Goal: Task Accomplishment & Management: Complete application form

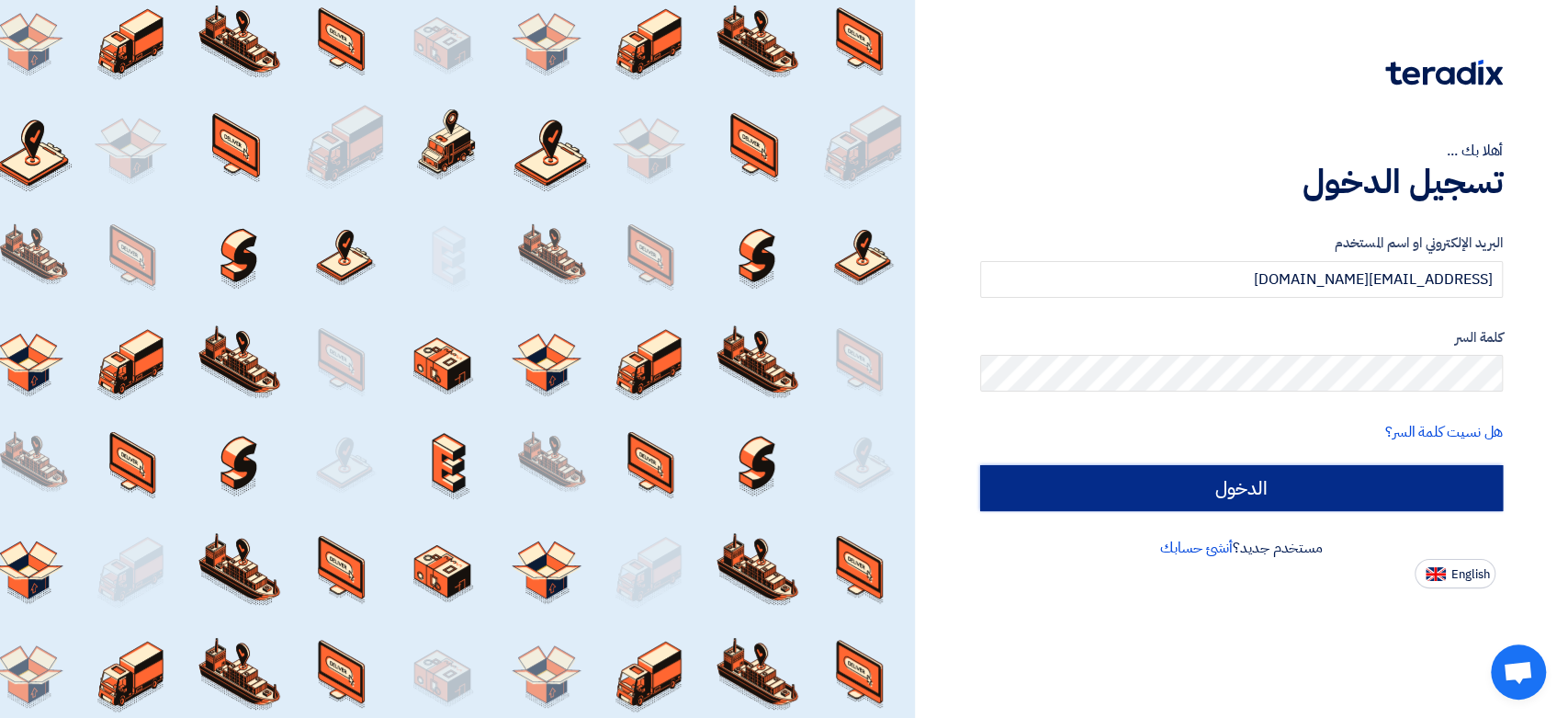
click at [1379, 488] on input "الدخول" at bounding box center [1242, 487] width 522 height 46
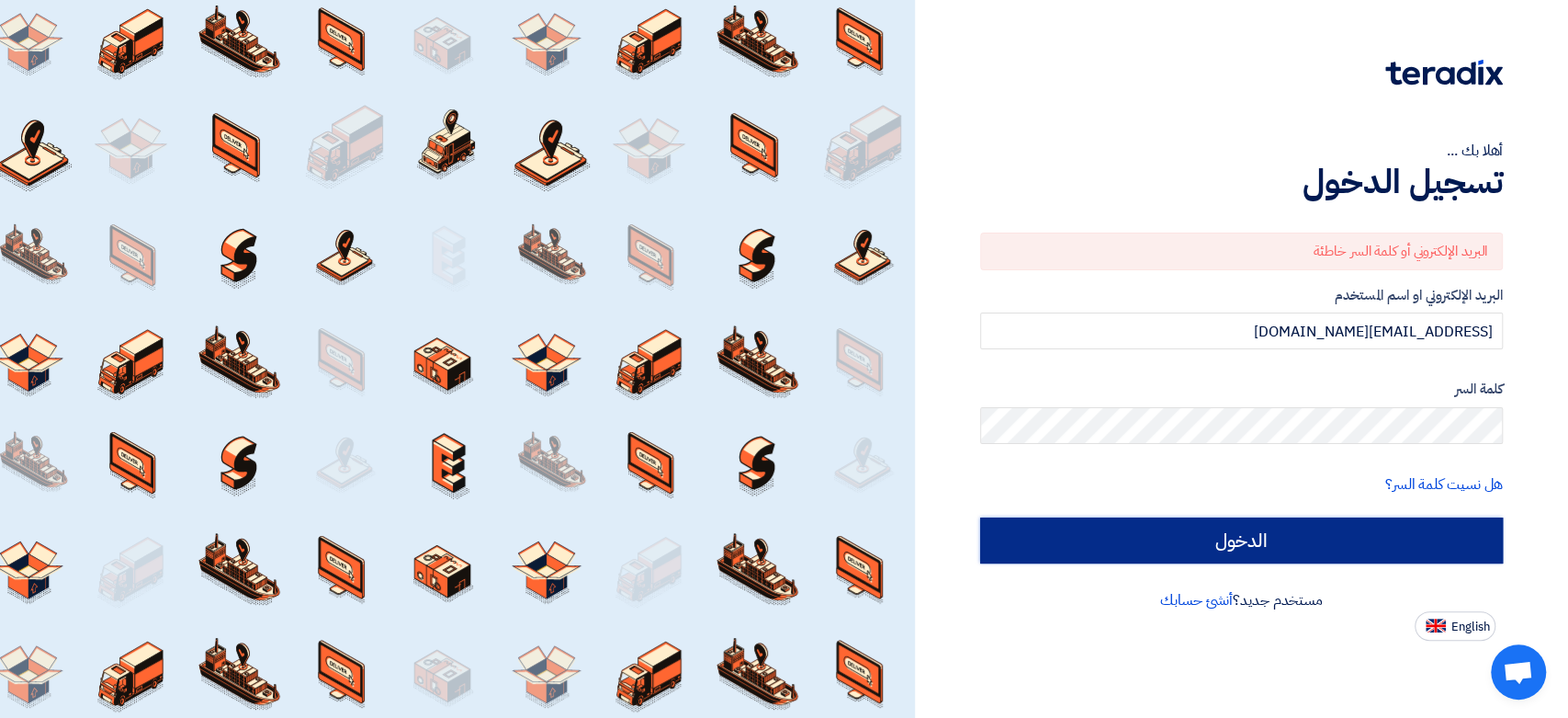
click at [1170, 548] on input "الدخول" at bounding box center [1242, 540] width 522 height 46
click at [1216, 546] on input "الدخول" at bounding box center [1242, 540] width 522 height 46
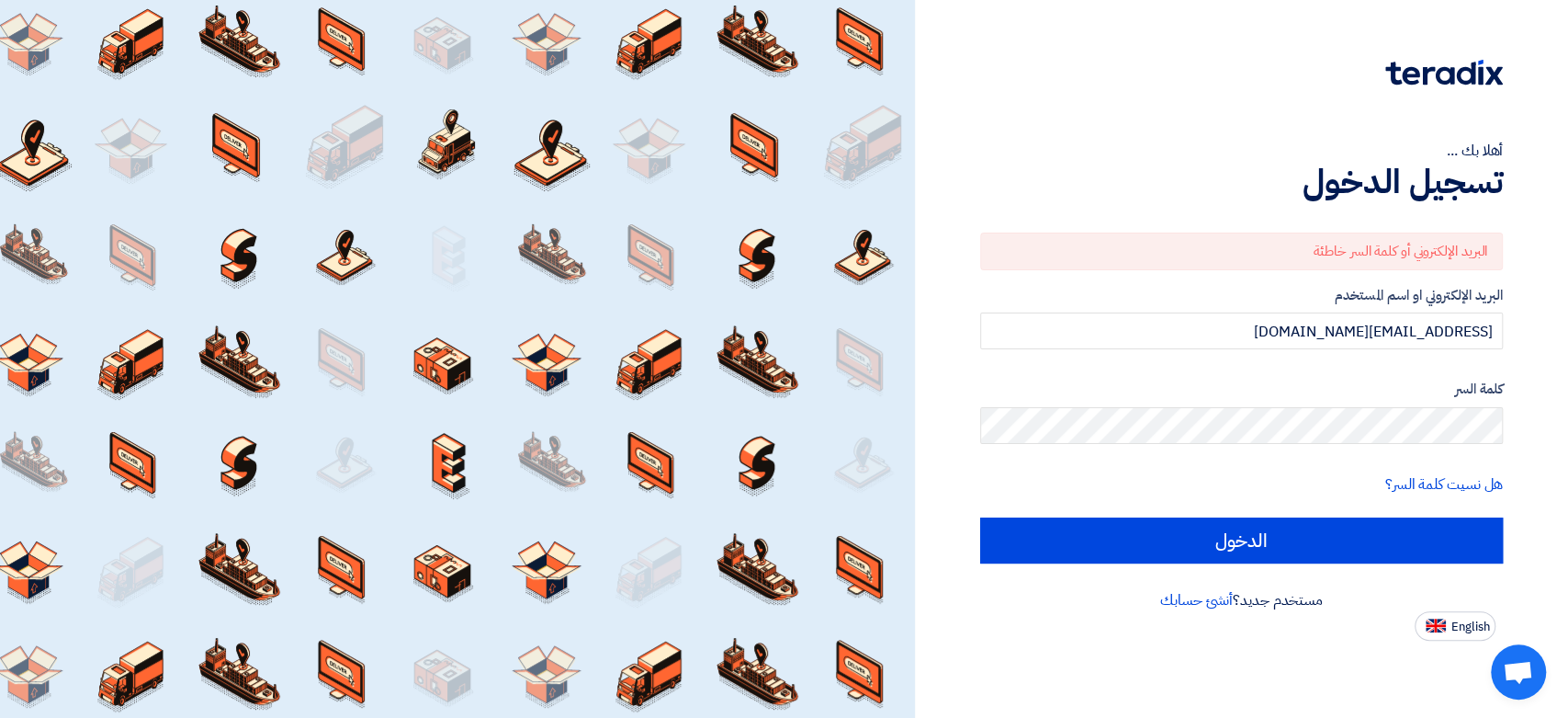
drag, startPoint x: 1355, startPoint y: 449, endPoint x: 1566, endPoint y: 449, distance: 211.0
click at [1566, 449] on div "أهلا بك ... تسجيل الدخول البريد الإلكتروني أو كلمة السر خاطئة البريد الإلكتروني…" at bounding box center [1242, 359] width 653 height 718
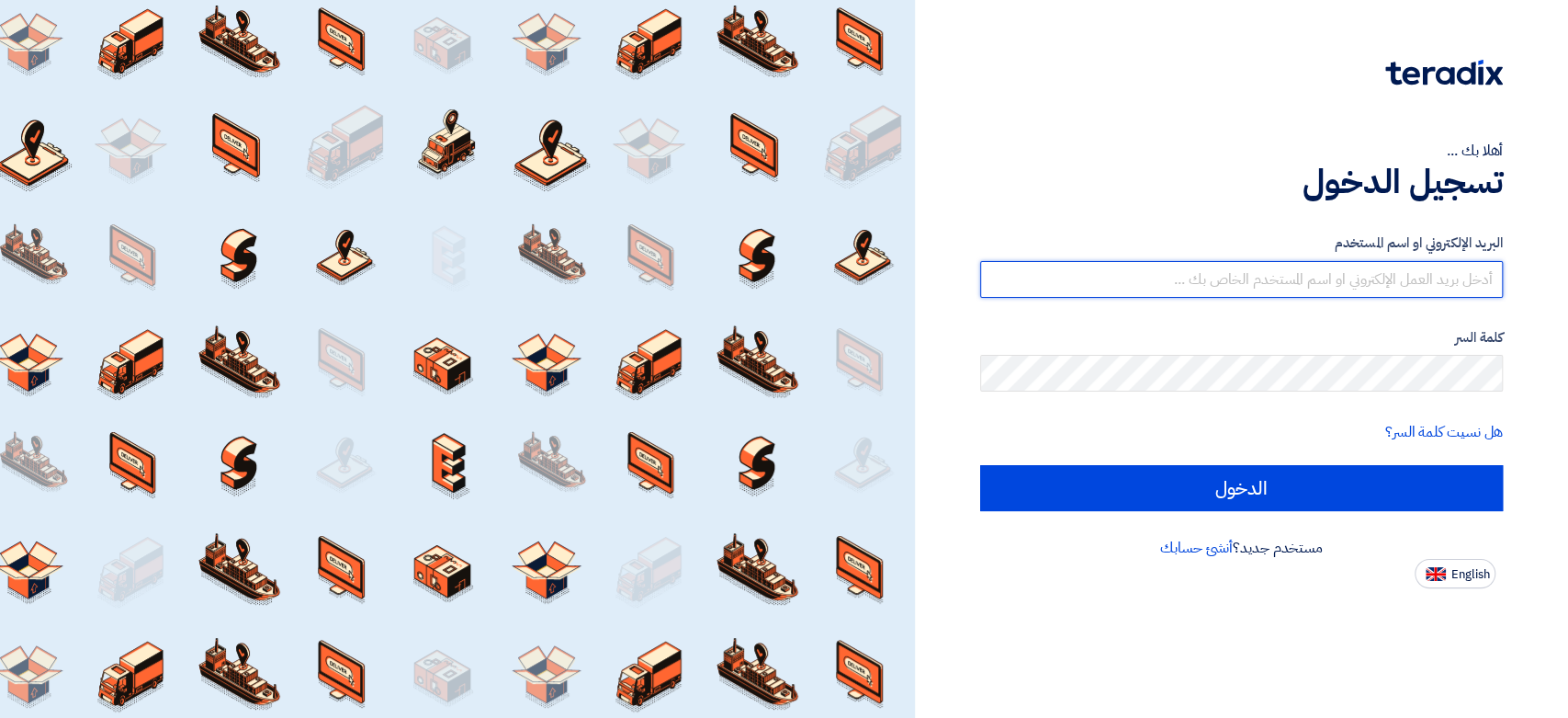
click at [1360, 281] on input "text" at bounding box center [1242, 280] width 522 height 37
type input "[EMAIL_ADDRESS][DOMAIN_NAME]"
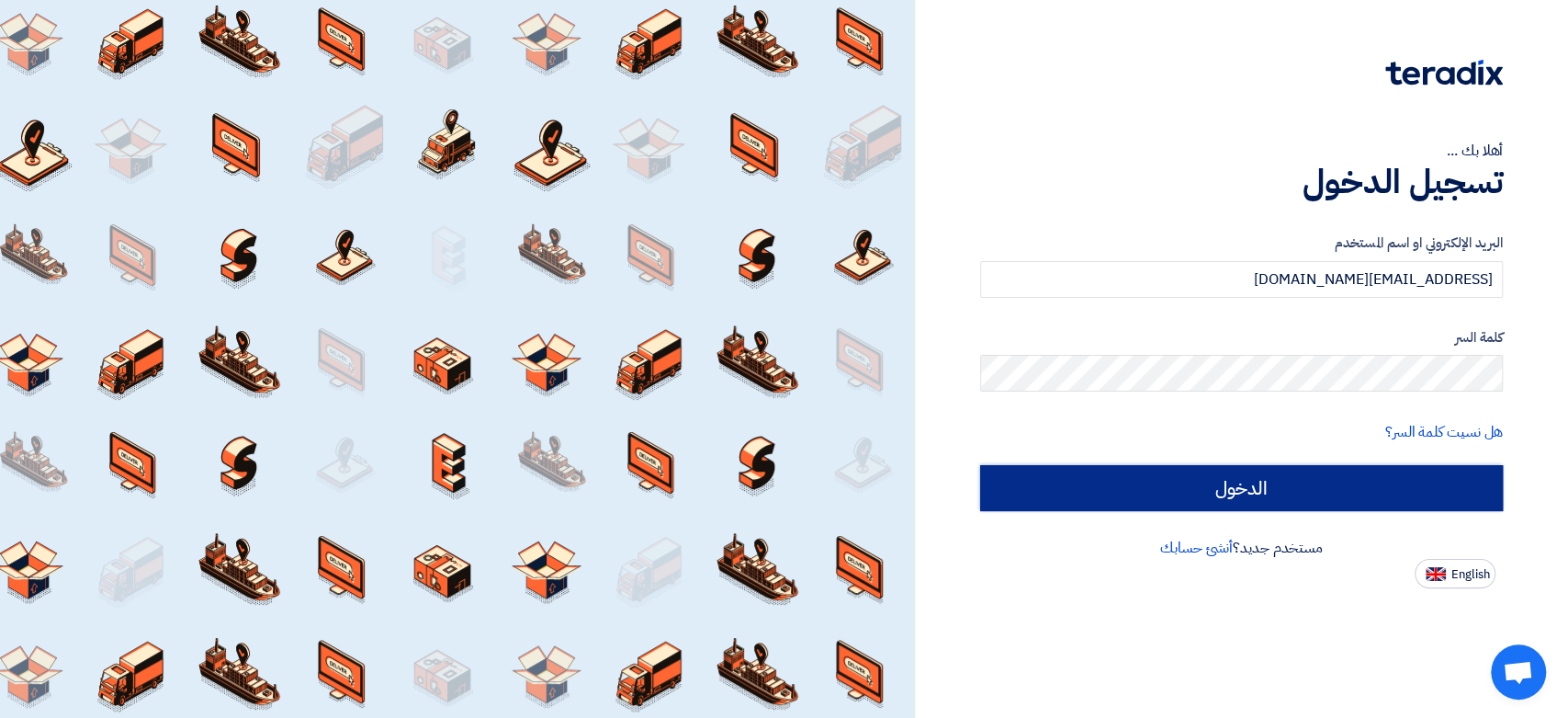
click at [1372, 477] on input "الدخول" at bounding box center [1242, 487] width 522 height 46
type input "Sign in"
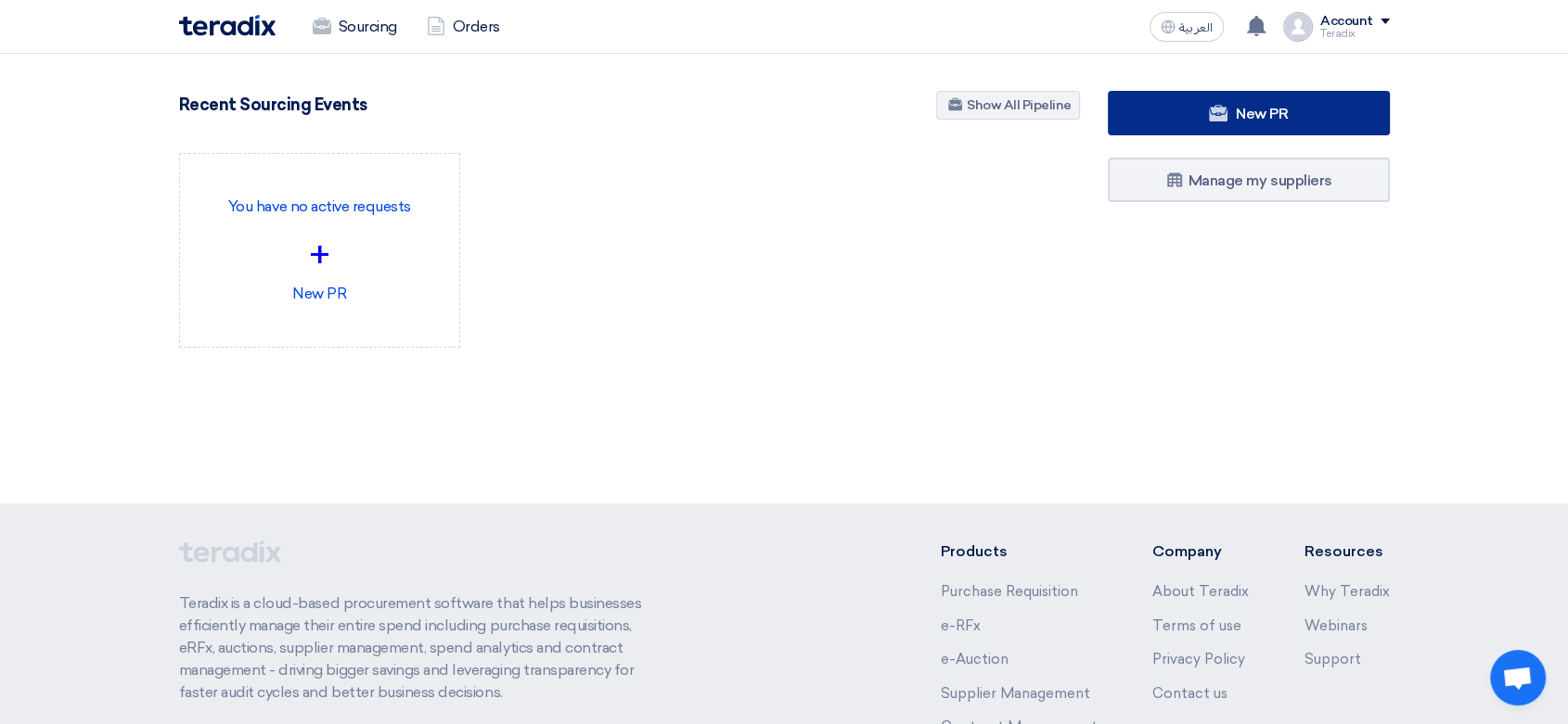
click at [1165, 124] on link "New PR" at bounding box center [1248, 113] width 282 height 44
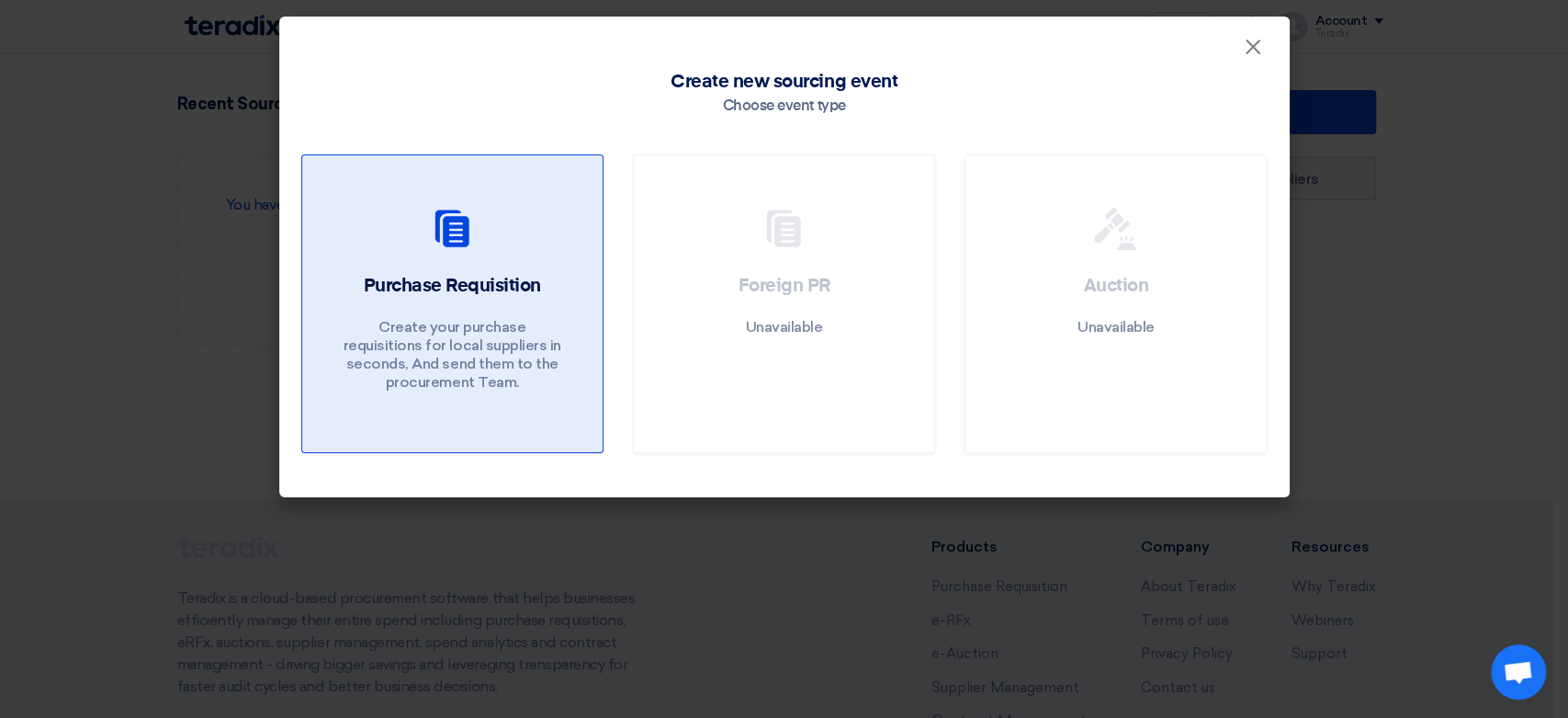
click at [517, 348] on p "Create your purchase requisitions for local suppliers in seconds, And send them…" at bounding box center [452, 354] width 220 height 73
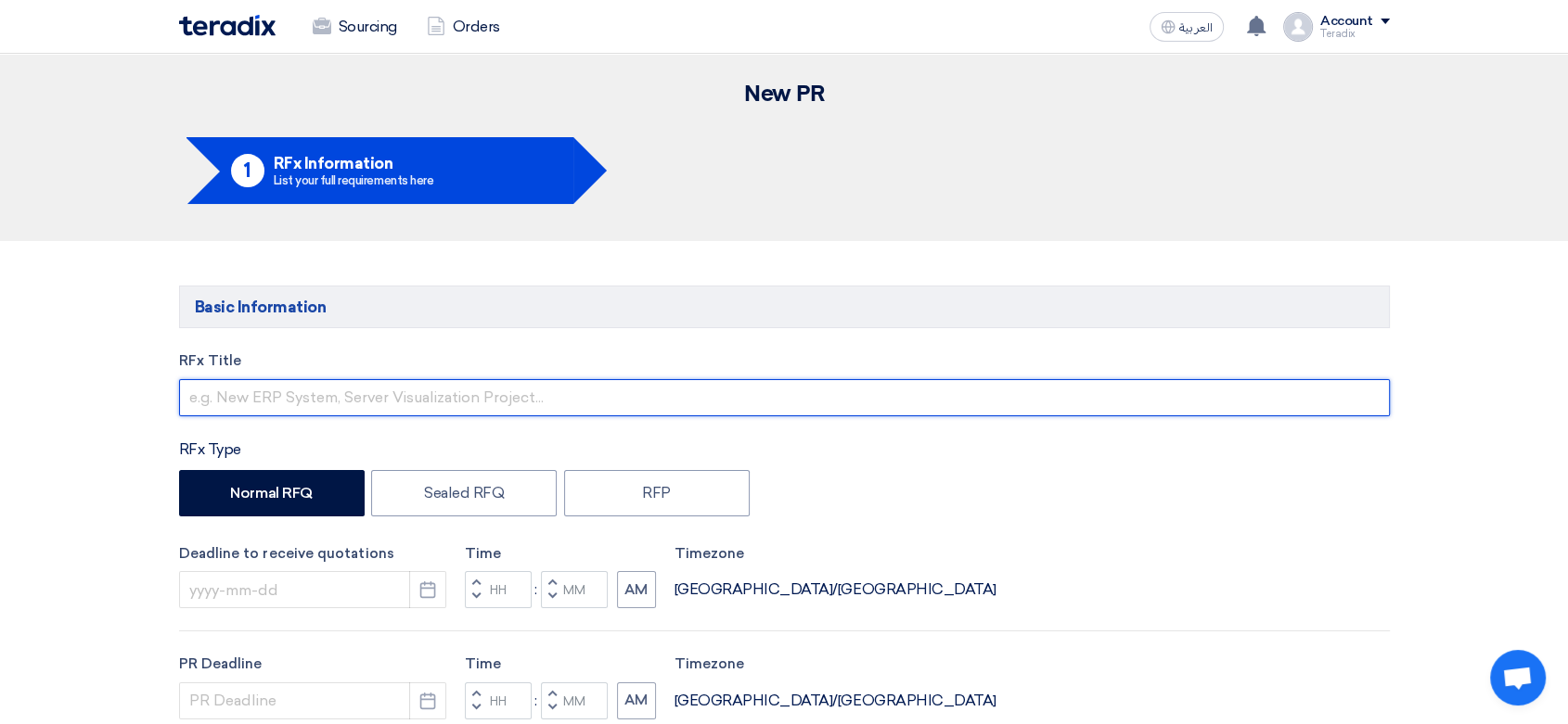
click at [413, 389] on input "text" at bounding box center [784, 398] width 1210 height 38
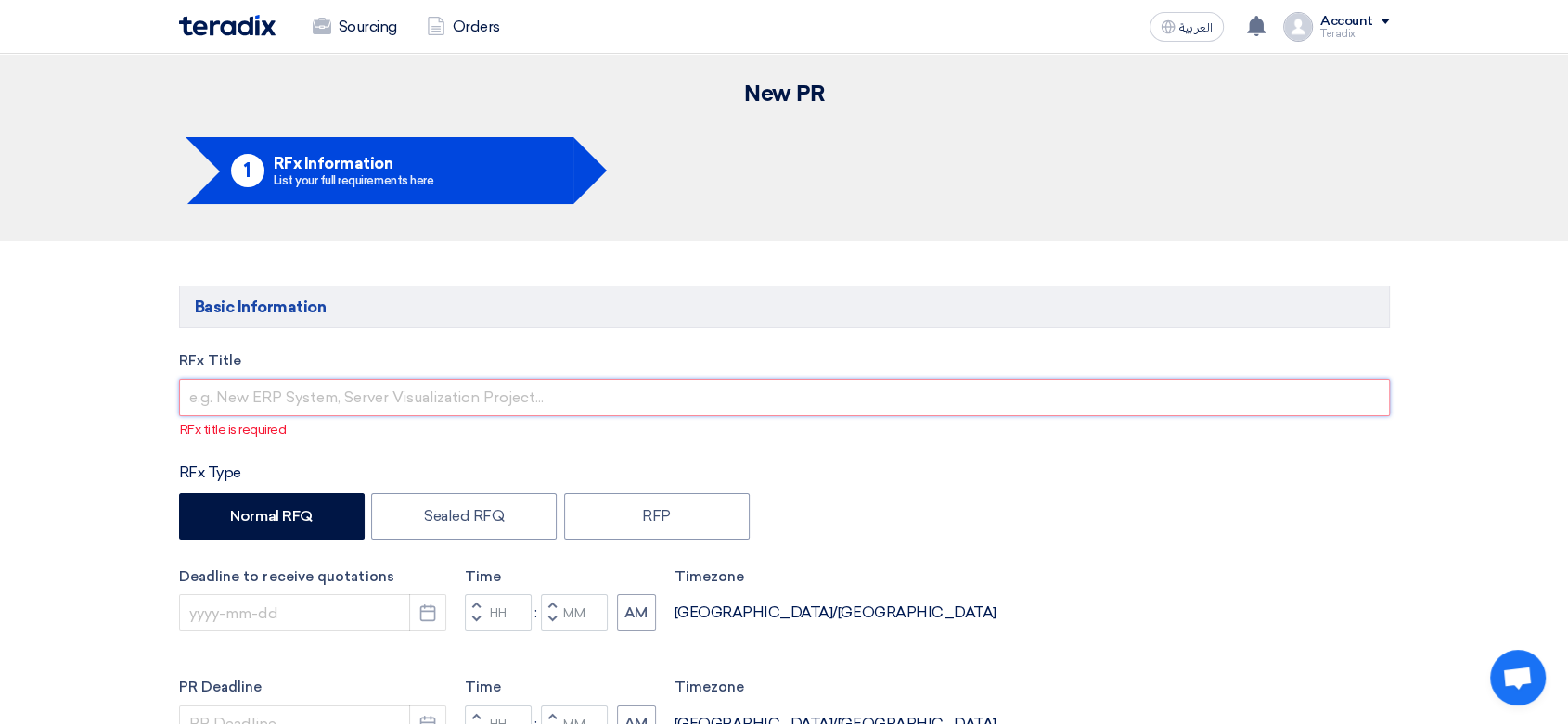
click at [452, 389] on input "text" at bounding box center [784, 398] width 1210 height 38
paste input "Inquiry Hydraulic Electric pump 1.5HP"
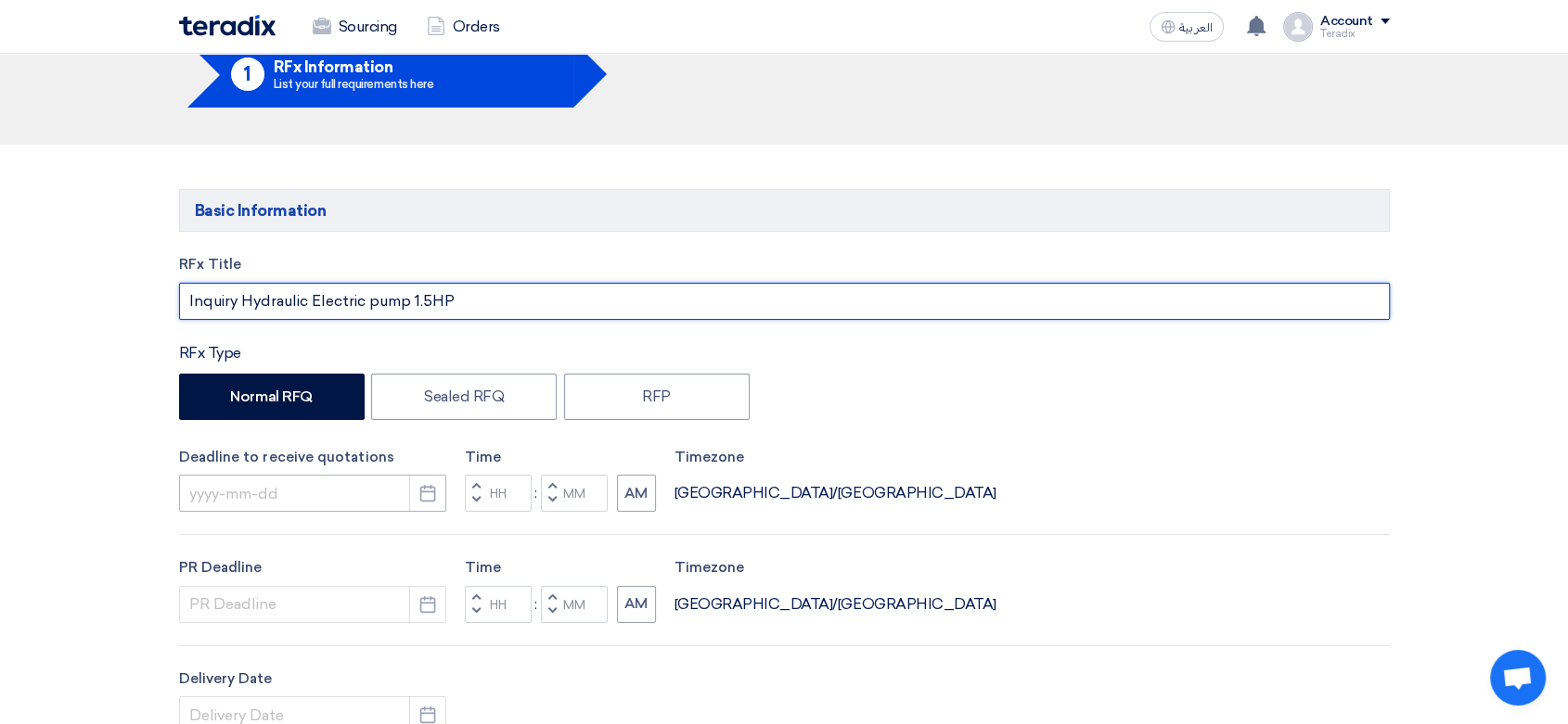
scroll to position [205, 0]
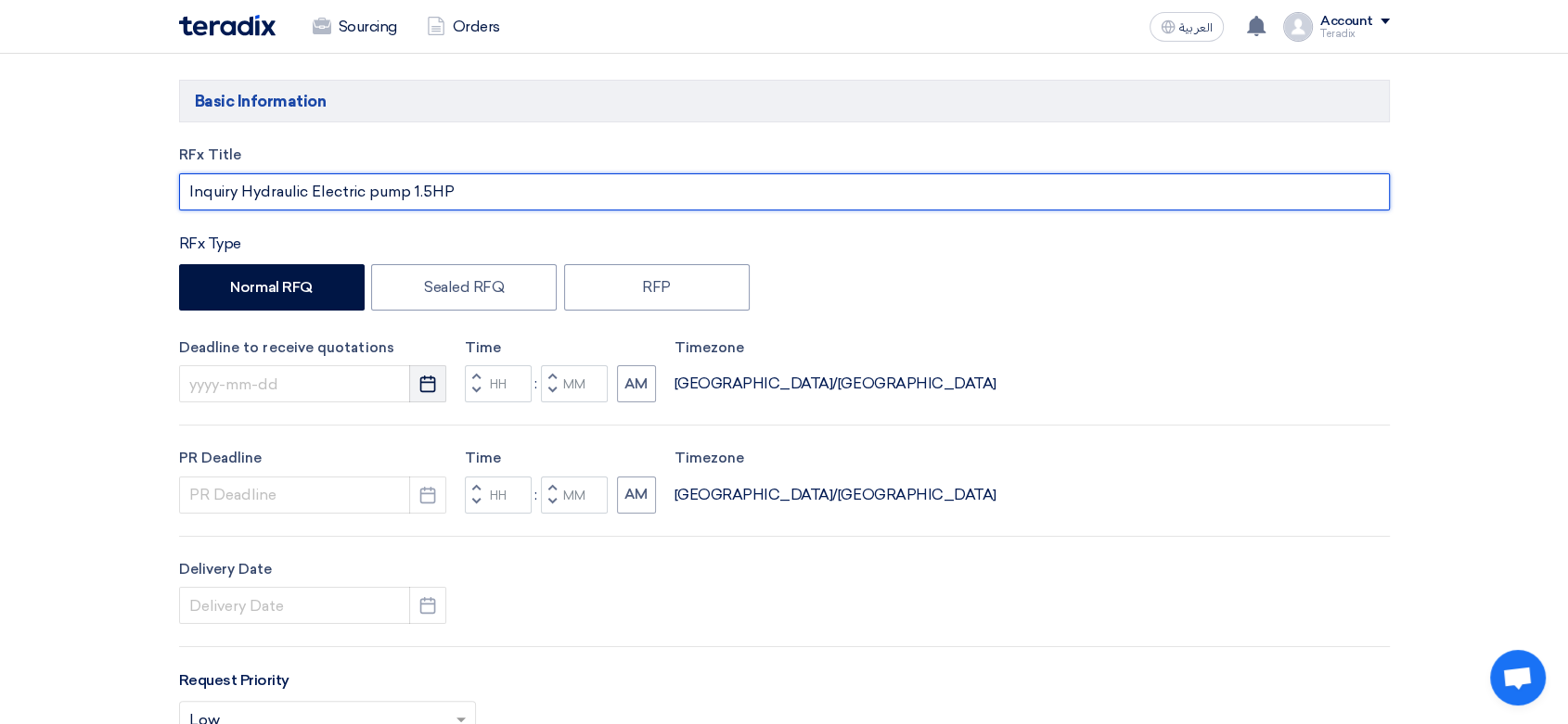
type input "Inquiry Hydraulic Electric pump 1.5HP"
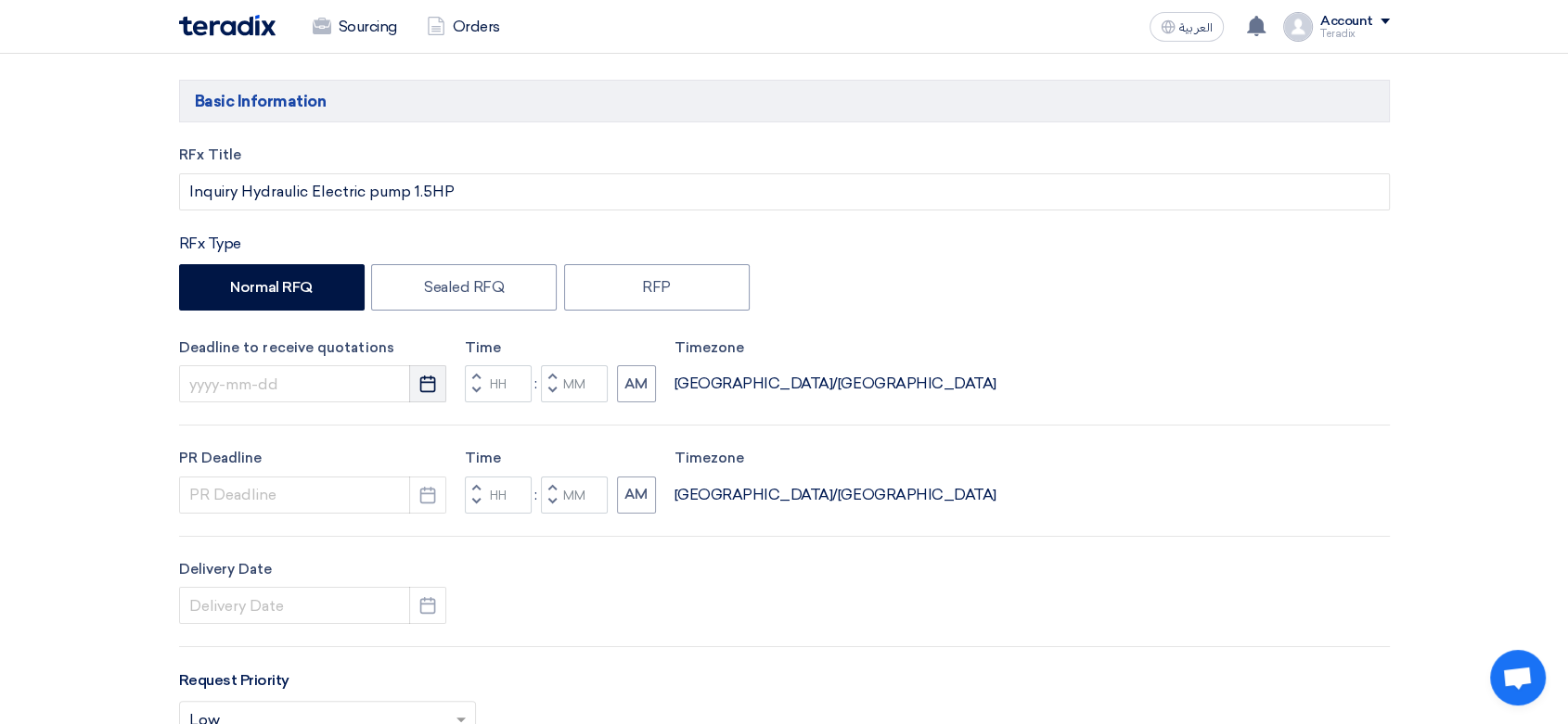
click at [427, 378] on icon "Pick a date" at bounding box center [428, 384] width 19 height 19
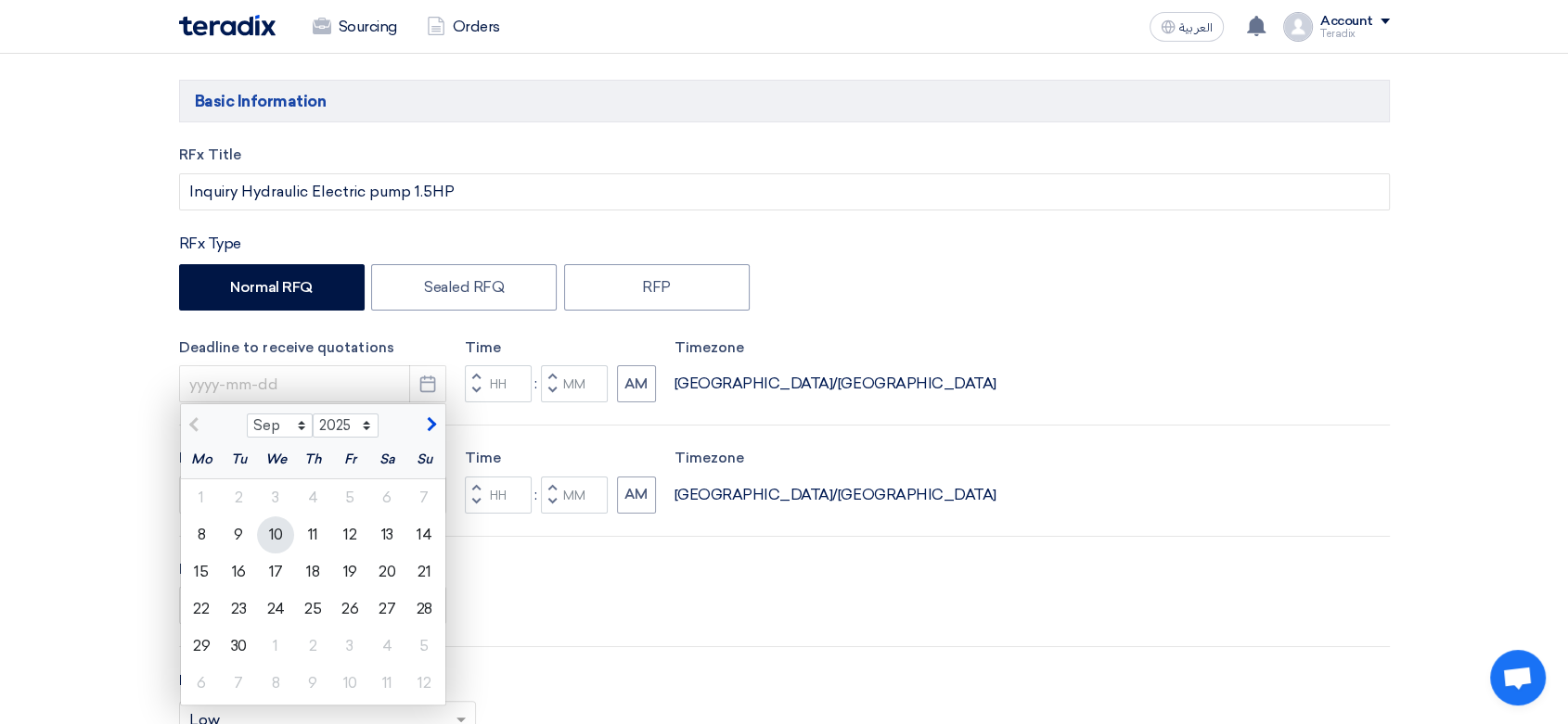
click at [275, 536] on div "10" at bounding box center [276, 535] width 38 height 38
type input "[DATE]"
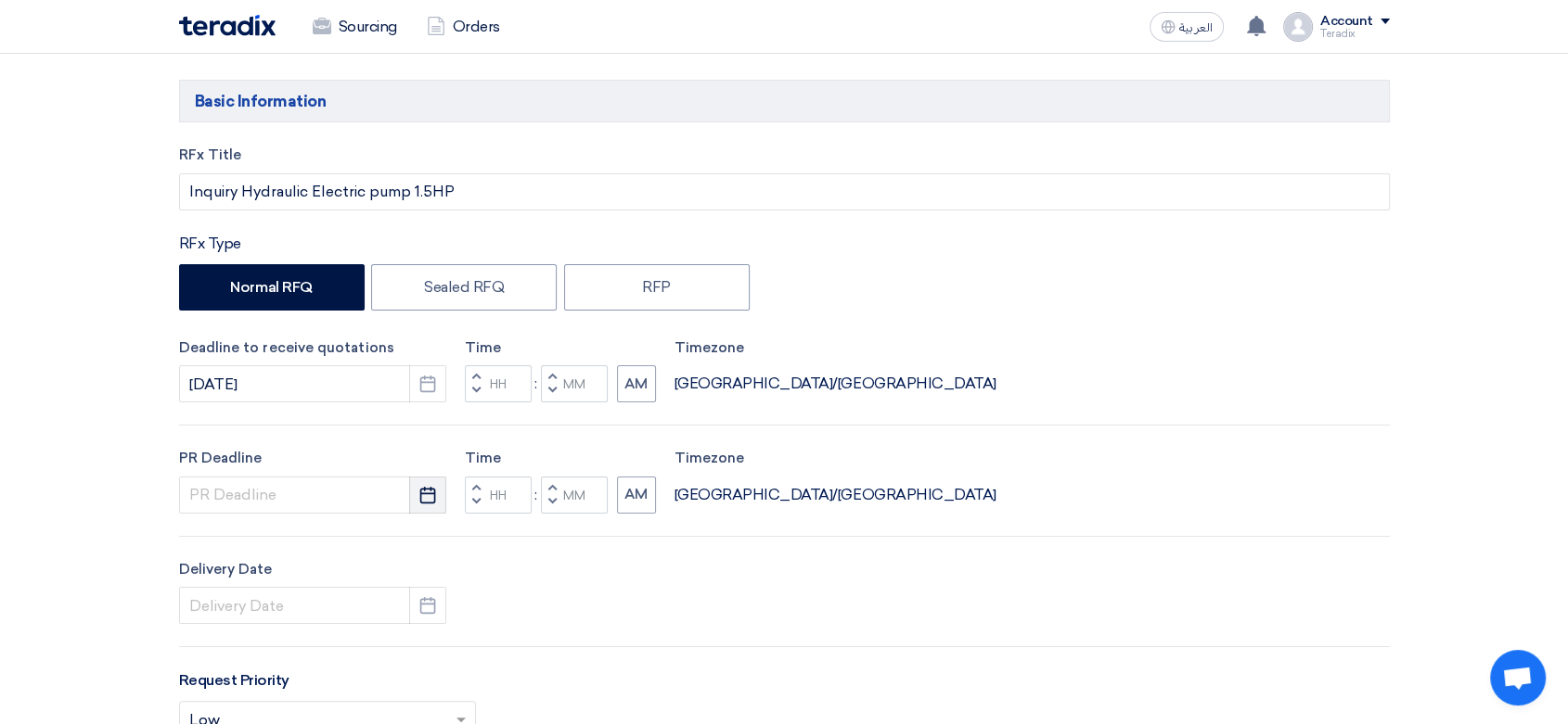
click at [419, 506] on button "Pick a date" at bounding box center [428, 495] width 38 height 38
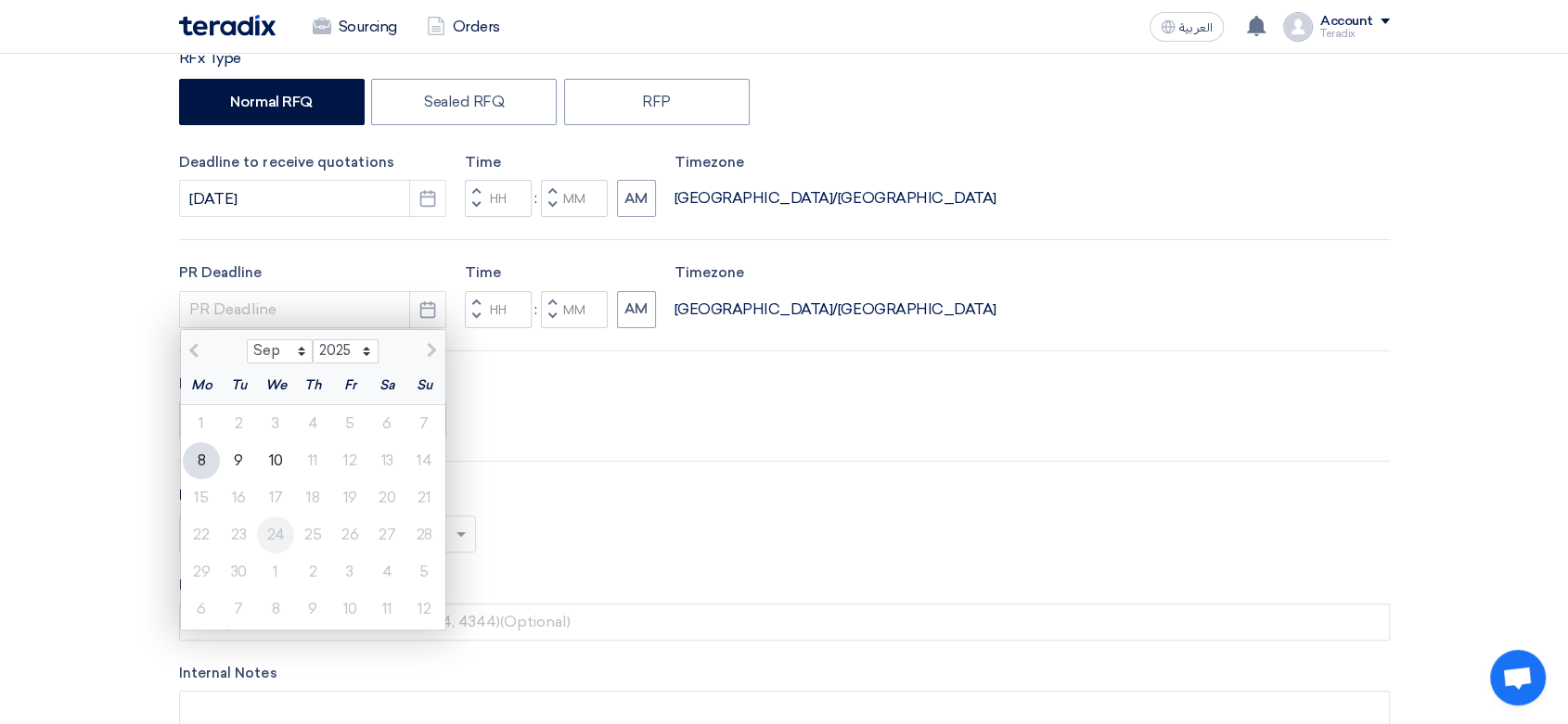
scroll to position [412, 0]
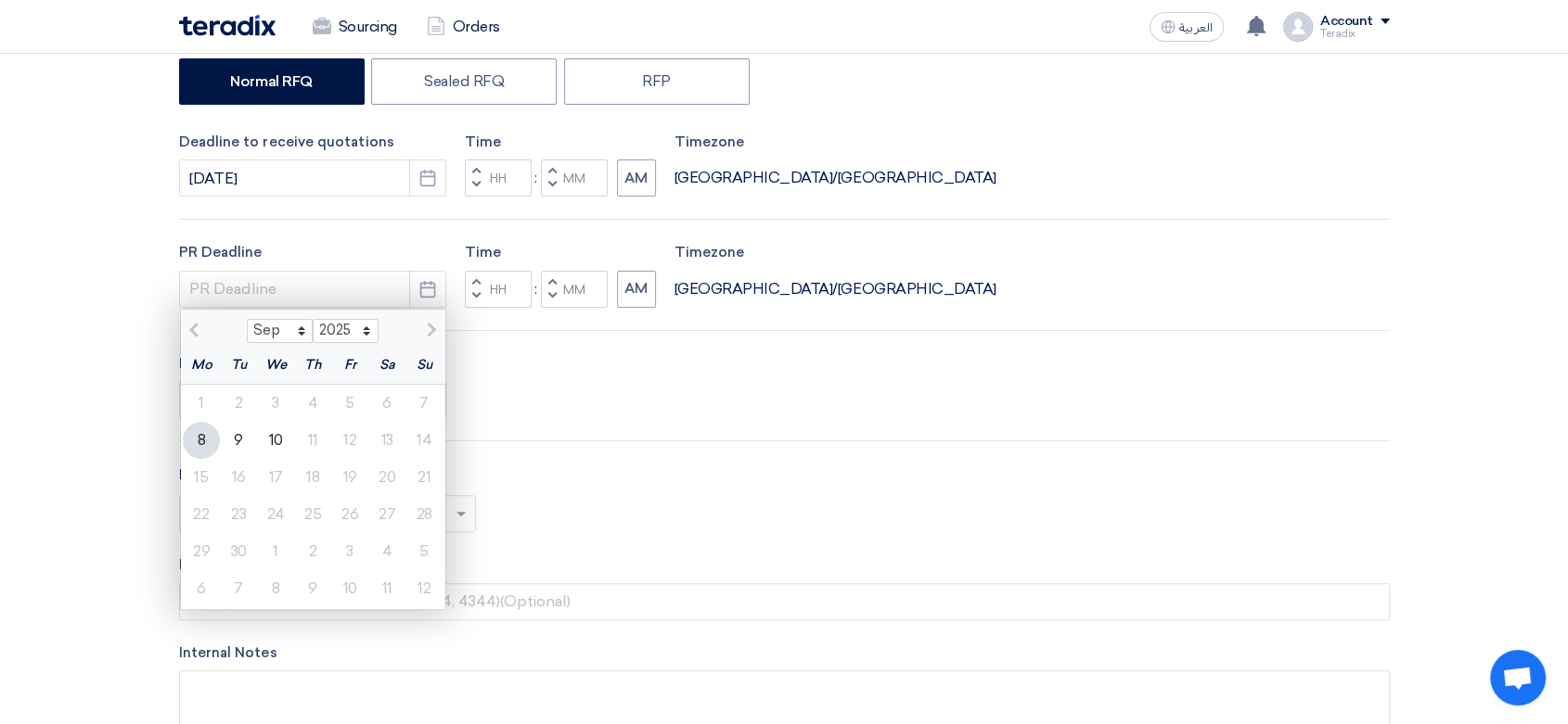
click at [275, 445] on div "10" at bounding box center [276, 441] width 38 height 38
type input "[DATE]"
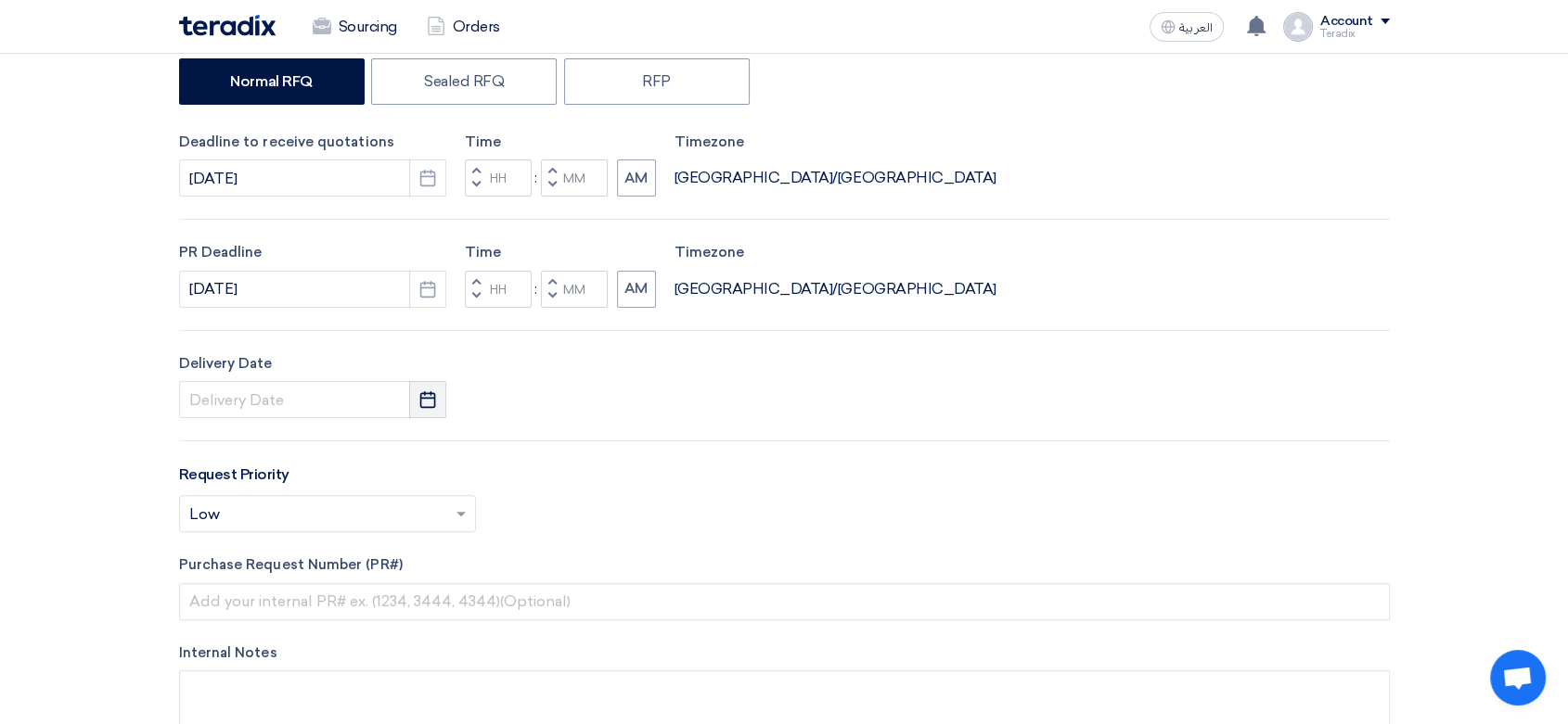
click at [422, 393] on use "button" at bounding box center [428, 400] width 16 height 17
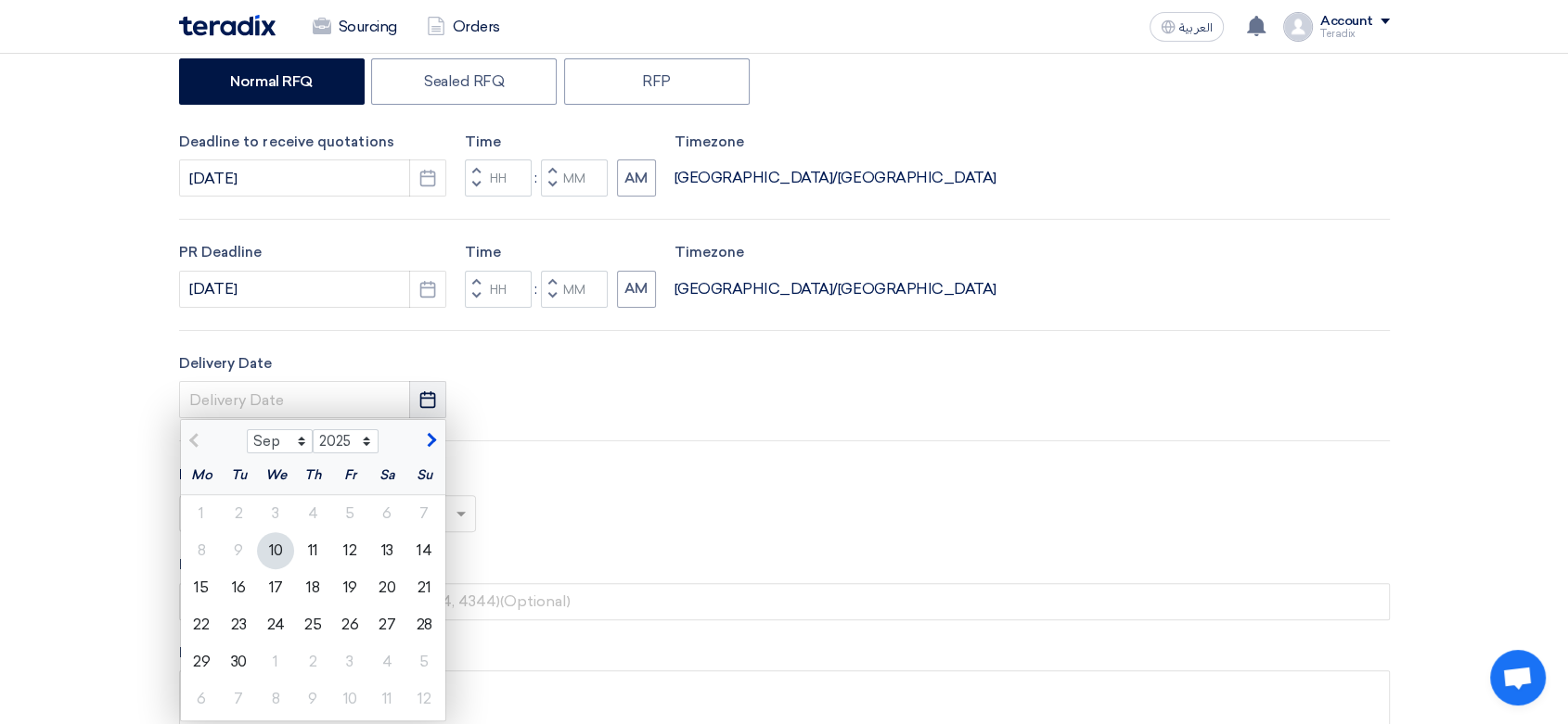
drag, startPoint x: 281, startPoint y: 539, endPoint x: 437, endPoint y: 414, distance: 199.9
click at [281, 538] on div "10" at bounding box center [276, 551] width 38 height 38
type input "[DATE]"
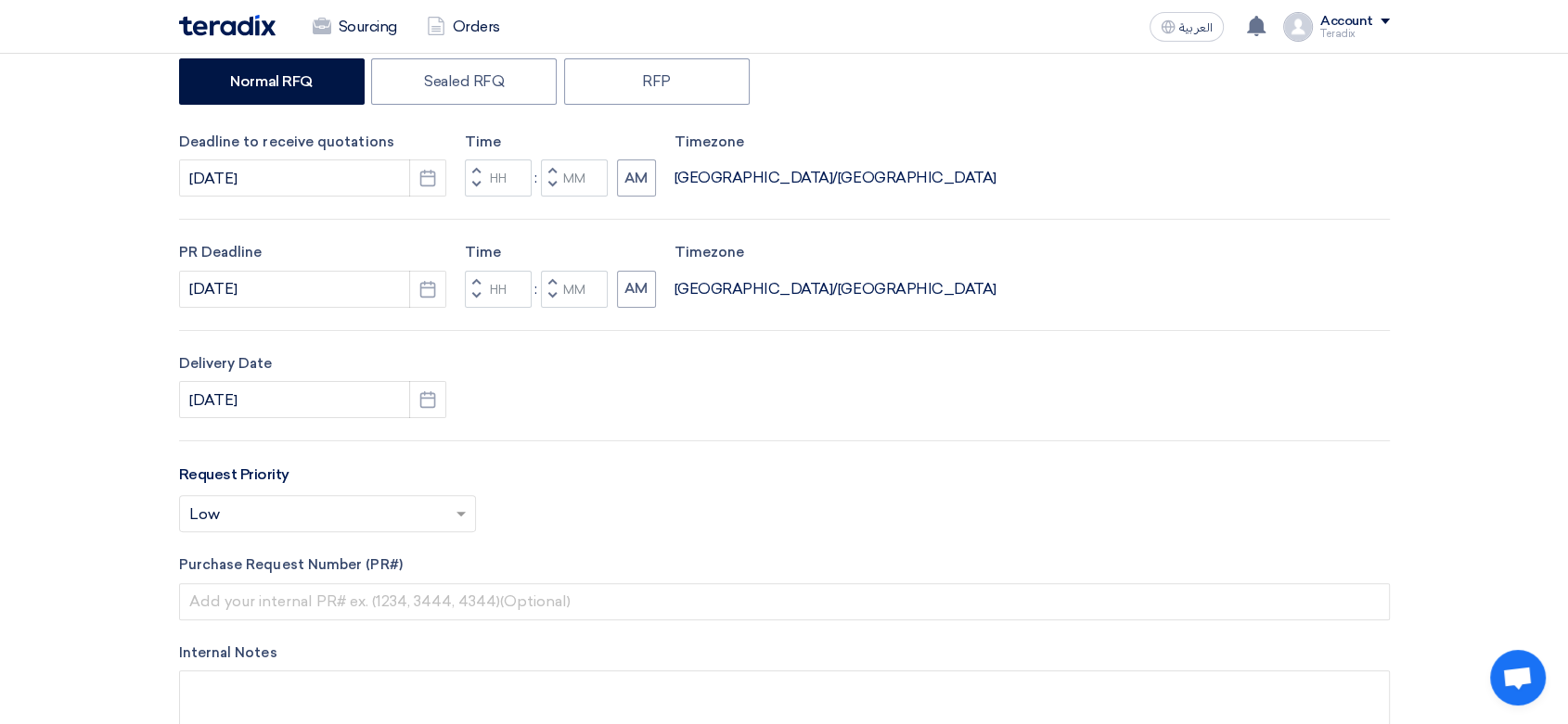
click at [559, 179] on button "Decrement minutes" at bounding box center [552, 186] width 23 height 23
type input "11"
type input "59"
drag, startPoint x: 547, startPoint y: 306, endPoint x: 544, endPoint y: 315, distance: 9.5
click at [547, 308] on div "RFx Title Inquiry Hydraulic Electric pump 1.5HP RFx Type Normal RFQ Sealed RFQ …" at bounding box center [784, 361] width 1239 height 844
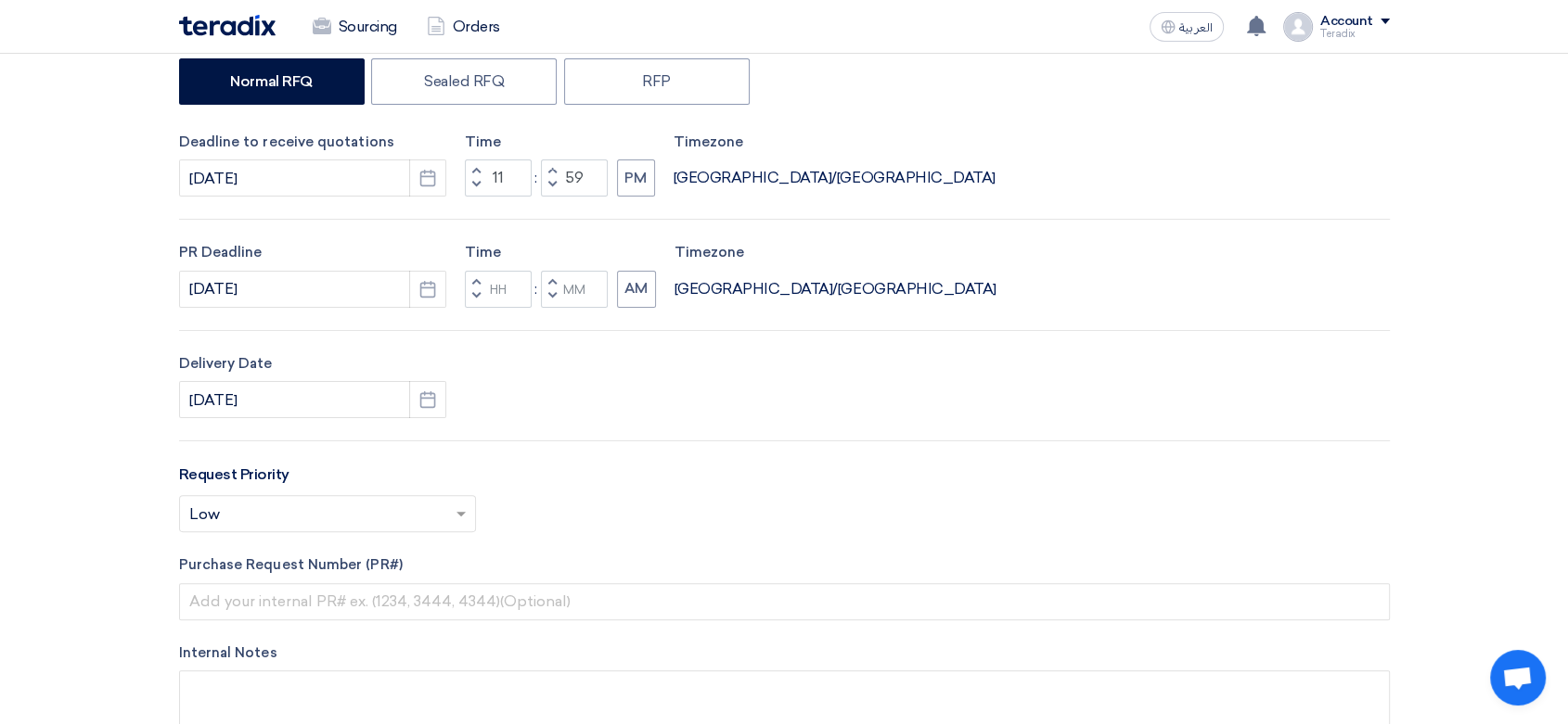
click at [554, 294] on span "button" at bounding box center [551, 295] width 7 height 11
type input "11"
type input "59"
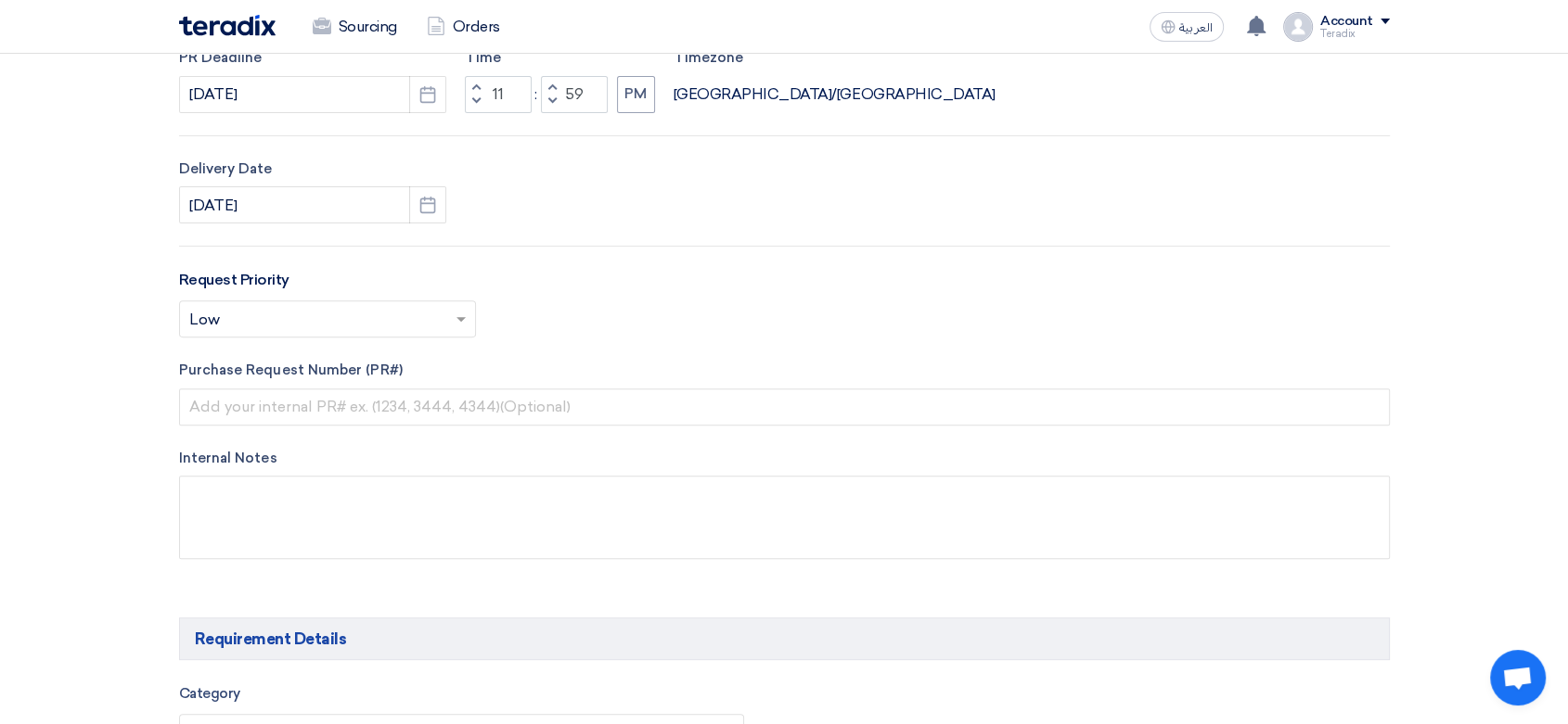
scroll to position [617, 0]
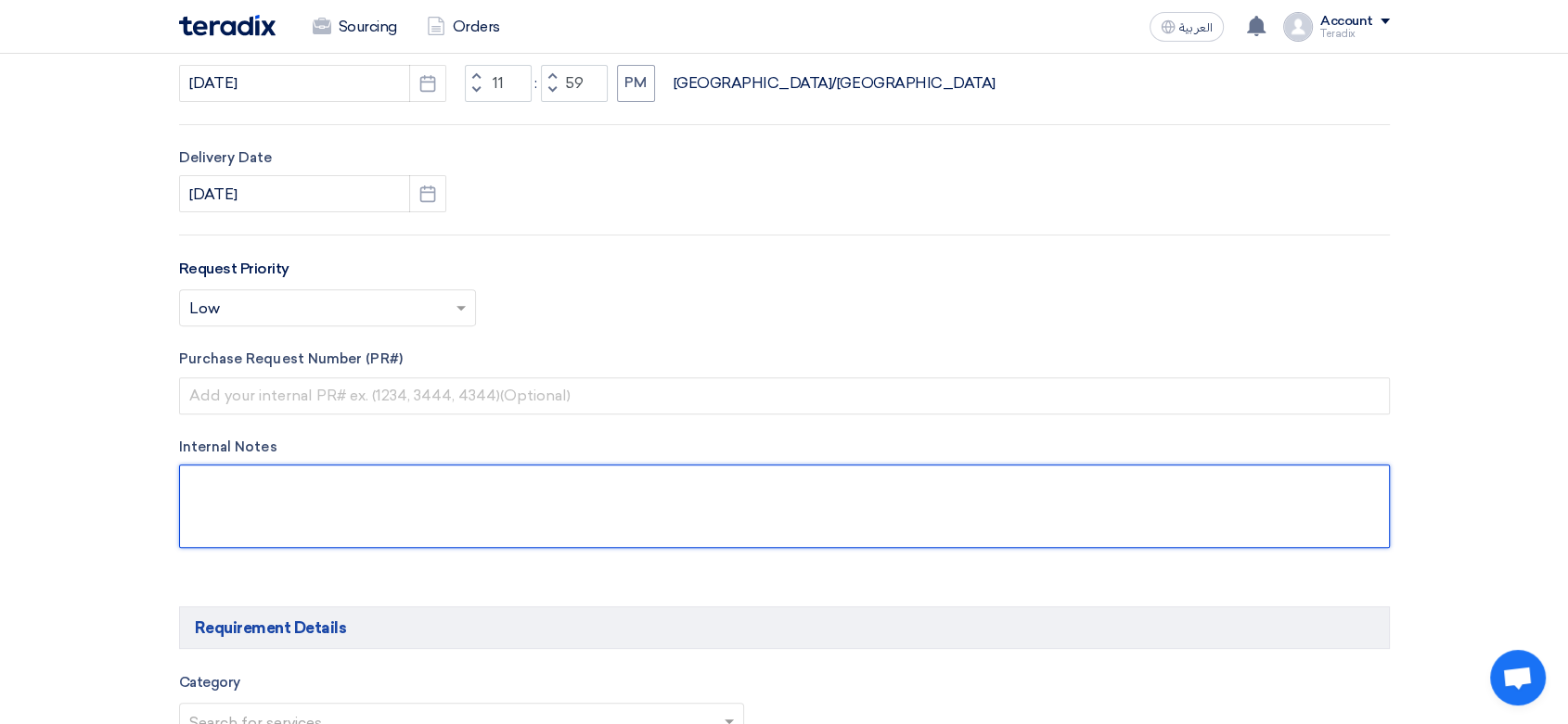
click at [461, 495] on textarea at bounding box center [784, 505] width 1210 height 83
paste textarea "[PERSON_NAME] [PERSON_NAME][EMAIL_ADDRESS][PERSON_NAME][DOMAIN_NAME]"
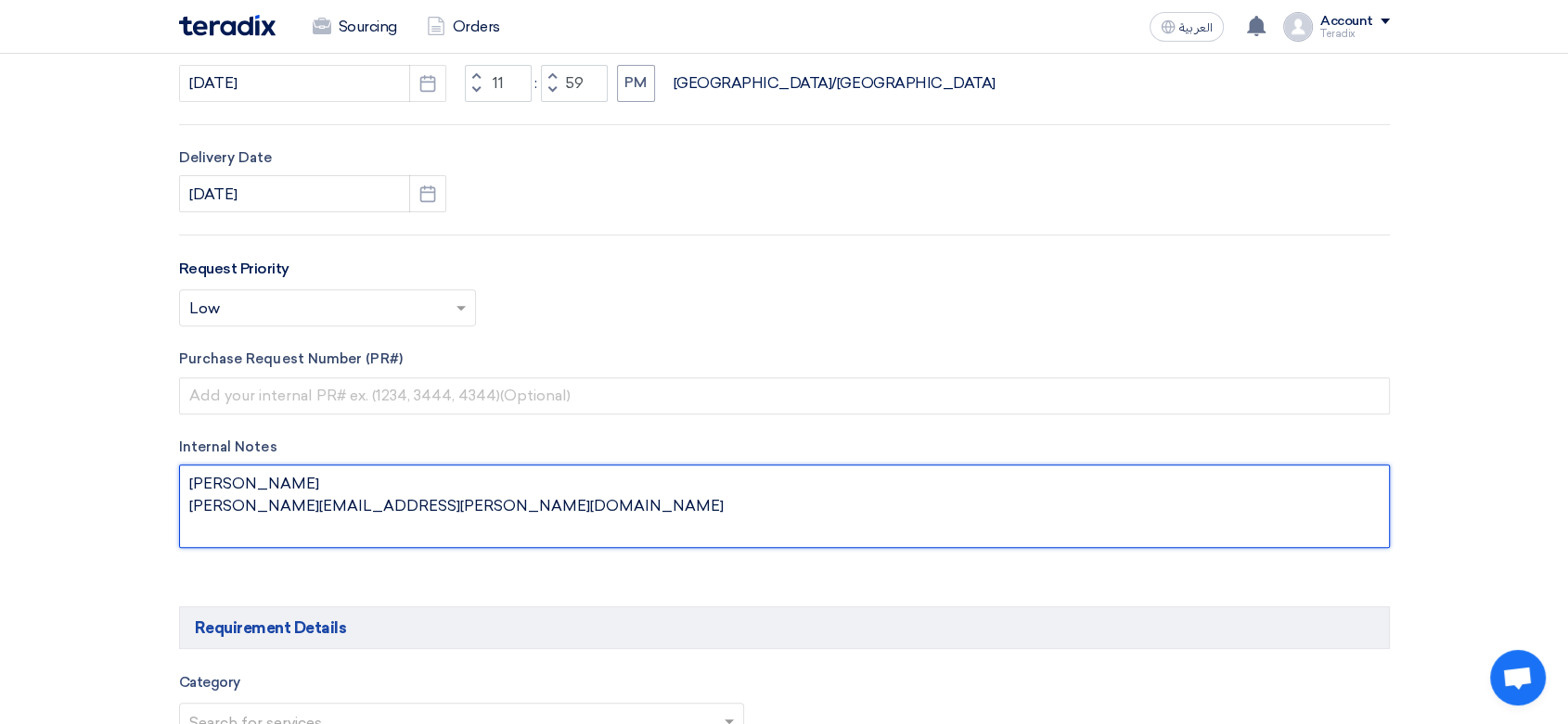
click at [349, 487] on textarea at bounding box center [784, 505] width 1210 height 83
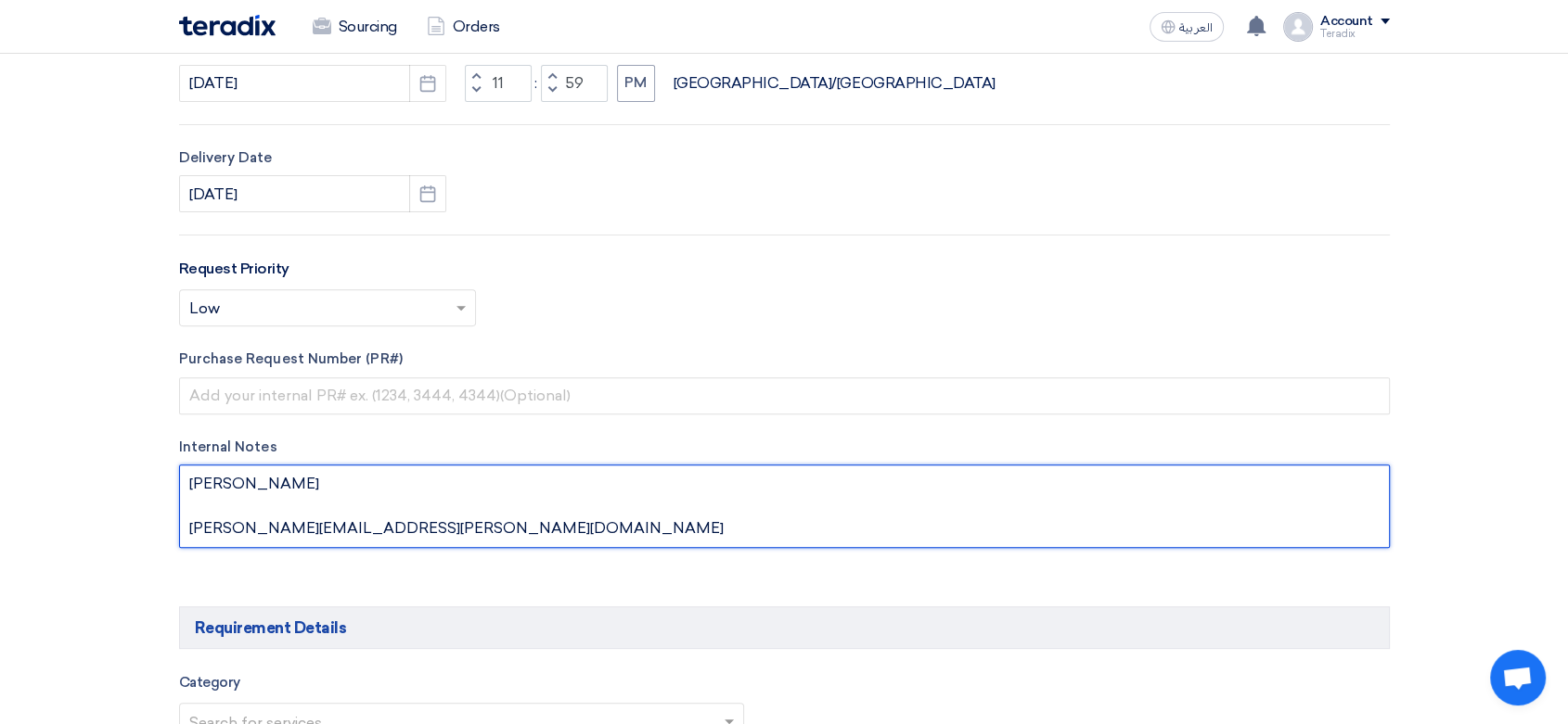
paste textarea "Strategic Procurement Manager"
click at [414, 526] on textarea at bounding box center [784, 505] width 1210 height 83
paste textarea "0506229356"
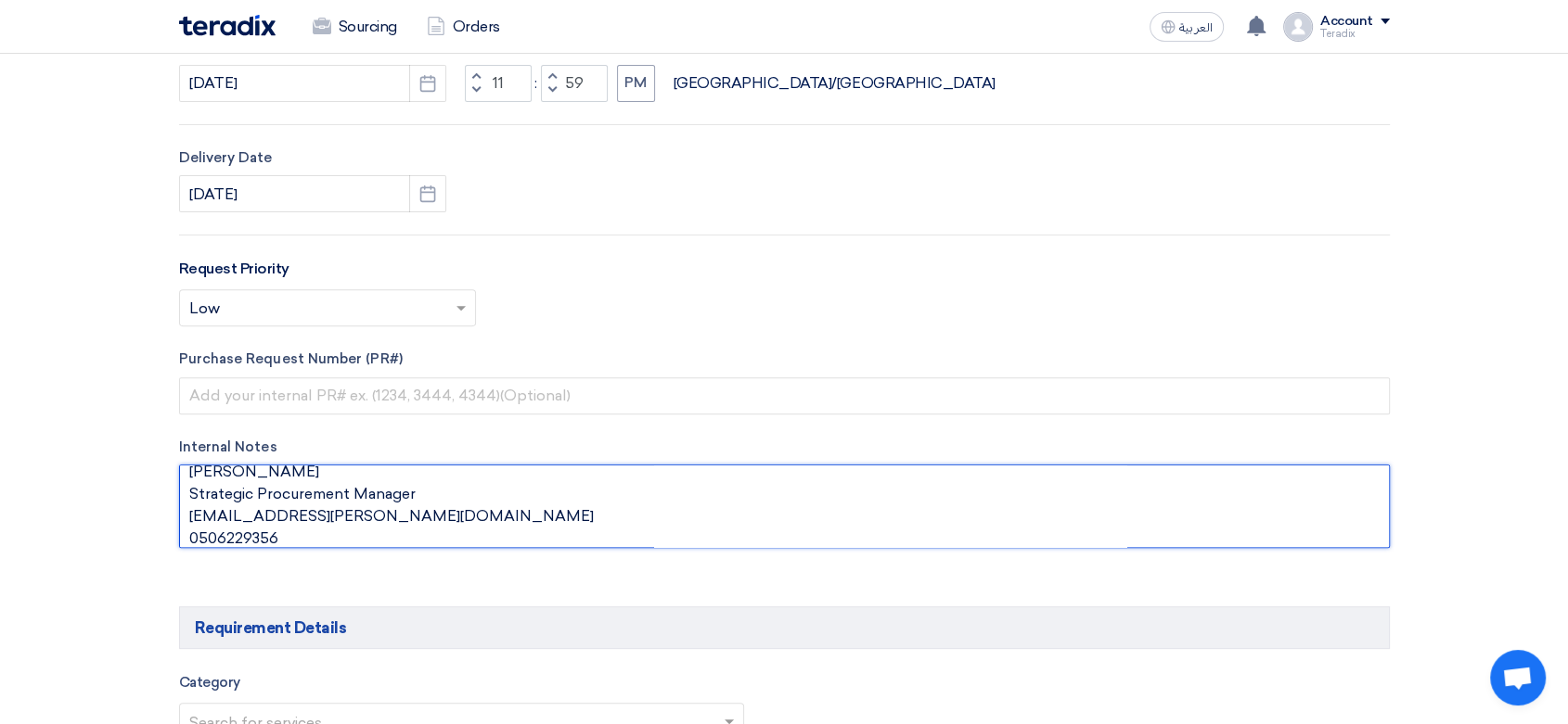
scroll to position [20, 0]
drag, startPoint x: 203, startPoint y: 532, endPoint x: 194, endPoint y: 525, distance: 11.4
click at [194, 525] on textarea at bounding box center [784, 505] width 1210 height 83
click at [194, 524] on textarea at bounding box center [784, 505] width 1210 height 83
type textarea "[PERSON_NAME] Strategic Procurement Manager [EMAIL_ADDRESS][PERSON_NAME][DOMAIN…"
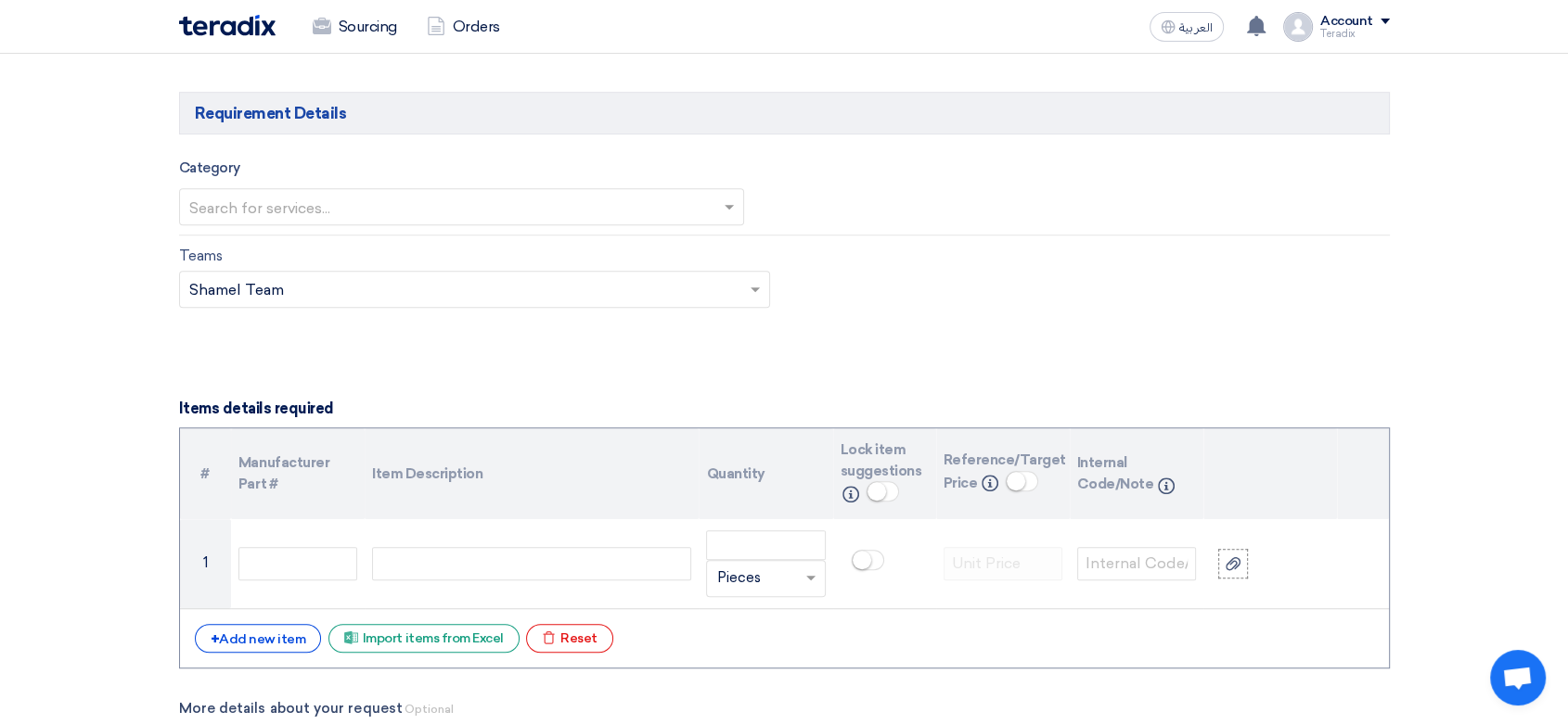
scroll to position [1133, 0]
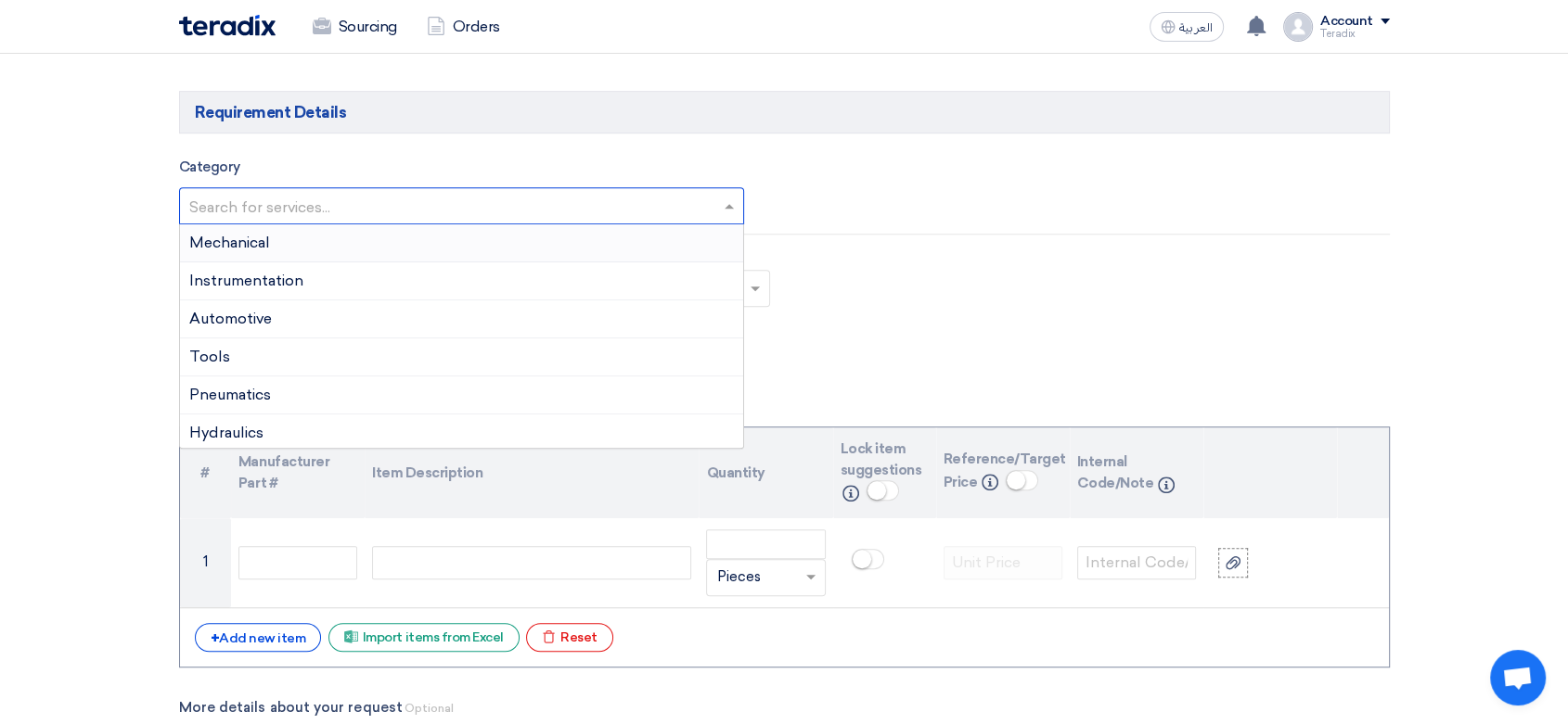
click at [435, 213] on input "text" at bounding box center [452, 207] width 526 height 31
click at [378, 241] on div "Mechanical" at bounding box center [462, 243] width 564 height 38
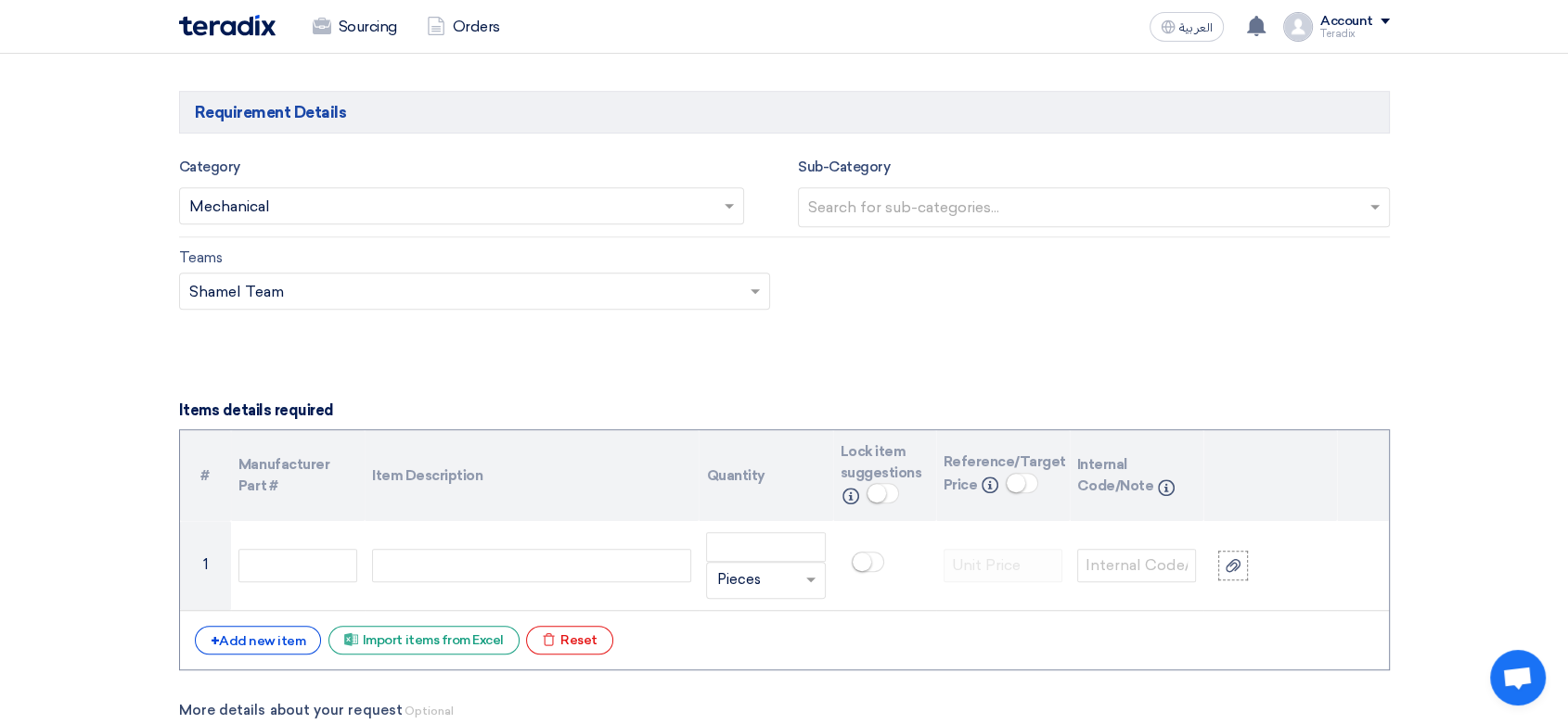
click at [359, 189] on div "Search for services... × Mechanical ×" at bounding box center [462, 206] width 566 height 38
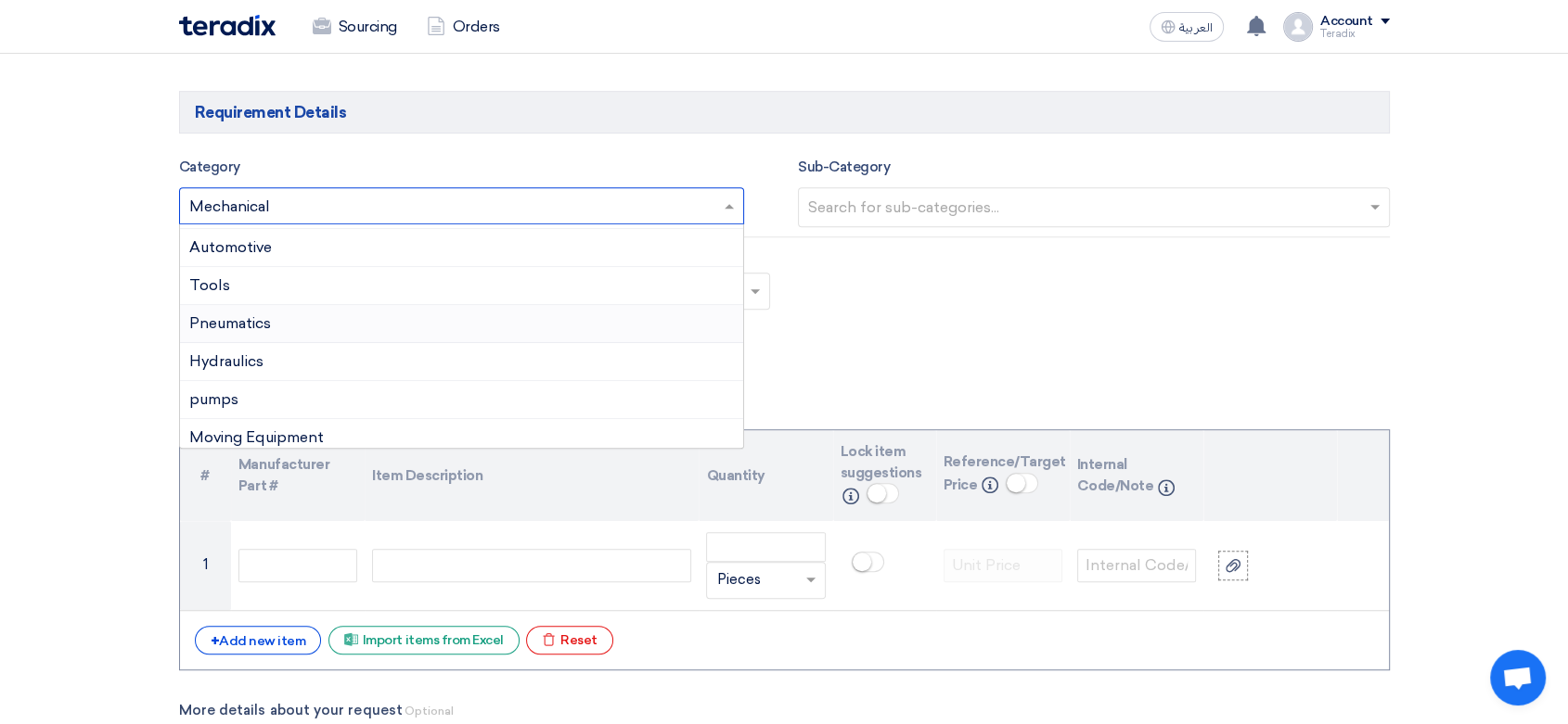
scroll to position [103, 0]
click at [287, 332] on div "Hydraulics" at bounding box center [462, 330] width 564 height 38
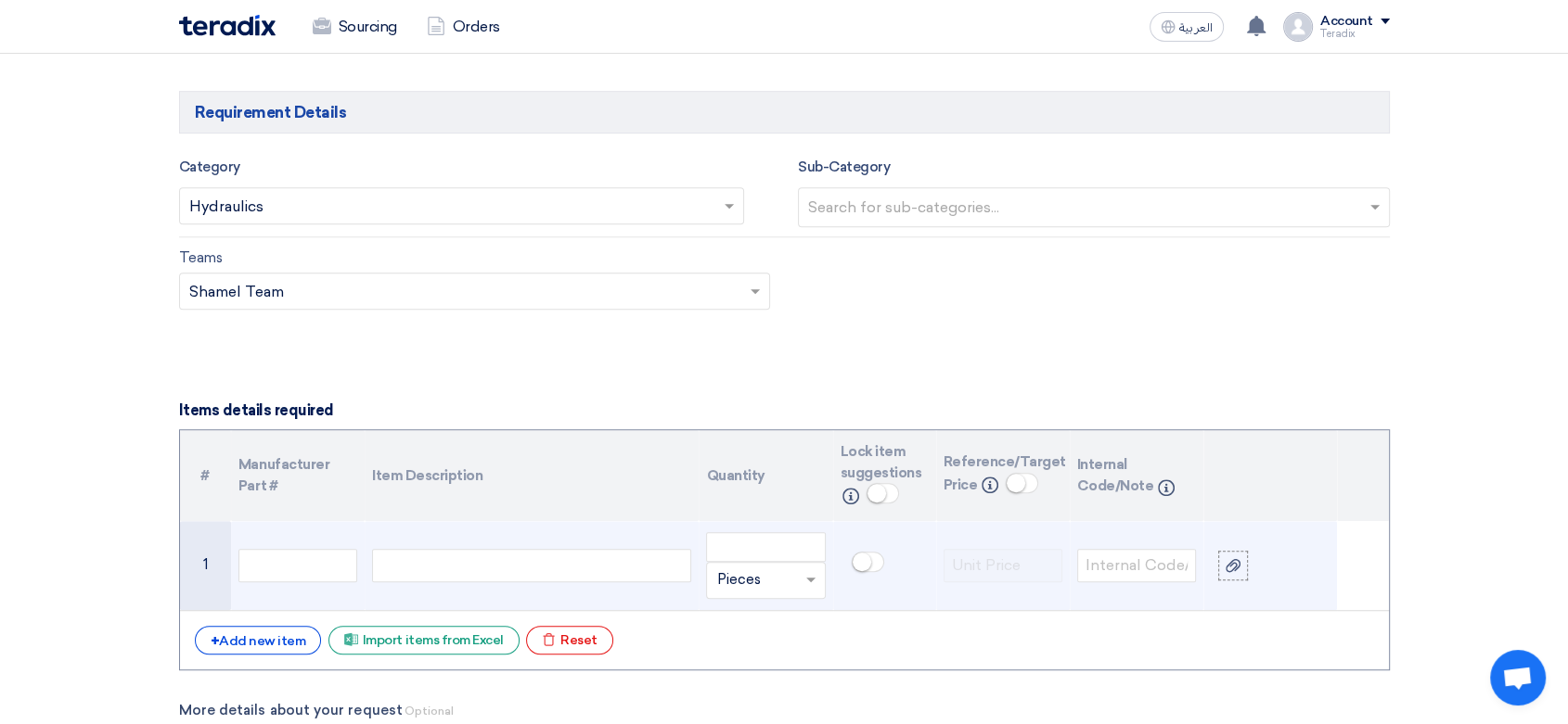
click at [513, 566] on div at bounding box center [531, 566] width 319 height 34
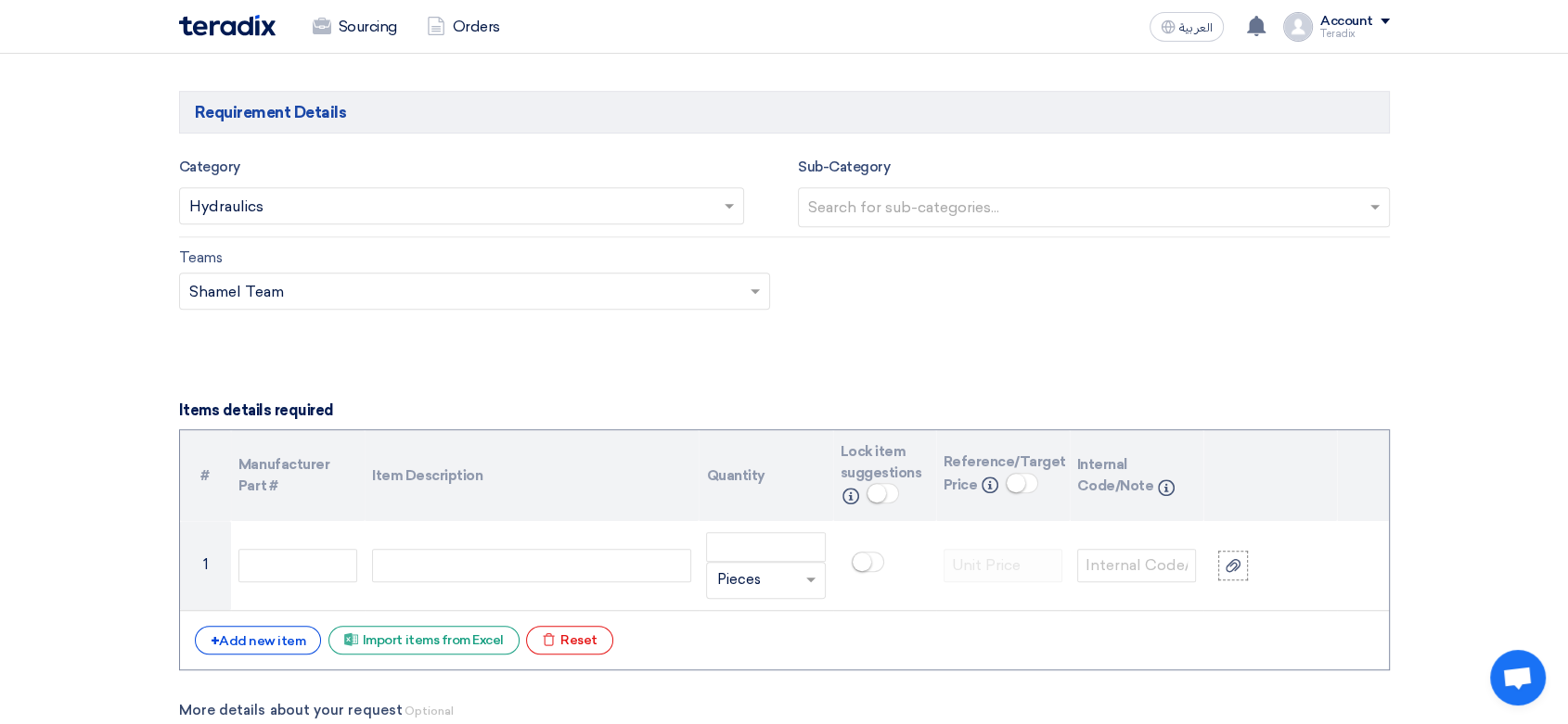
paste div
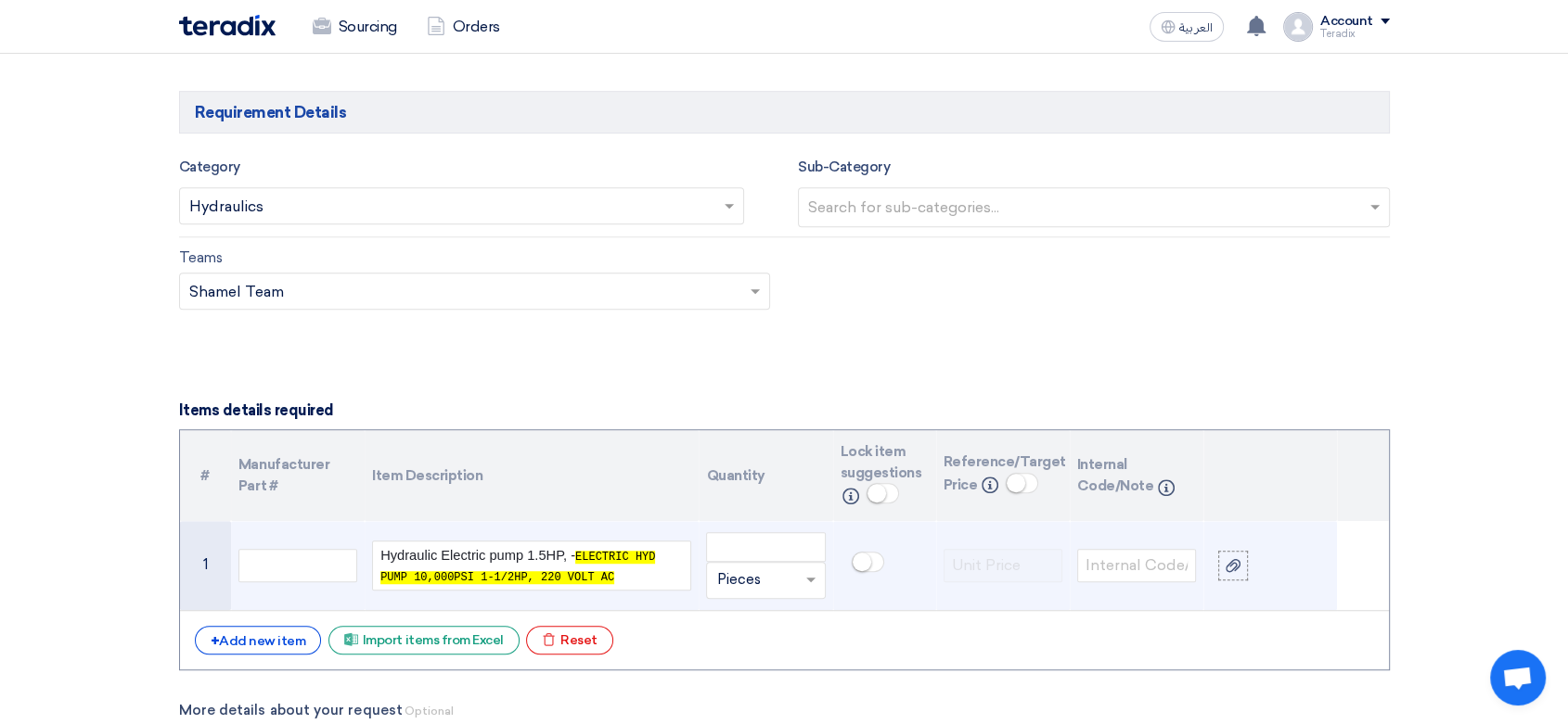
scroll to position [1124, 0]
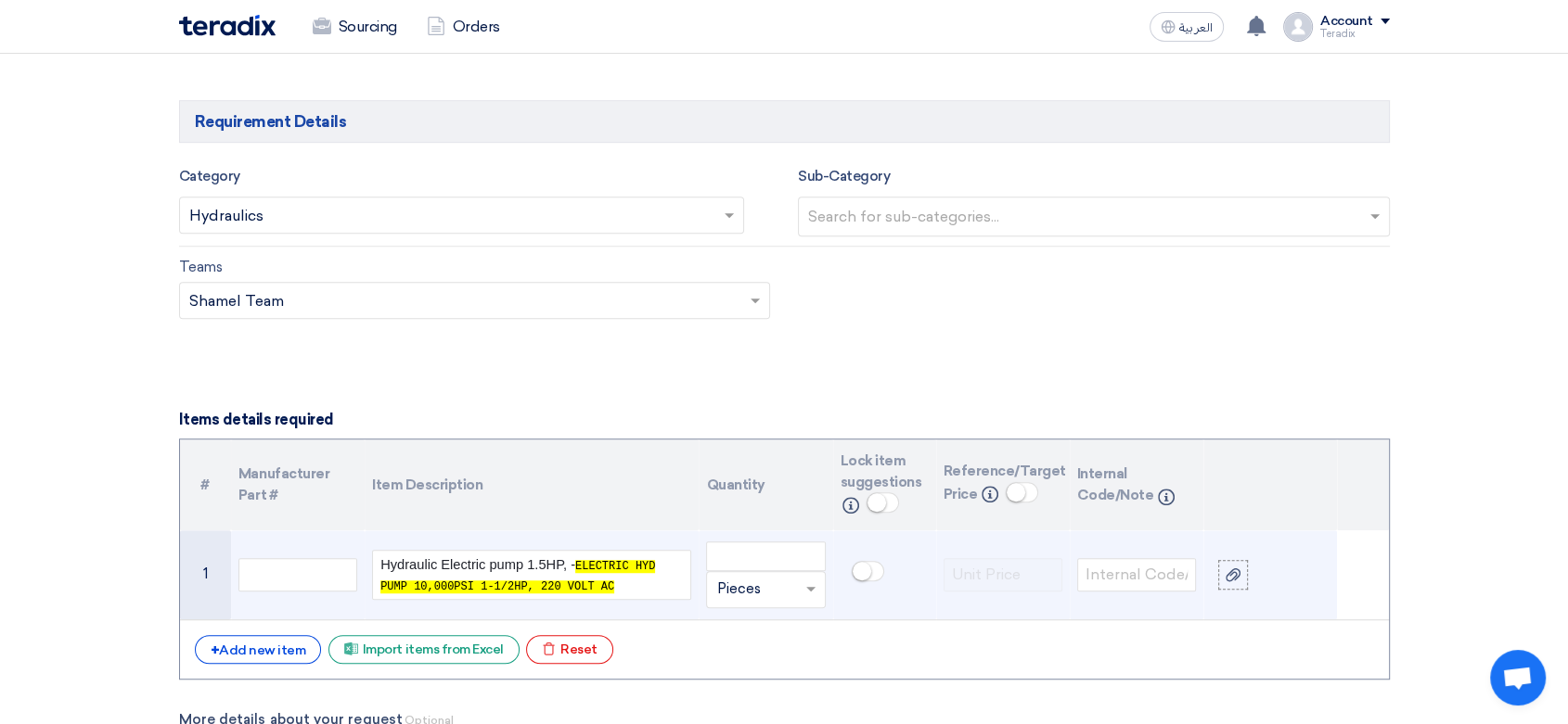
click at [770, 595] on input "text" at bounding box center [754, 590] width 76 height 30
paste input "UNITS"
type input "UNITS"
click at [769, 546] on span "Add type..." at bounding box center [746, 552] width 60 height 13
click at [766, 545] on input "number" at bounding box center [765, 556] width 119 height 30
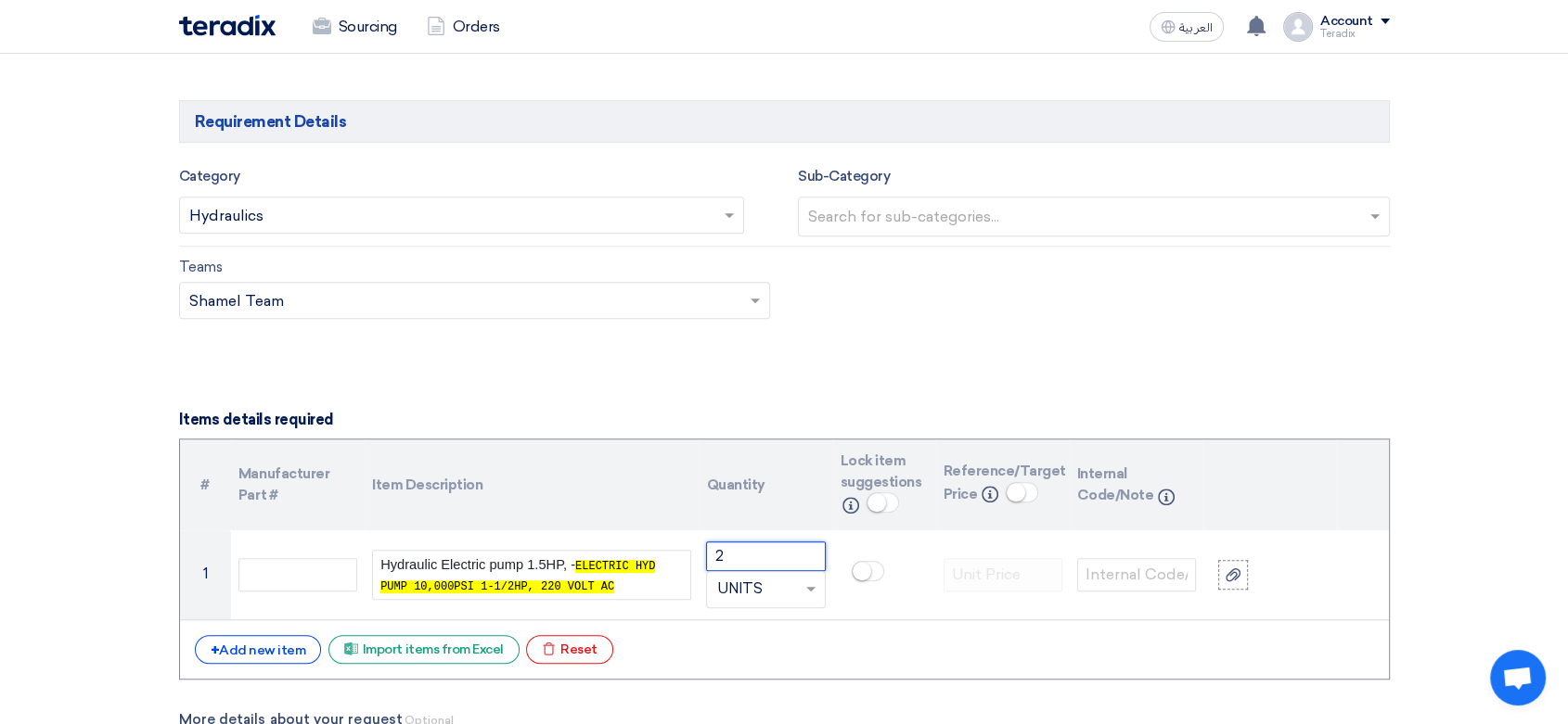
type input "2"
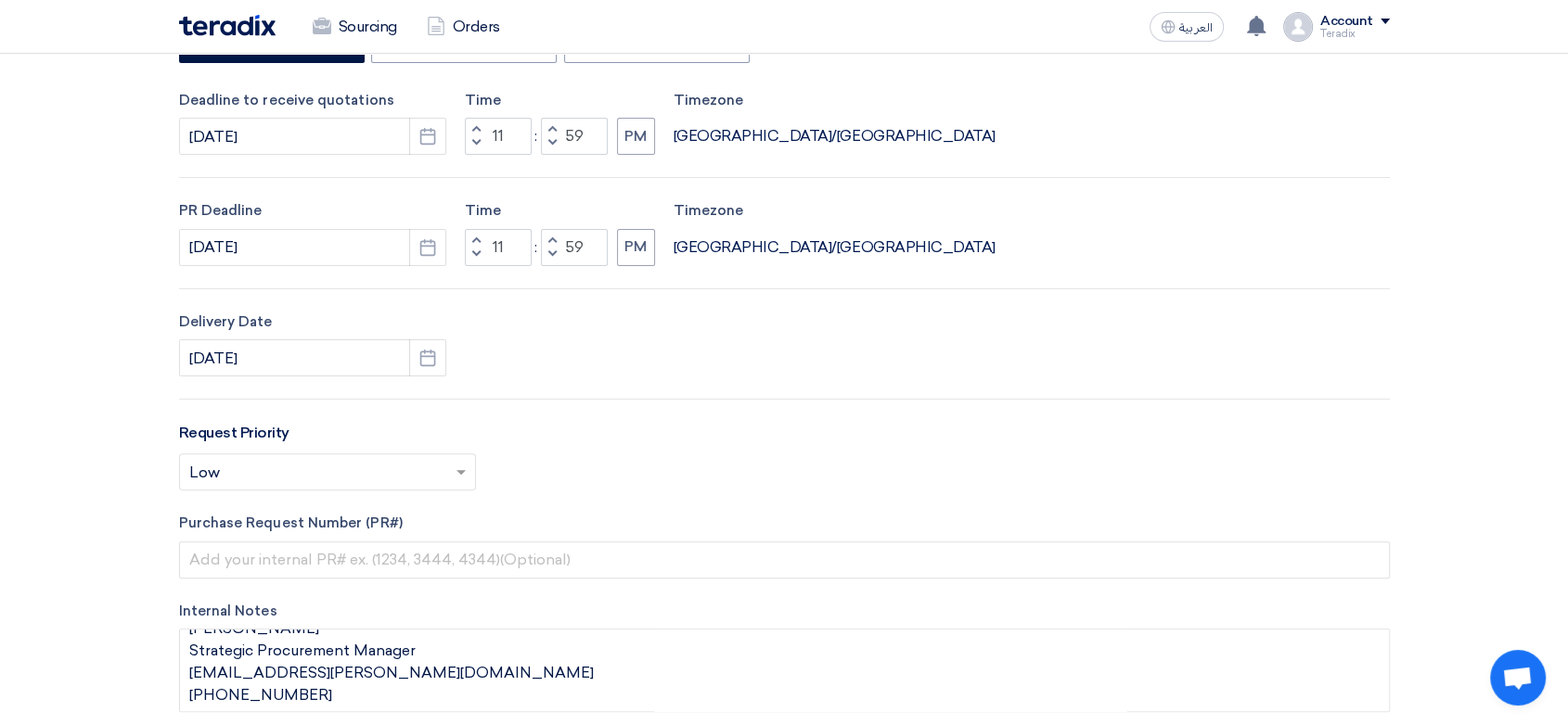
scroll to position [0, 0]
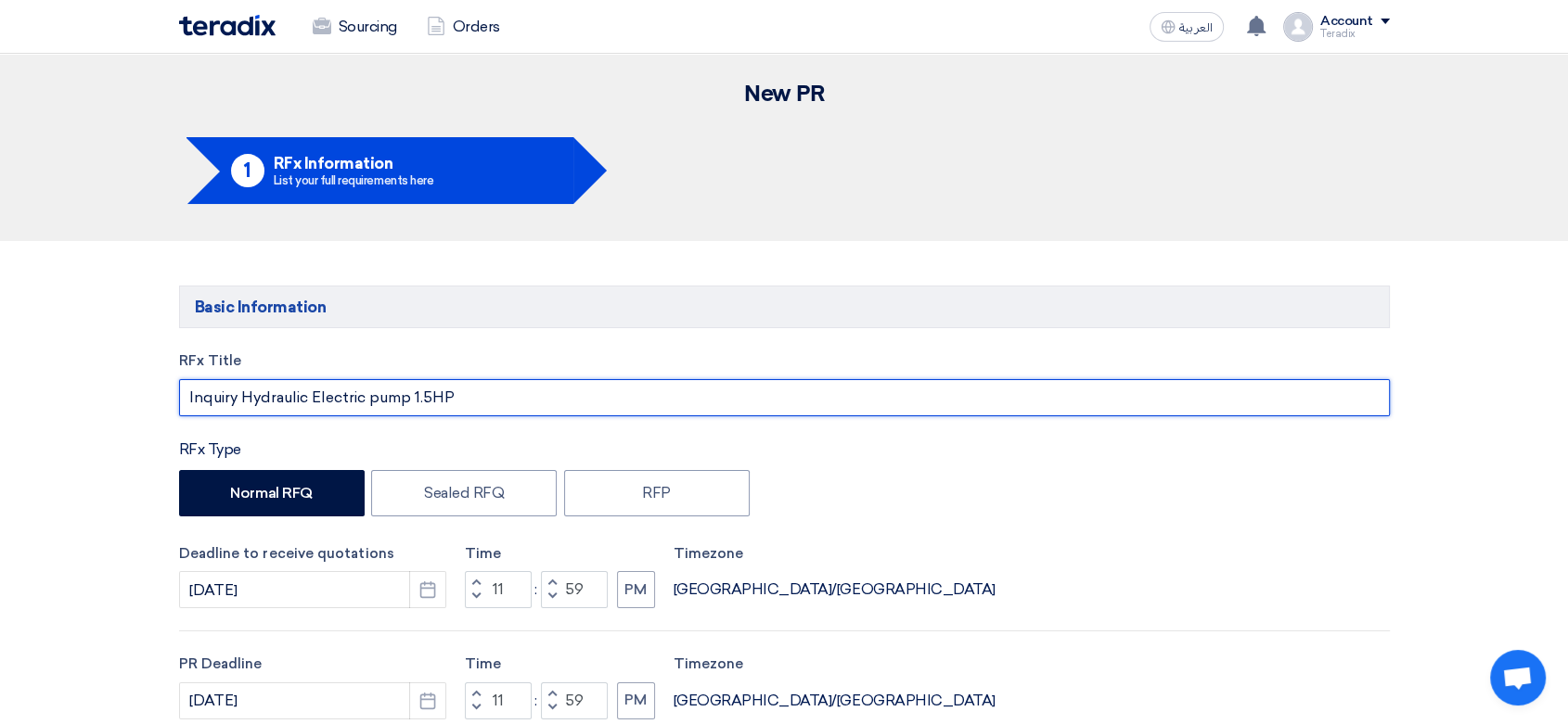
drag, startPoint x: 482, startPoint y: 401, endPoint x: 0, endPoint y: 306, distance: 491.3
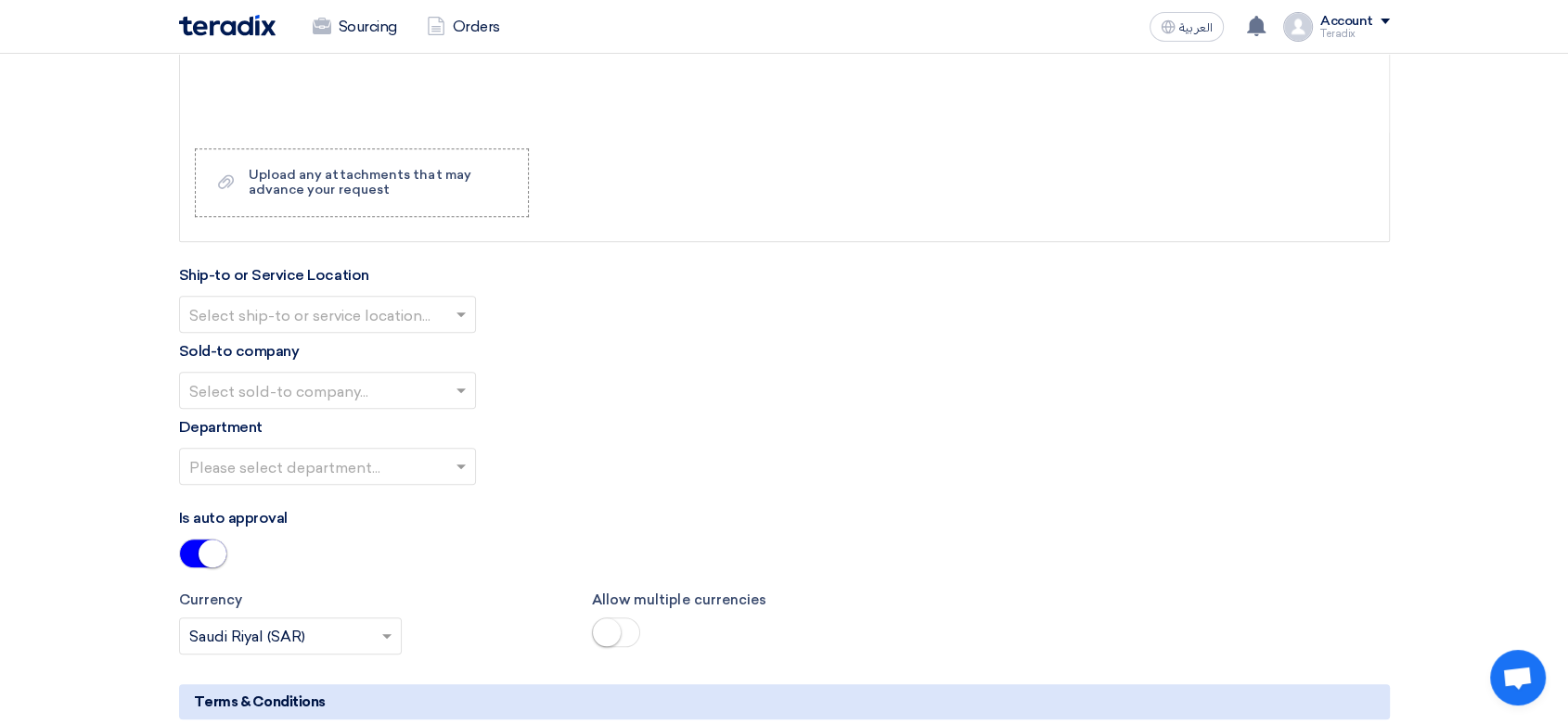
scroll to position [1957, 0]
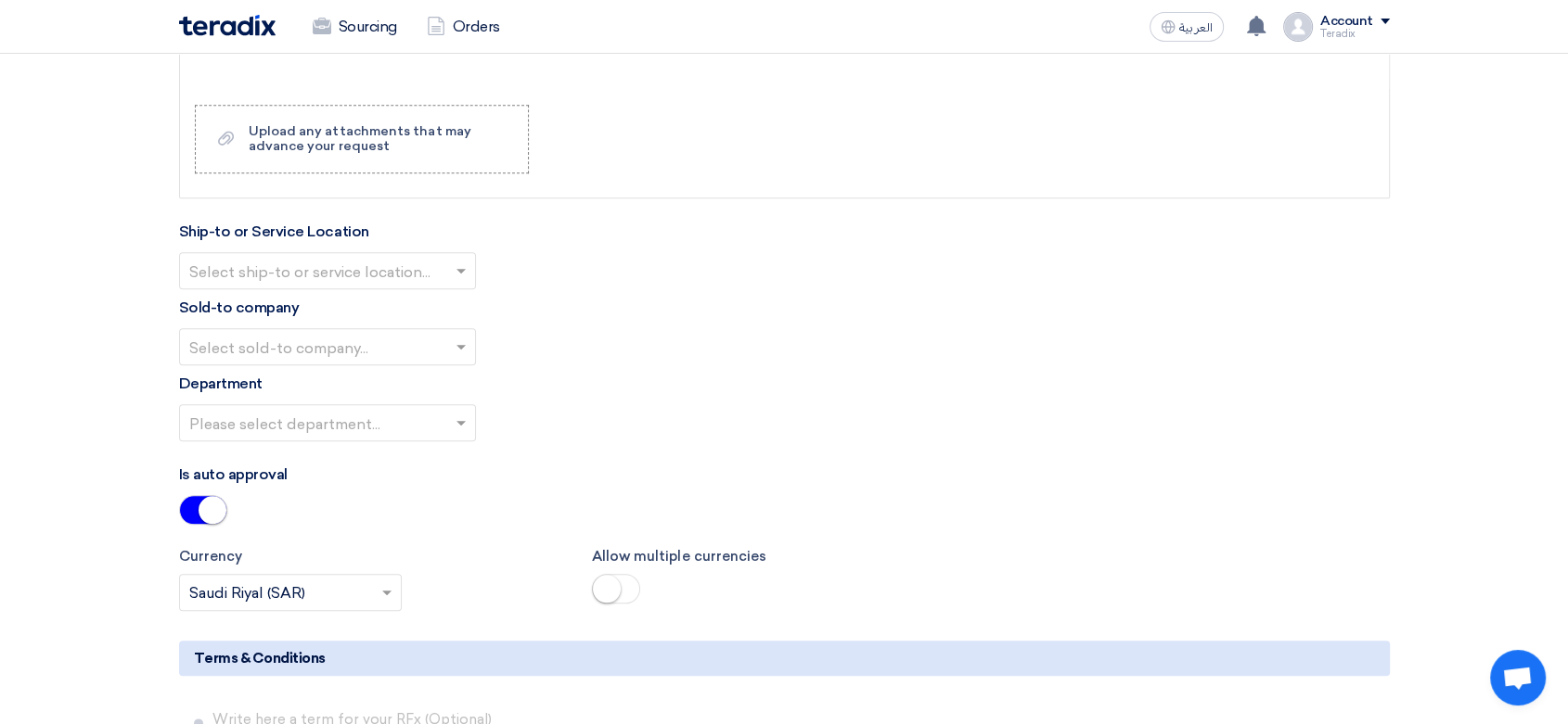
click at [381, 265] on input "text" at bounding box center [318, 272] width 258 height 31
click at [411, 311] on div "Obeikan Digital Solutions" at bounding box center [327, 308] width 295 height 38
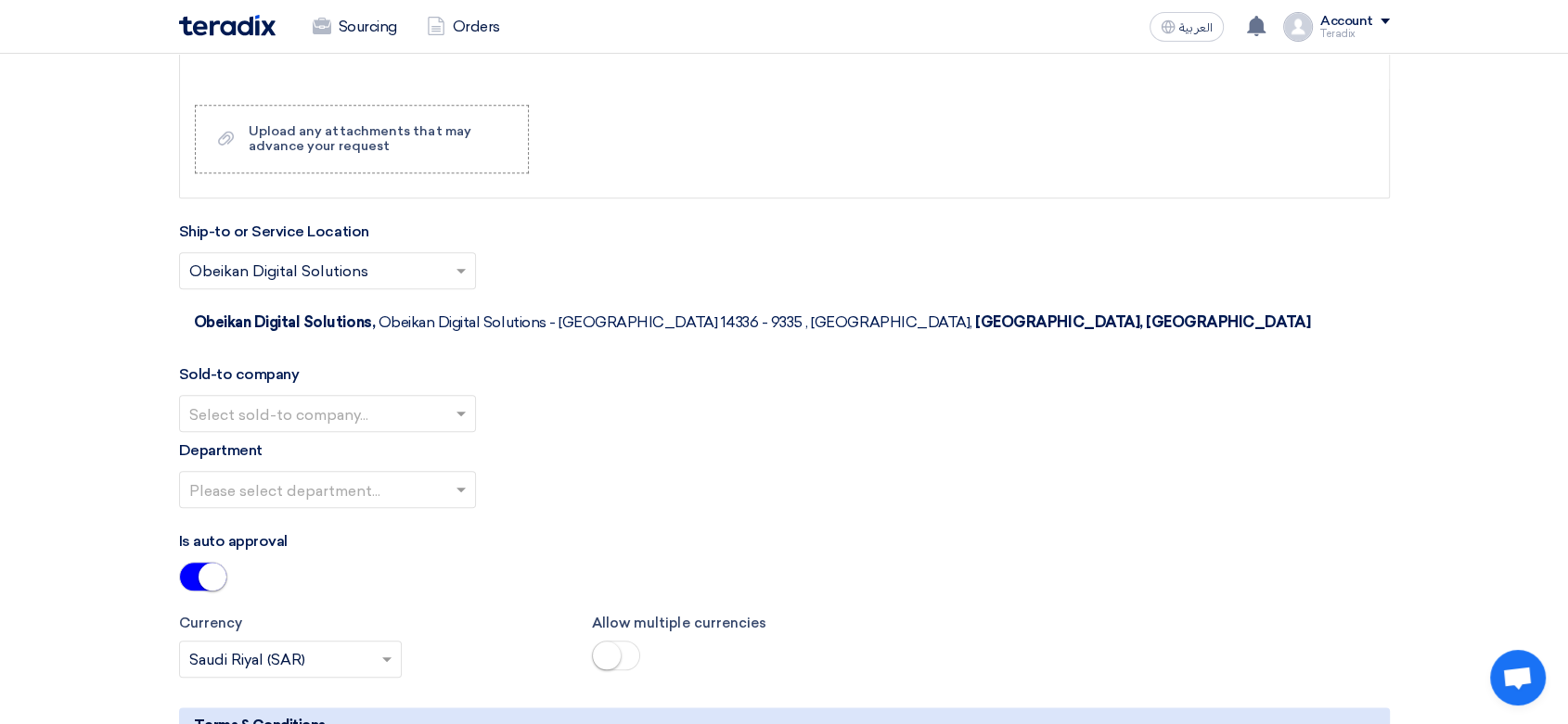
click at [434, 400] on input "text" at bounding box center [318, 415] width 258 height 31
click at [433, 432] on div "SHAMEL / Obeikan Digital Solutions" at bounding box center [327, 451] width 295 height 38
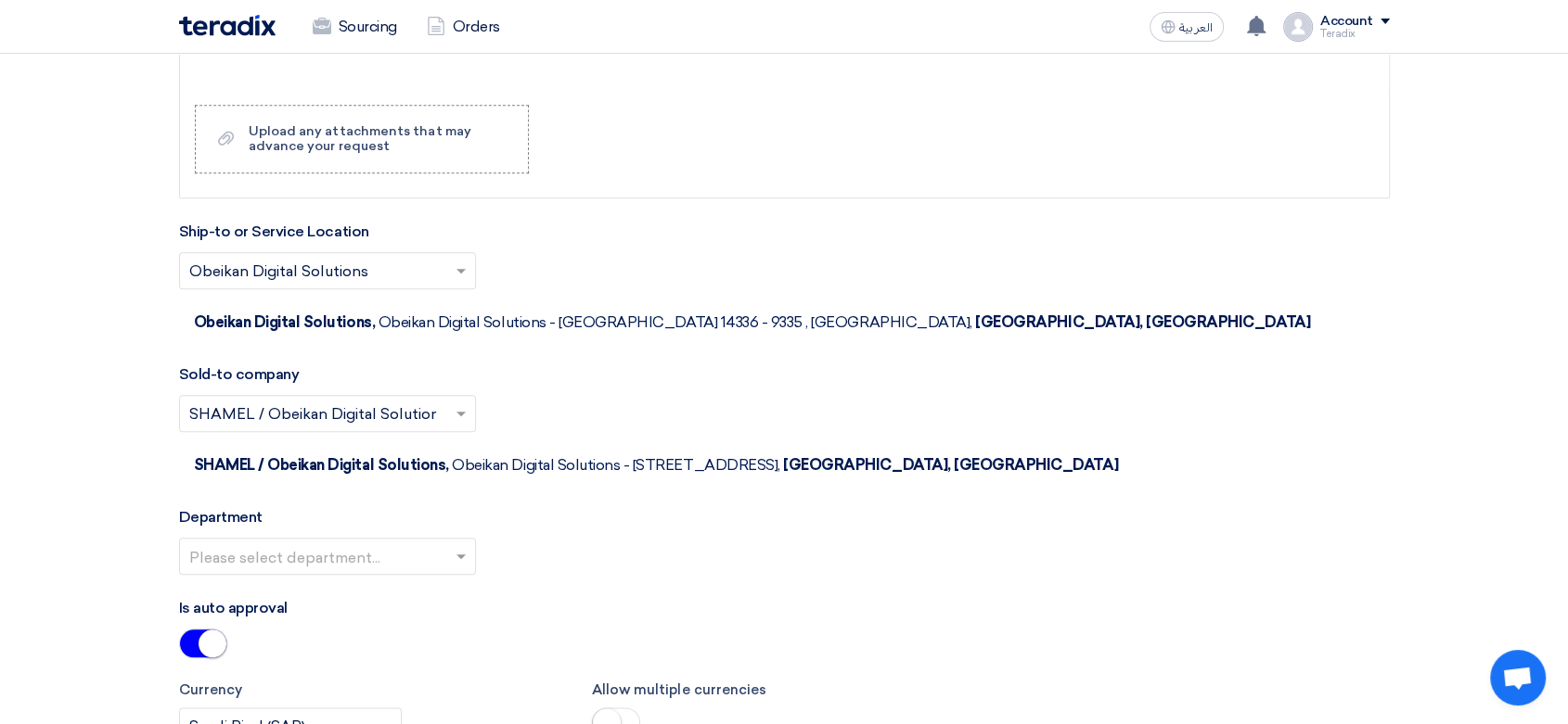
click at [451, 545] on span at bounding box center [463, 556] width 23 height 23
click at [450, 575] on div "Procurement Department" at bounding box center [327, 594] width 295 height 38
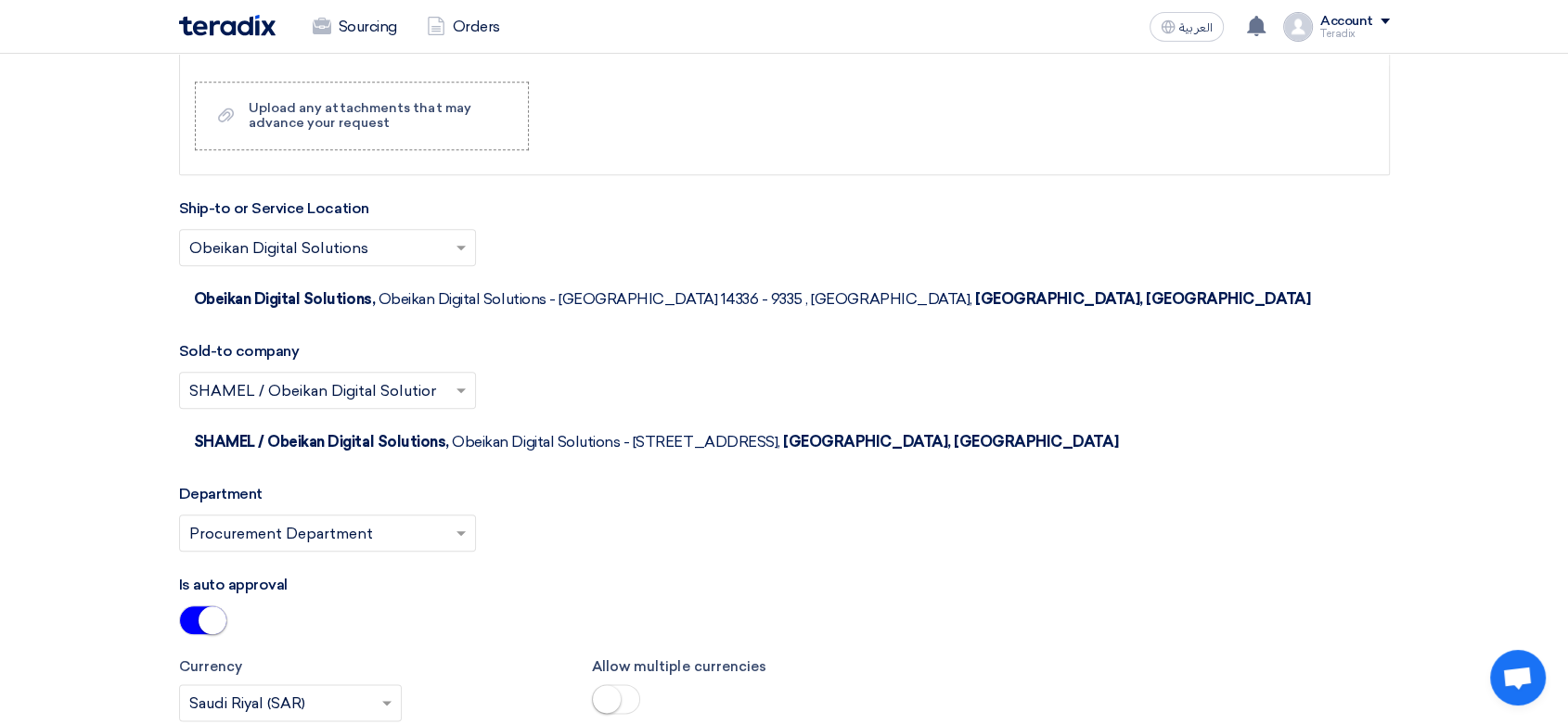
scroll to position [2471, 0]
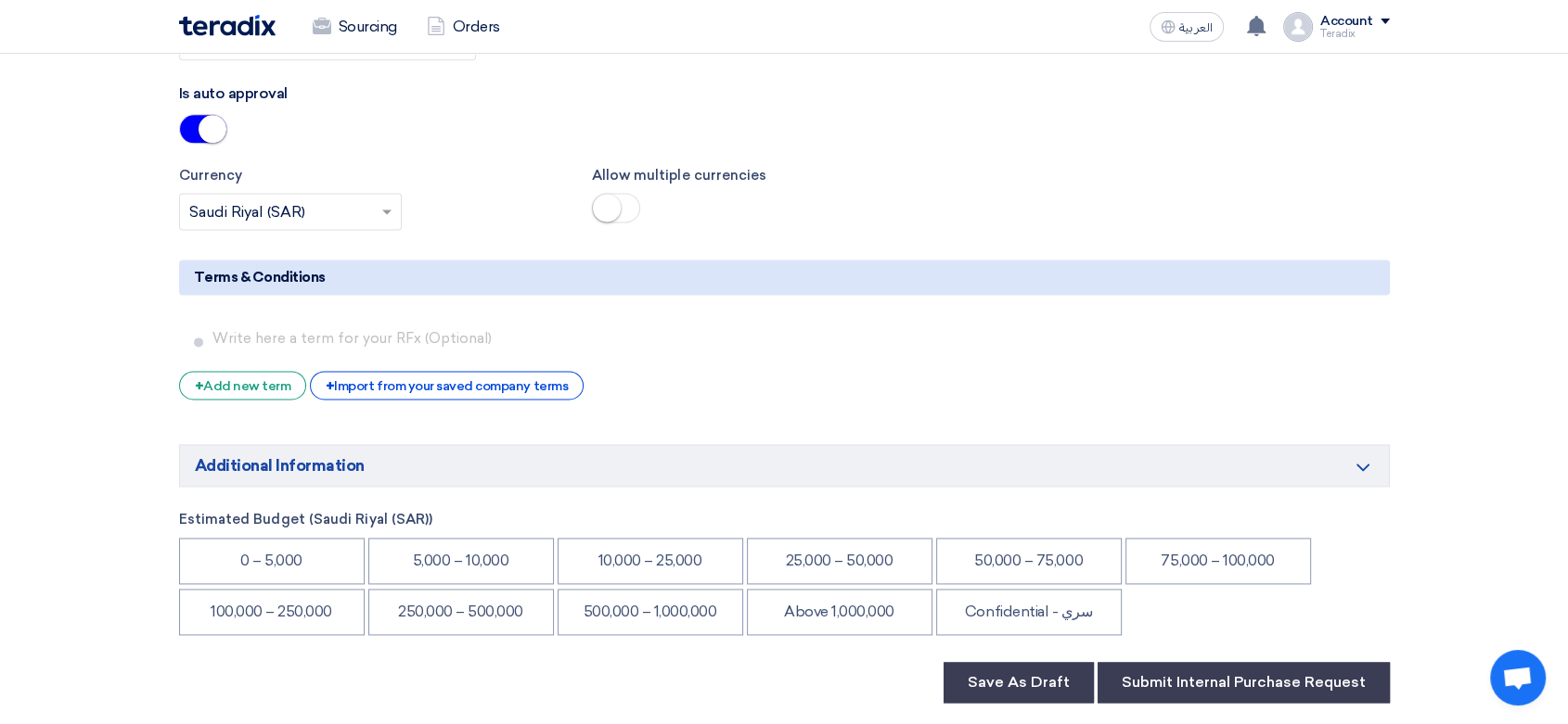
drag, startPoint x: 1062, startPoint y: 525, endPoint x: 1105, endPoint y: 549, distance: 49.2
click at [1064, 589] on li "Confidential - سري" at bounding box center [1028, 611] width 186 height 46
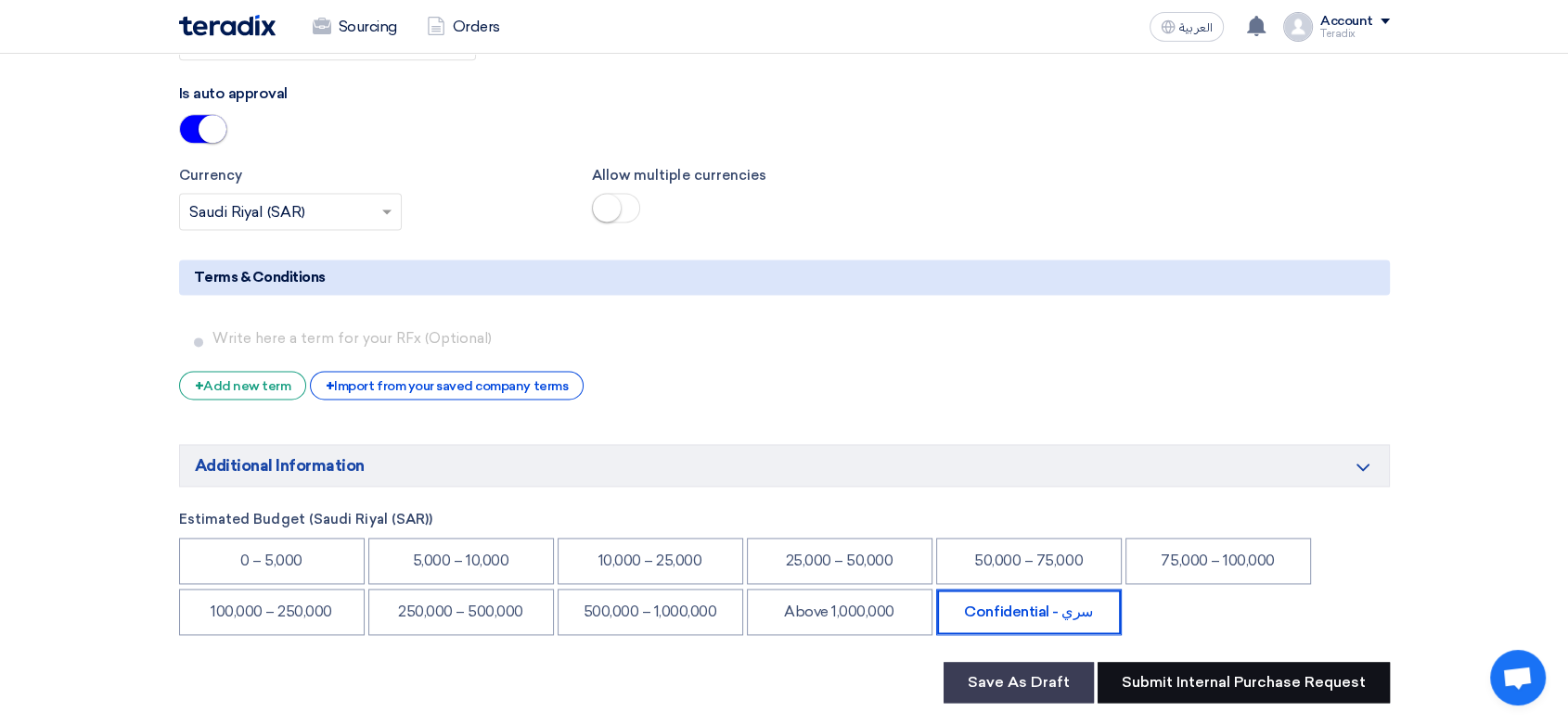
click at [1164, 662] on button "Submit Internal Purchase Request" at bounding box center [1242, 682] width 292 height 40
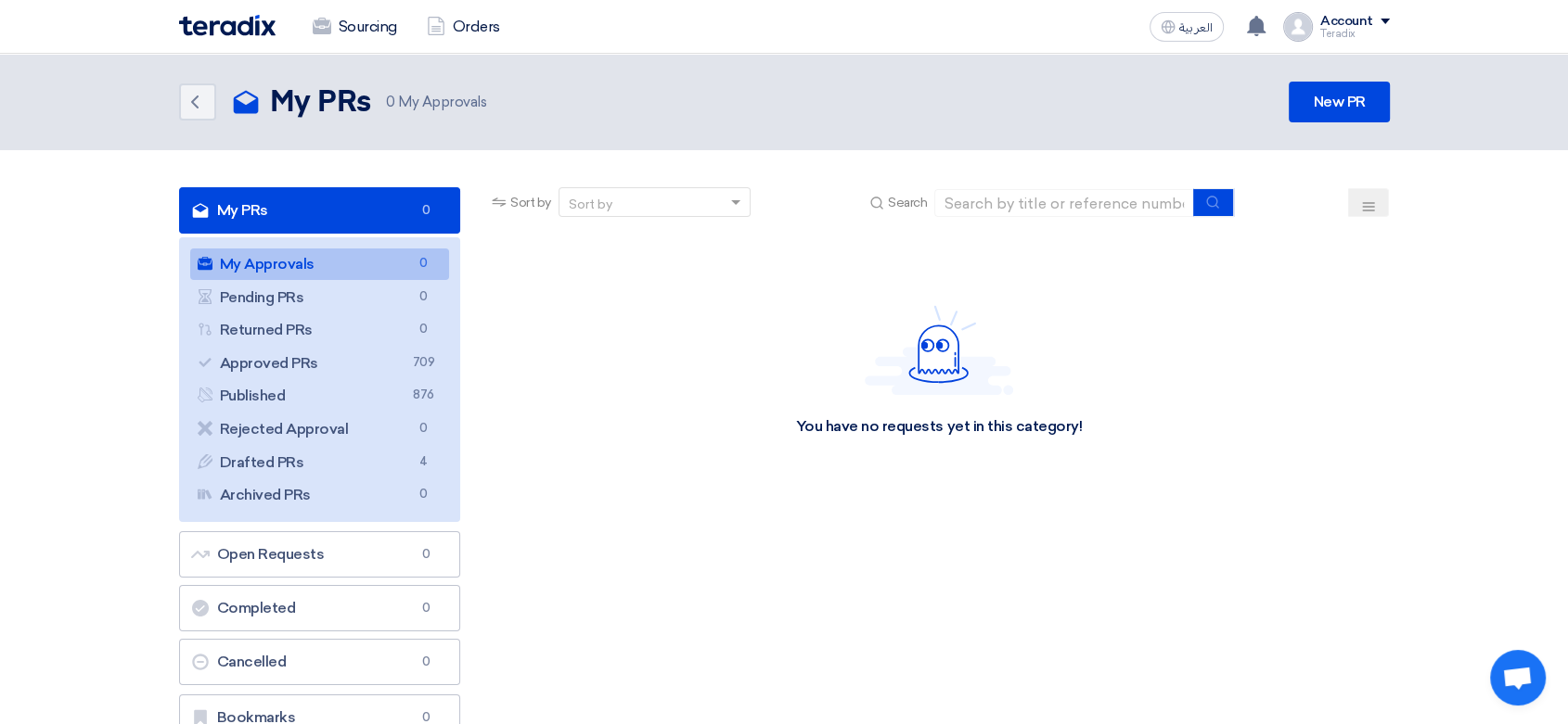
click at [1333, 80] on header "Back My PRs My PRs 0 My Approvals New PR" at bounding box center [784, 101] width 1568 height 97
click at [1340, 96] on link "New PR" at bounding box center [1338, 101] width 100 height 40
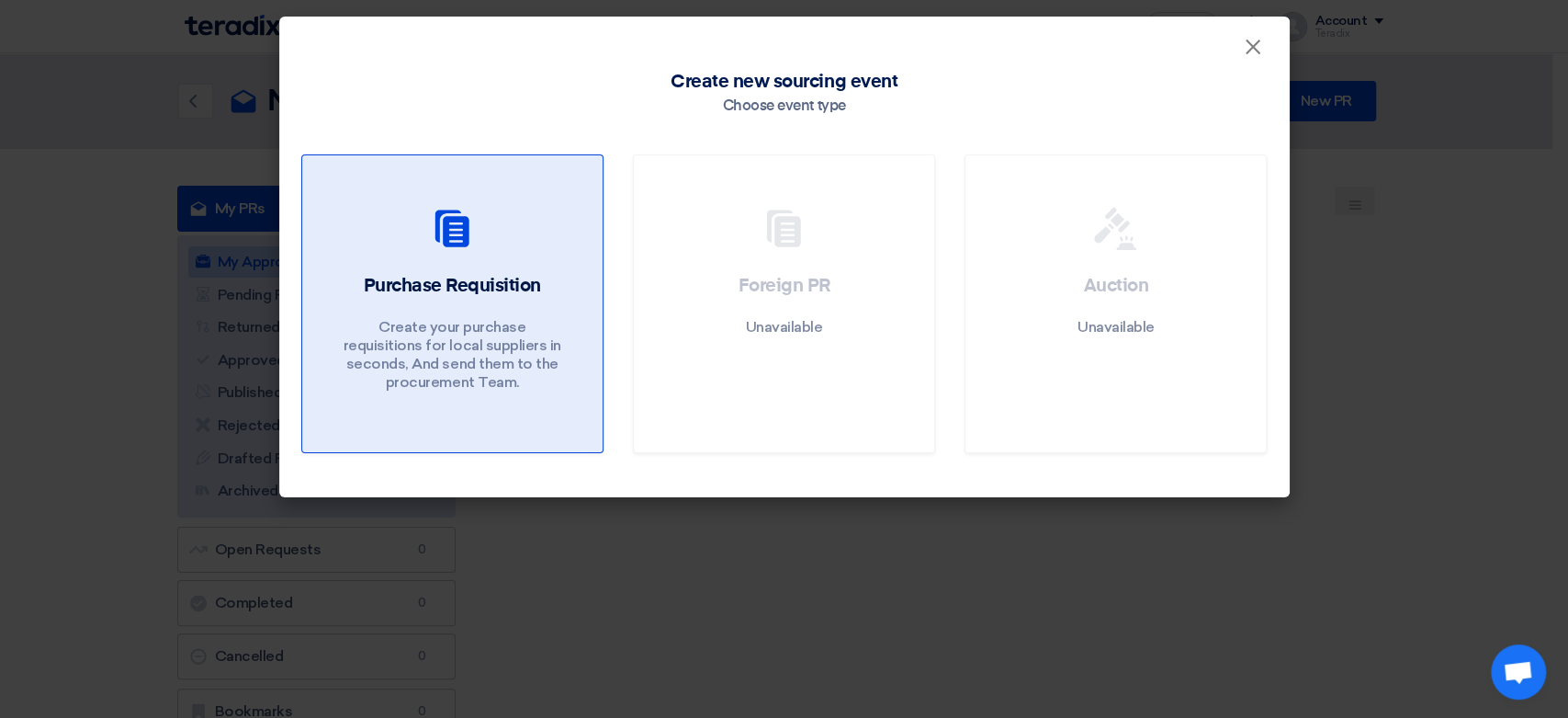
click at [417, 273] on h2 "Purchase Requisition" at bounding box center [451, 286] width 178 height 26
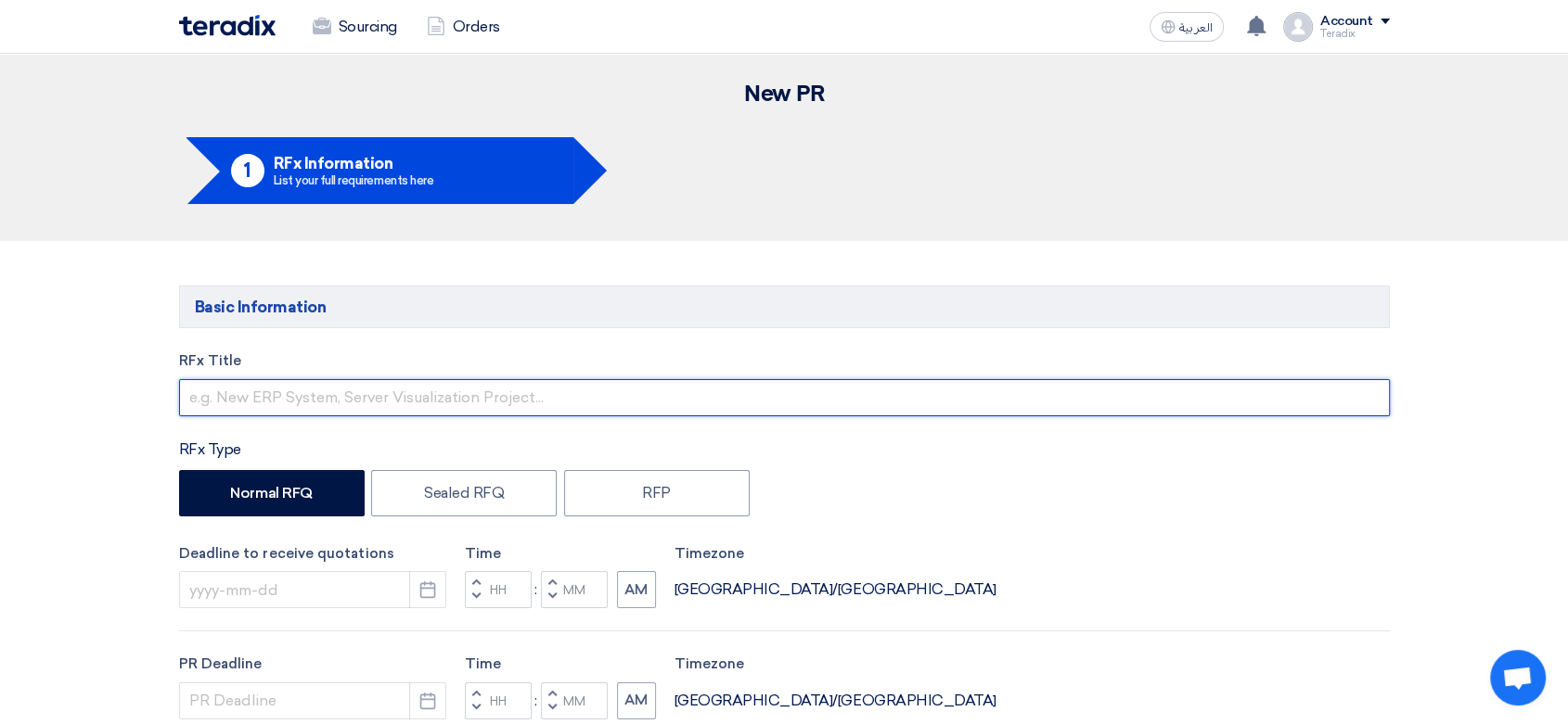
click at [448, 400] on input "text" at bounding box center [784, 398] width 1210 height 38
paste input "2537 (RAM, 16GB 2RX8 PC4-2666V)"
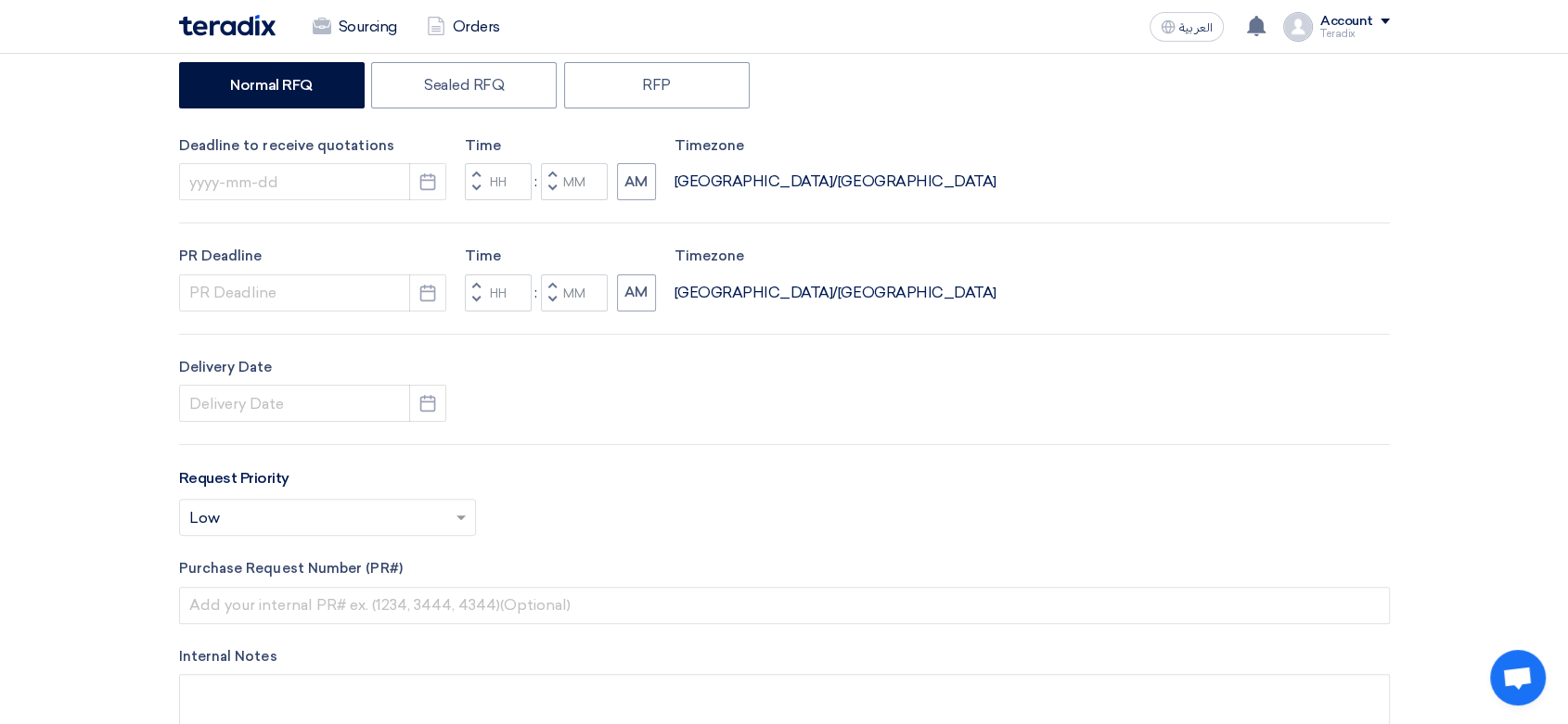
scroll to position [412, 0]
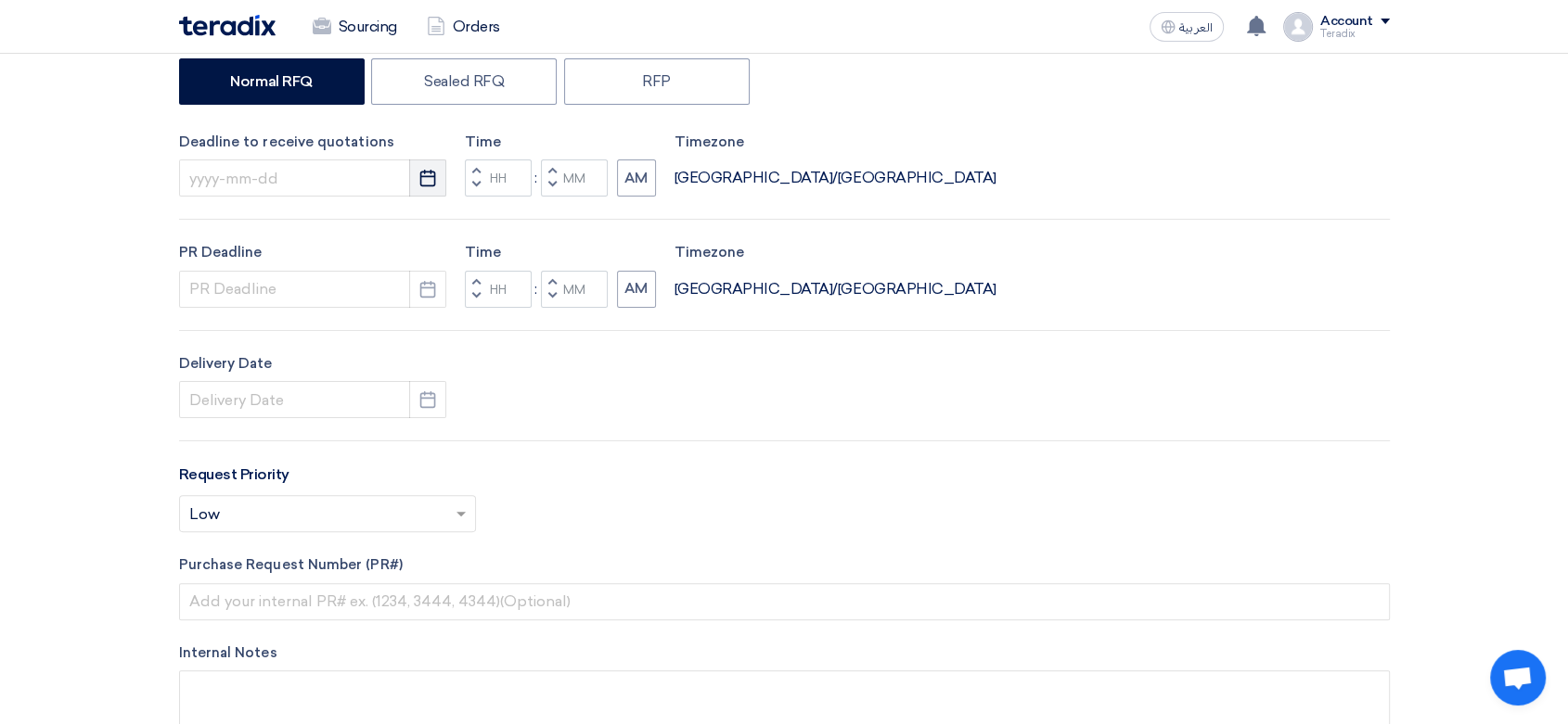
type input "2537 (RAM, 16GB 2RX8 PC4-2666V)"
click at [436, 170] on icon "Pick a date" at bounding box center [428, 178] width 19 height 19
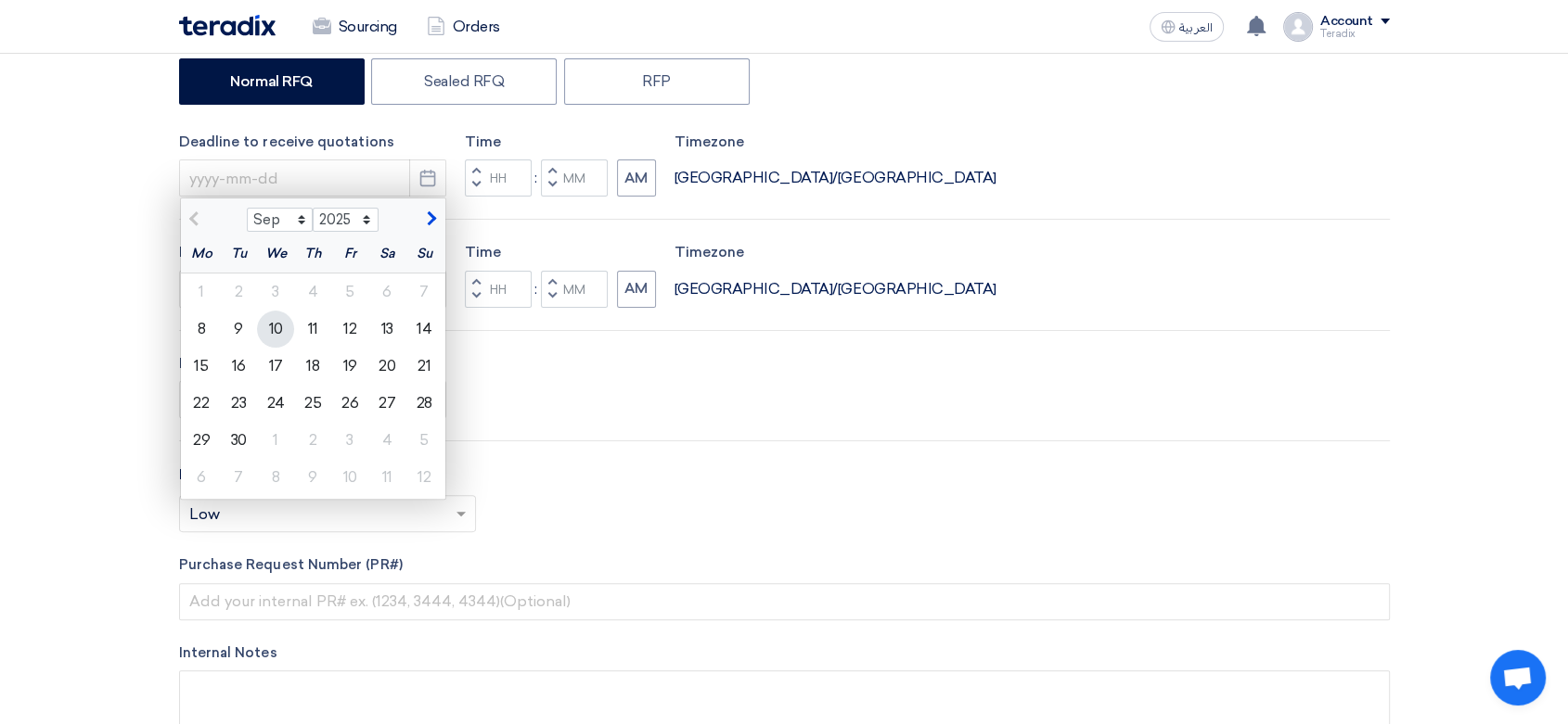
click at [268, 324] on div "10" at bounding box center [276, 329] width 38 height 38
type input "[DATE]"
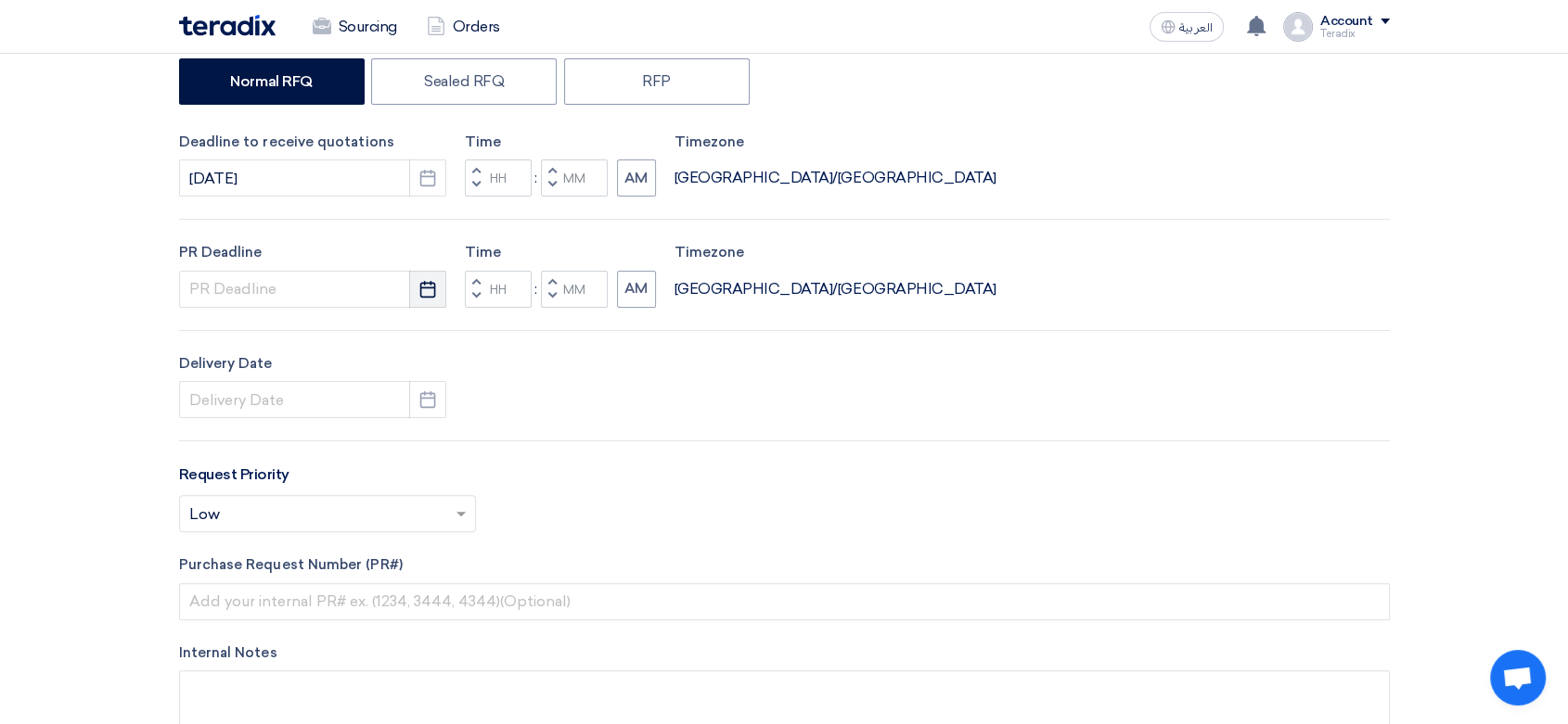
click at [422, 294] on icon "Pick a date" at bounding box center [428, 290] width 19 height 19
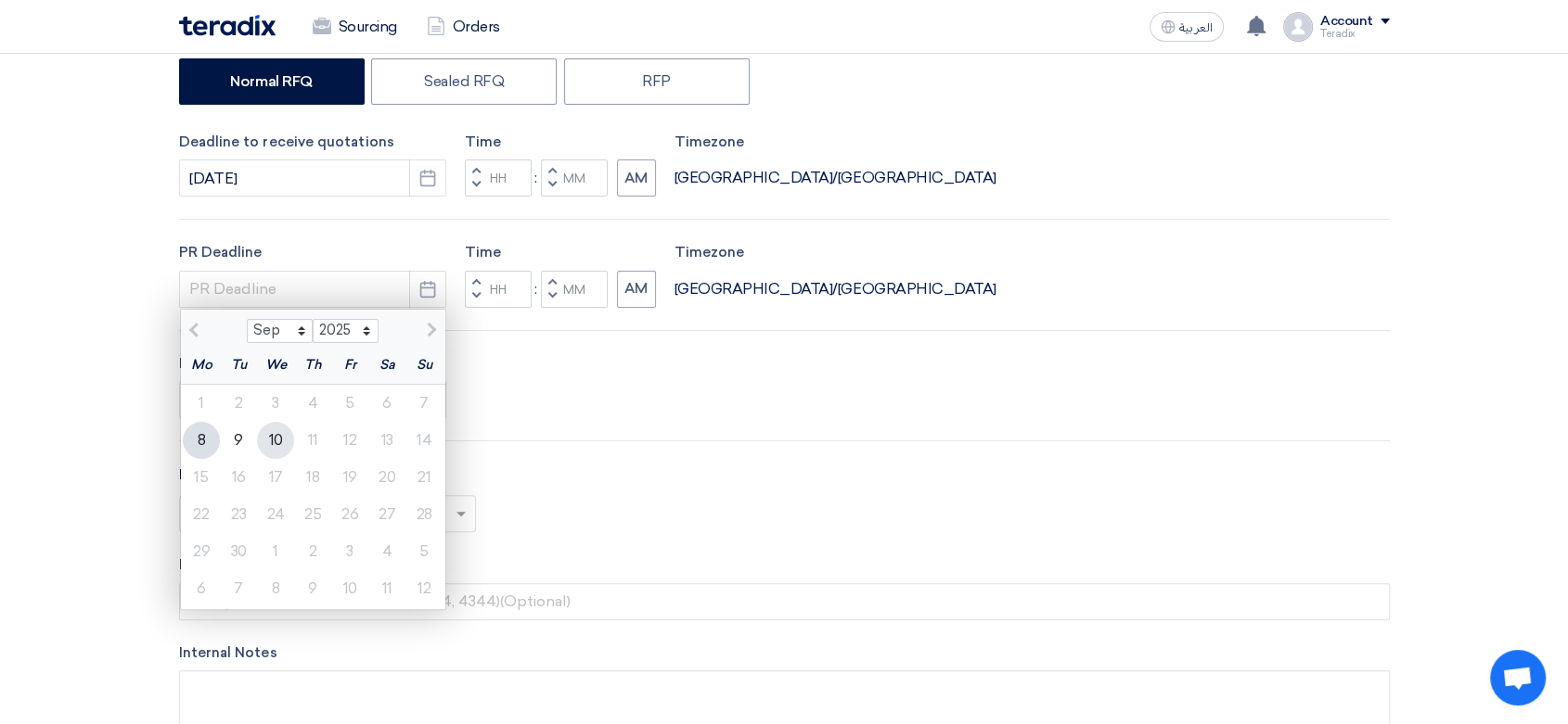
click at [274, 445] on div "10" at bounding box center [276, 441] width 38 height 38
type input "[DATE]"
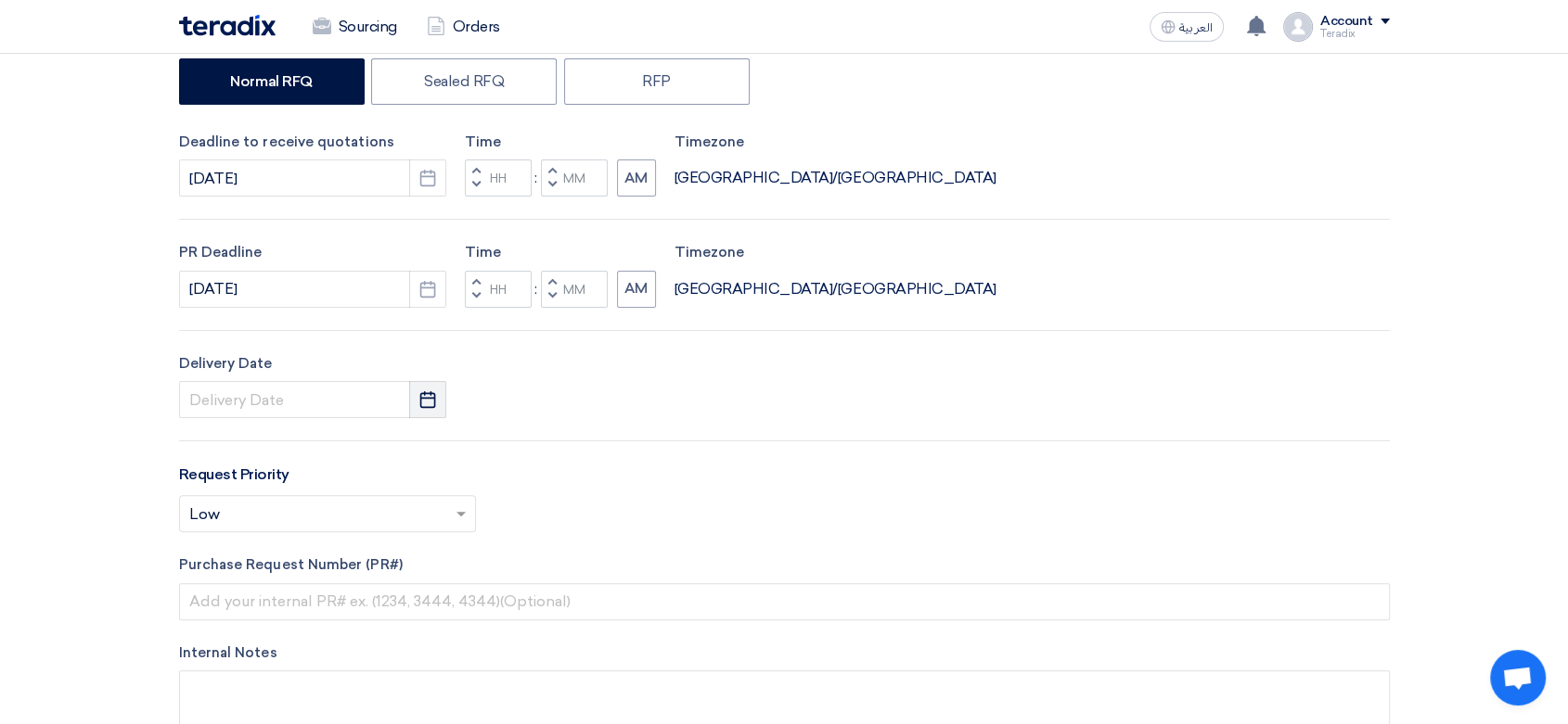
click at [434, 405] on use "button" at bounding box center [428, 400] width 16 height 17
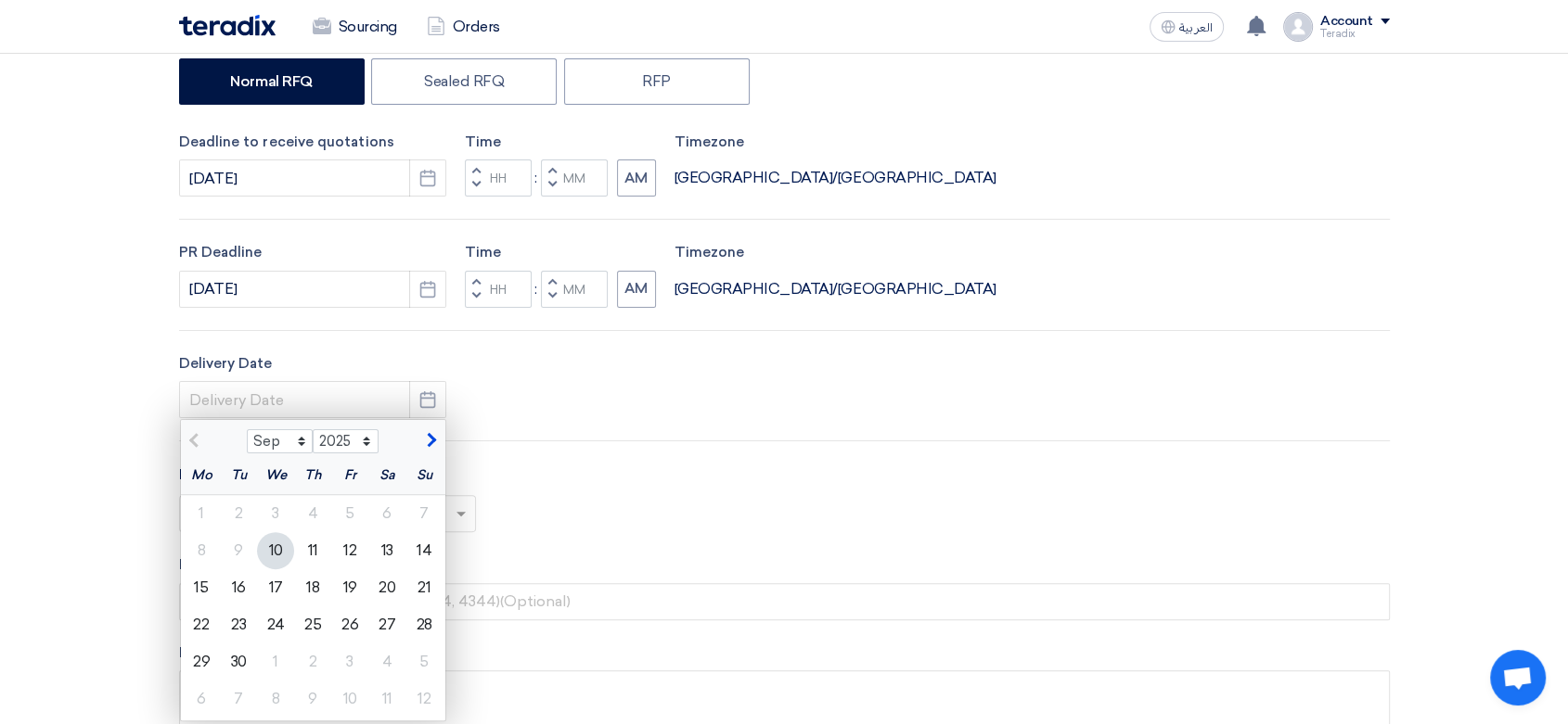
click at [281, 551] on div "10" at bounding box center [276, 551] width 38 height 38
type input "[DATE]"
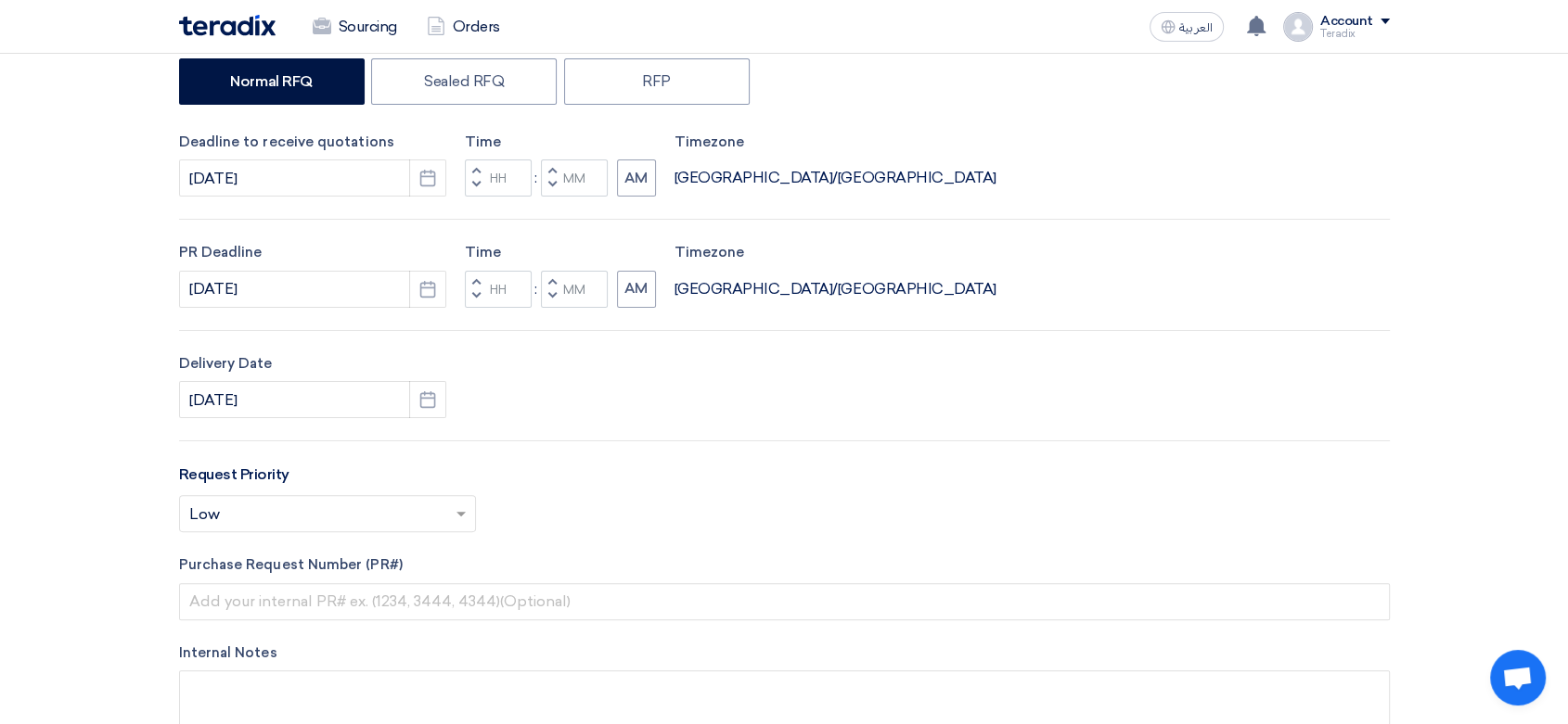
click at [562, 192] on button "Decrement minutes" at bounding box center [552, 186] width 23 height 23
type input "11"
type input "59"
drag, startPoint x: 552, startPoint y: 301, endPoint x: 526, endPoint y: 342, distance: 48.5
click at [553, 301] on span "button" at bounding box center [551, 295] width 7 height 11
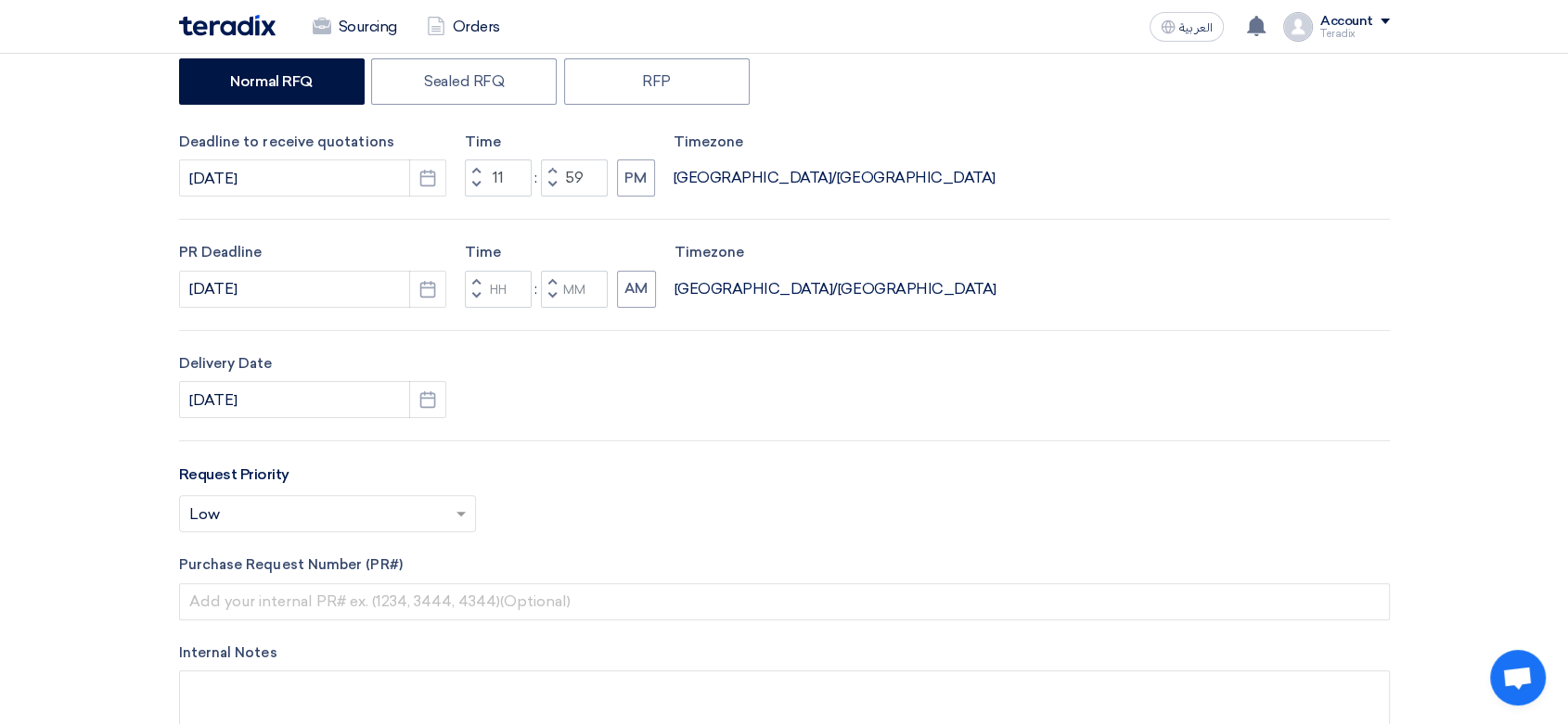
type input "11"
type input "59"
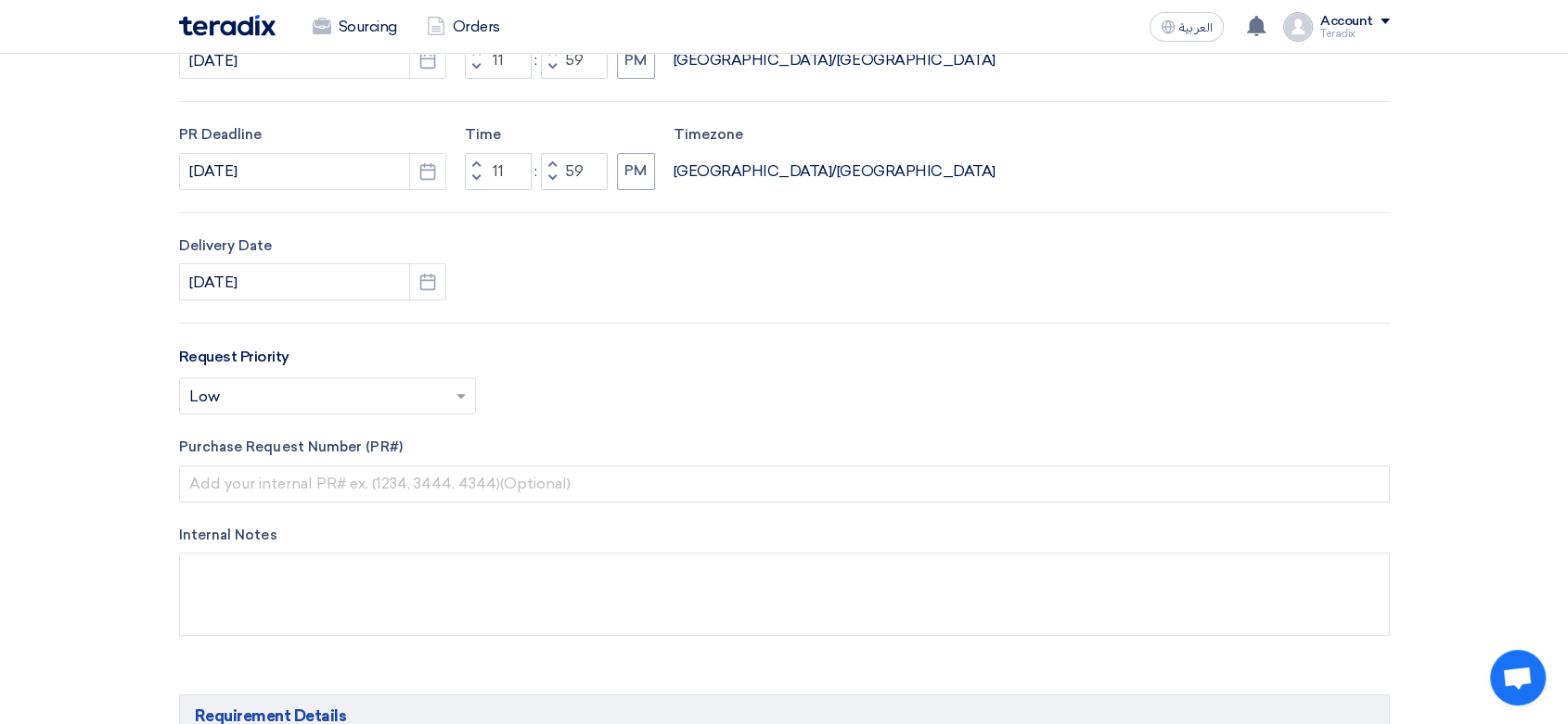
scroll to position [617, 0]
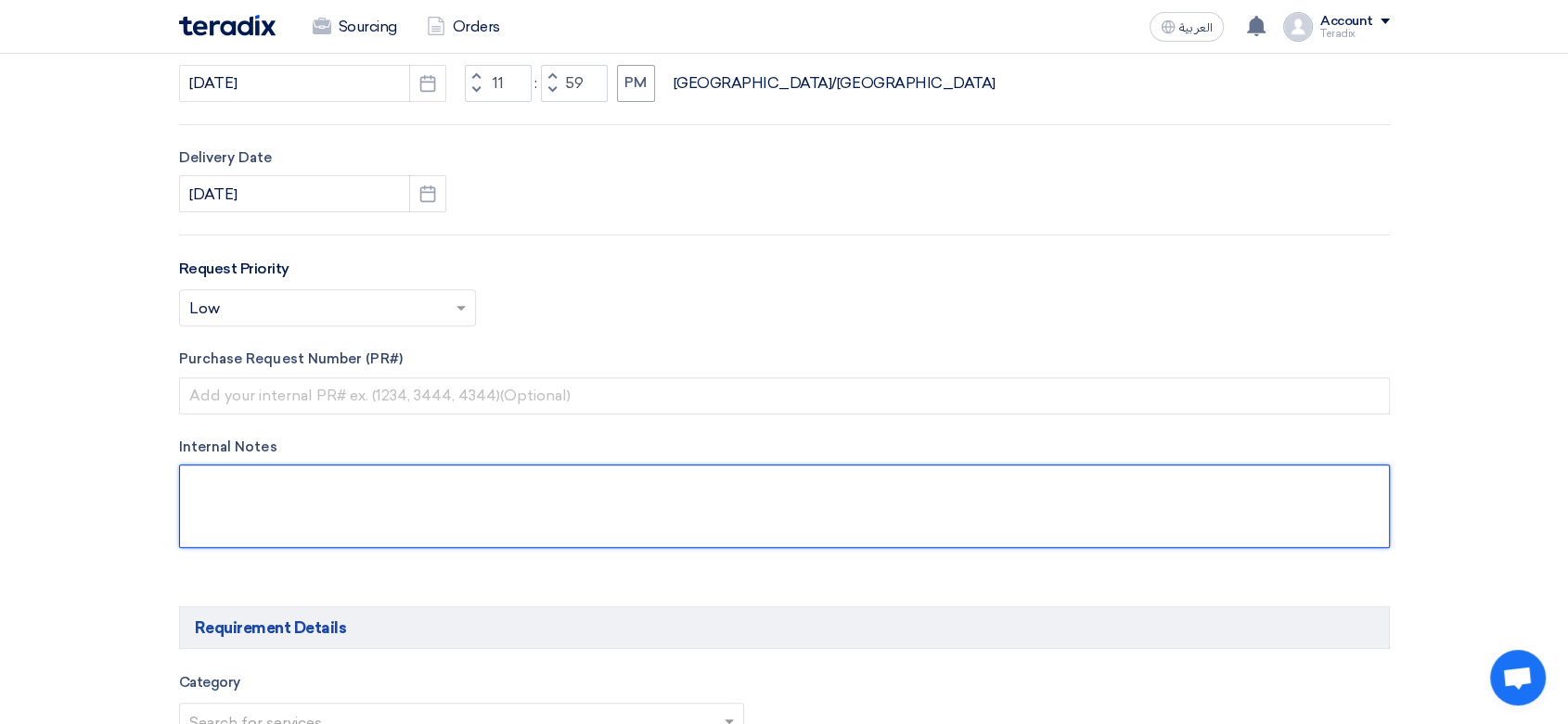
click at [411, 537] on textarea at bounding box center [784, 505] width 1210 height 83
paste textarea "[PERSON_NAME]"
paste textarea "[EMAIL_ADDRESS][DOMAIN_NAME]"
paste textarea "Saudi Air Navigation Services (SANS)"
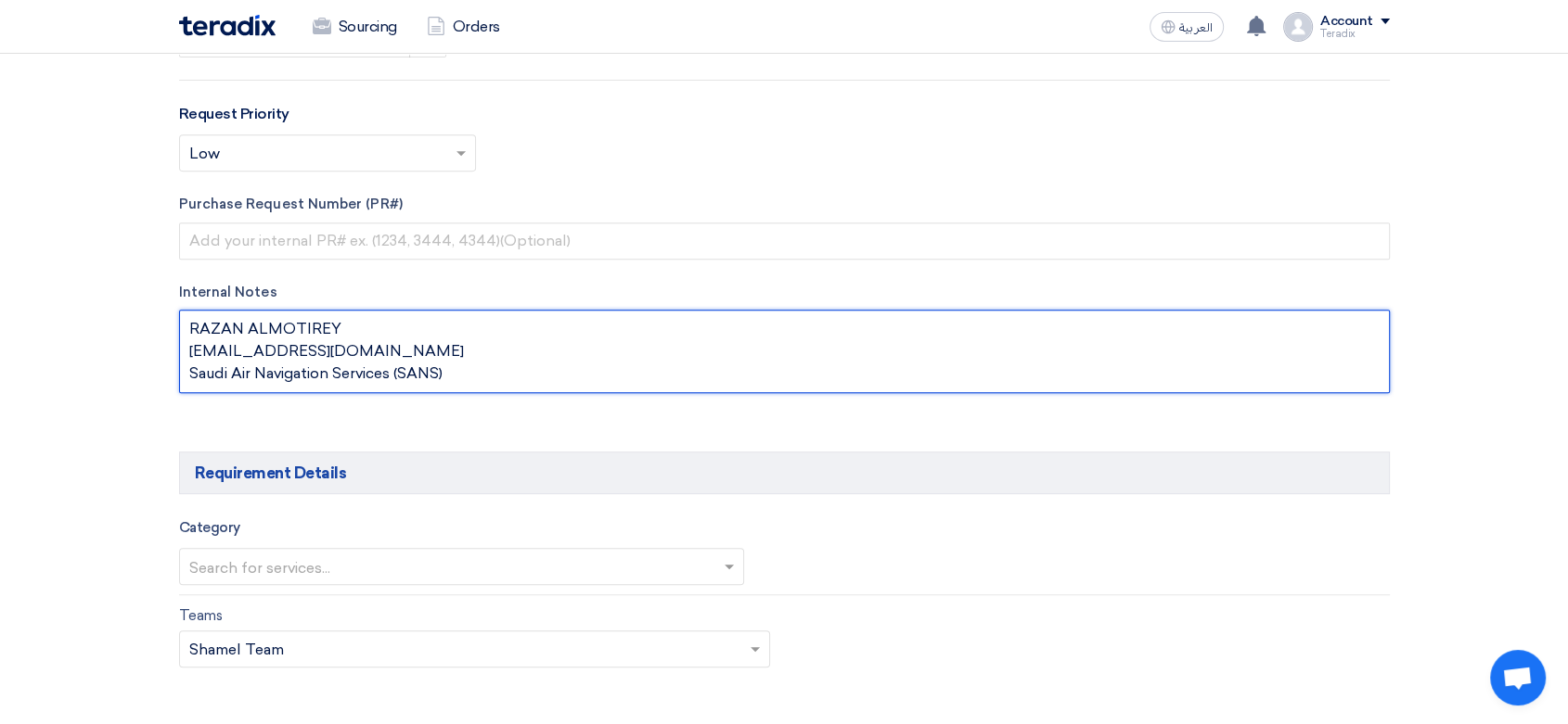
scroll to position [1133, 0]
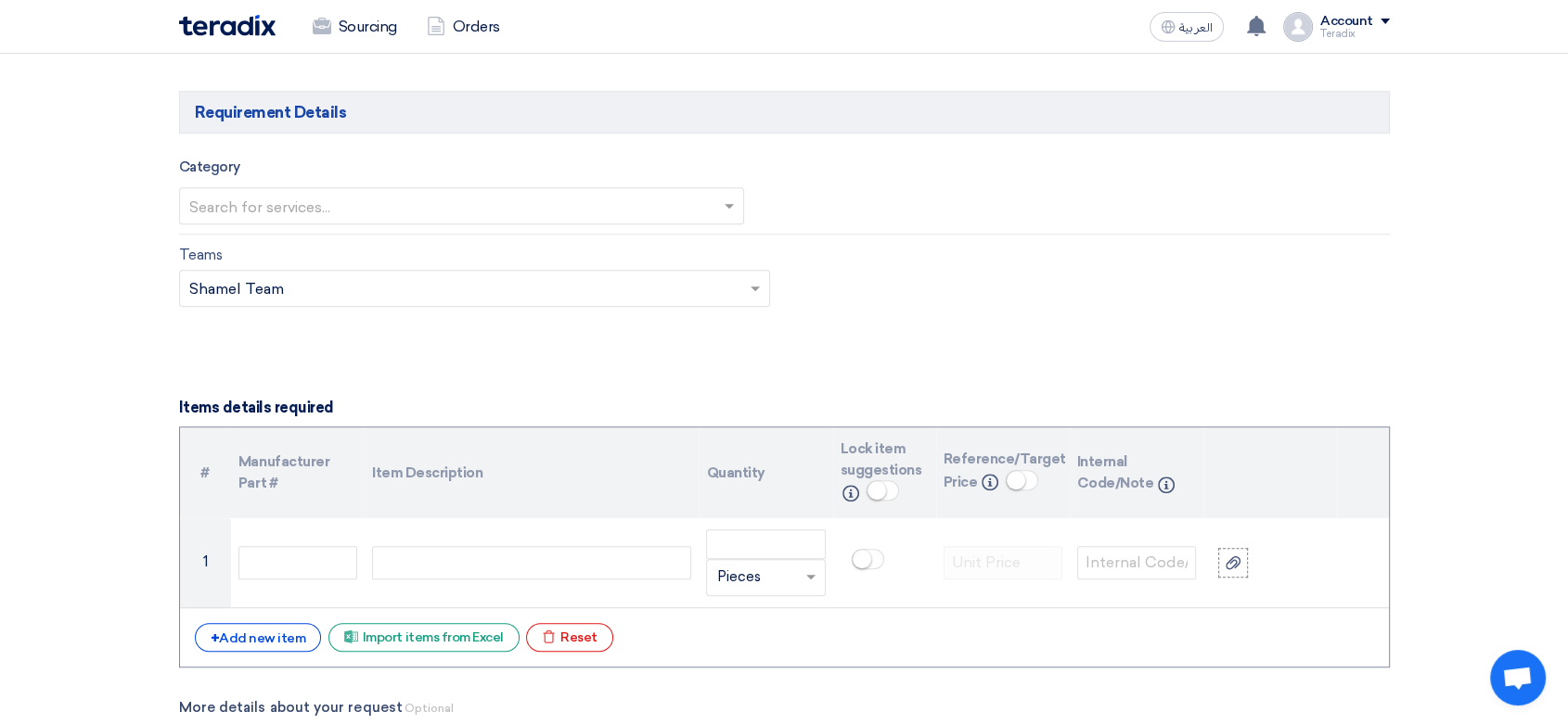
type textarea "RAZAN ALMOTIREY [EMAIL_ADDRESS][DOMAIN_NAME] Saudi Air Navigation Services (SAN…"
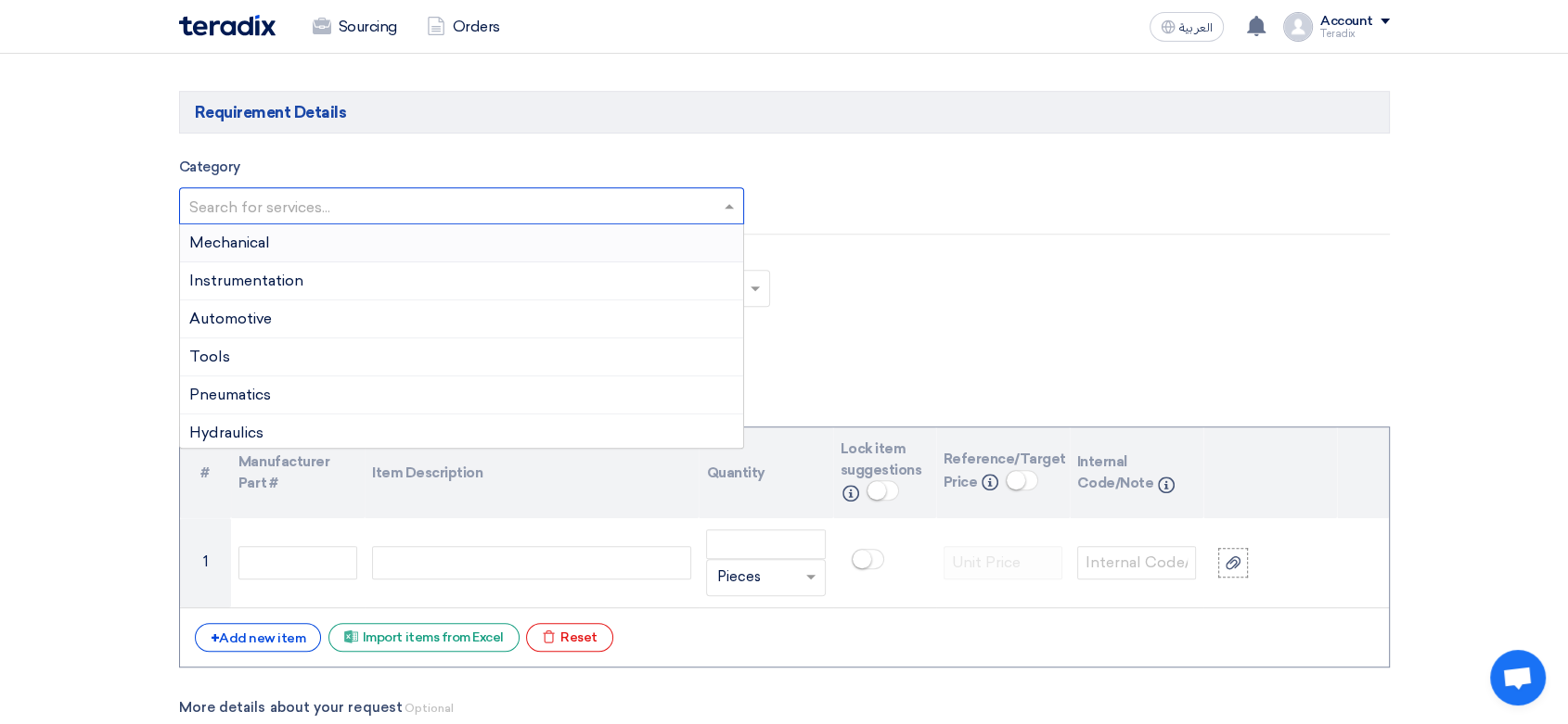
click at [401, 216] on input "text" at bounding box center [452, 207] width 526 height 31
click at [408, 242] on div "Mechanical" at bounding box center [462, 243] width 564 height 38
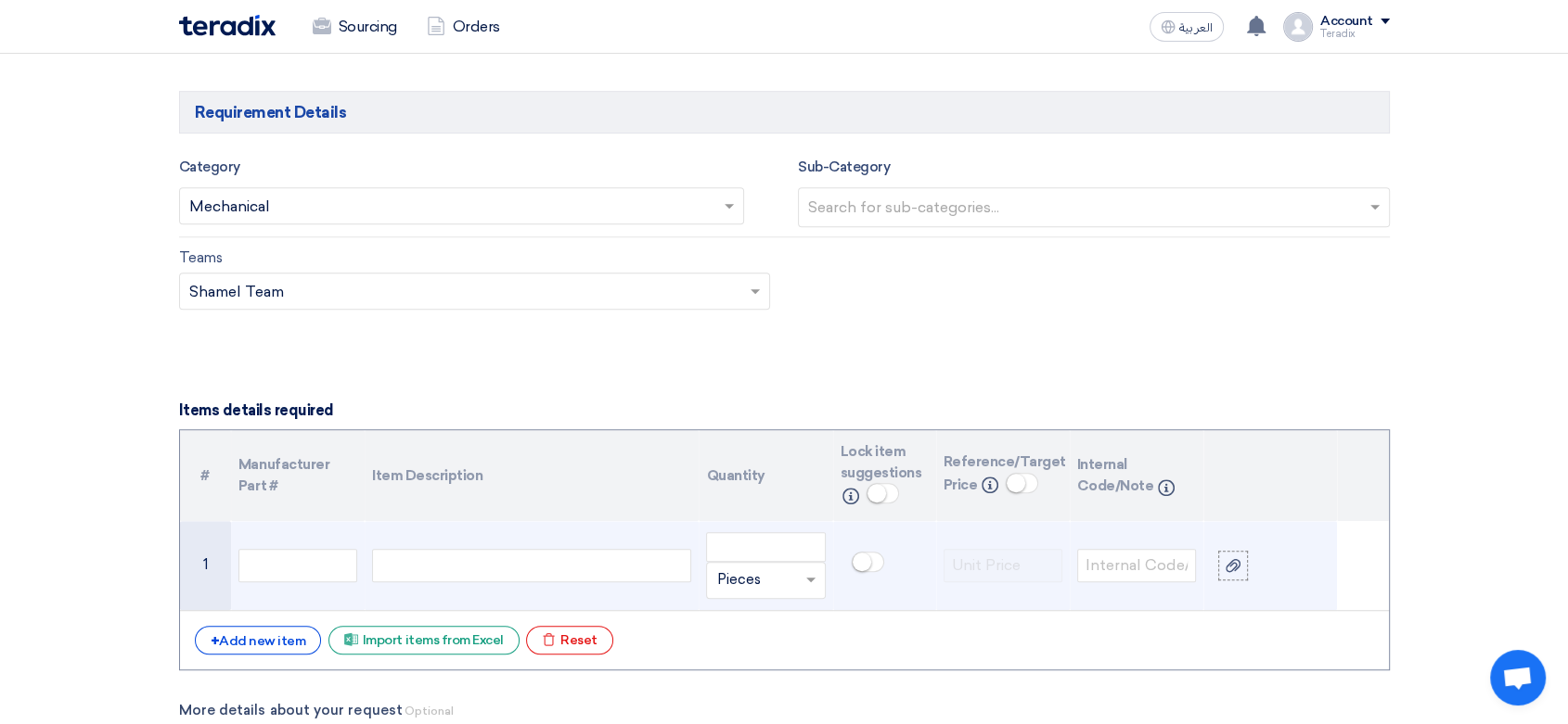
click at [596, 559] on div at bounding box center [531, 566] width 319 height 34
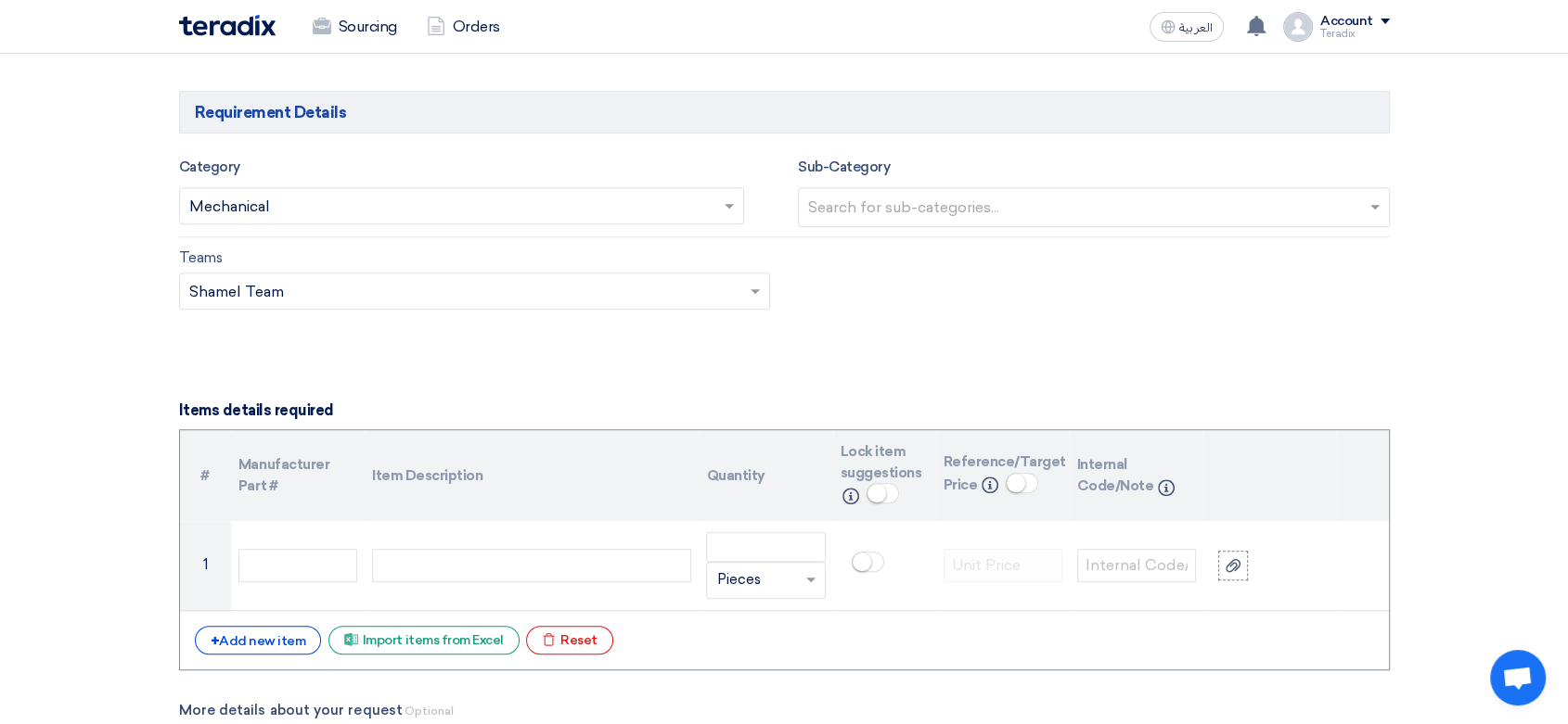
paste div
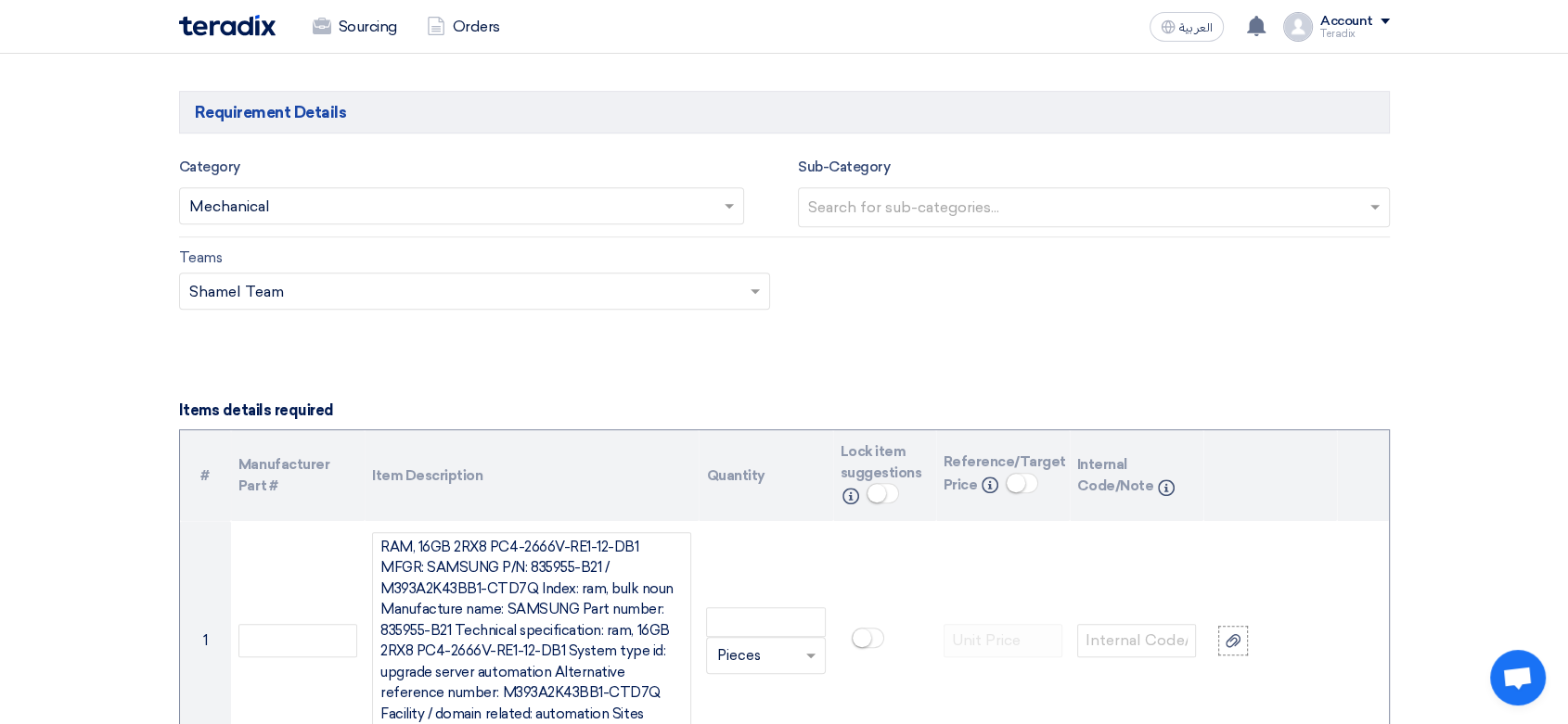
scroll to position [1129, 0]
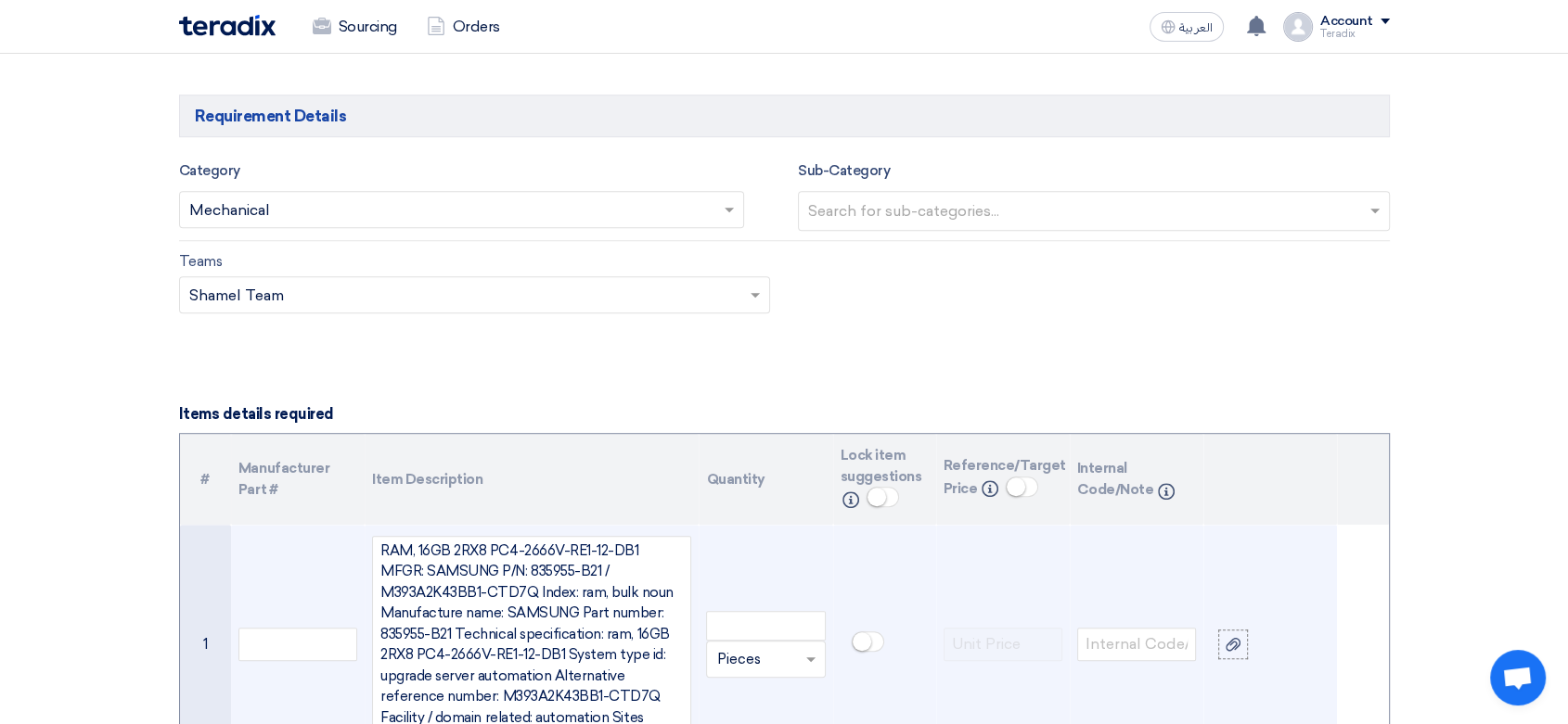
click at [766, 644] on input "text" at bounding box center [754, 659] width 76 height 30
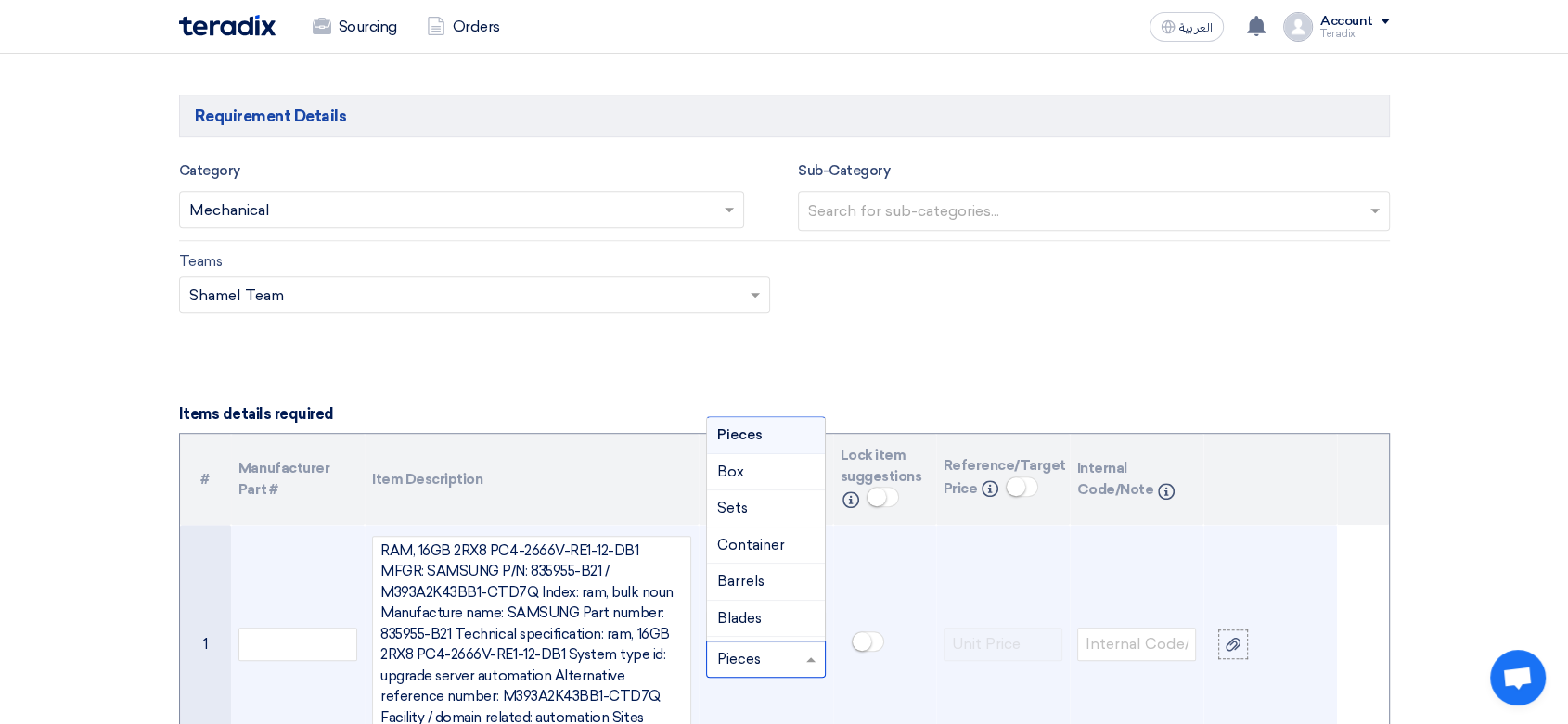
paste input "EA"
type input "EA"
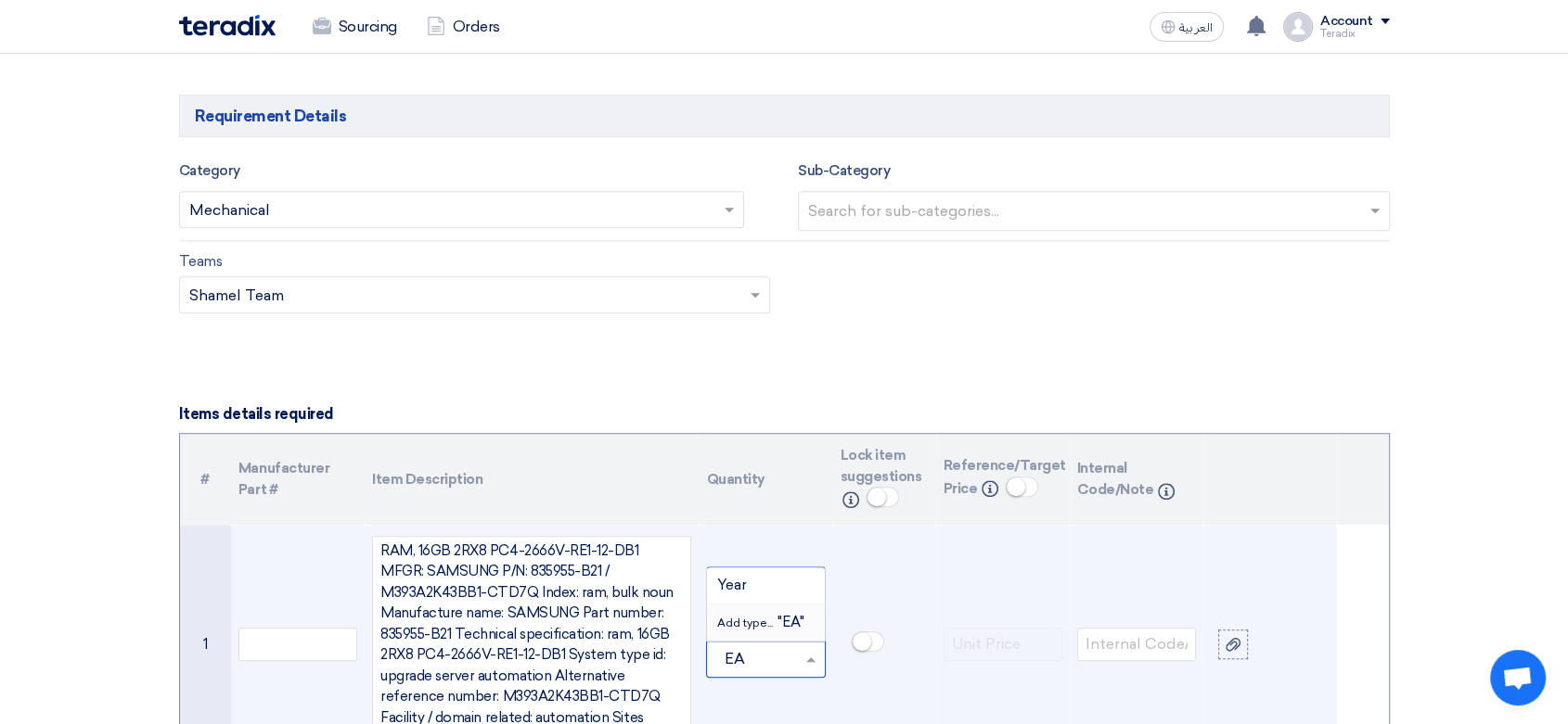
click at [779, 620] on div "Add type... "EA"" at bounding box center [765, 623] width 117 height 37
click at [755, 611] on input "number" at bounding box center [765, 626] width 119 height 30
paste input "100"
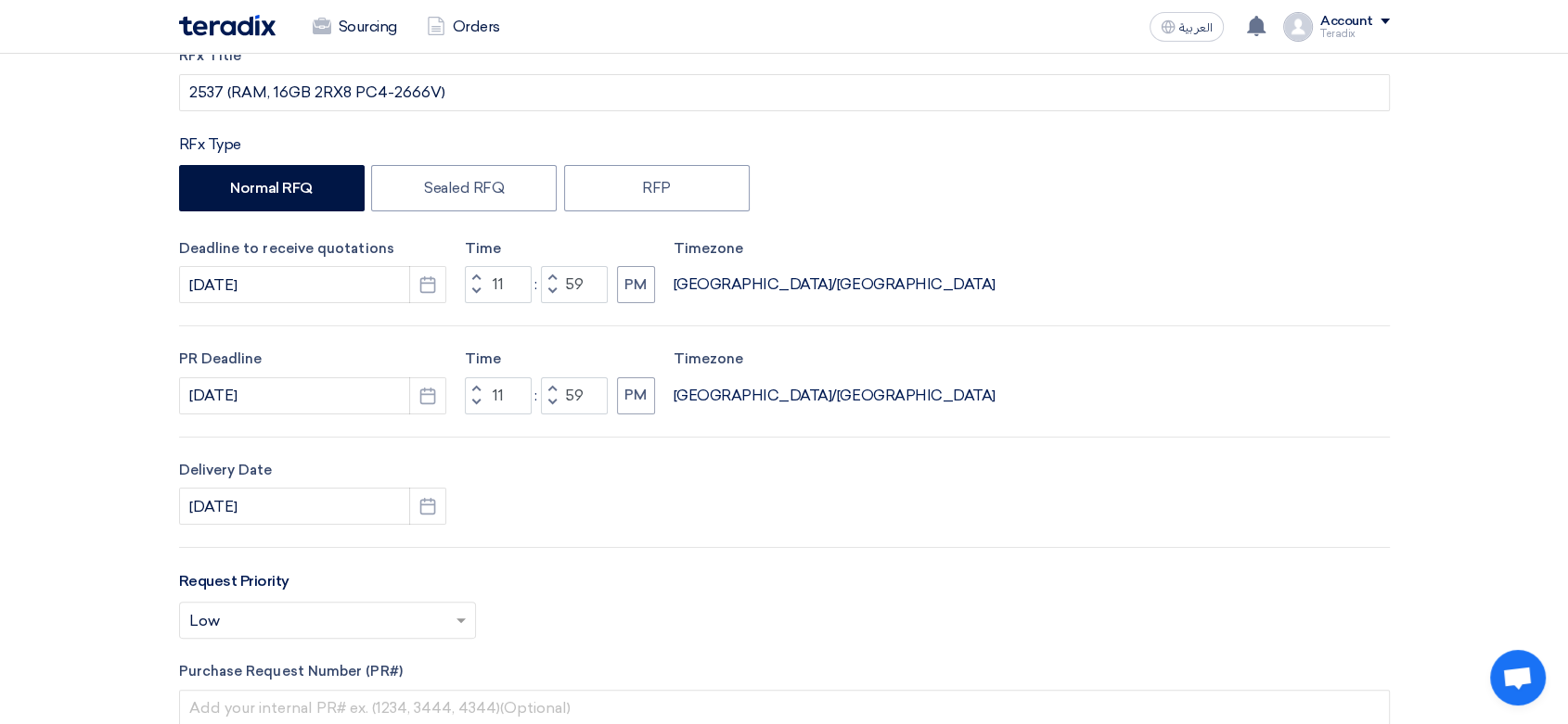
scroll to position [0, 0]
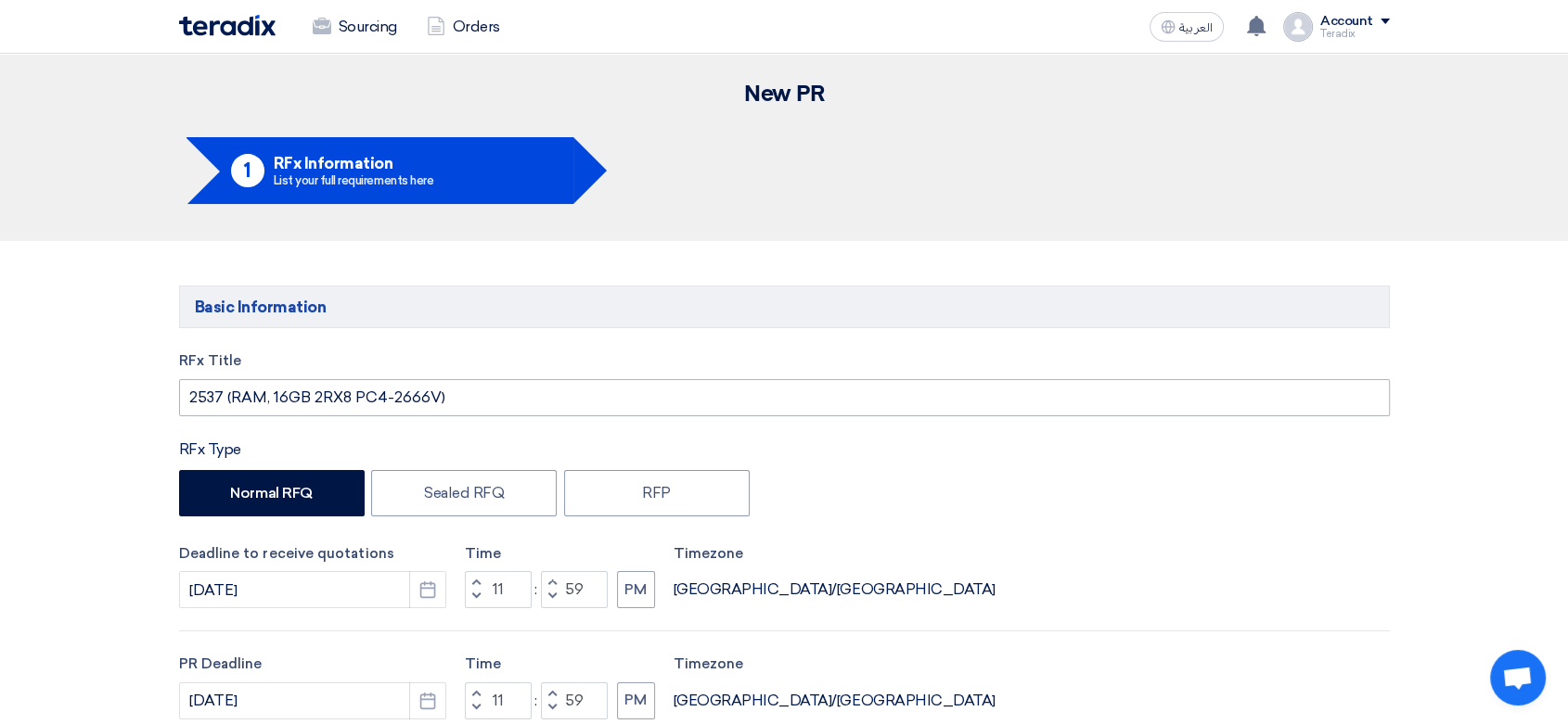
type input "100"
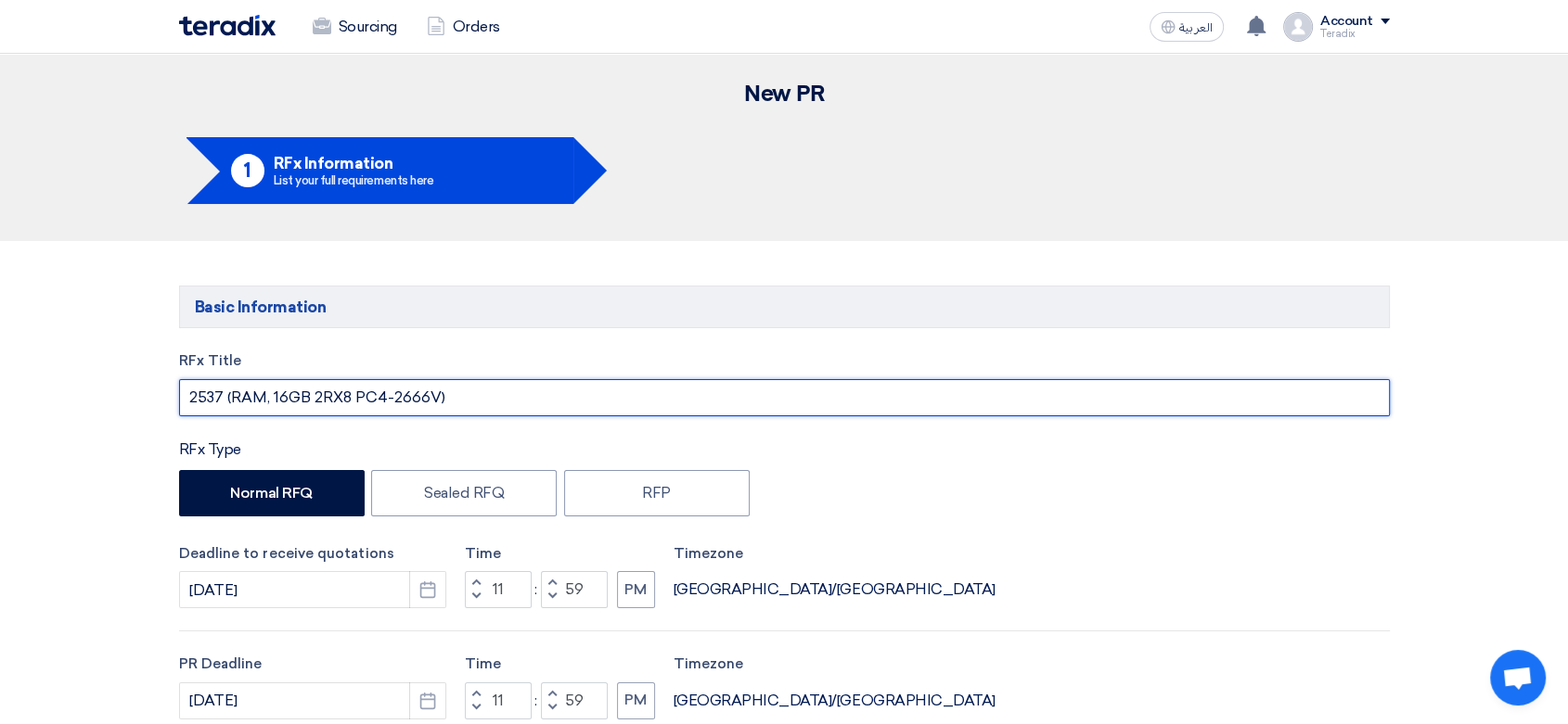
drag, startPoint x: 480, startPoint y: 402, endPoint x: 509, endPoint y: 490, distance: 92.7
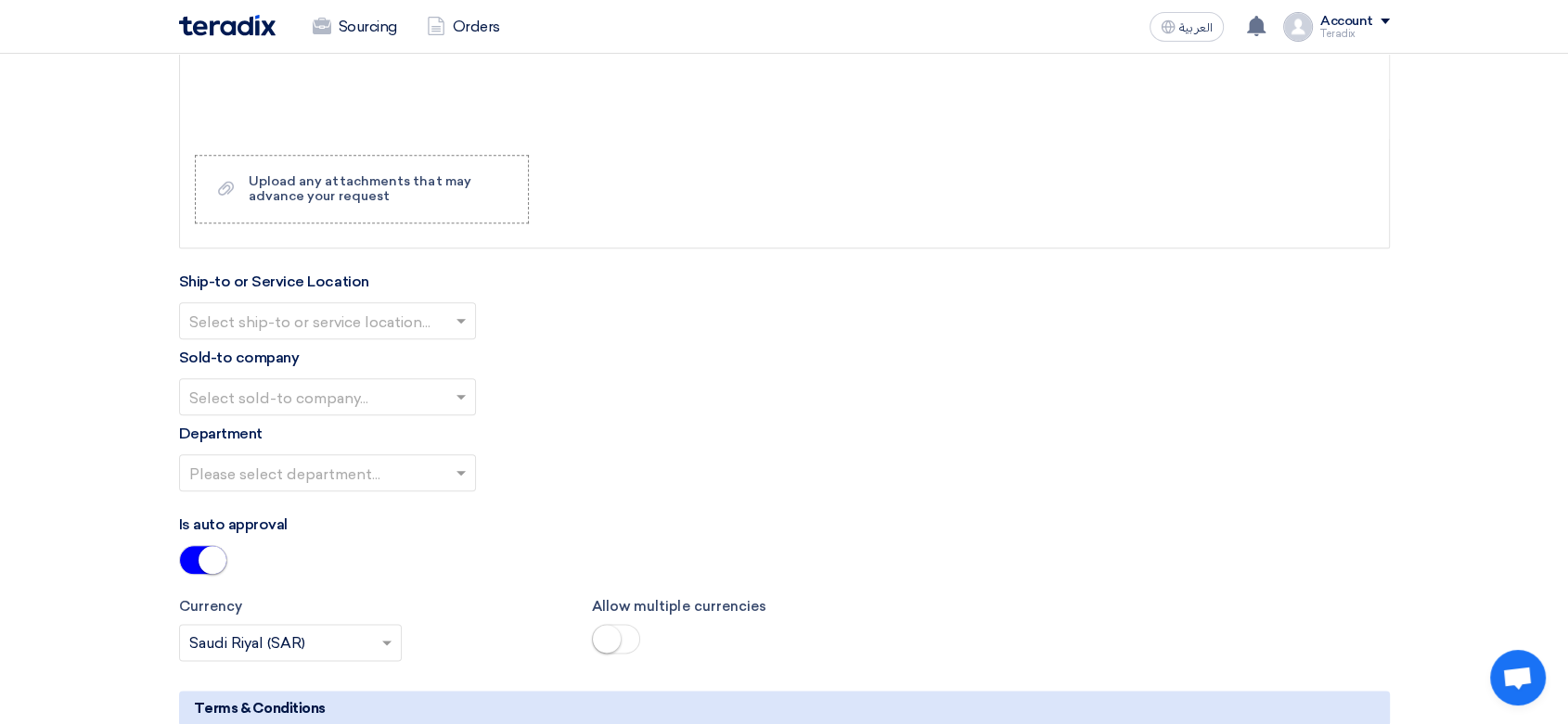
scroll to position [2060, 0]
click at [392, 305] on input "text" at bounding box center [318, 320] width 258 height 31
click at [416, 338] on div "Obeikan Digital Solutions" at bounding box center [327, 356] width 295 height 38
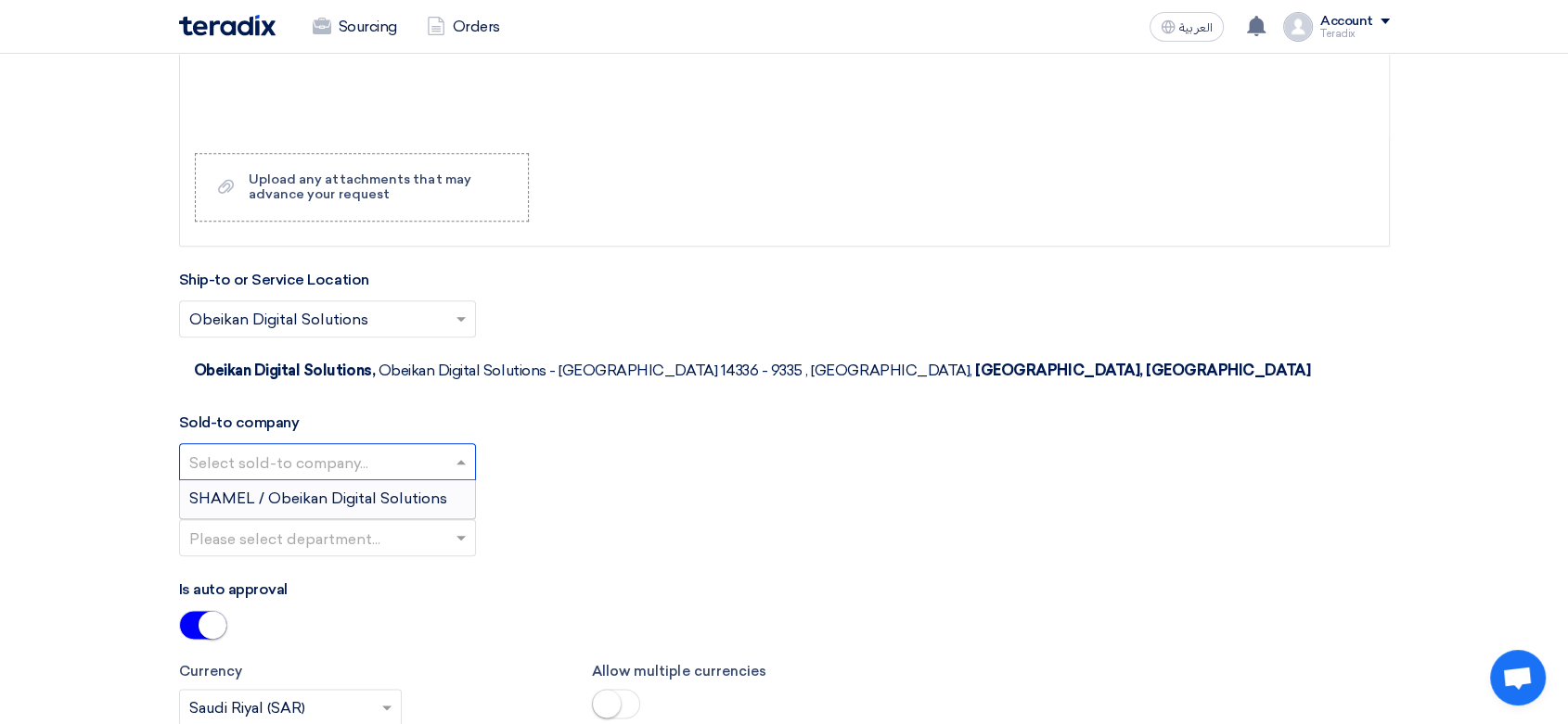
click at [413, 447] on input "text" at bounding box center [318, 462] width 258 height 31
drag, startPoint x: 422, startPoint y: 450, endPoint x: 435, endPoint y: 445, distance: 13.9
click at [423, 479] on ng-dropdown-panel "SHAMEL / Obeikan Digital Solutions" at bounding box center [327, 499] width 297 height 40
click at [443, 480] on div "SHAMEL / Obeikan Digital Solutions" at bounding box center [327, 499] width 295 height 38
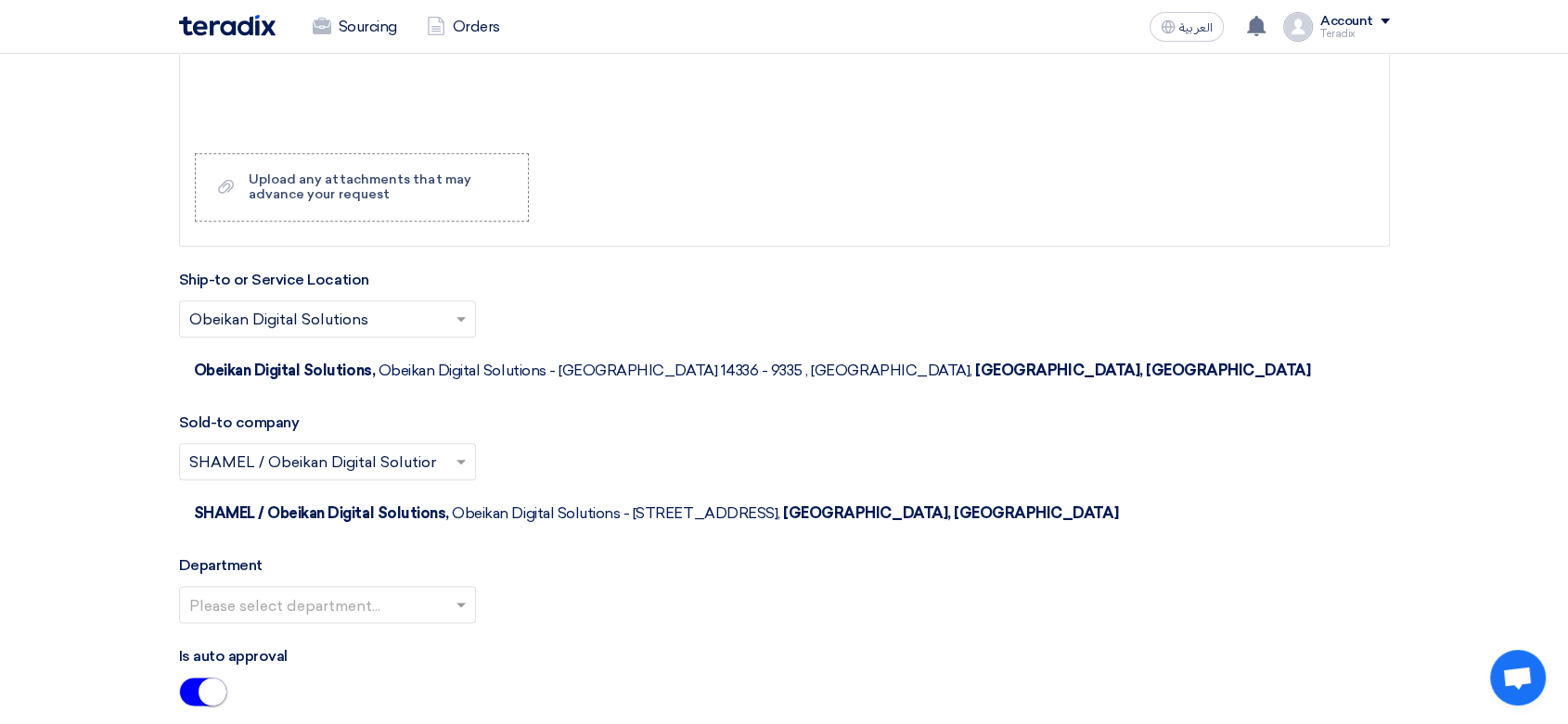
click at [445, 554] on div "Department Please select department..." at bounding box center [784, 596] width 1210 height 83
drag, startPoint x: 454, startPoint y: 489, endPoint x: 452, endPoint y: 505, distance: 16.1
click at [455, 594] on span at bounding box center [463, 605] width 23 height 23
drag, startPoint x: 452, startPoint y: 509, endPoint x: 476, endPoint y: 522, distance: 27.3
click at [452, 623] on div "Procurement Department" at bounding box center [327, 641] width 295 height 38
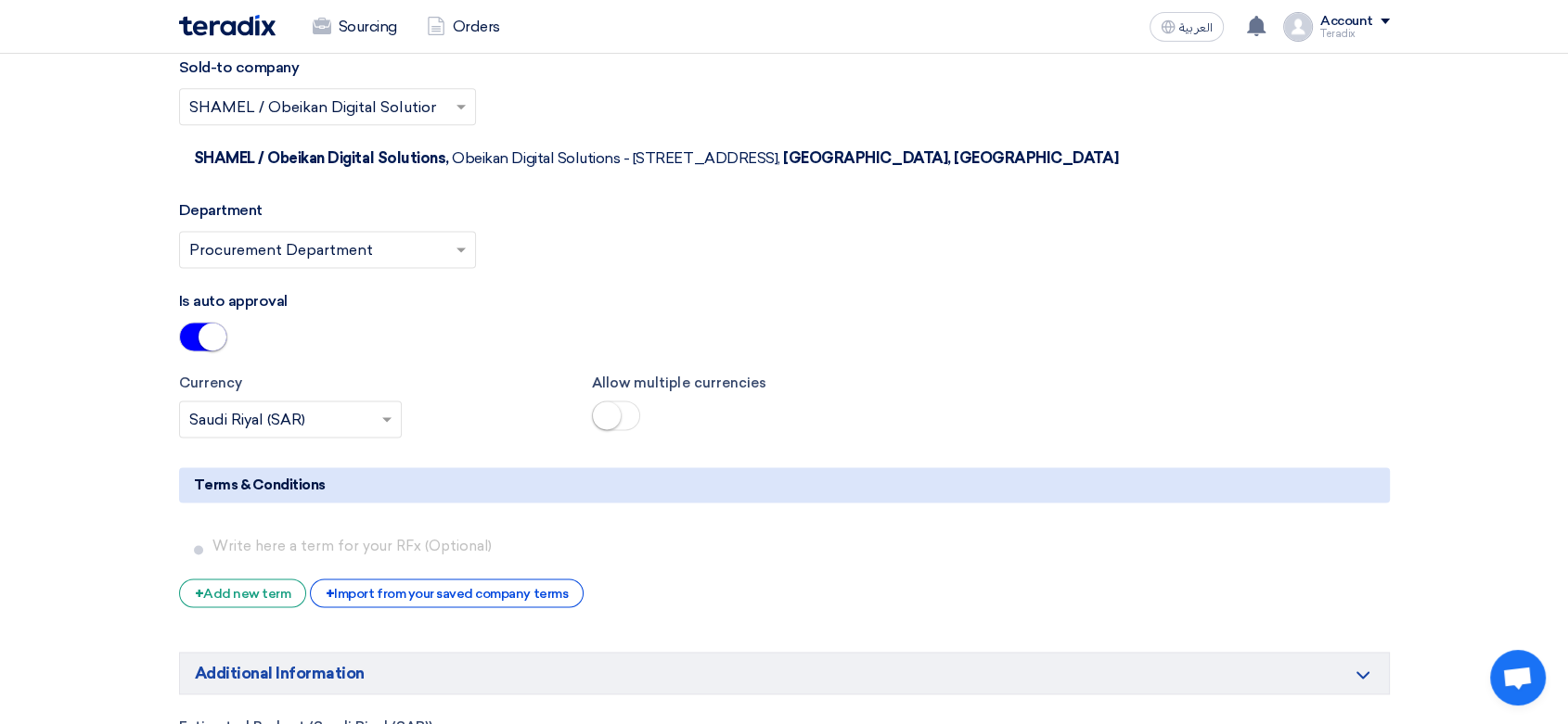
scroll to position [2574, 0]
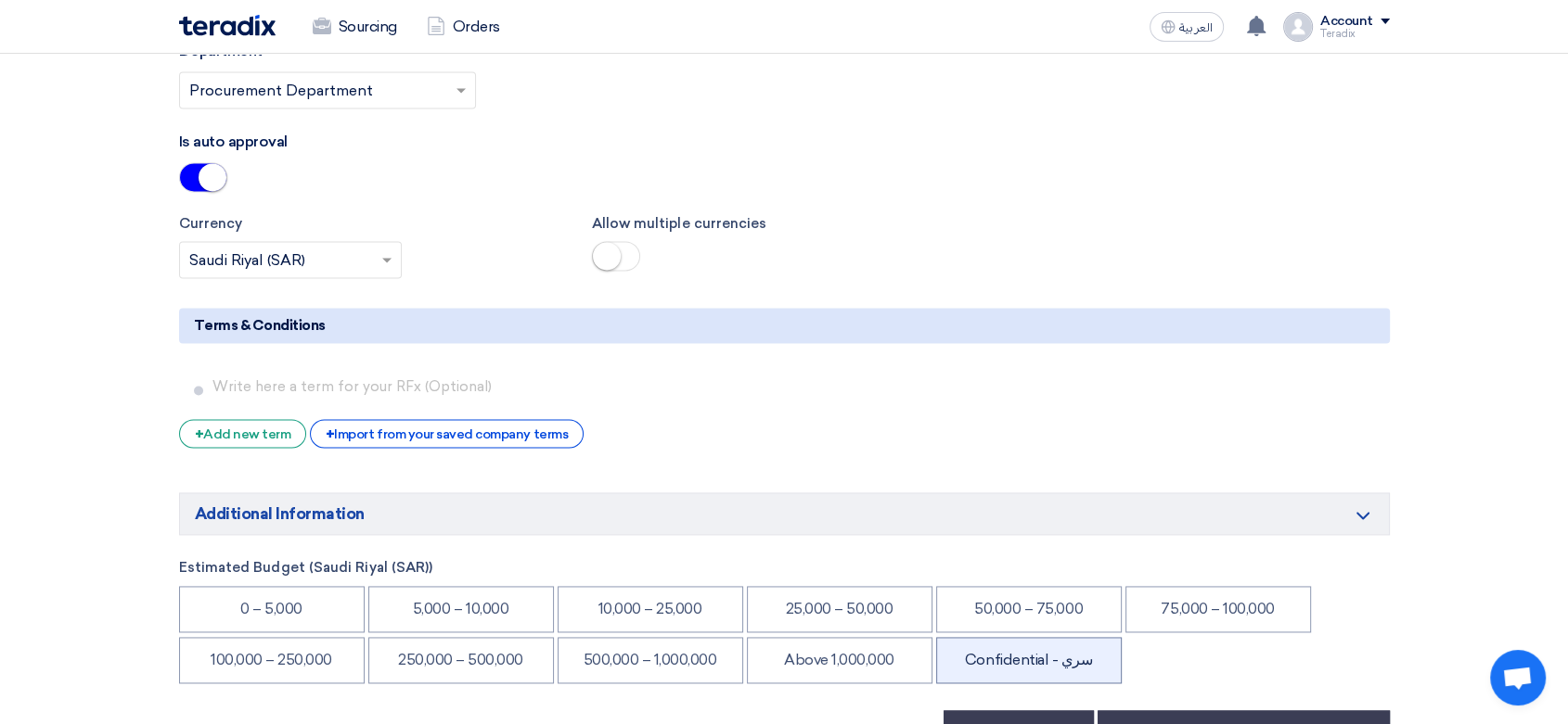
drag, startPoint x: 1084, startPoint y: 557, endPoint x: 1095, endPoint y: 561, distance: 11.7
click at [1084, 637] on li "Confidential - سري" at bounding box center [1028, 659] width 186 height 46
click at [1150, 710] on button "Submit Internal Purchase Request" at bounding box center [1242, 730] width 292 height 40
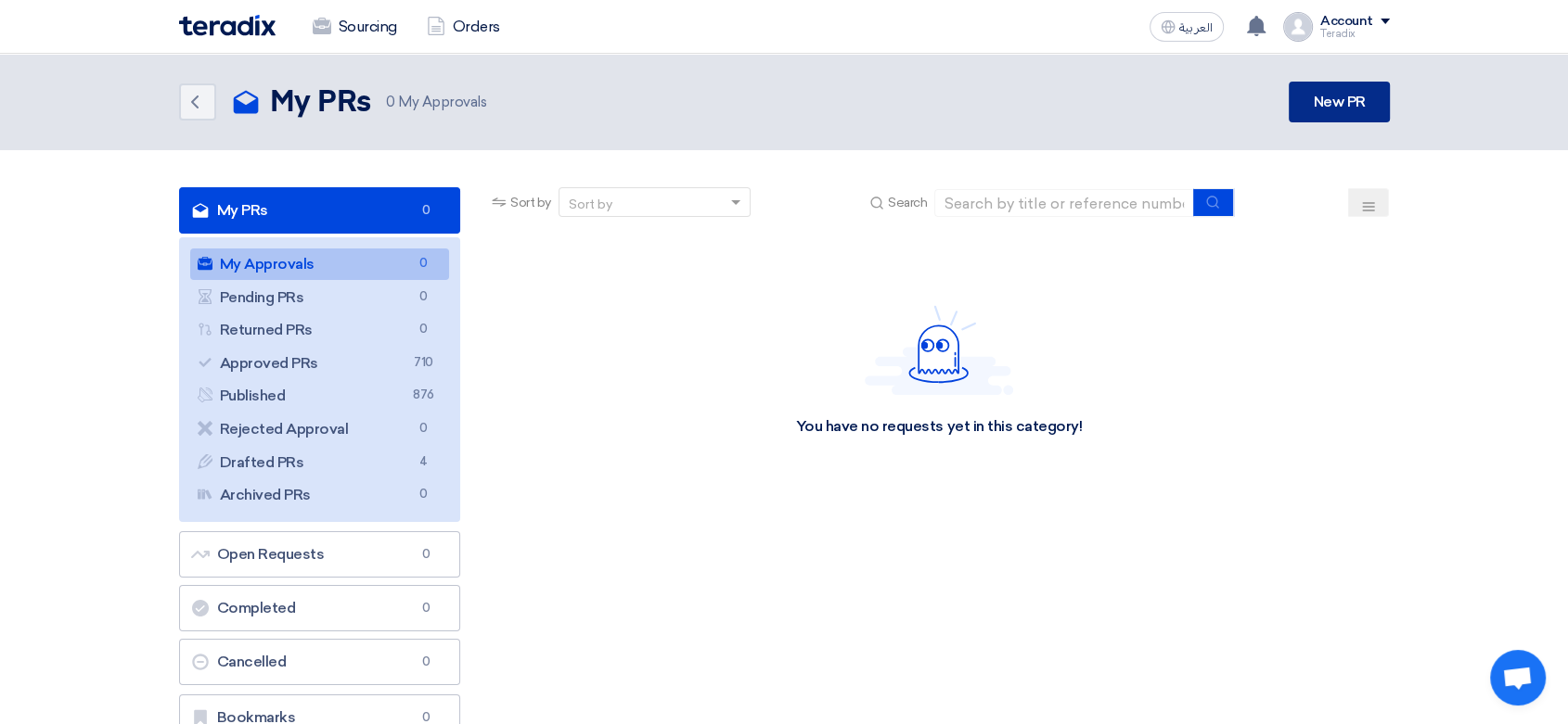
click at [1317, 85] on link "New PR" at bounding box center [1338, 101] width 100 height 40
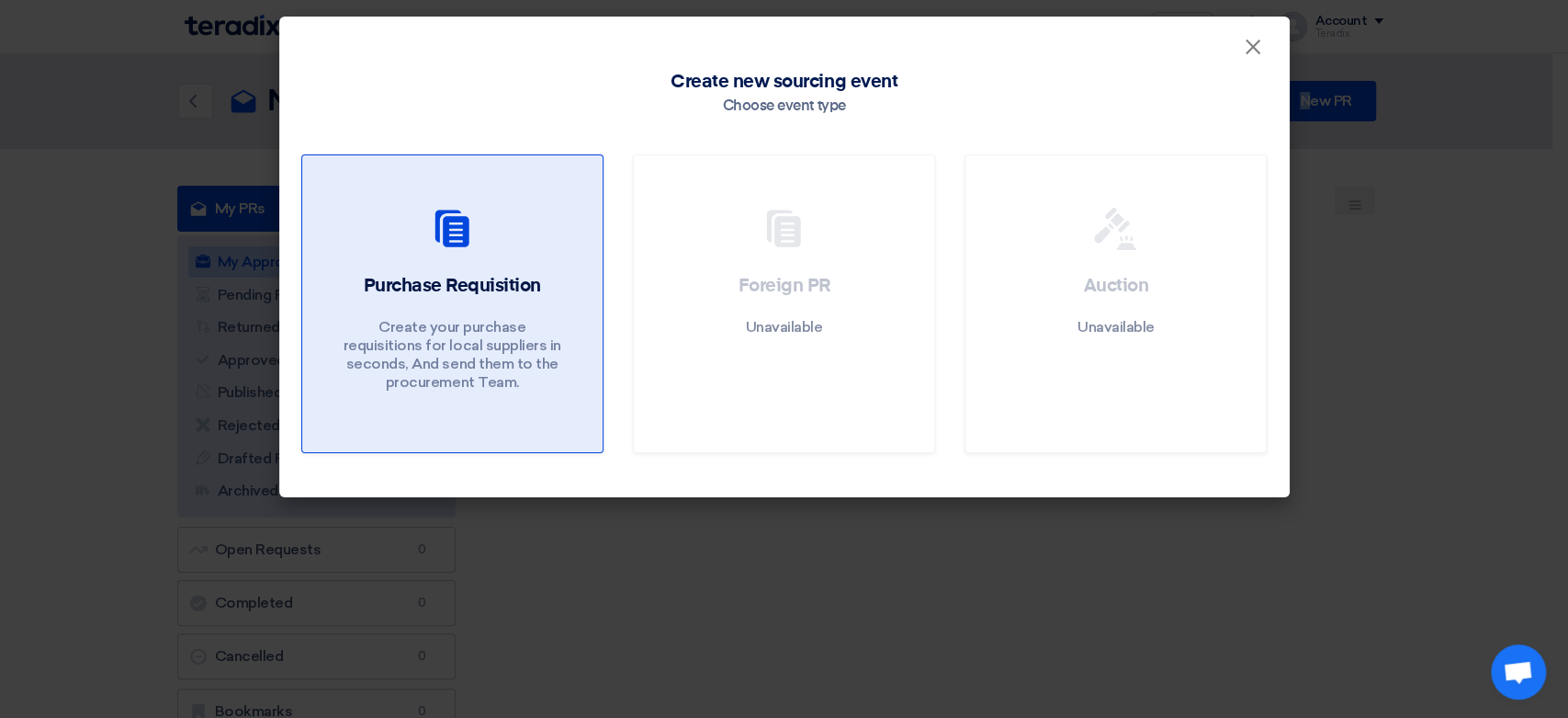
click at [444, 286] on h2 "Purchase Requisition" at bounding box center [451, 286] width 178 height 26
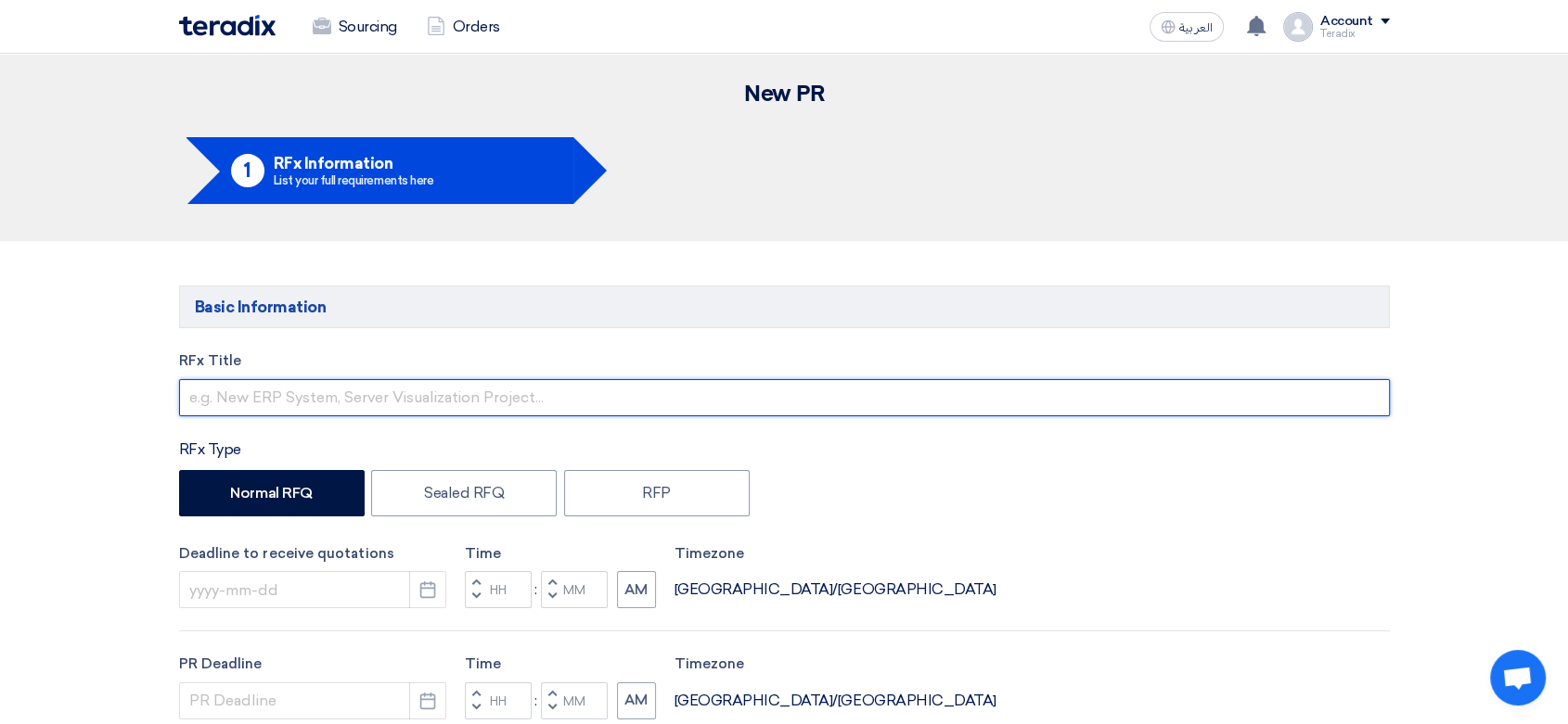
click at [525, 404] on input "text" at bounding box center [784, 398] width 1210 height 38
paste input "6000021901"
paste input "EXTENSION CABLE REEL & LAMP, LED TUBE"
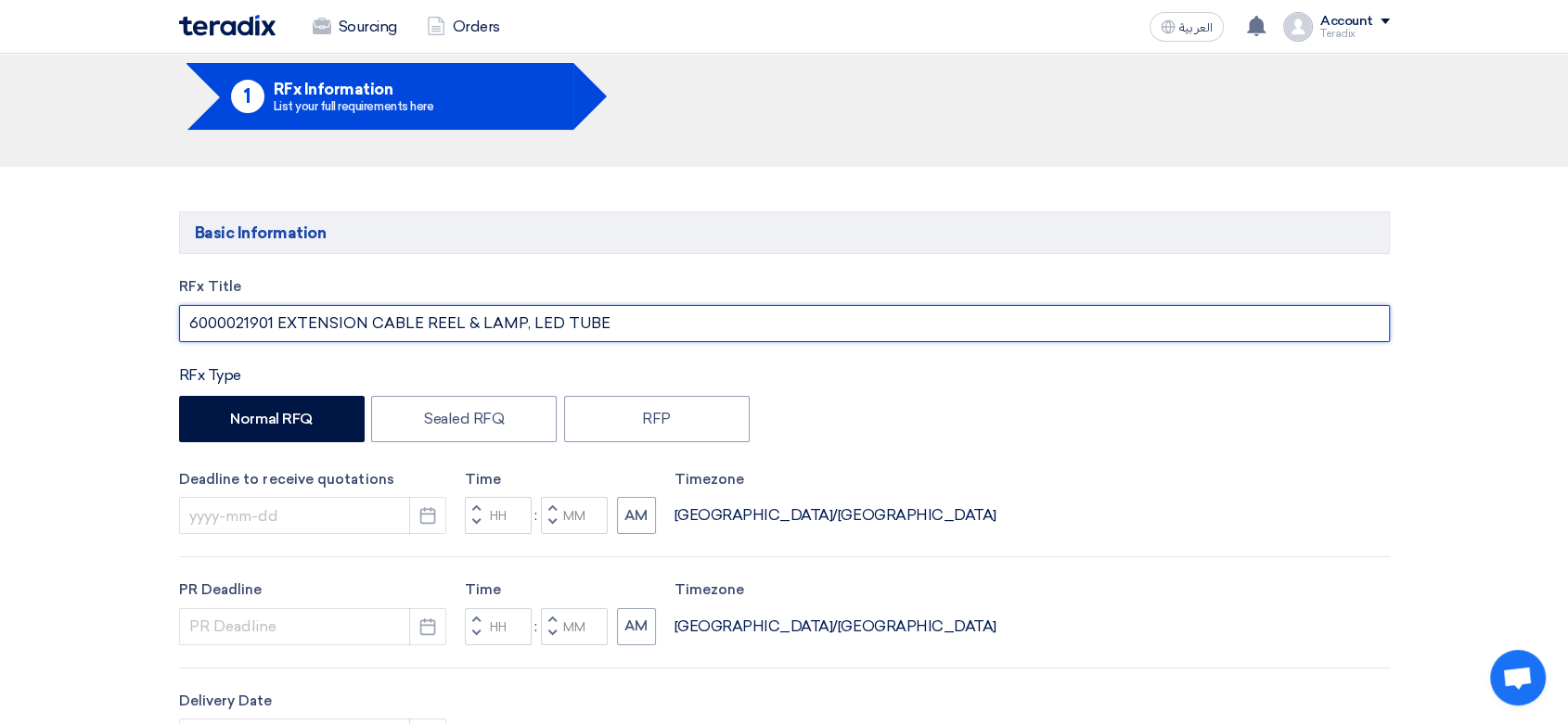
scroll to position [309, 0]
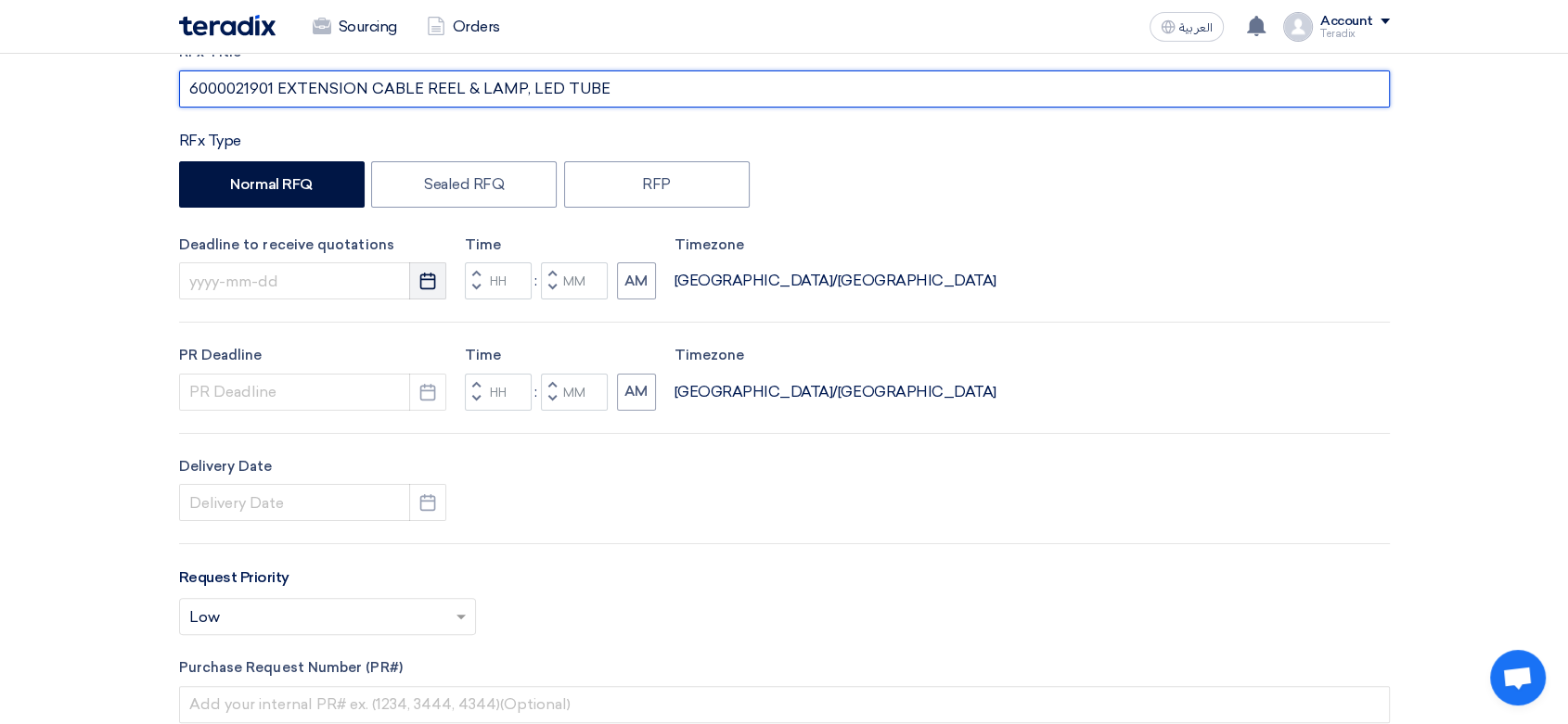
type input "6000021901 EXTENSION CABLE REEL & LAMP, LED TUBE"
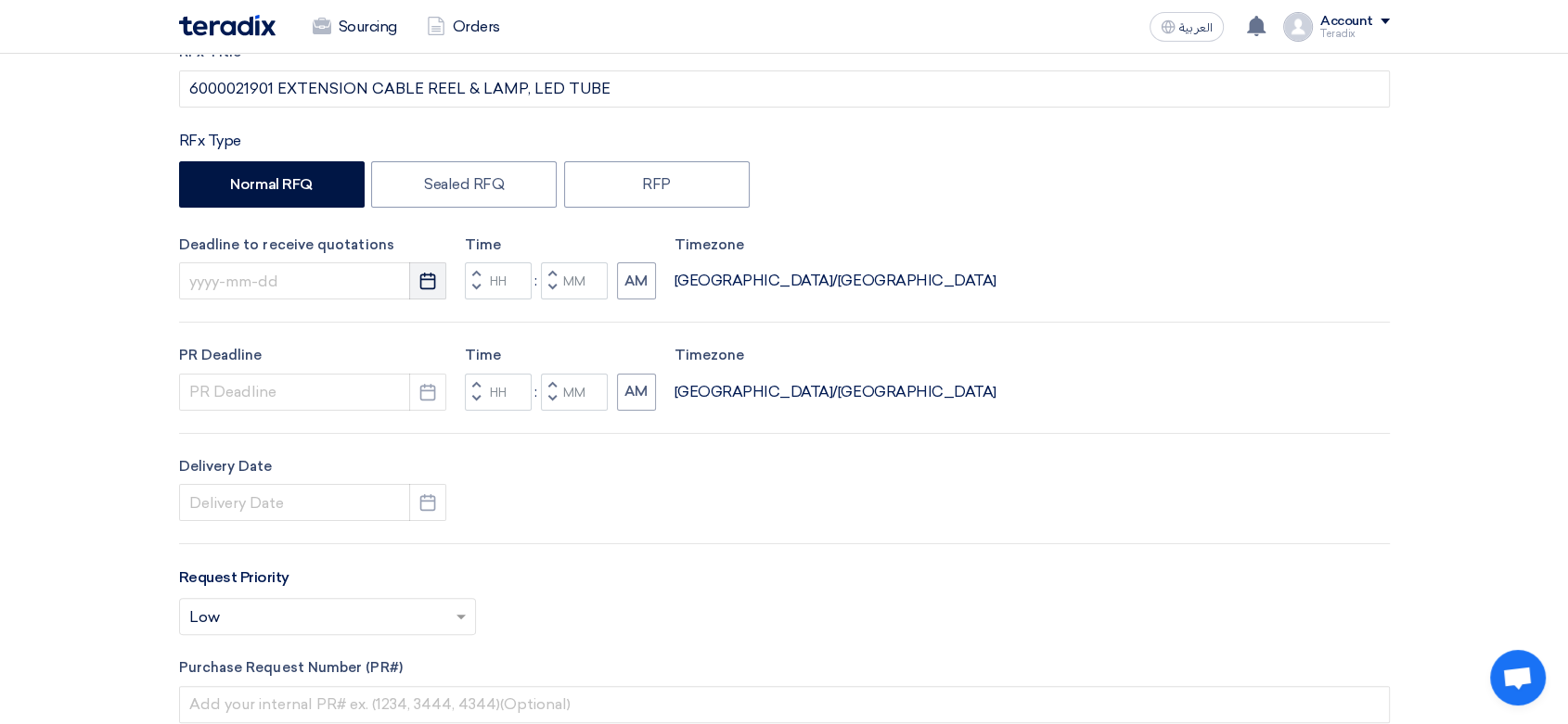
click at [427, 279] on use "button" at bounding box center [428, 281] width 16 height 17
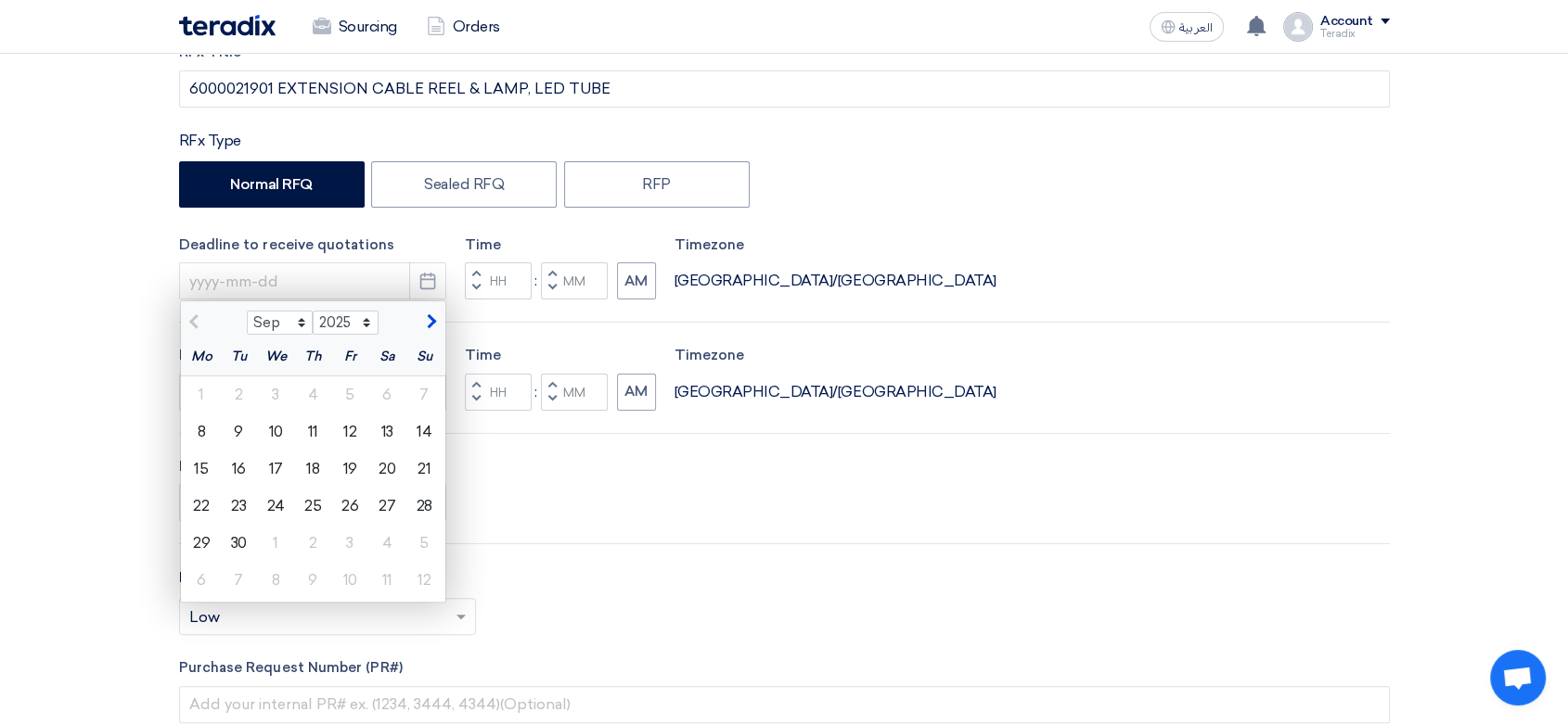
drag, startPoint x: 279, startPoint y: 439, endPoint x: 352, endPoint y: 439, distance: 73.0
click at [280, 439] on div "10" at bounding box center [276, 432] width 38 height 38
type input "[DATE]"
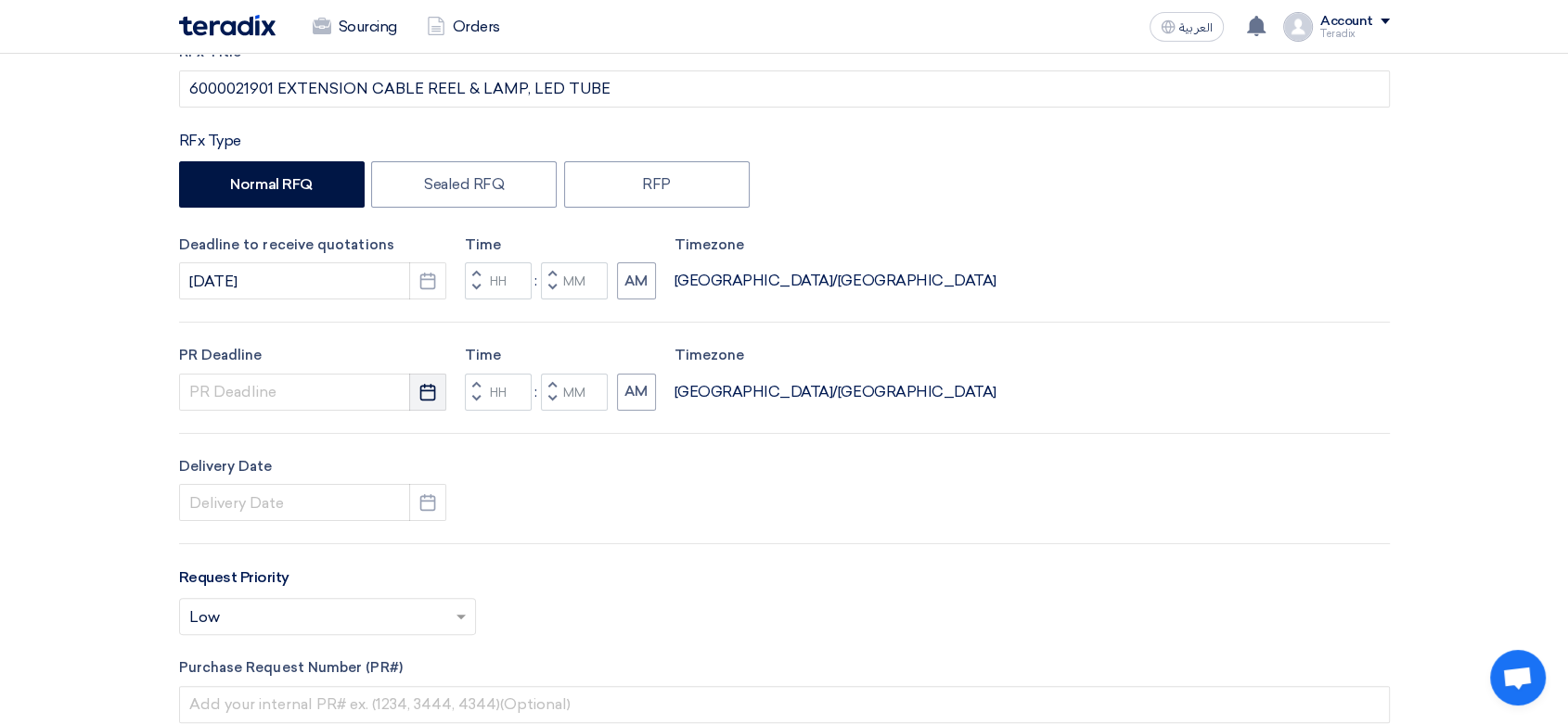
click at [438, 395] on button "Pick a date" at bounding box center [428, 392] width 38 height 38
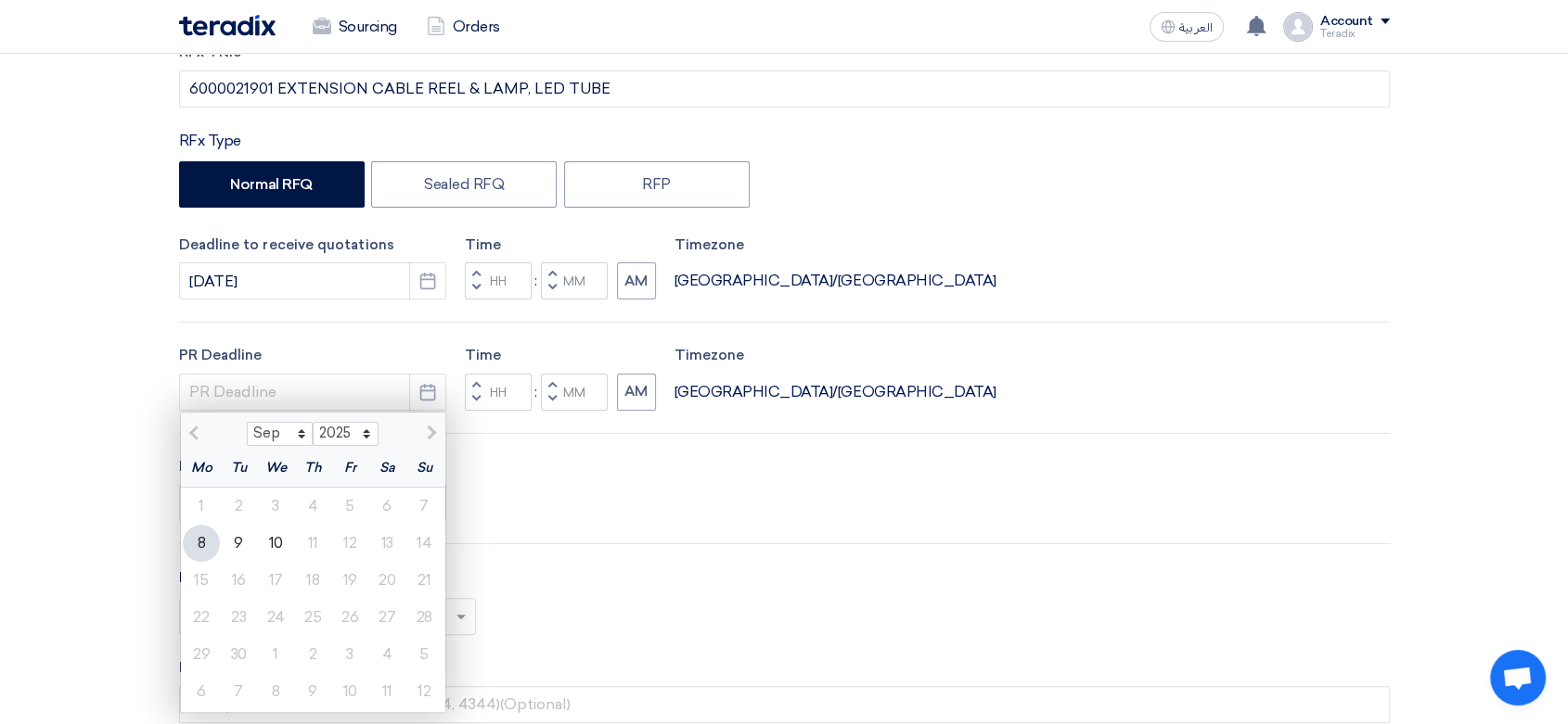
click at [281, 539] on div "10" at bounding box center [276, 544] width 38 height 38
type input "[DATE]"
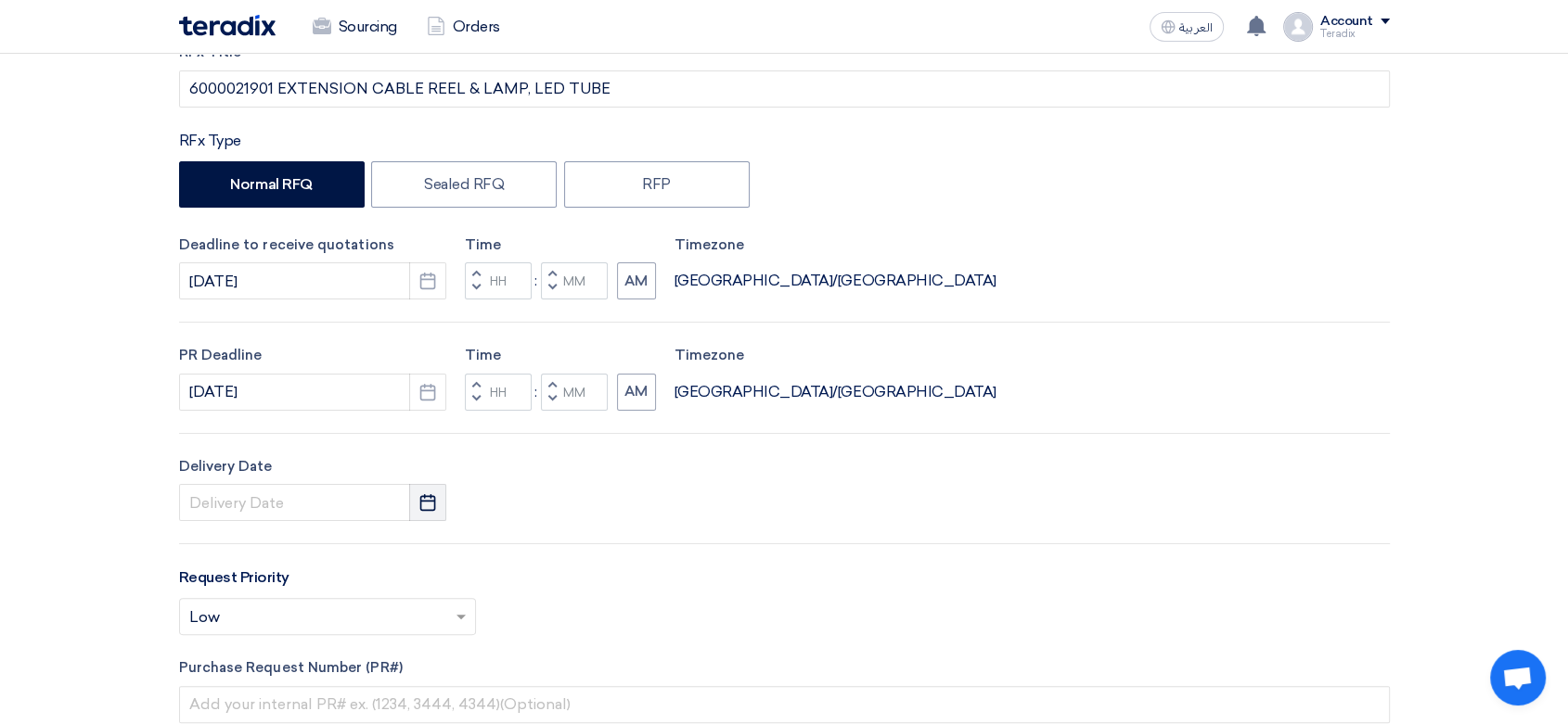
click at [425, 495] on use "button" at bounding box center [428, 503] width 16 height 17
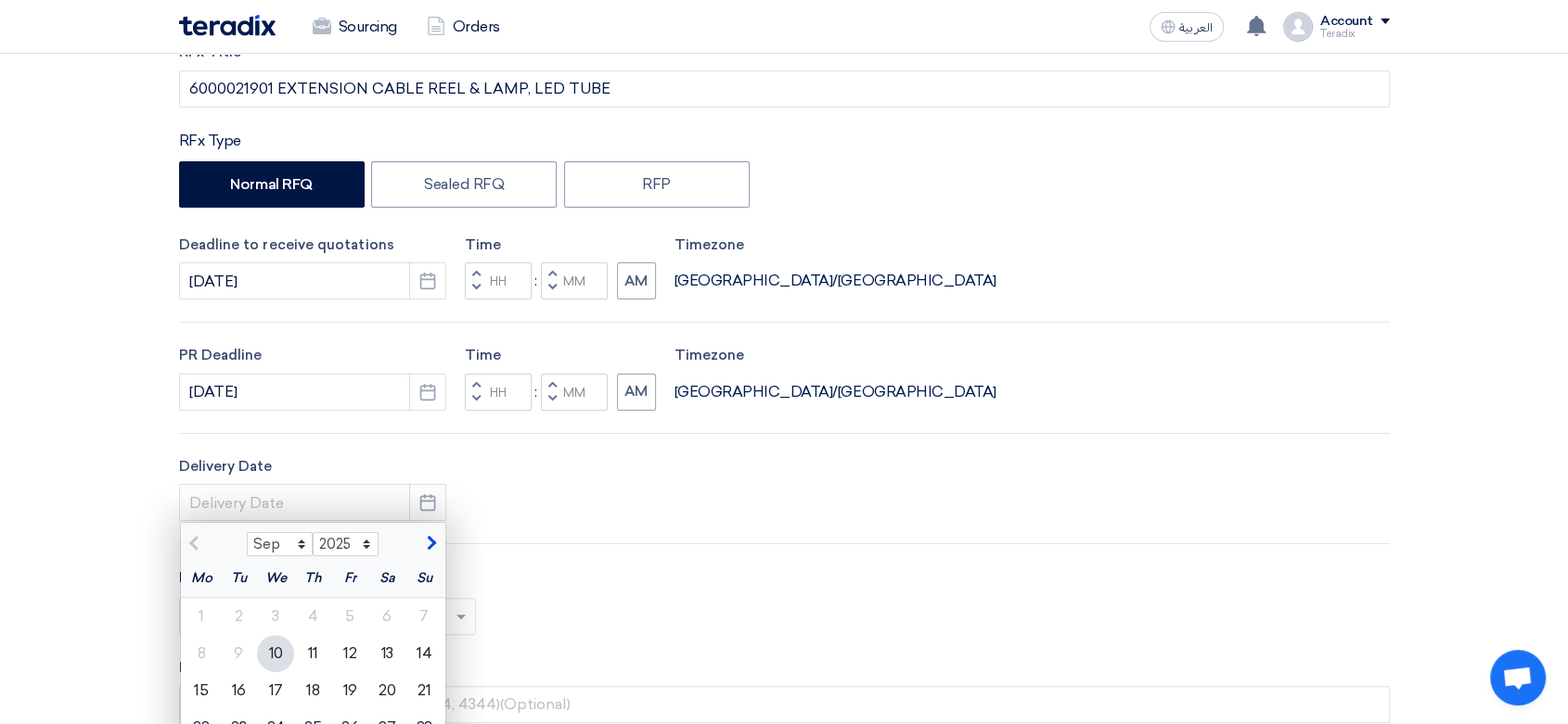
click at [279, 660] on div "10" at bounding box center [276, 654] width 38 height 38
type input "[DATE]"
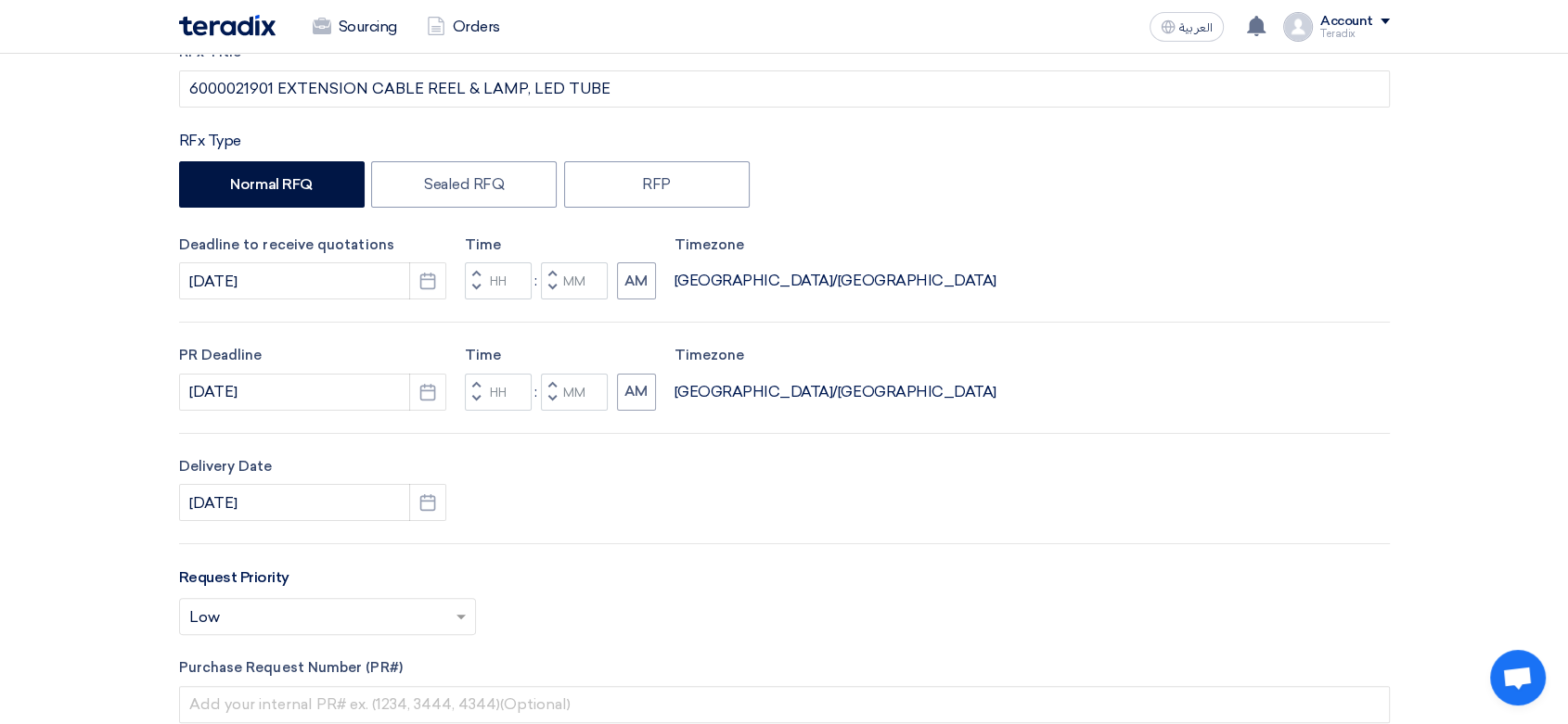
click at [554, 279] on button "Decrement minutes" at bounding box center [552, 289] width 23 height 23
type input "11"
type input "59"
click at [552, 403] on span "button" at bounding box center [551, 399] width 7 height 11
type input "11"
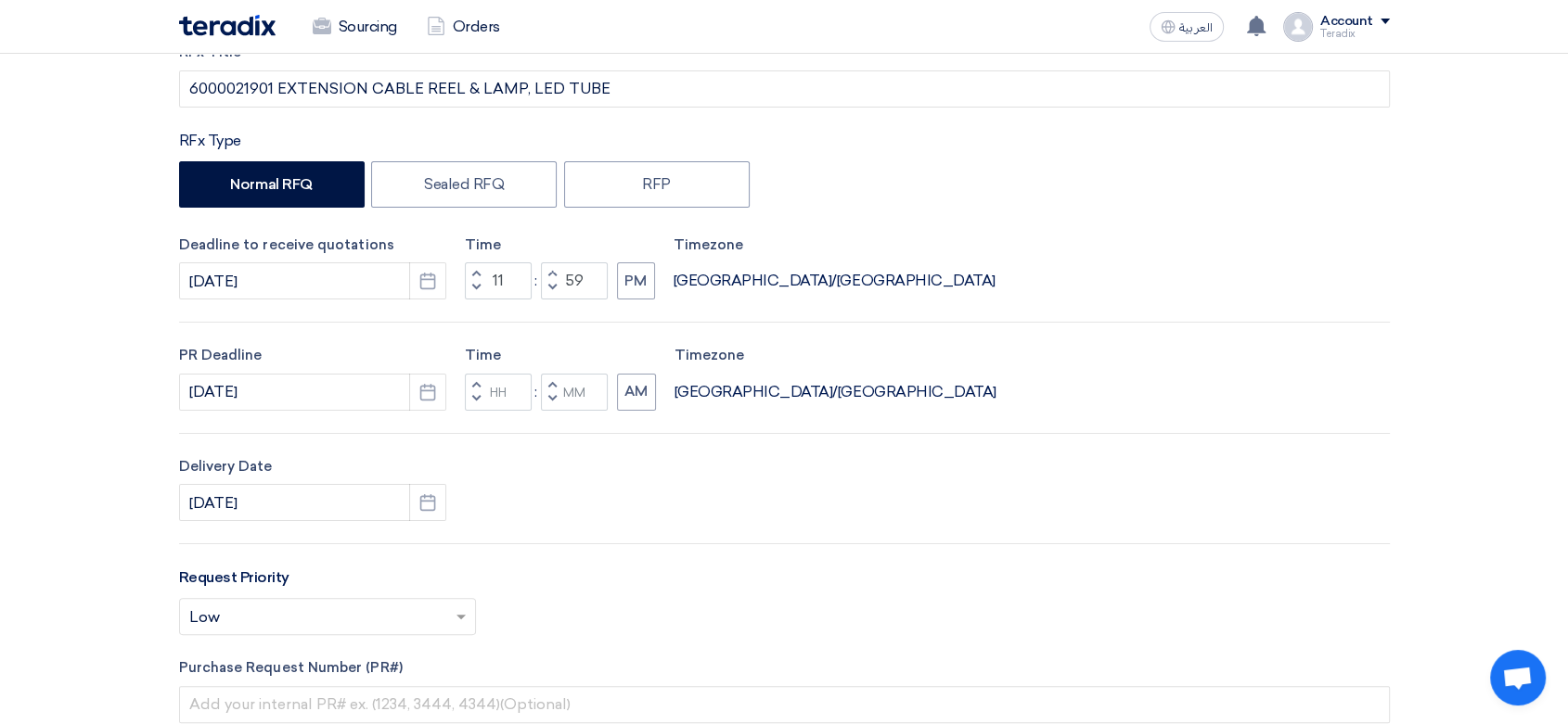
type input "59"
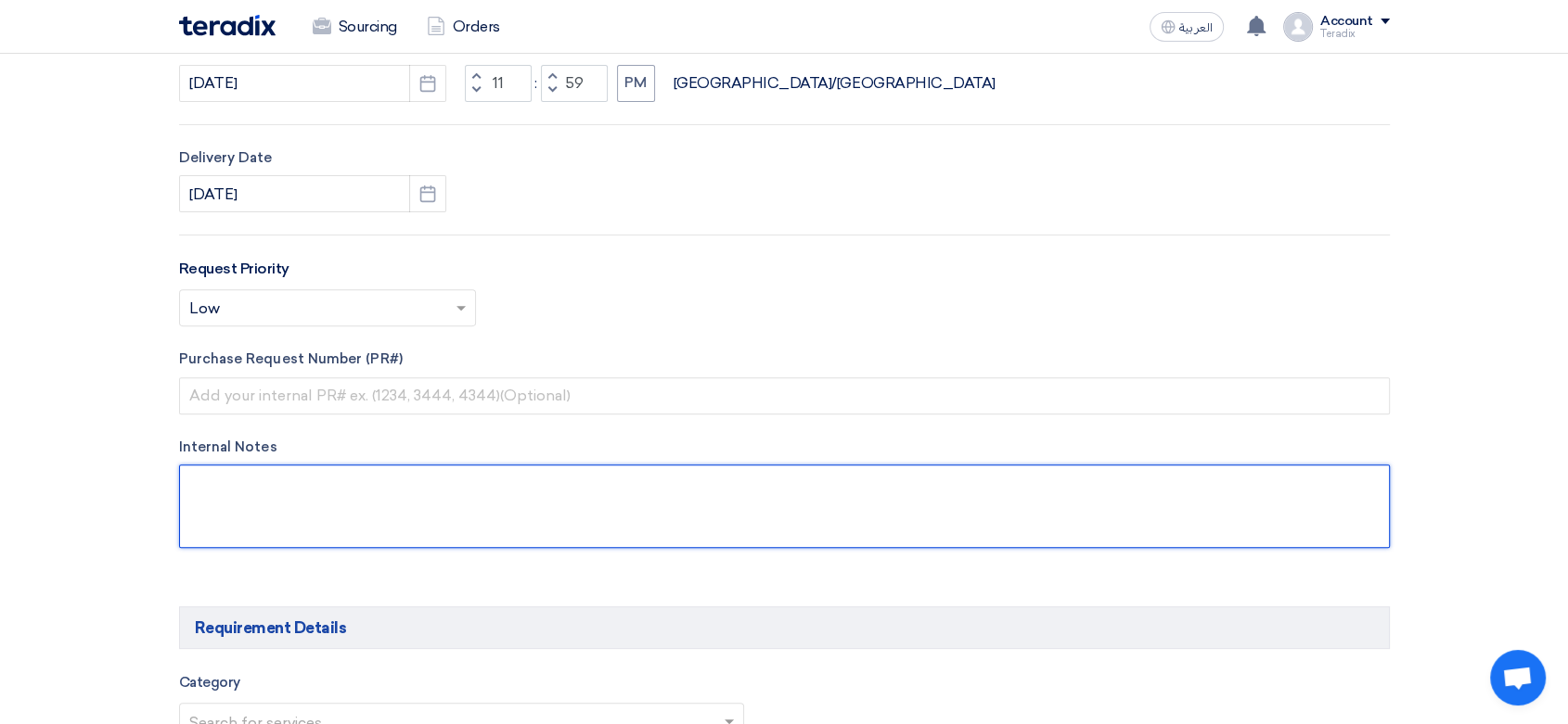
click at [444, 505] on textarea at bounding box center [784, 505] width 1210 height 83
paste textarea "Reem Albuainain [EMAIL_ADDRESS][DOMAIN_NAME] [PHONE_NUMBER](Work) Arabian Pipes…"
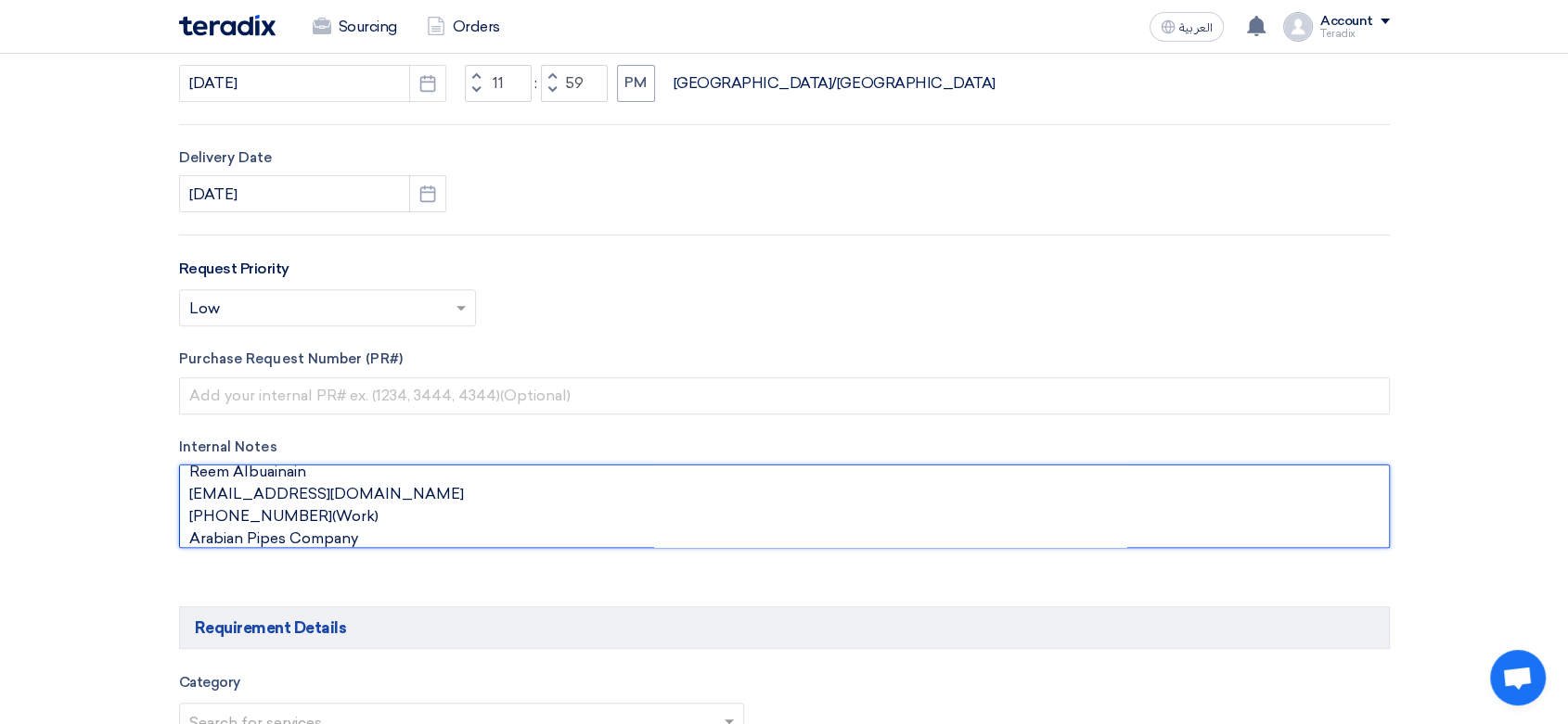
click at [339, 469] on textarea at bounding box center [784, 505] width 1210 height 83
paste textarea "Purchasing Specialist"
click at [321, 521] on textarea at bounding box center [784, 505] width 1210 height 83
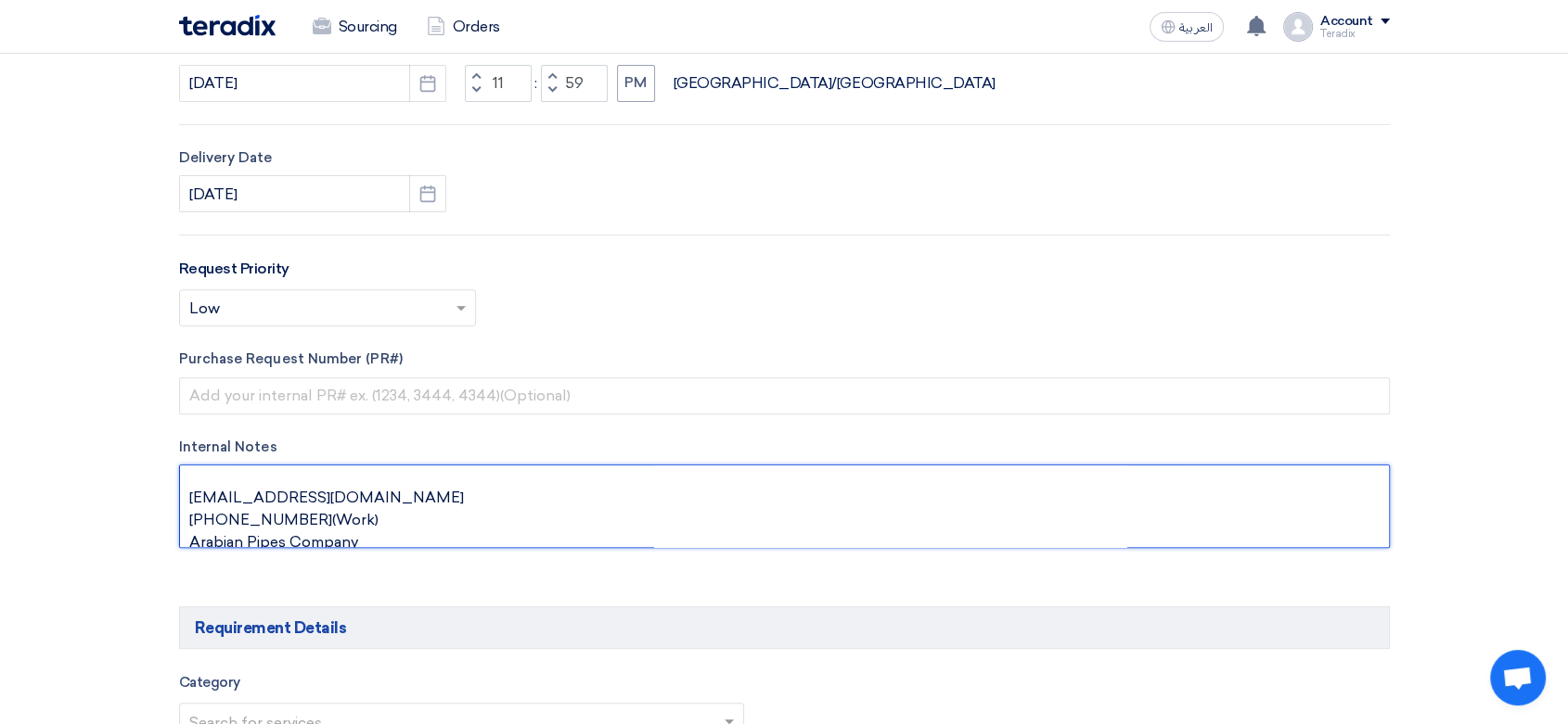
click at [321, 520] on textarea at bounding box center [784, 505] width 1210 height 83
click at [352, 521] on textarea at bounding box center [784, 505] width 1210 height 83
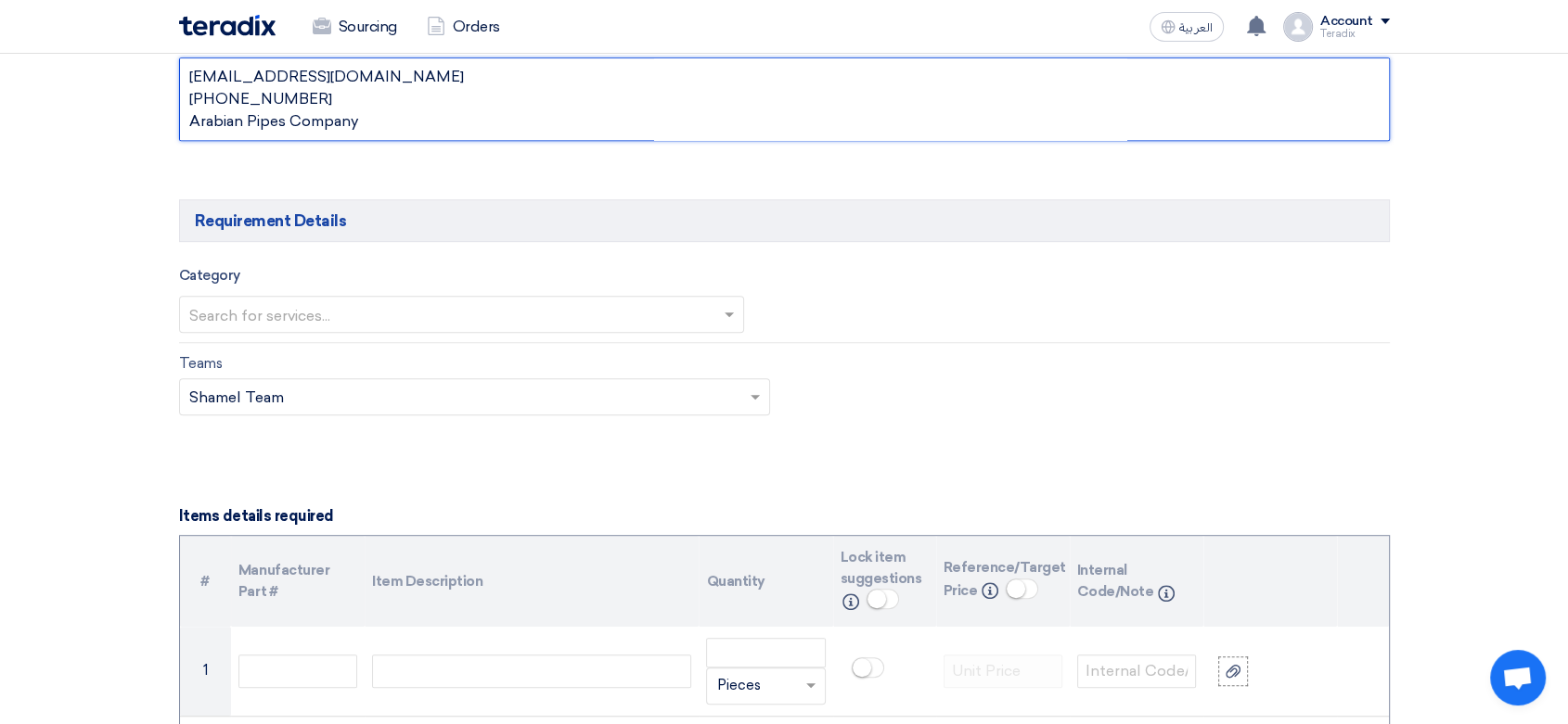
scroll to position [1030, 0]
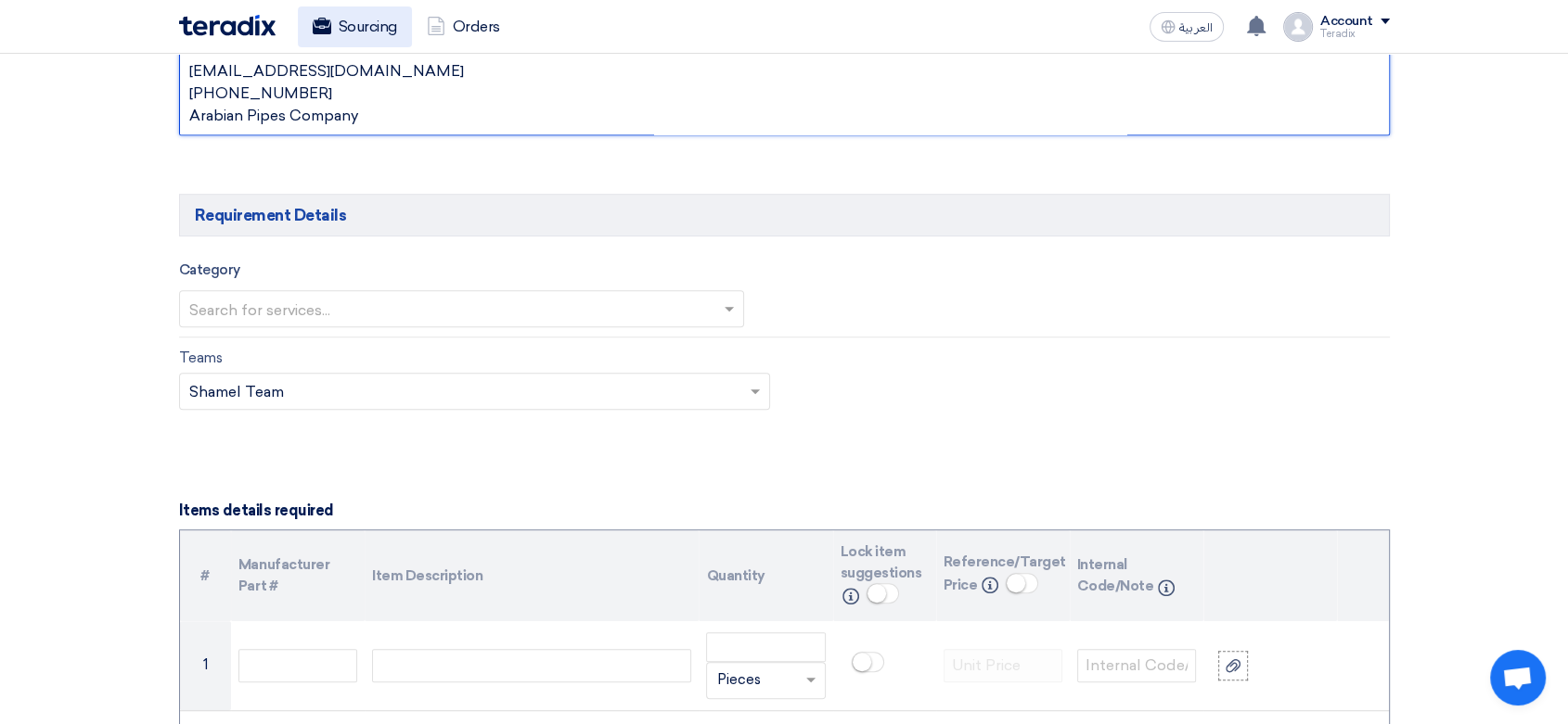
type textarea "Reem Albuainain Purchasing Specialist [EMAIL_ADDRESS][DOMAIN_NAME] [PHONE_NUMBE…"
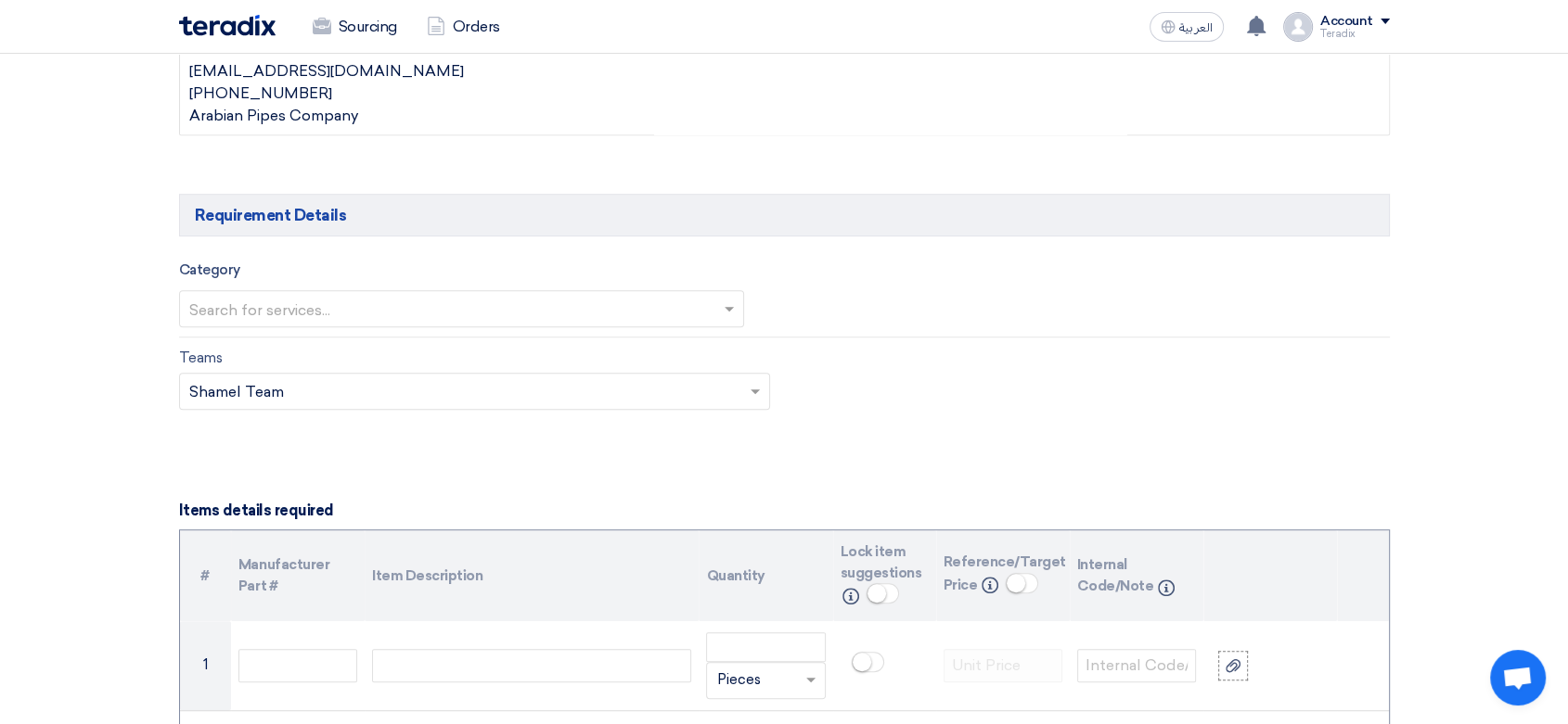
click at [396, 287] on div "Category Search for services..." at bounding box center [462, 293] width 566 height 68
click at [385, 298] on input "text" at bounding box center [452, 309] width 526 height 31
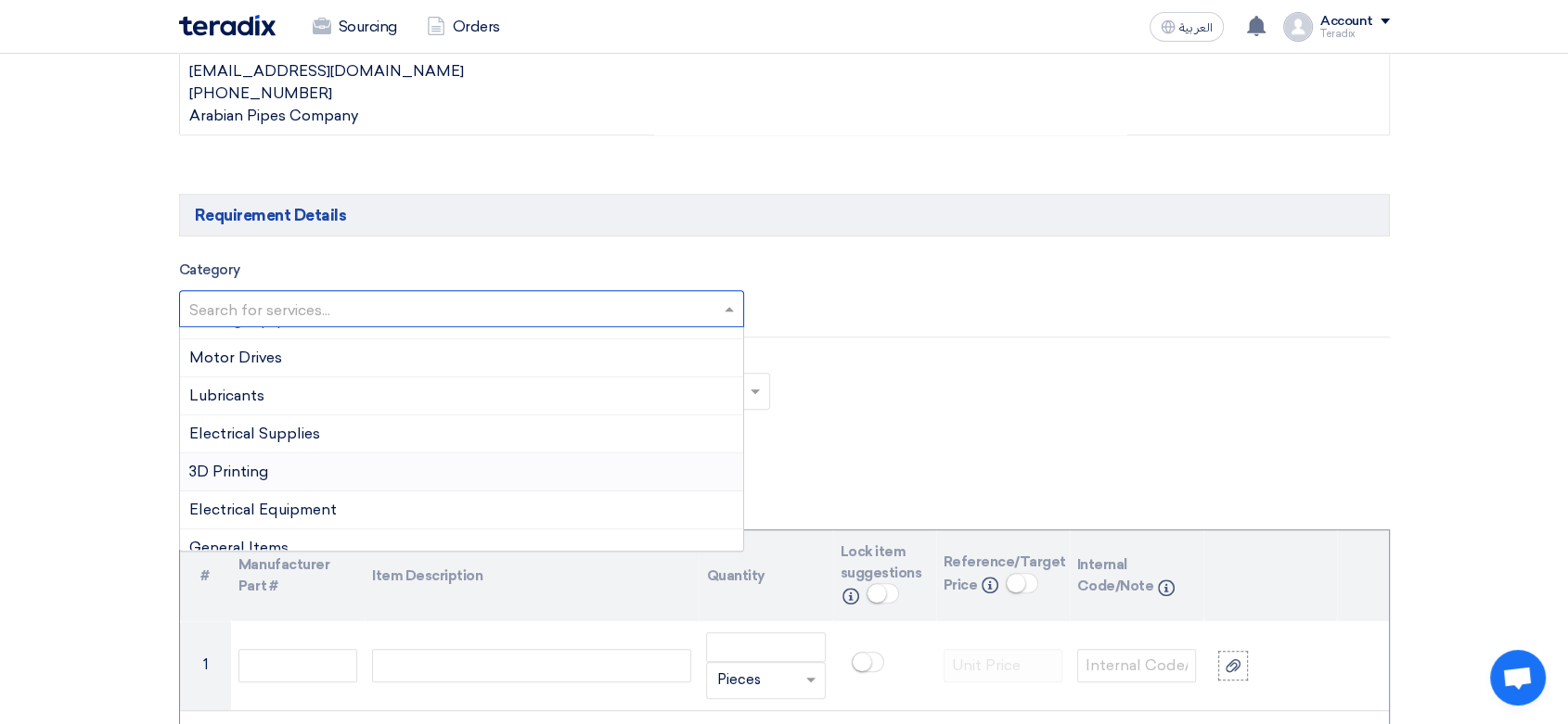
scroll to position [309, 0]
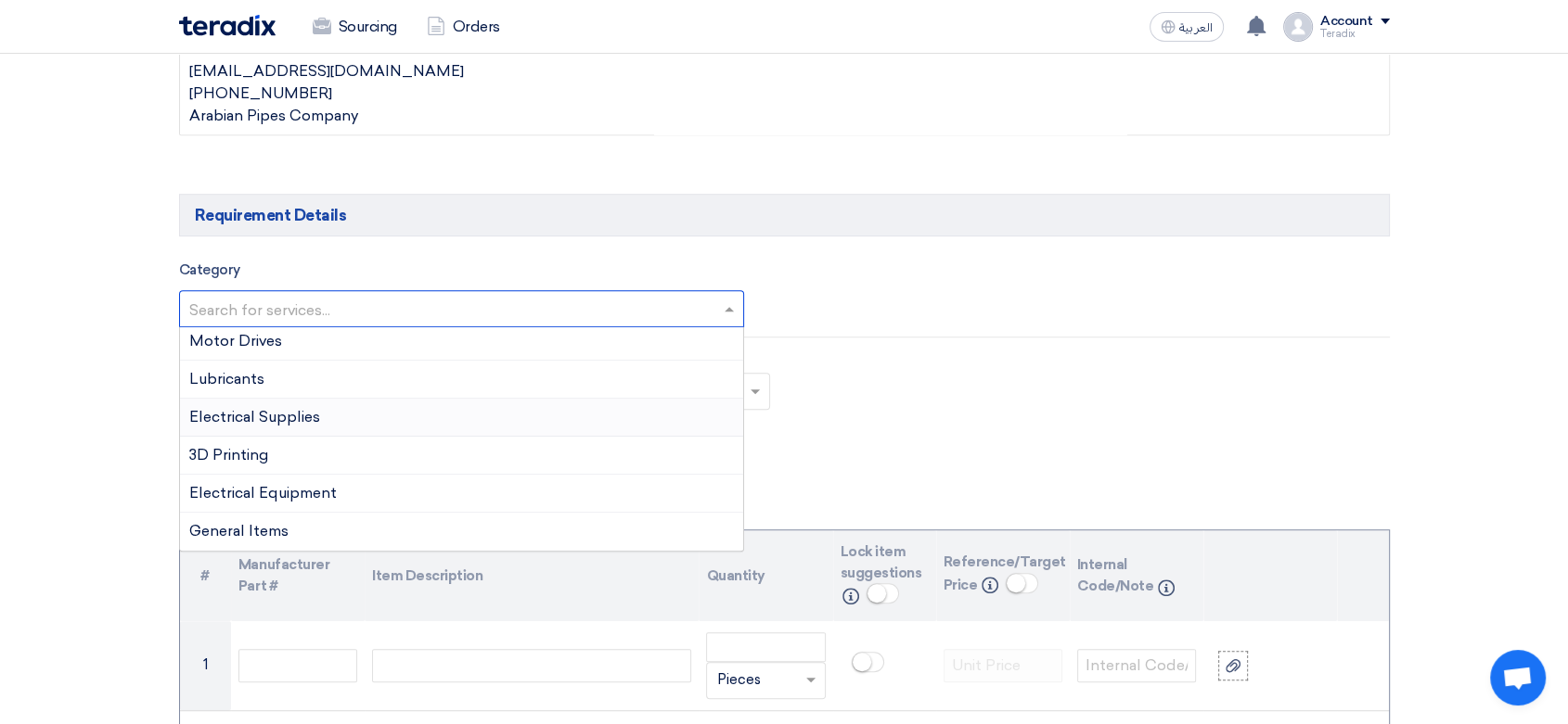
click at [331, 419] on div "Electrical Supplies" at bounding box center [462, 417] width 564 height 38
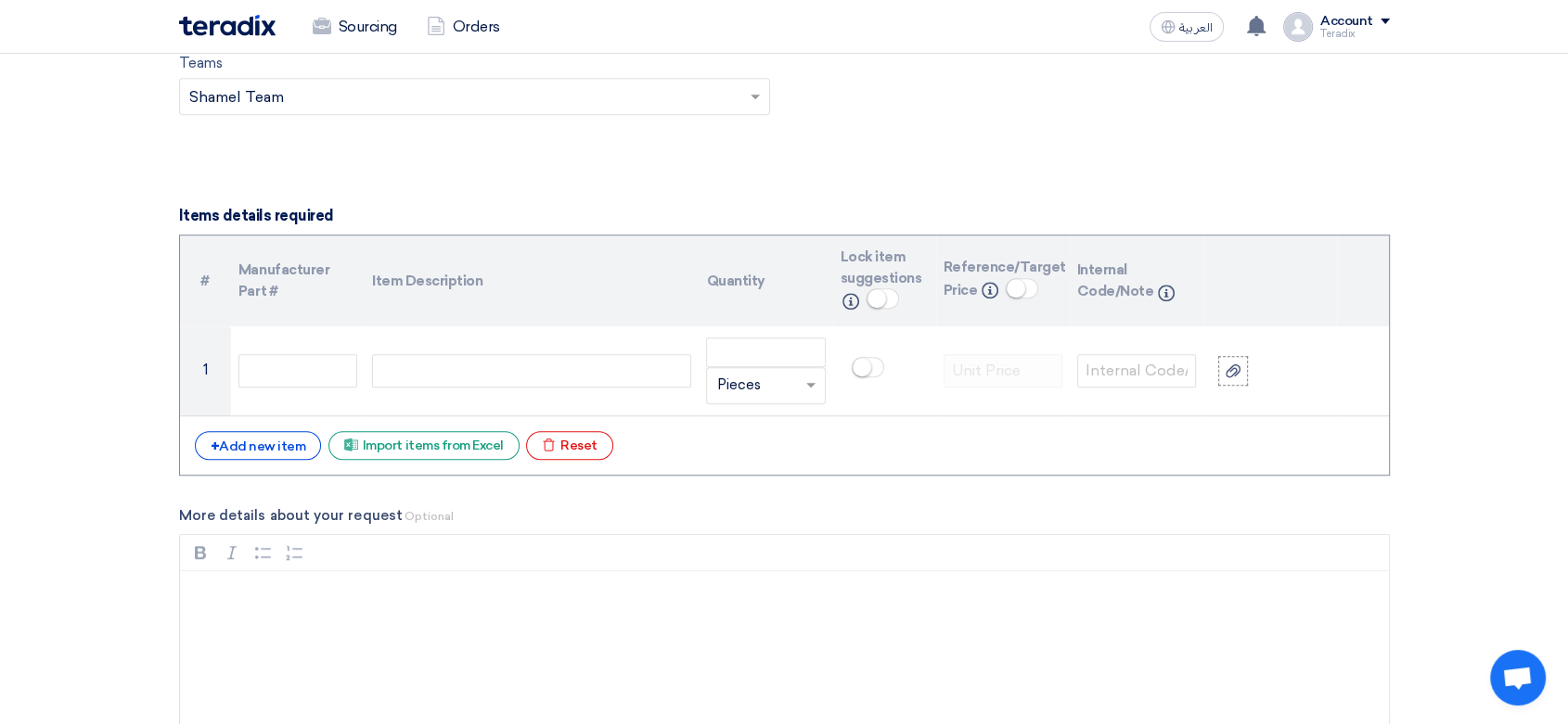
scroll to position [1338, 0]
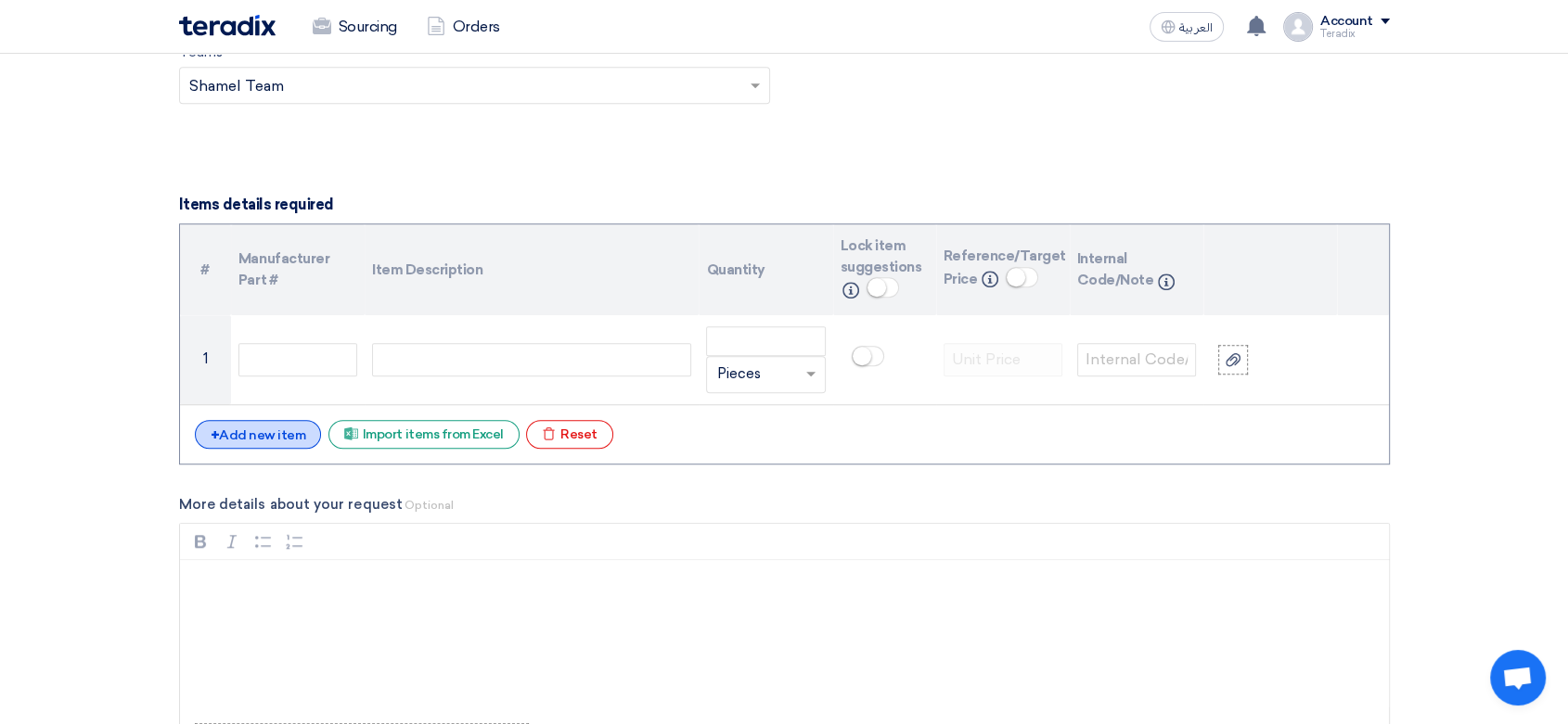
click at [263, 430] on div "+ Add new item" at bounding box center [258, 434] width 127 height 29
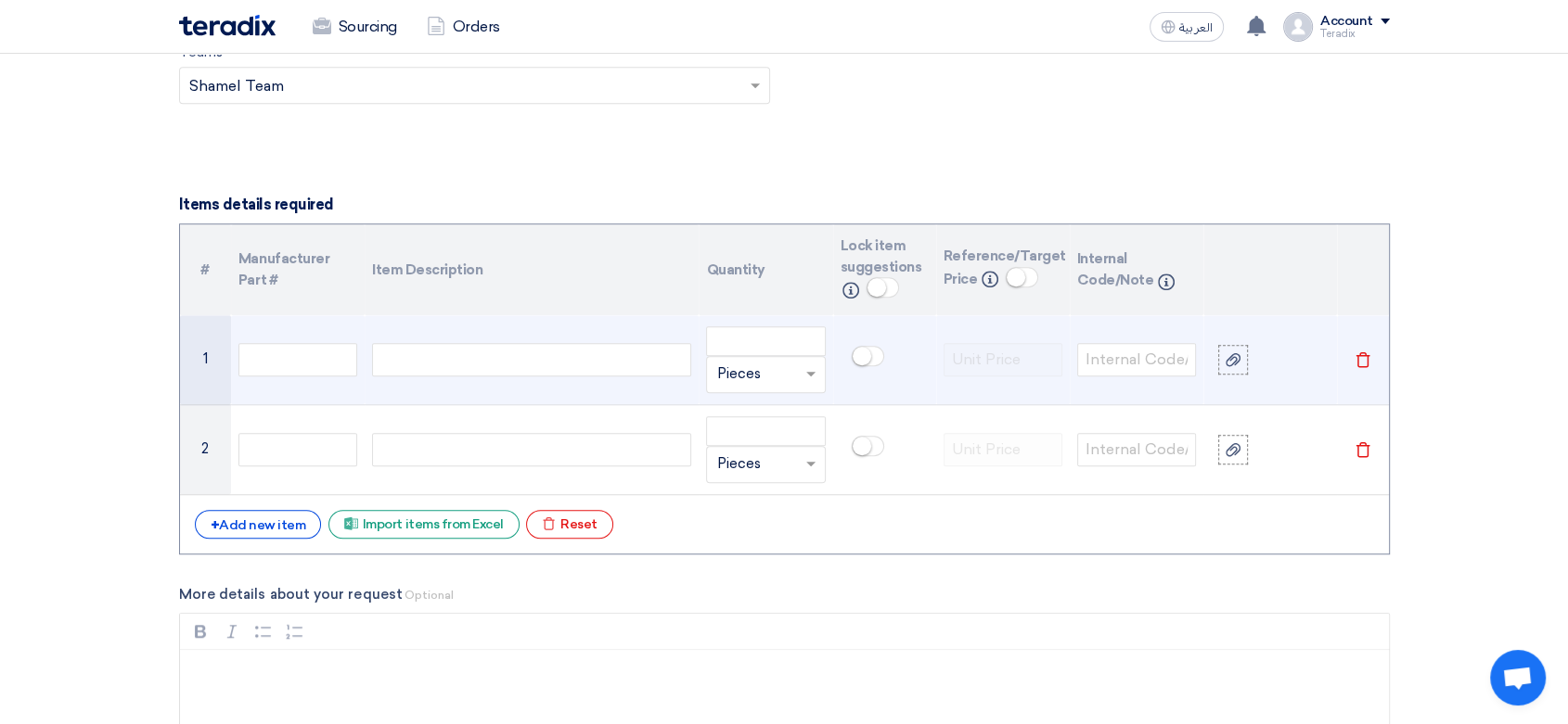
click at [568, 353] on div at bounding box center [531, 360] width 319 height 34
paste div
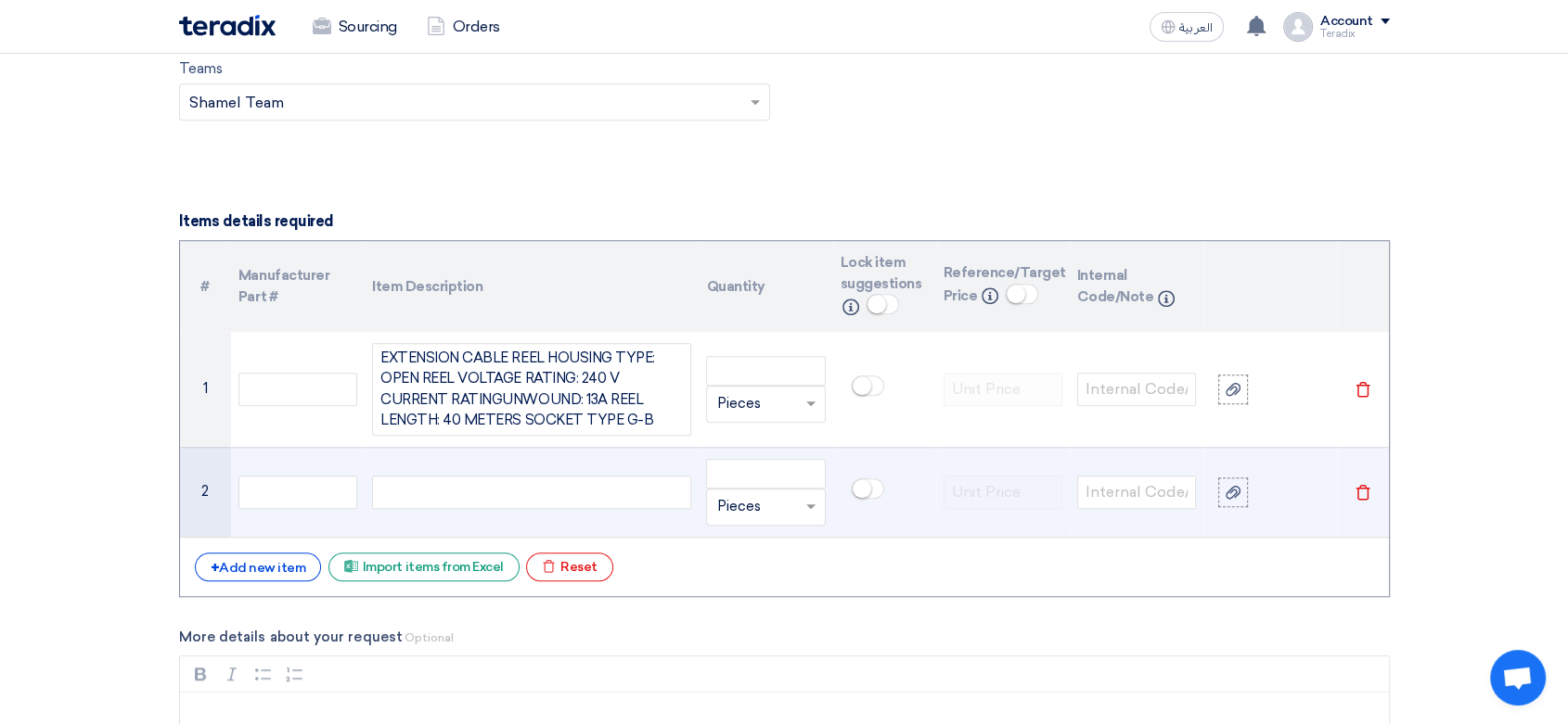
click at [518, 493] on div at bounding box center [531, 492] width 319 height 34
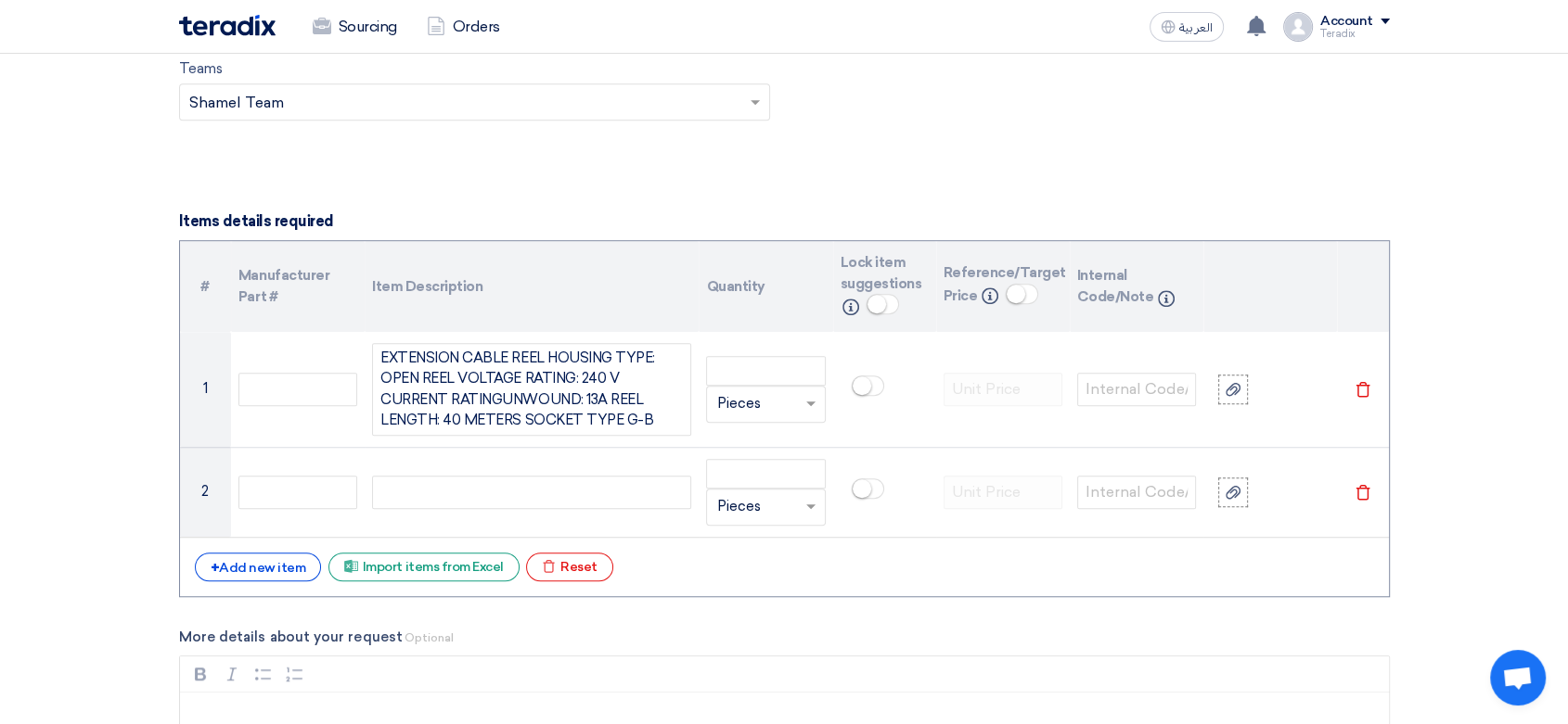
paste div
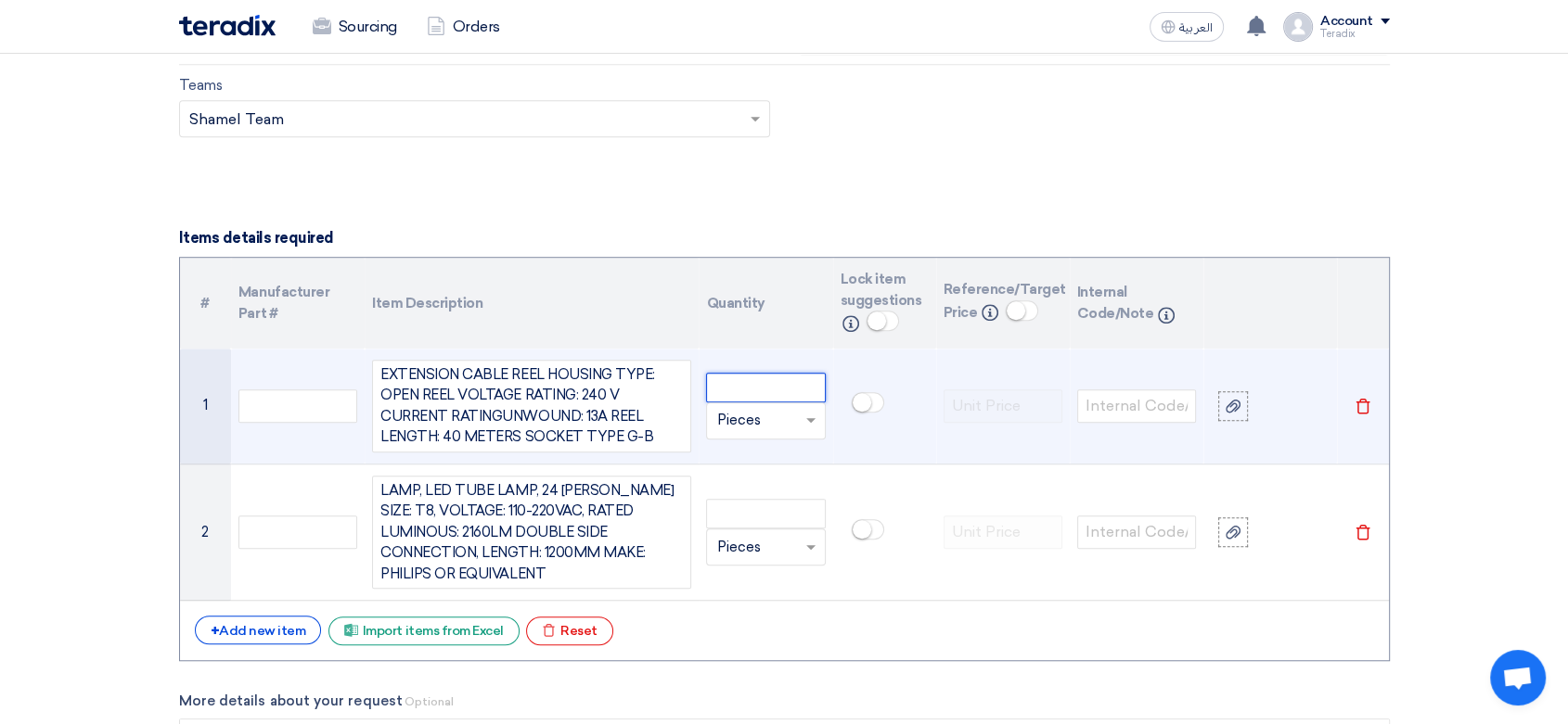
click at [791, 386] on input "number" at bounding box center [765, 387] width 119 height 30
paste input "10"
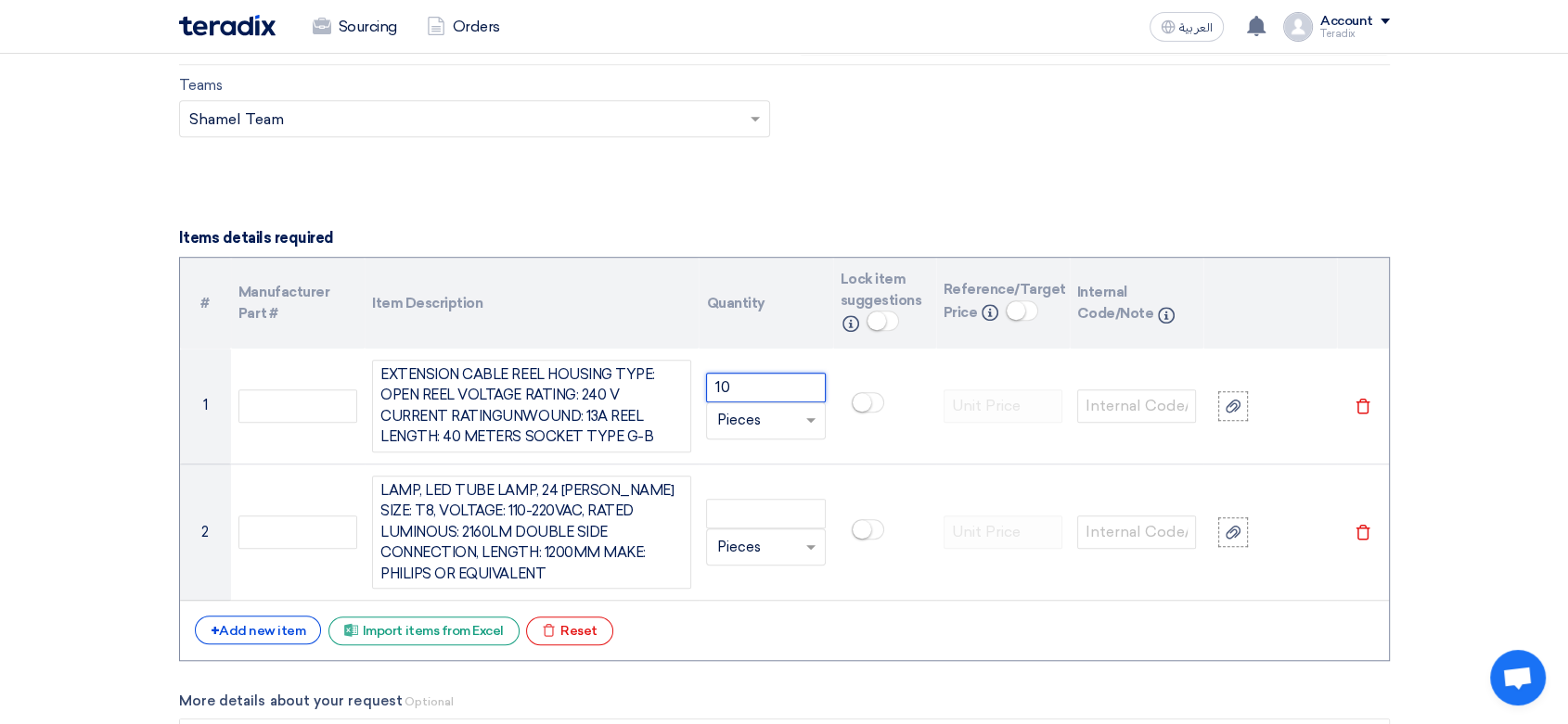
type input "10"
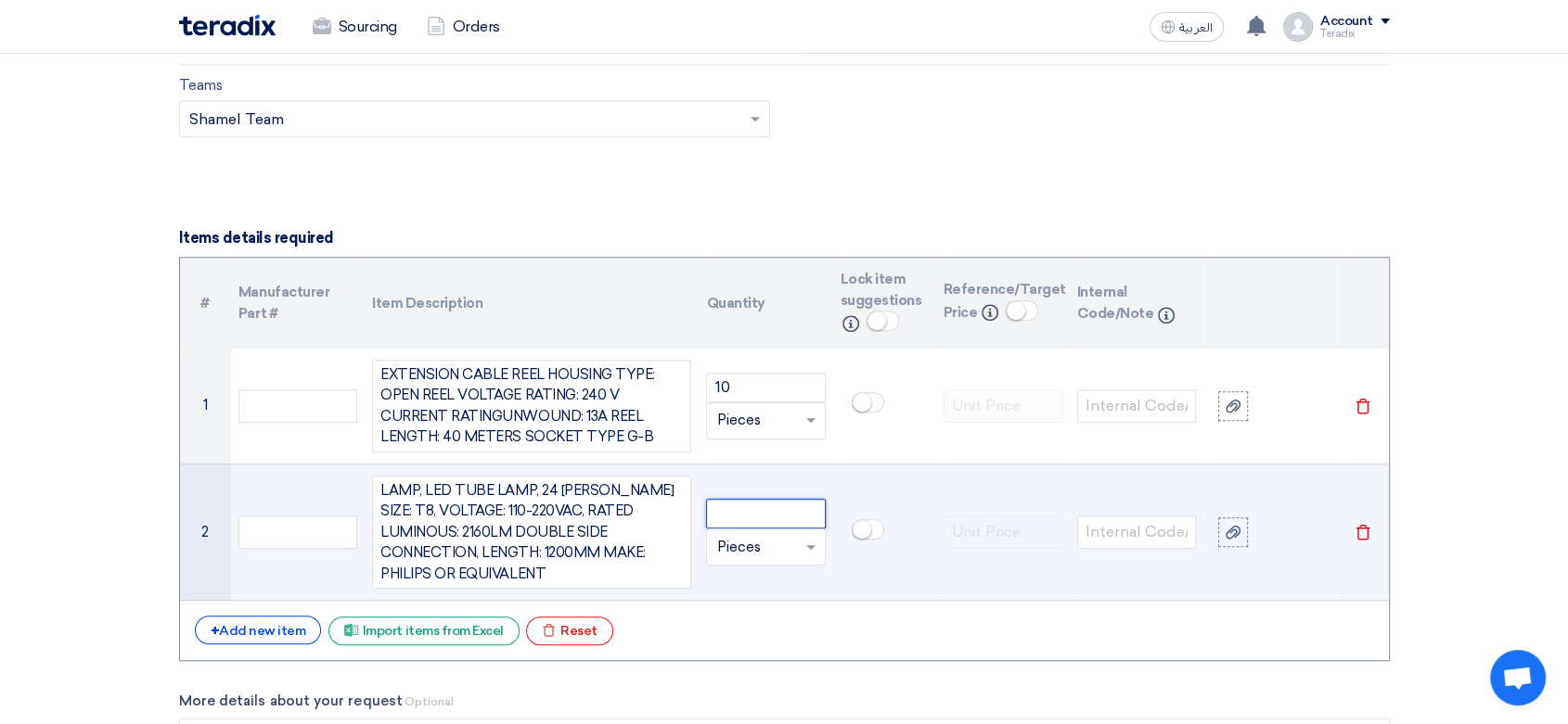
click at [789, 514] on input "number" at bounding box center [765, 514] width 119 height 30
paste input "200"
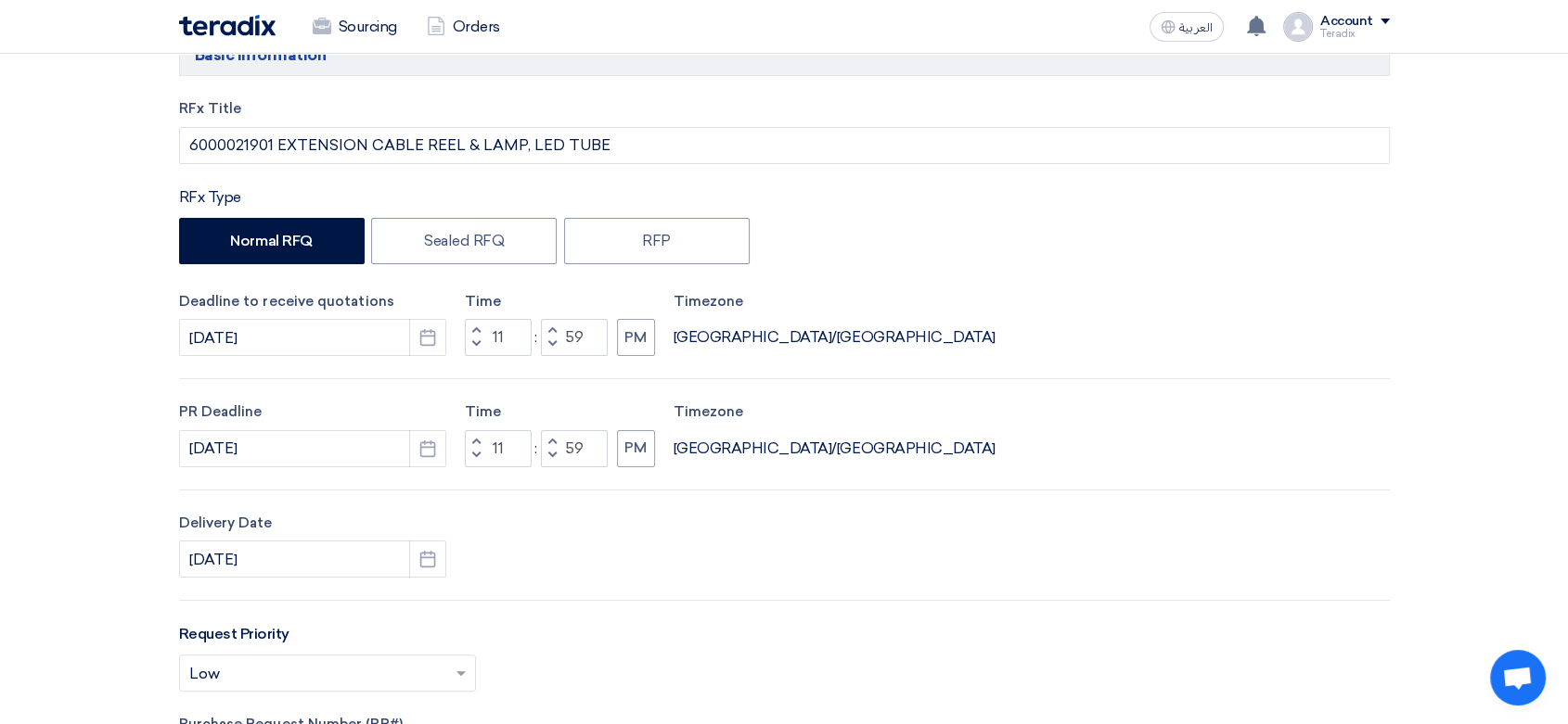
scroll to position [69, 0]
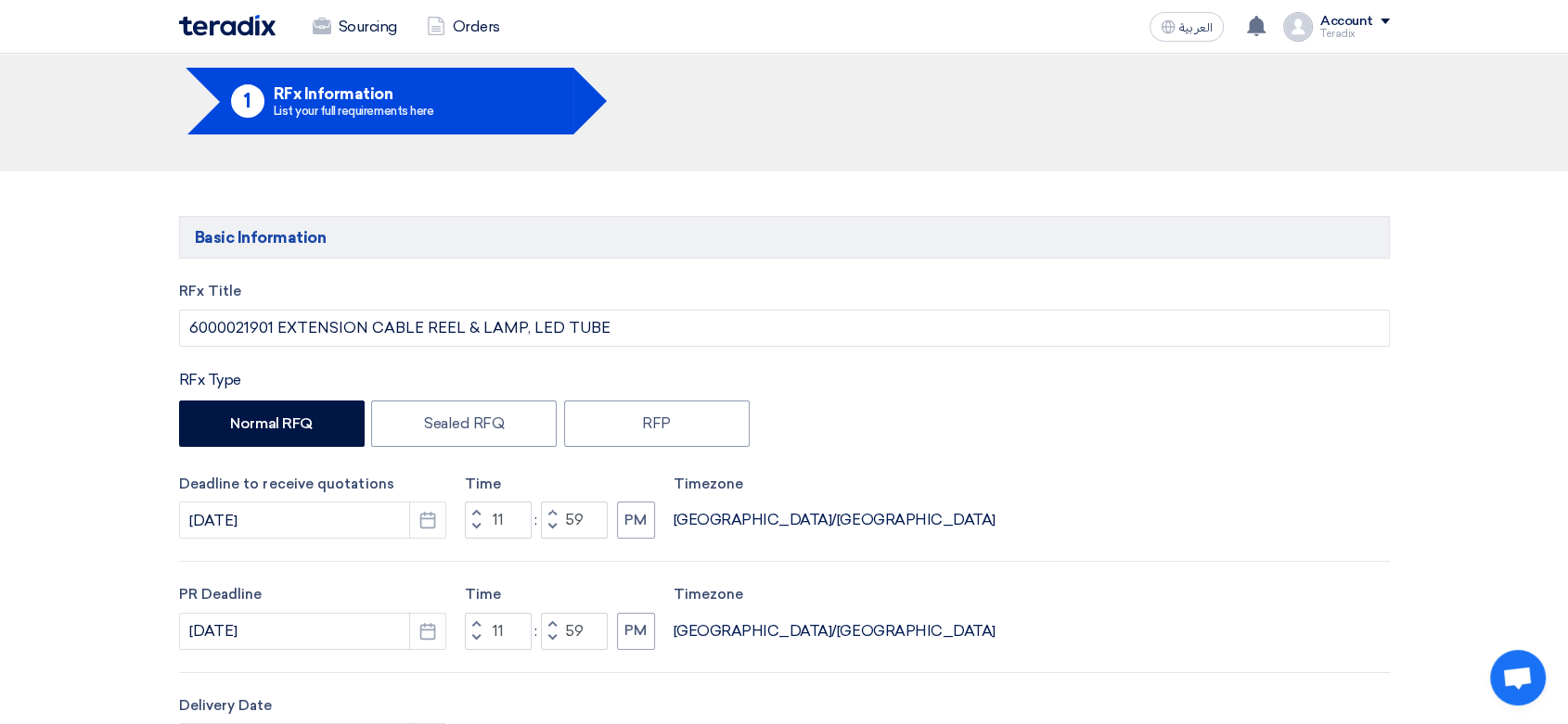
type input "200"
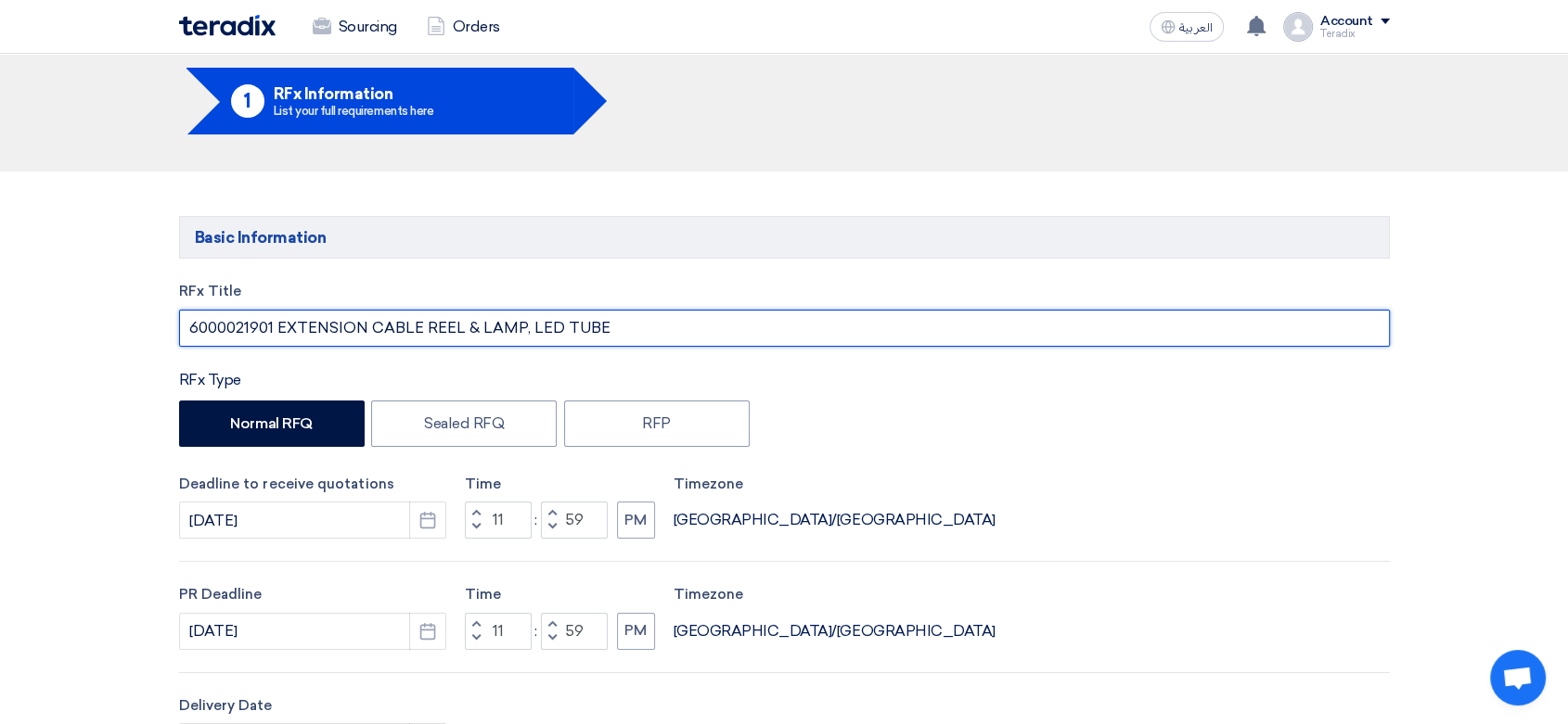
drag, startPoint x: 125, startPoint y: 247, endPoint x: 0, endPoint y: 246, distance: 125.0
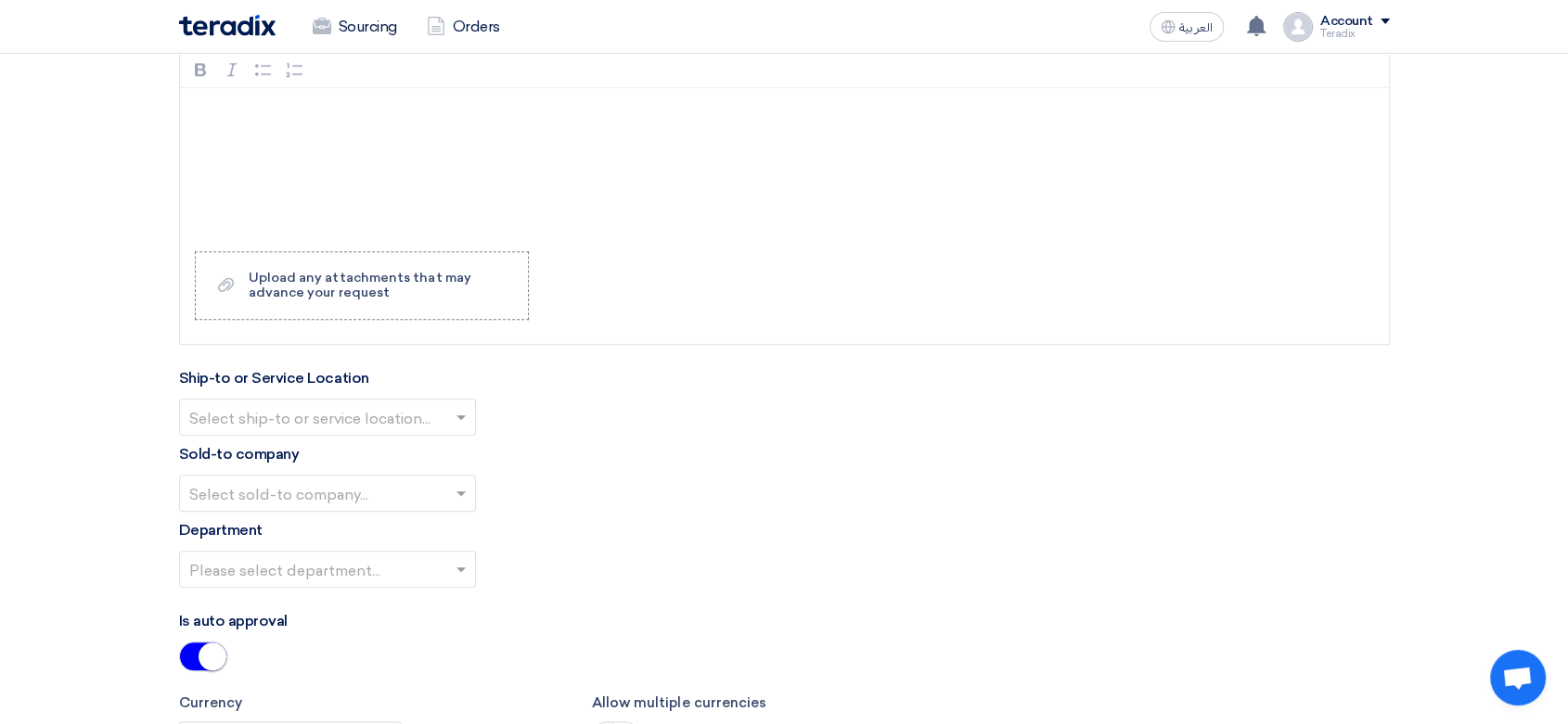
scroll to position [2232, 0]
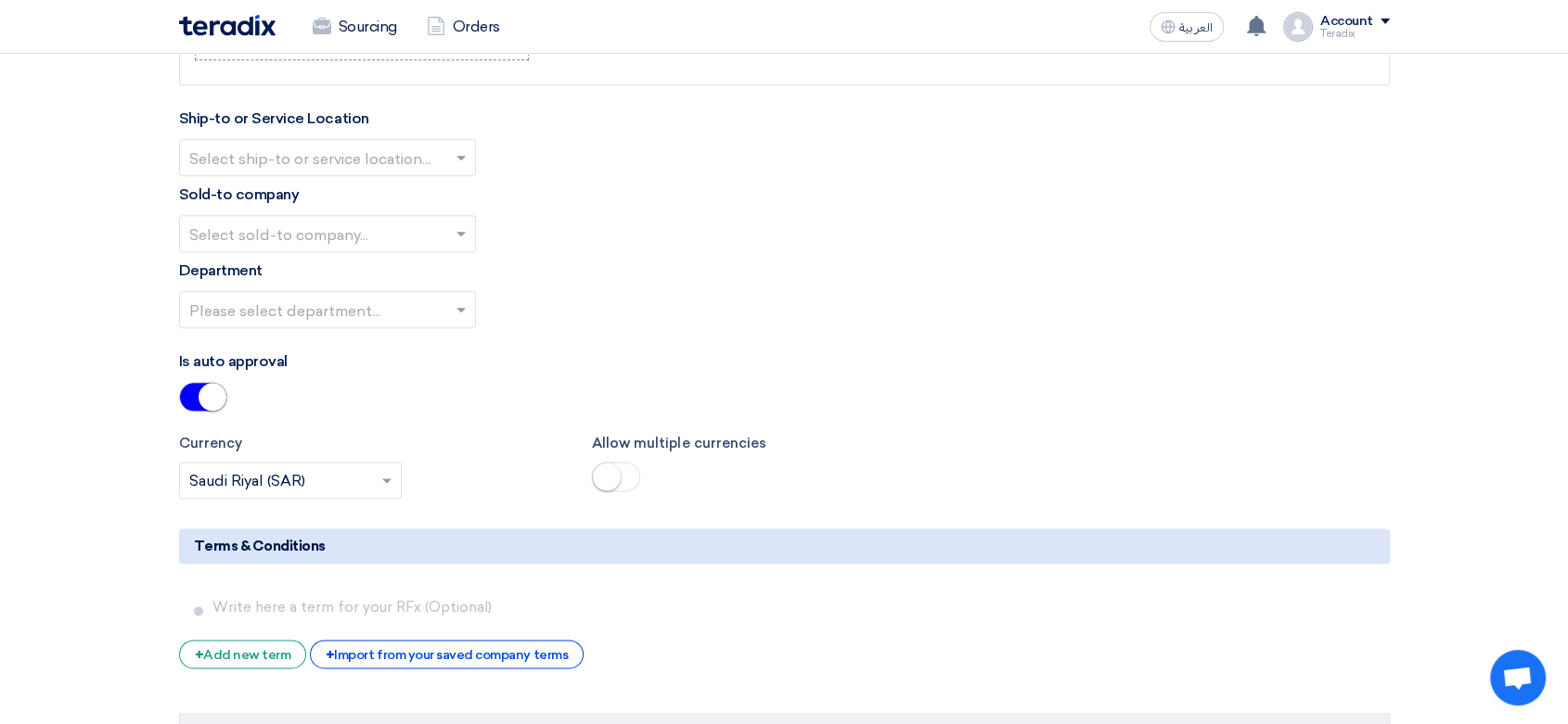
click at [403, 154] on input "text" at bounding box center [318, 159] width 258 height 31
click at [419, 190] on div "Obeikan Digital Solutions" at bounding box center [327, 195] width 295 height 38
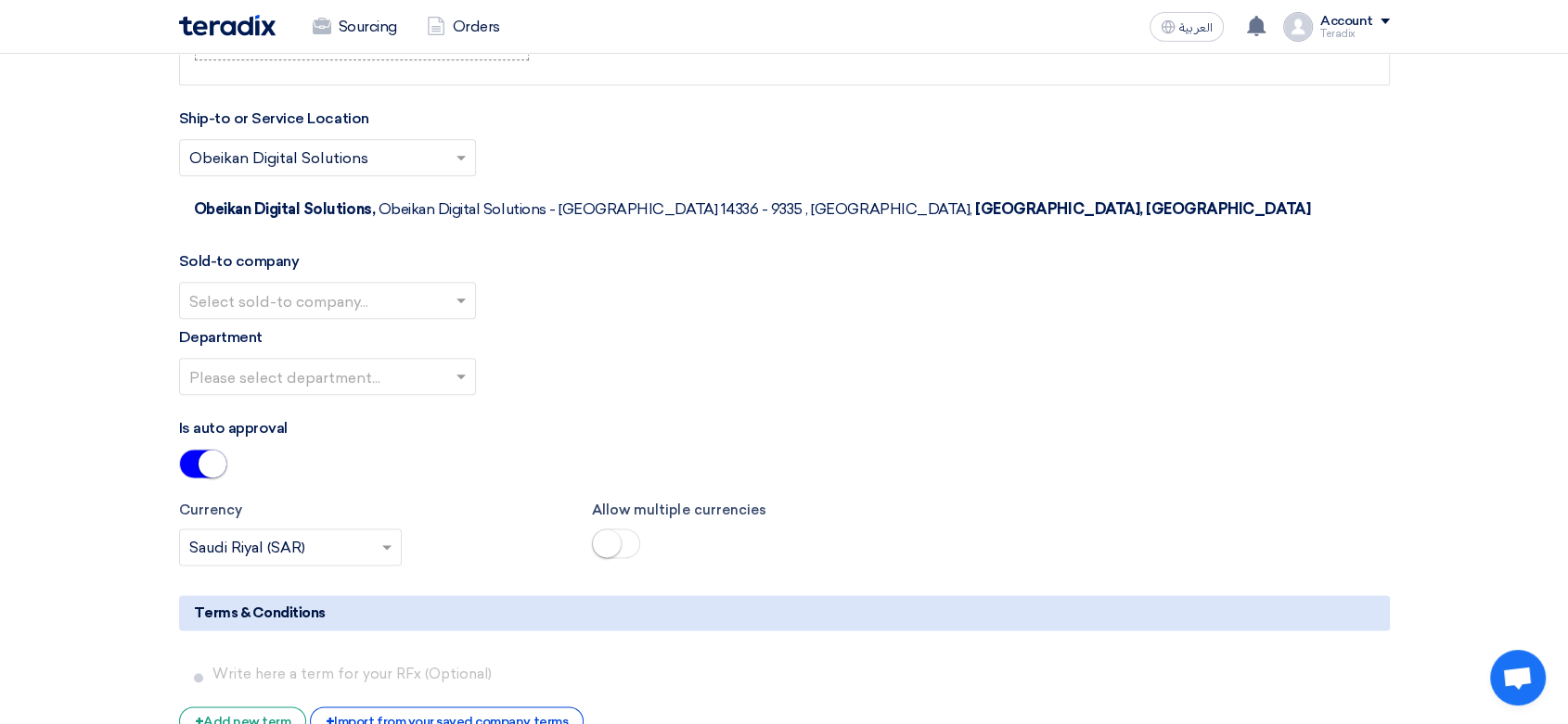
click at [451, 289] on span at bounding box center [463, 300] width 23 height 23
click at [454, 318] on ng-dropdown-panel "SHAMEL / Obeikan Digital Solutions" at bounding box center [327, 338] width 297 height 40
drag, startPoint x: 447, startPoint y: 288, endPoint x: 451, endPoint y: 317, distance: 29.3
click at [448, 319] on div "SHAMEL / Obeikan Digital Solutions" at bounding box center [327, 338] width 295 height 38
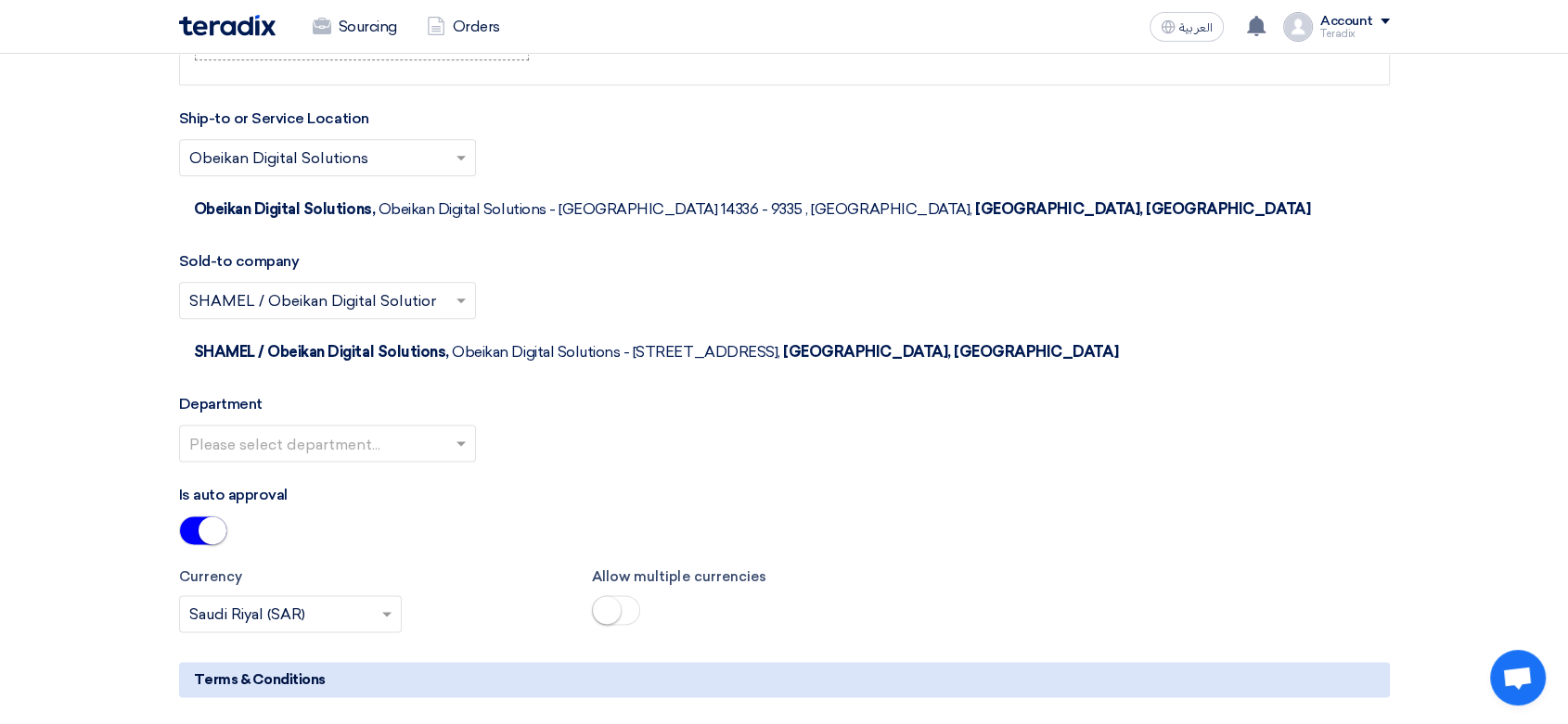
click at [443, 430] on input "text" at bounding box center [318, 445] width 258 height 31
click at [445, 461] on div "Procurement Department" at bounding box center [327, 480] width 295 height 38
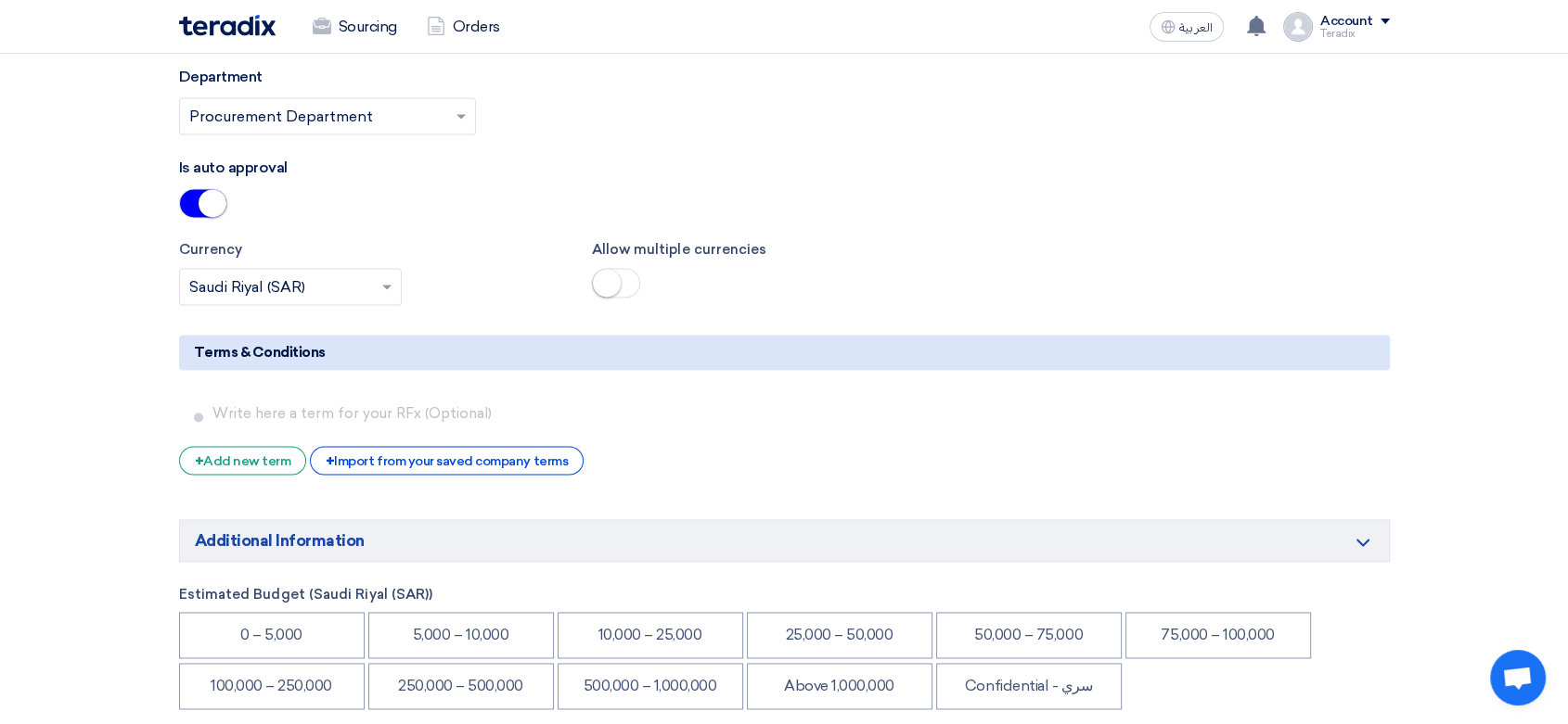
scroll to position [2645, 0]
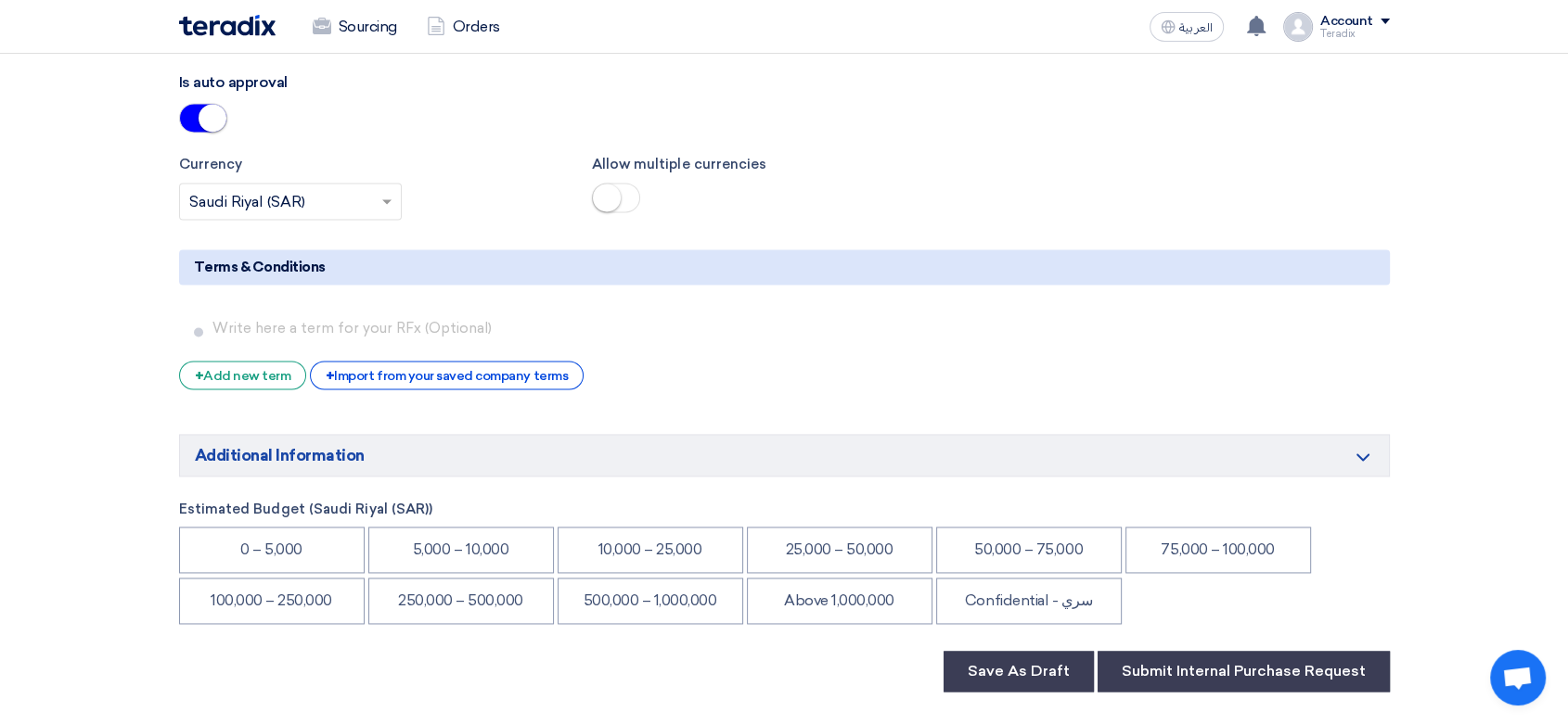
drag, startPoint x: 1055, startPoint y: 516, endPoint x: 1091, endPoint y: 534, distance: 40.2
click at [1056, 578] on li "Confidential - سري" at bounding box center [1028, 600] width 186 height 46
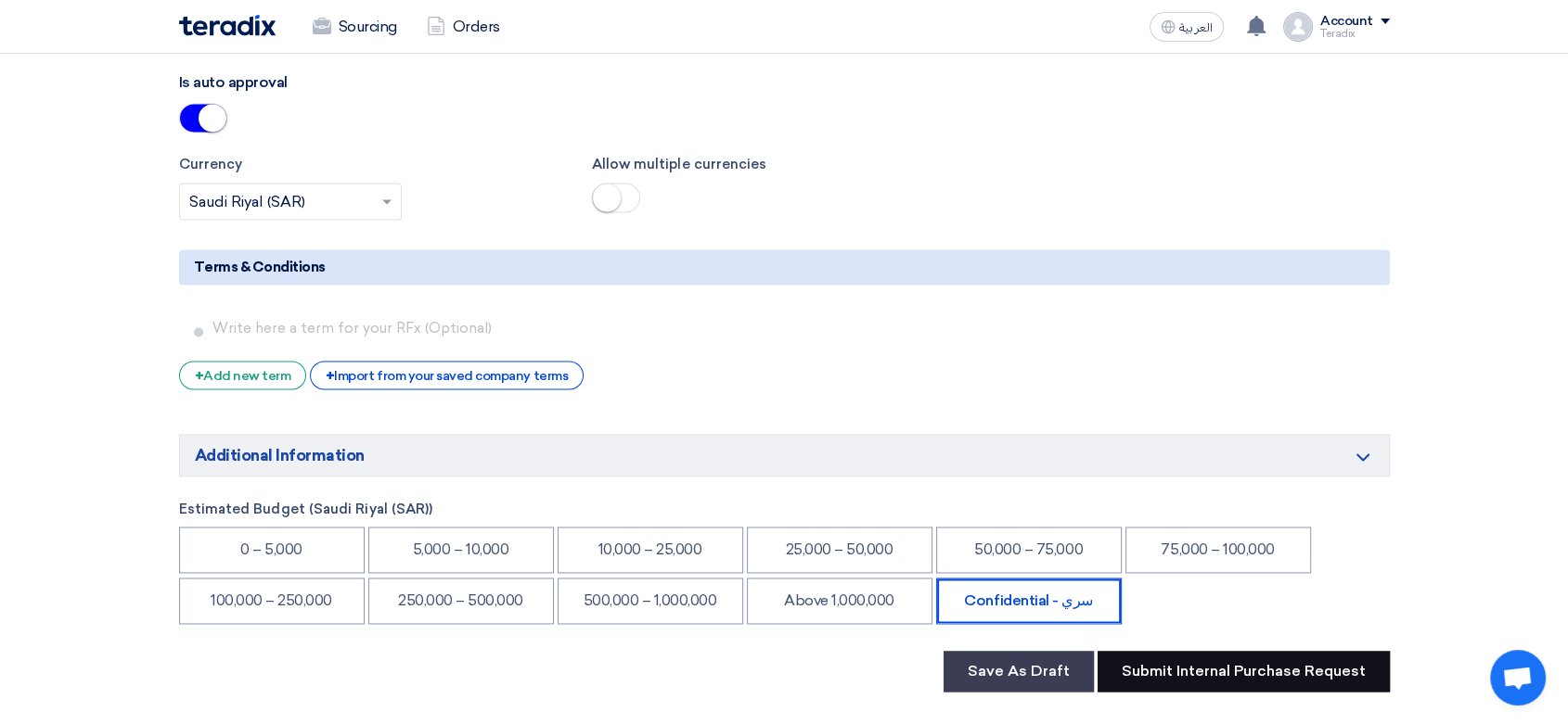
click at [1182, 651] on button "Submit Internal Purchase Request" at bounding box center [1242, 671] width 292 height 40
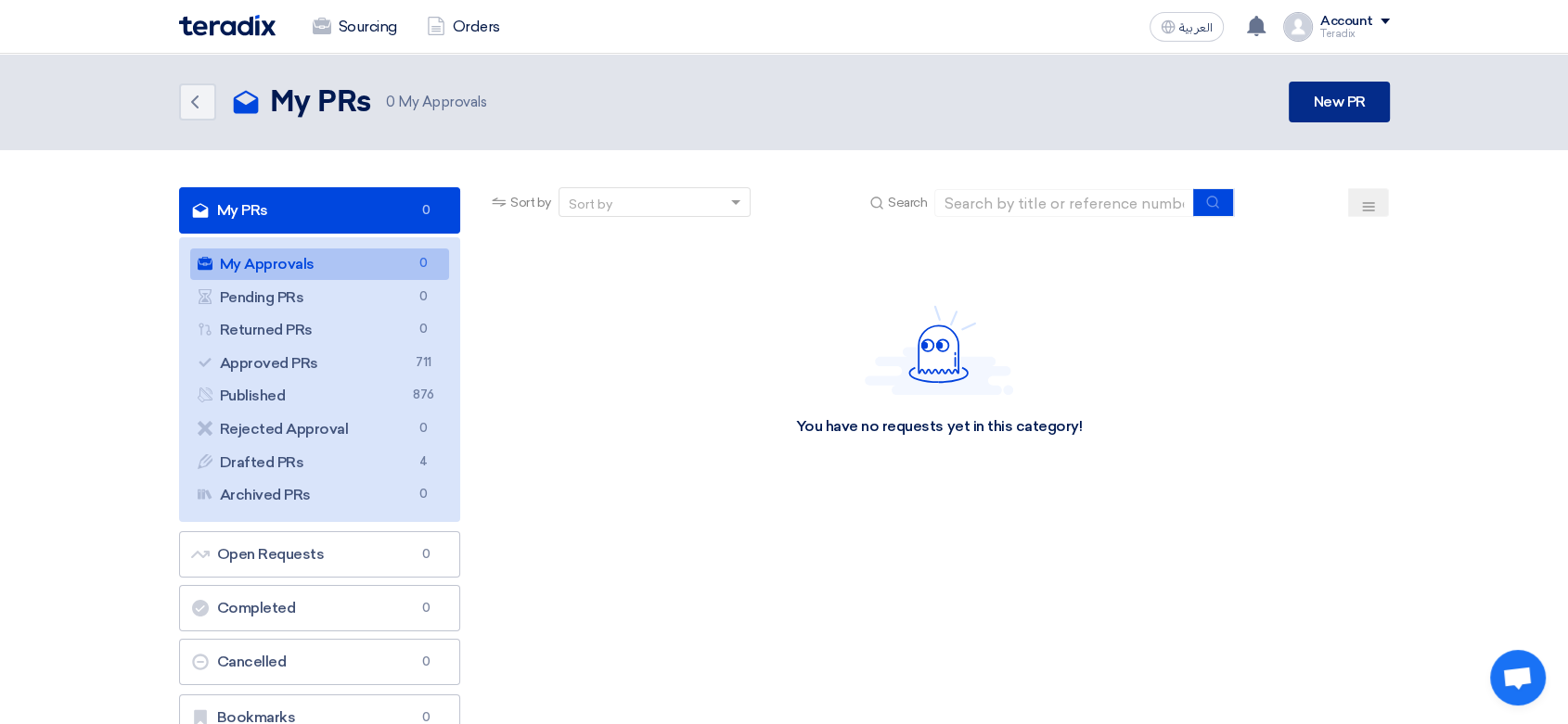
click at [1321, 102] on link "New PR" at bounding box center [1338, 101] width 100 height 40
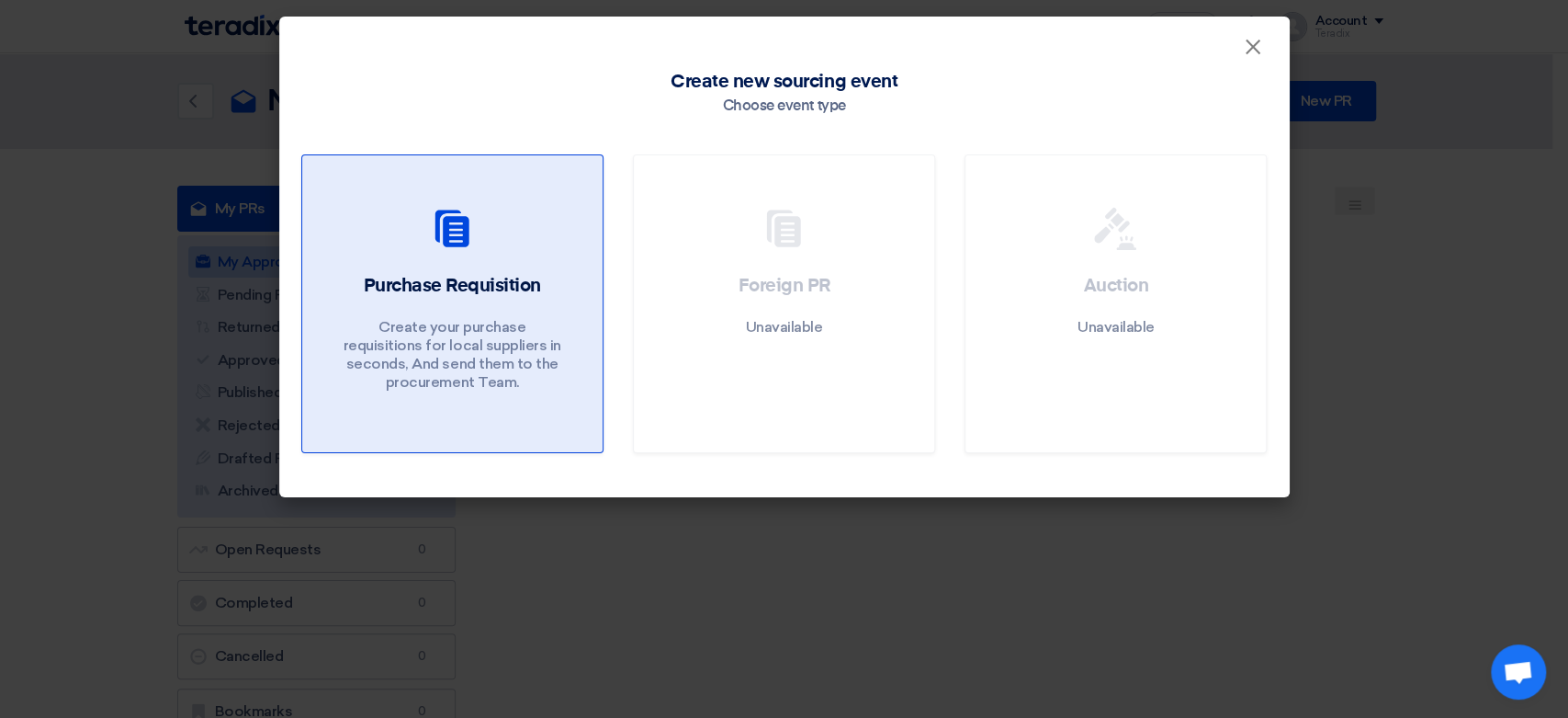
drag, startPoint x: 529, startPoint y: 308, endPoint x: 550, endPoint y: 313, distance: 21.6
click at [530, 308] on div "Purchase Requisition Create your purchase requisitions for local suppliers in s…" at bounding box center [453, 337] width 257 height 127
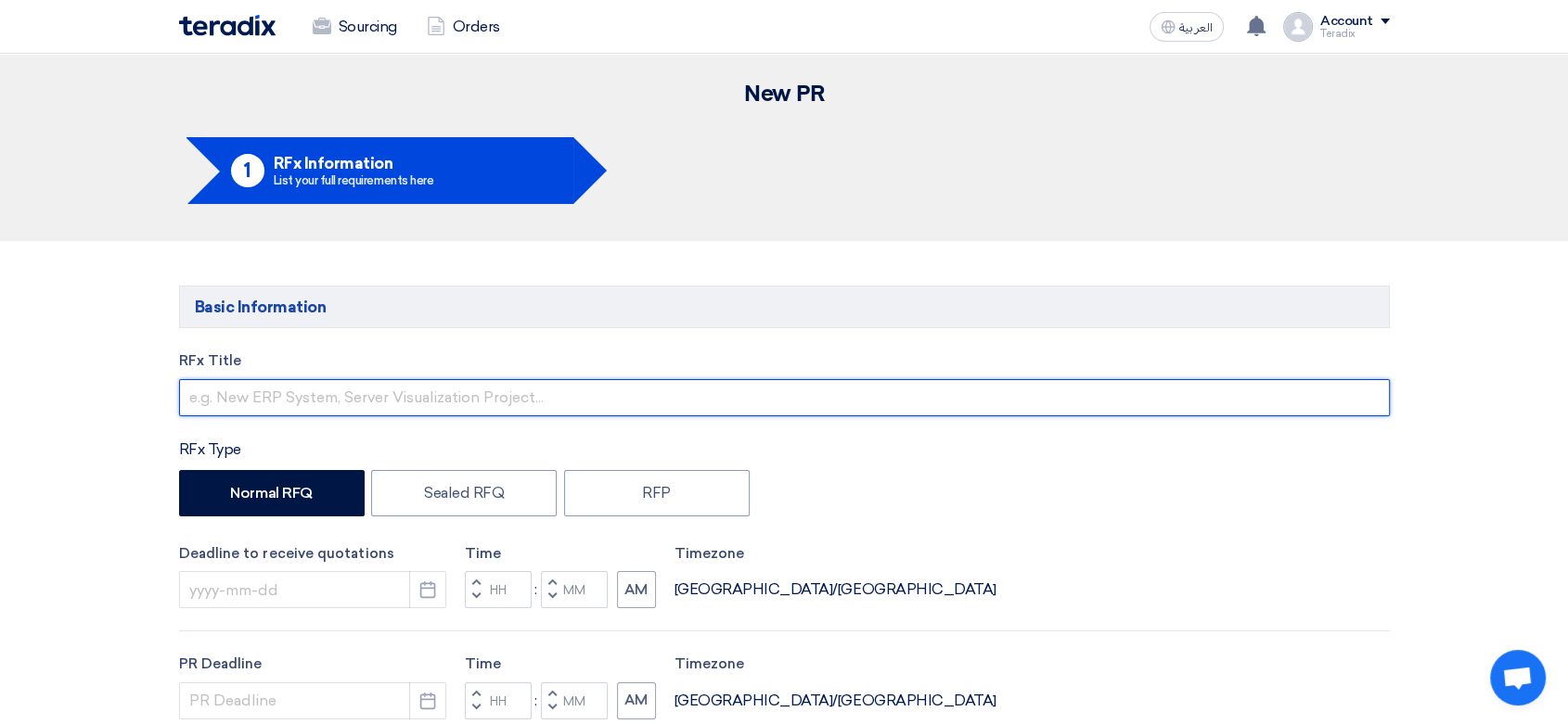
click at [423, 405] on input "text" at bounding box center [784, 398] width 1210 height 38
paste input "2539 (High-Performance Muti-Product Calibrator with 2.1 Ghz Scope Option)"
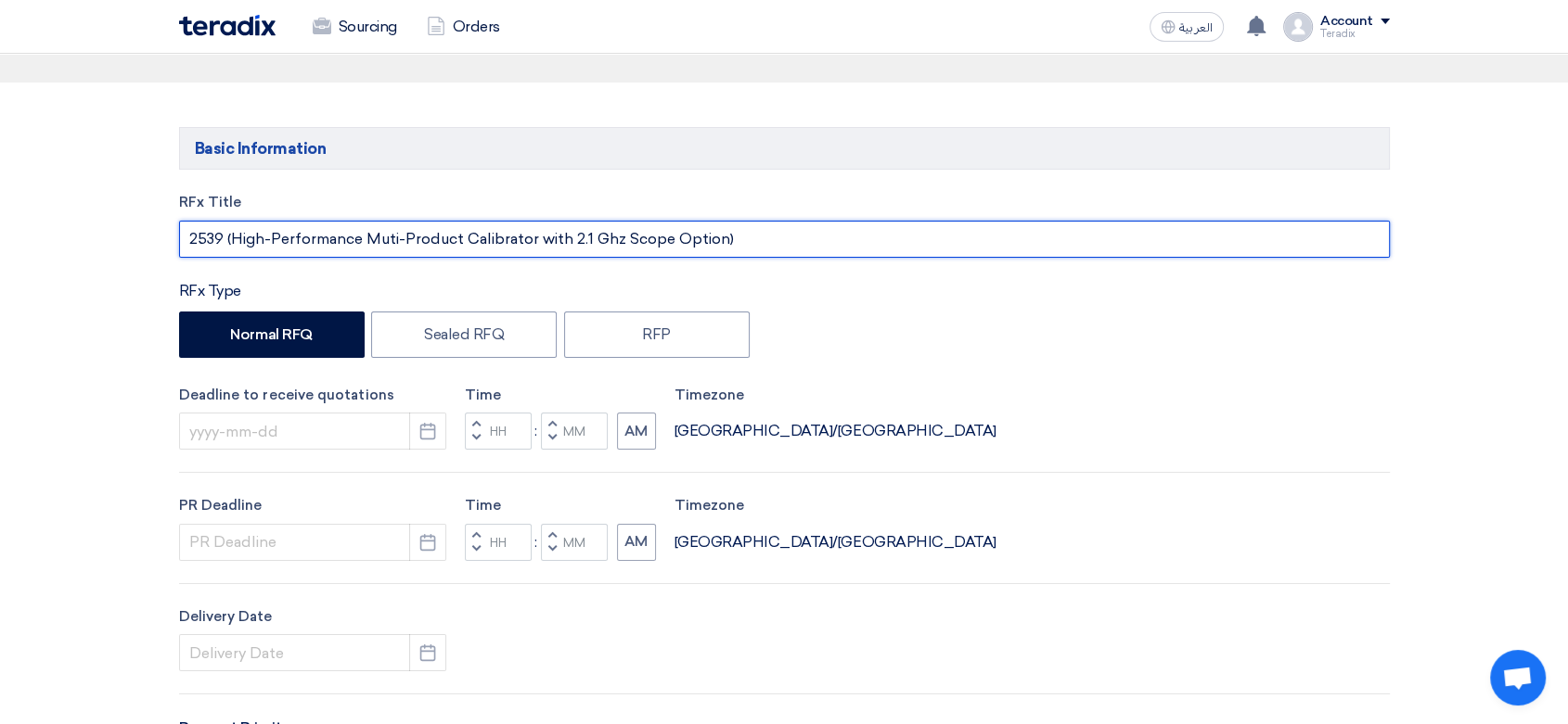
scroll to position [205, 0]
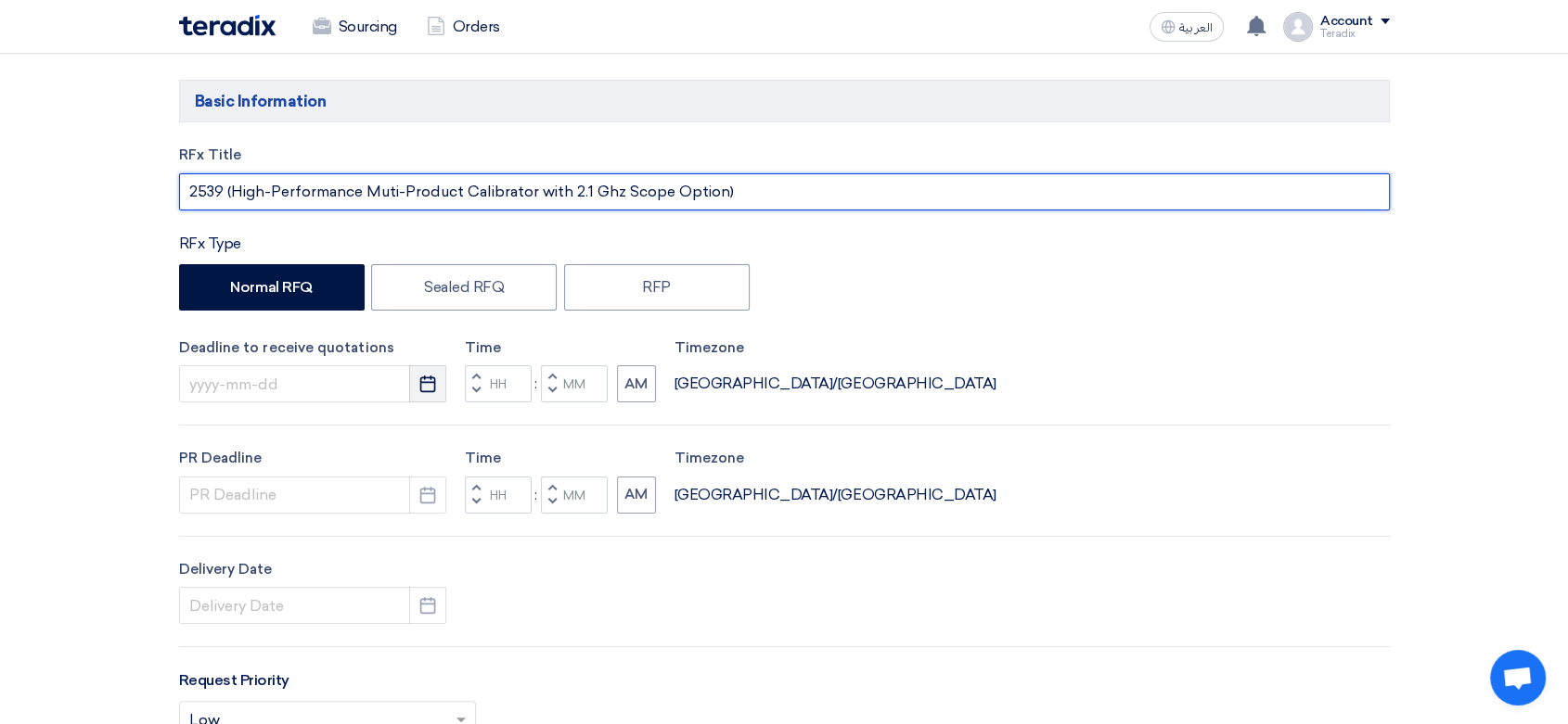
type input "2539 (High-Performance Muti-Product Calibrator with 2.1 Ghz Scope Option)"
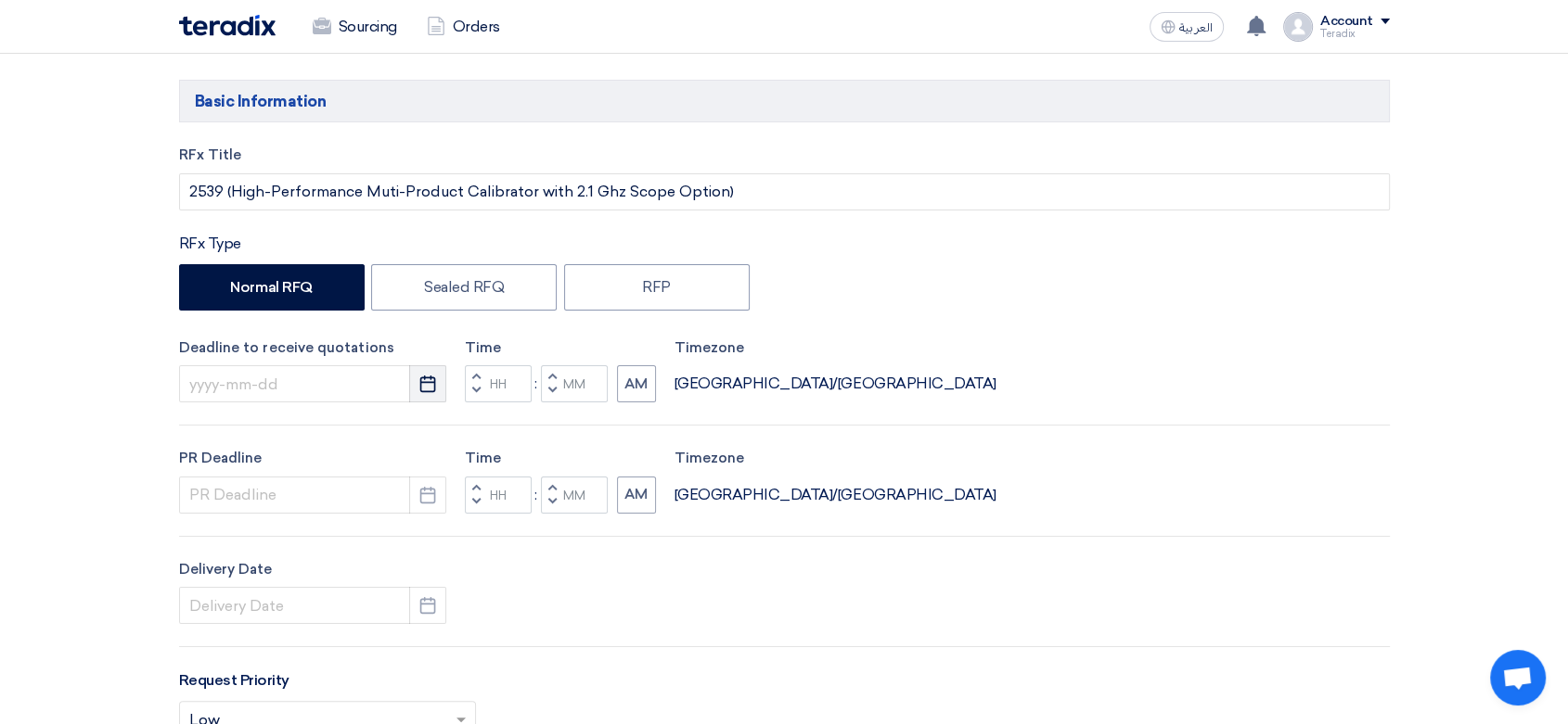
drag, startPoint x: 421, startPoint y: 389, endPoint x: 408, endPoint y: 401, distance: 17.7
click at [421, 388] on icon "Pick a date" at bounding box center [428, 384] width 19 height 19
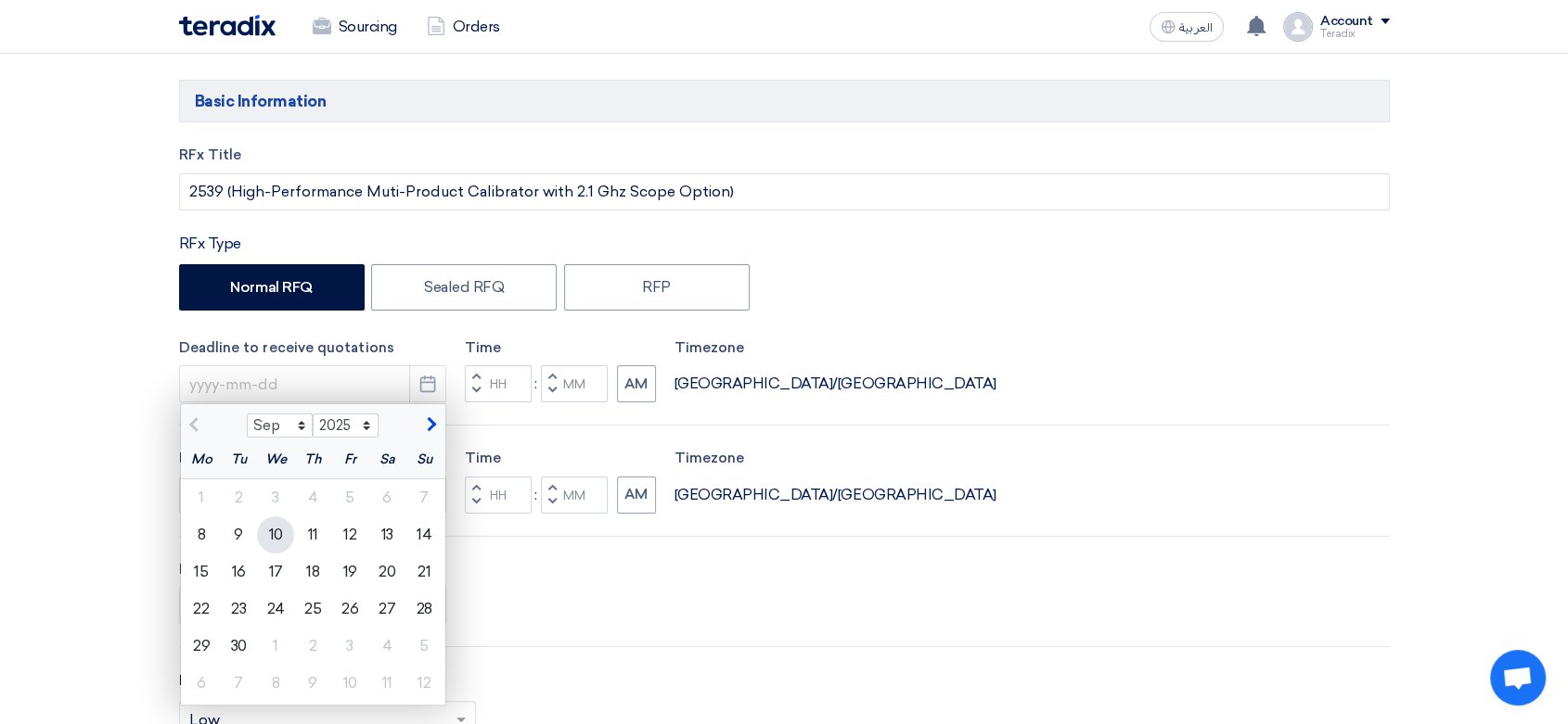
click at [280, 527] on div "10" at bounding box center [276, 535] width 38 height 38
type input "[DATE]"
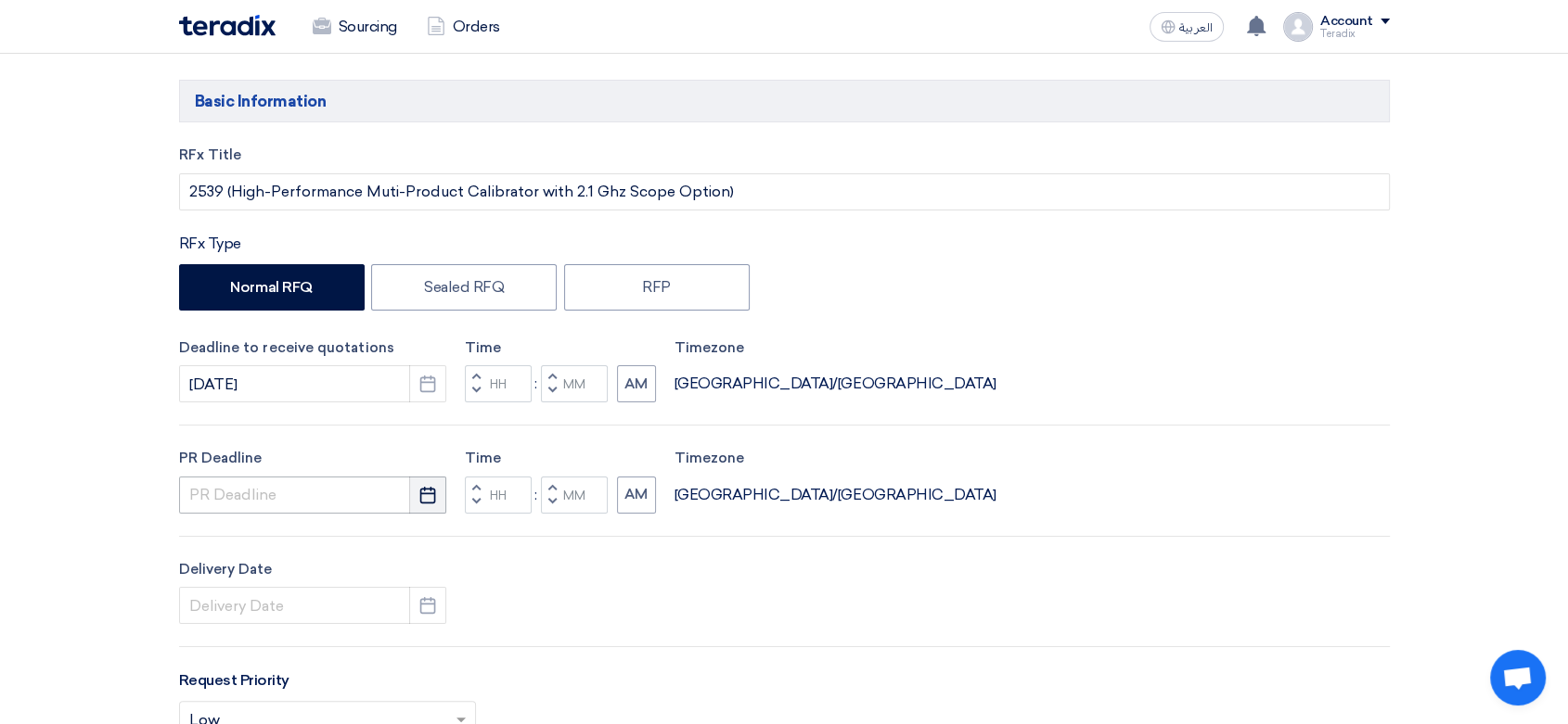
drag, startPoint x: 423, startPoint y: 488, endPoint x: 398, endPoint y: 509, distance: 32.6
click at [423, 488] on icon "Pick a date" at bounding box center [428, 495] width 19 height 19
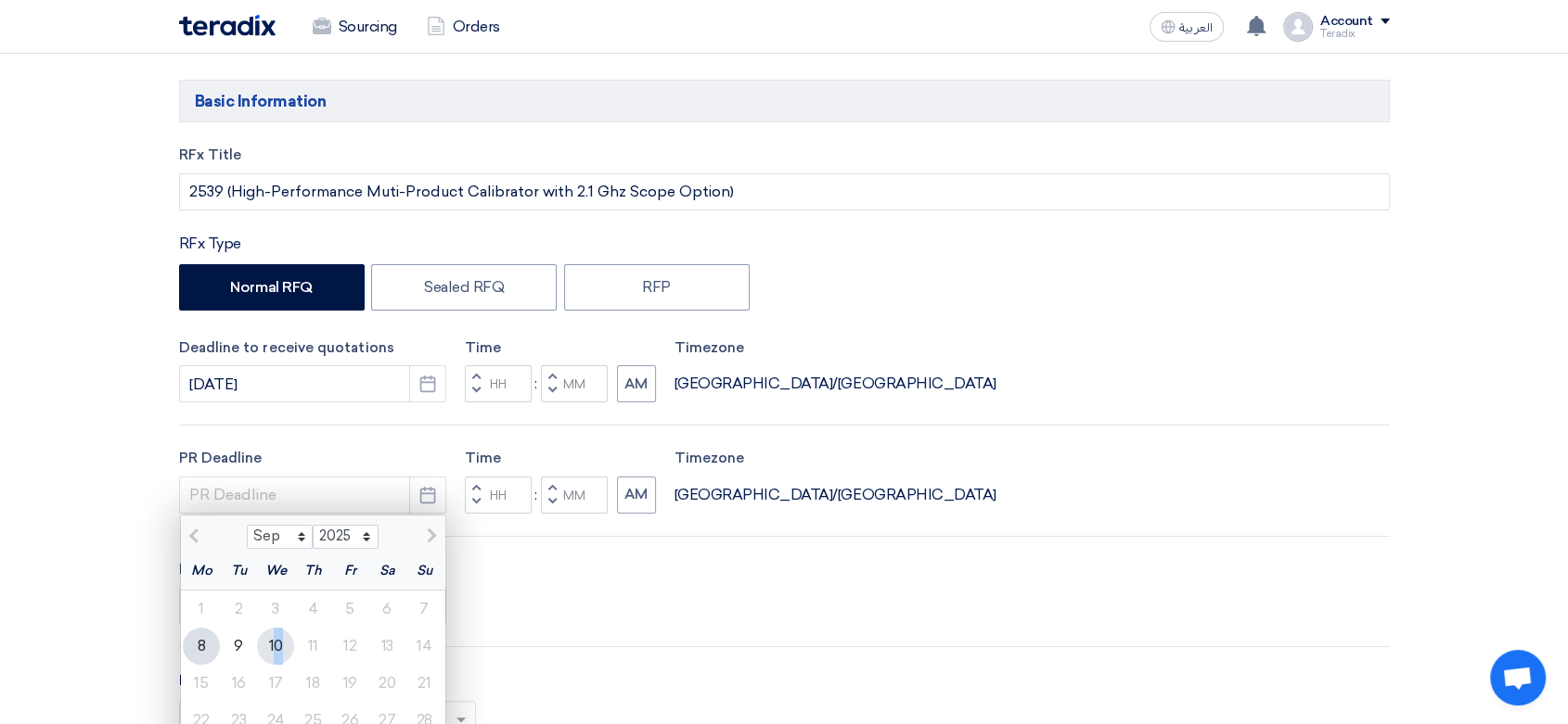
drag, startPoint x: 279, startPoint y: 632, endPoint x: 413, endPoint y: 584, distance: 142.3
click at [280, 632] on div "10" at bounding box center [276, 646] width 38 height 38
type input "[DATE]"
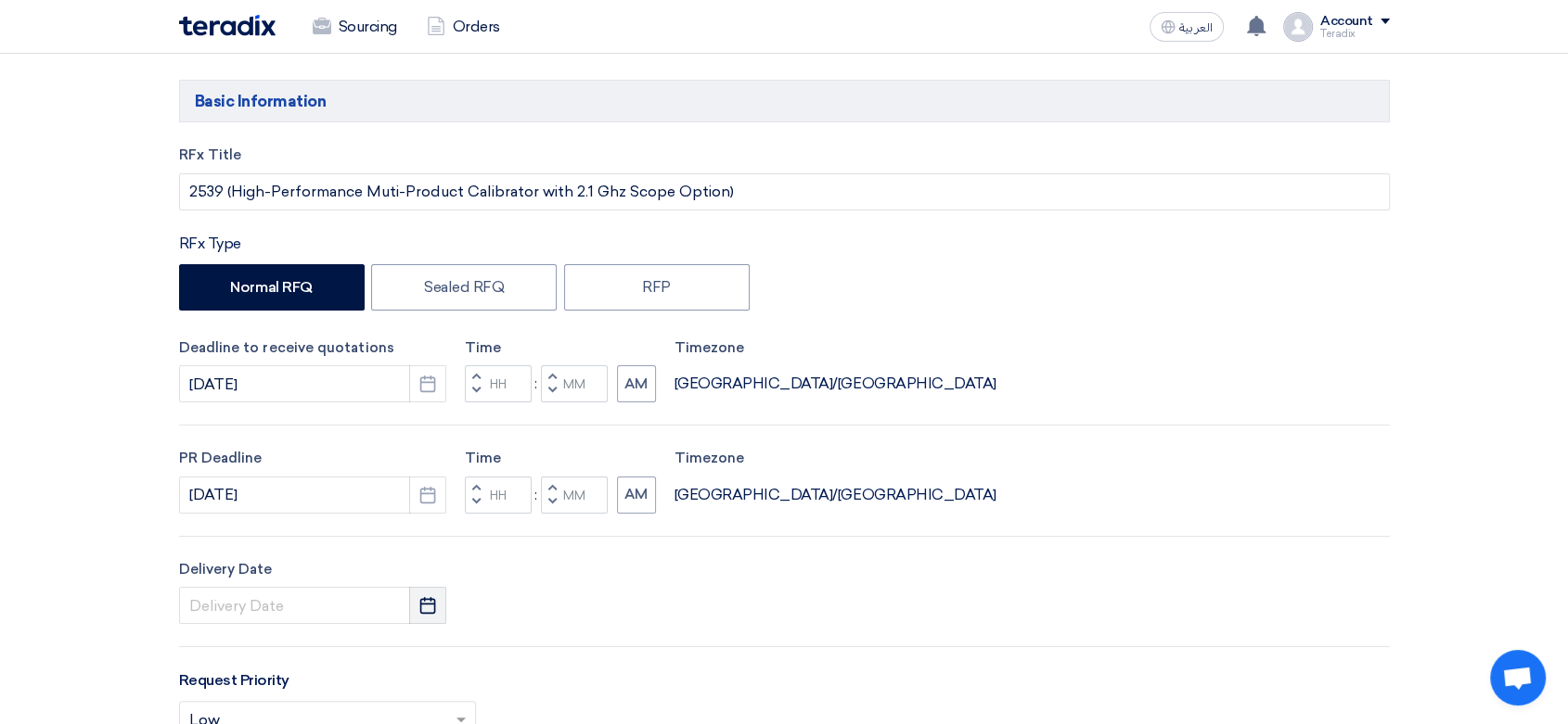
click at [423, 600] on use "button" at bounding box center [428, 606] width 16 height 17
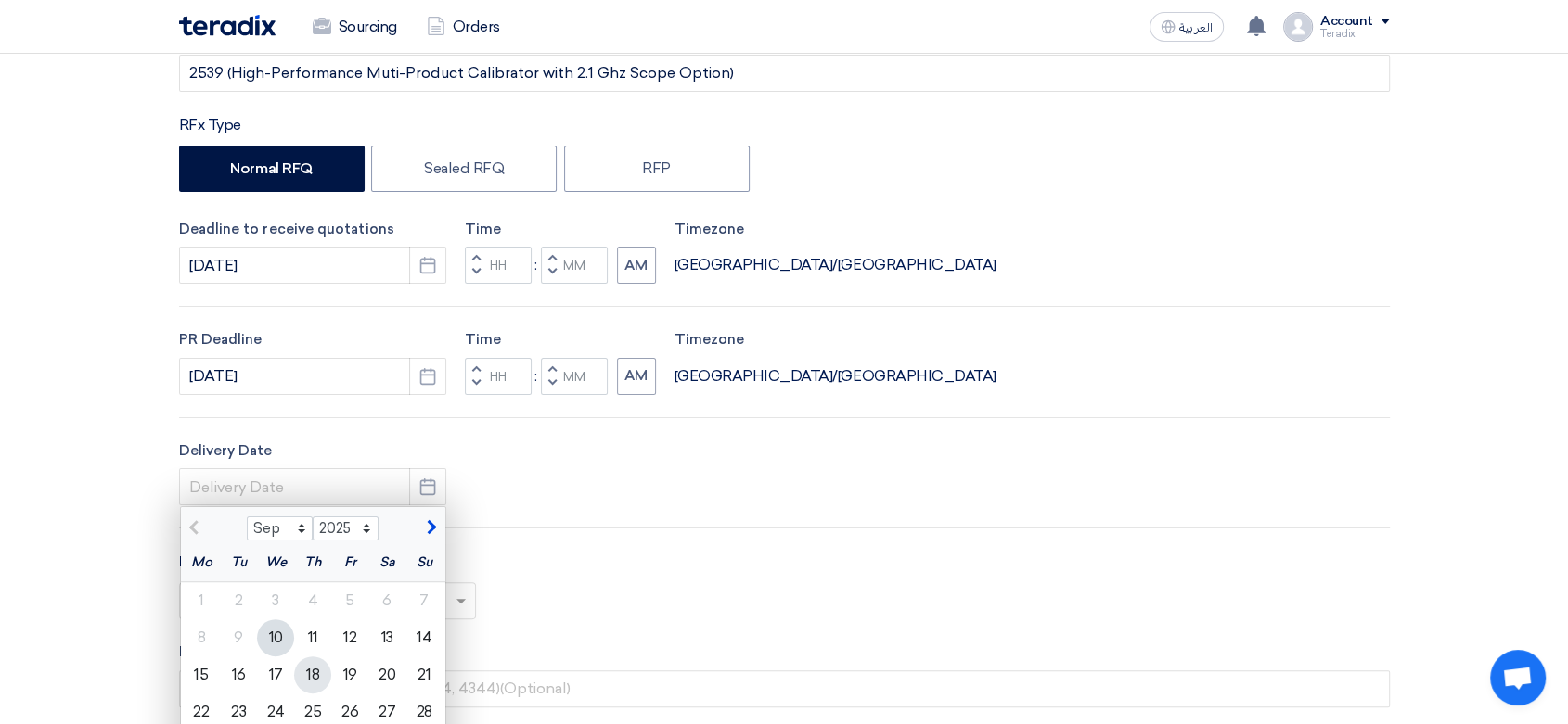
scroll to position [412, 0]
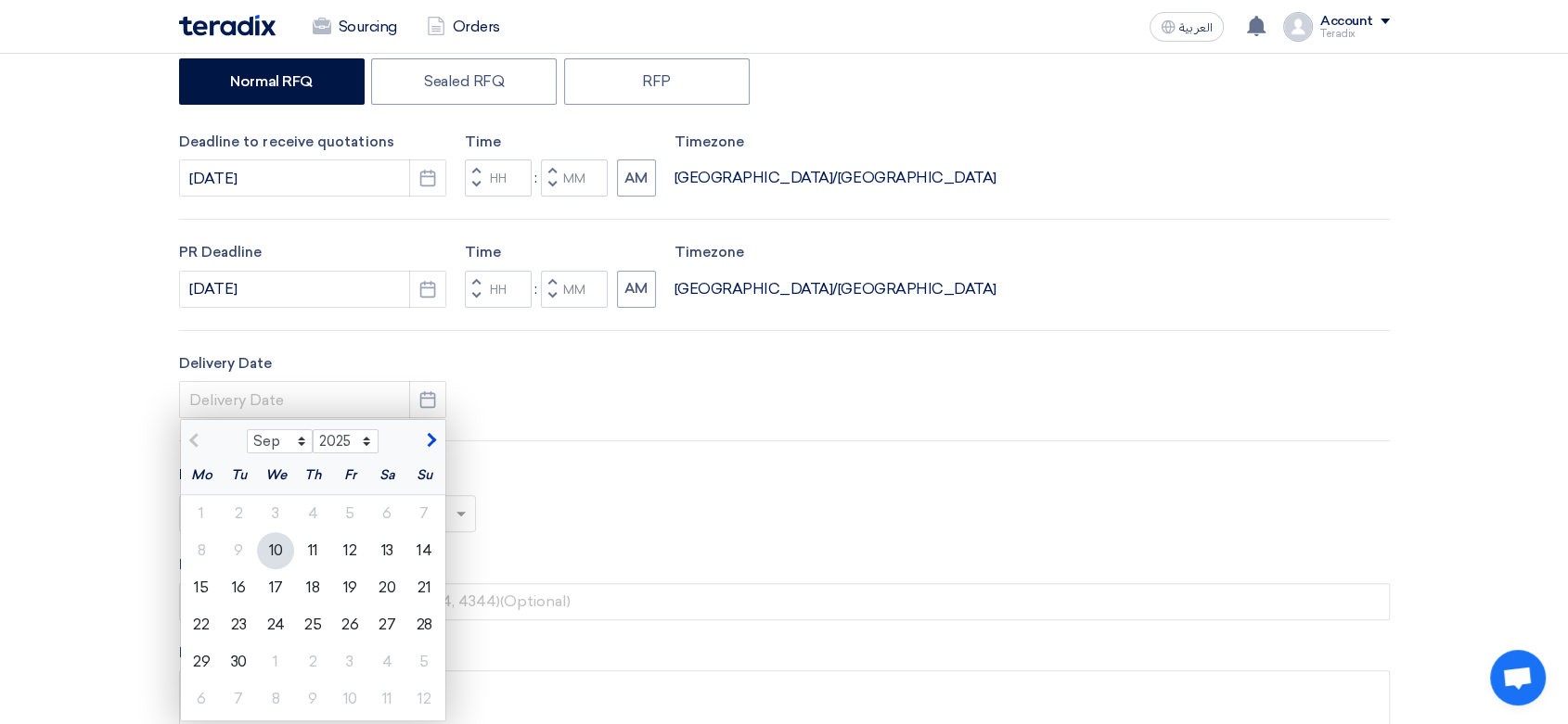
drag, startPoint x: 283, startPoint y: 548, endPoint x: 313, endPoint y: 538, distance: 31.6
click at [290, 547] on div "10" at bounding box center [276, 551] width 38 height 38
type input "[DATE]"
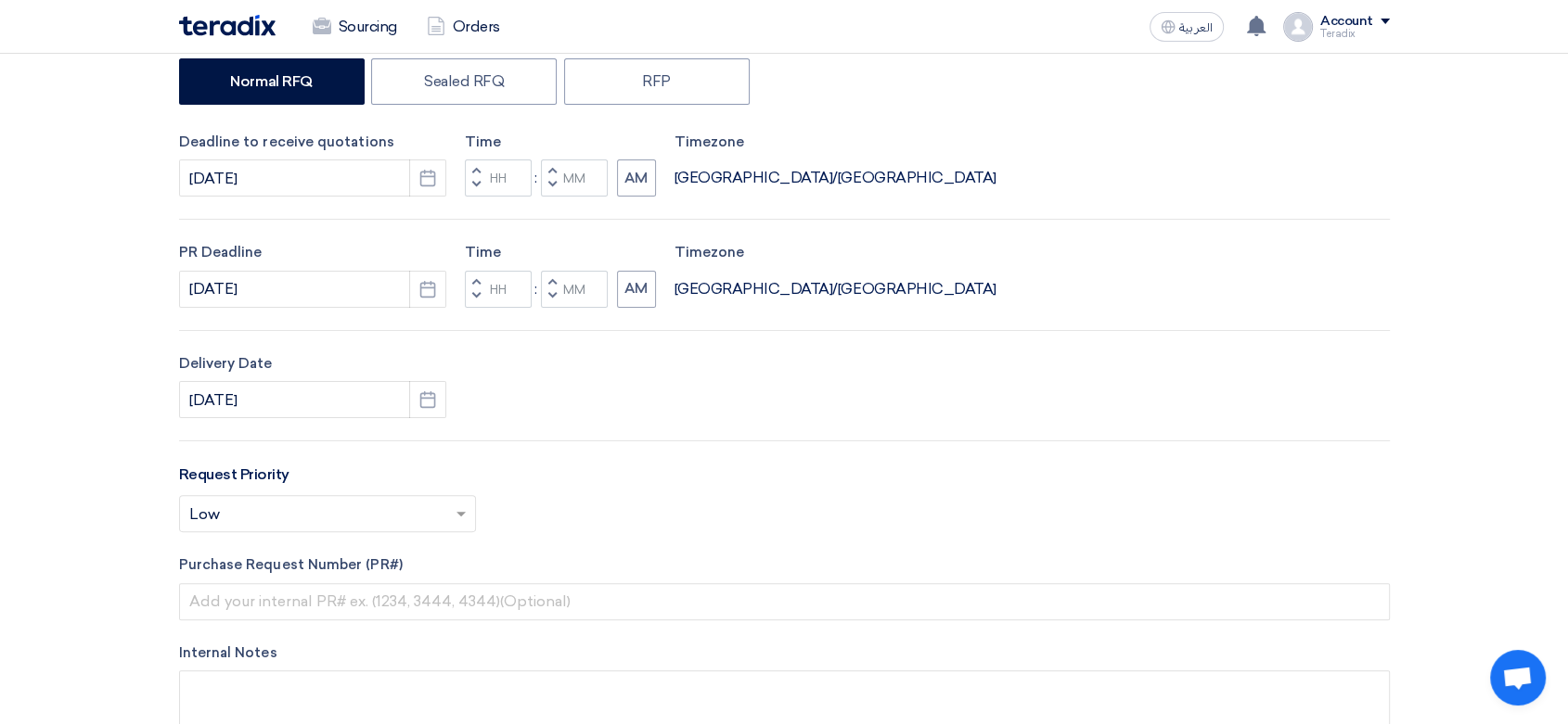
click at [555, 192] on button "Decrement minutes" at bounding box center [552, 186] width 23 height 23
type input "11"
type input "59"
click at [546, 291] on button "Decrement minutes" at bounding box center [552, 295] width 23 height 23
type input "11"
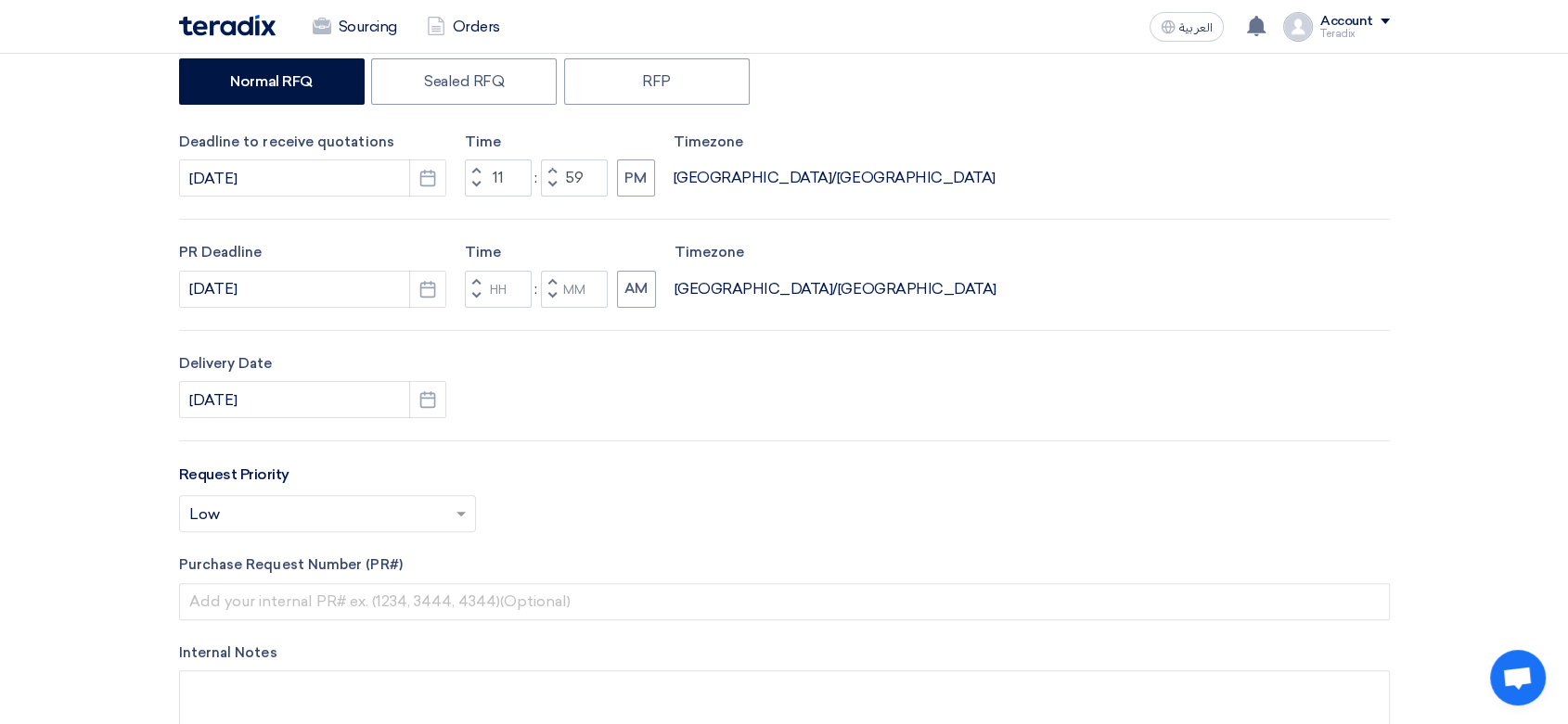
type input "59"
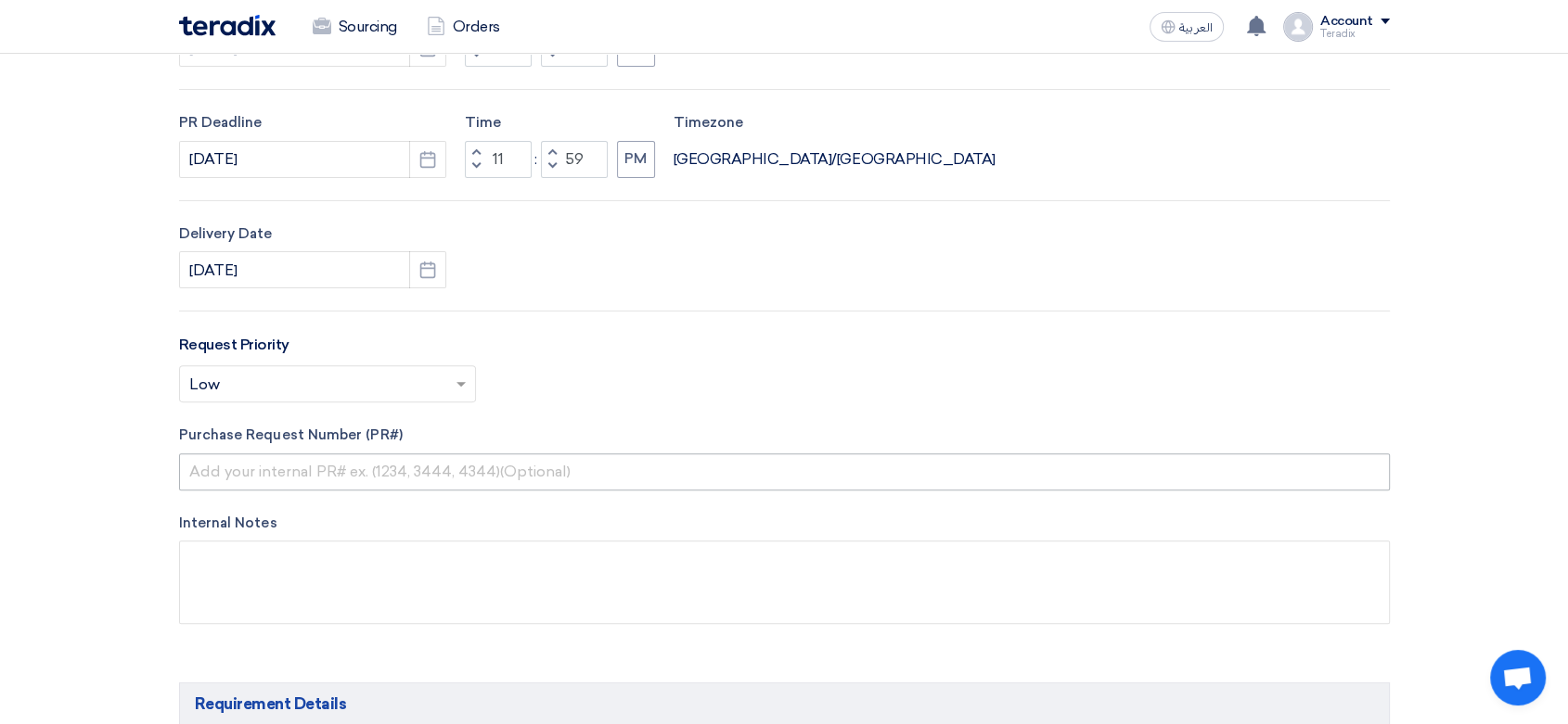
scroll to position [720, 0]
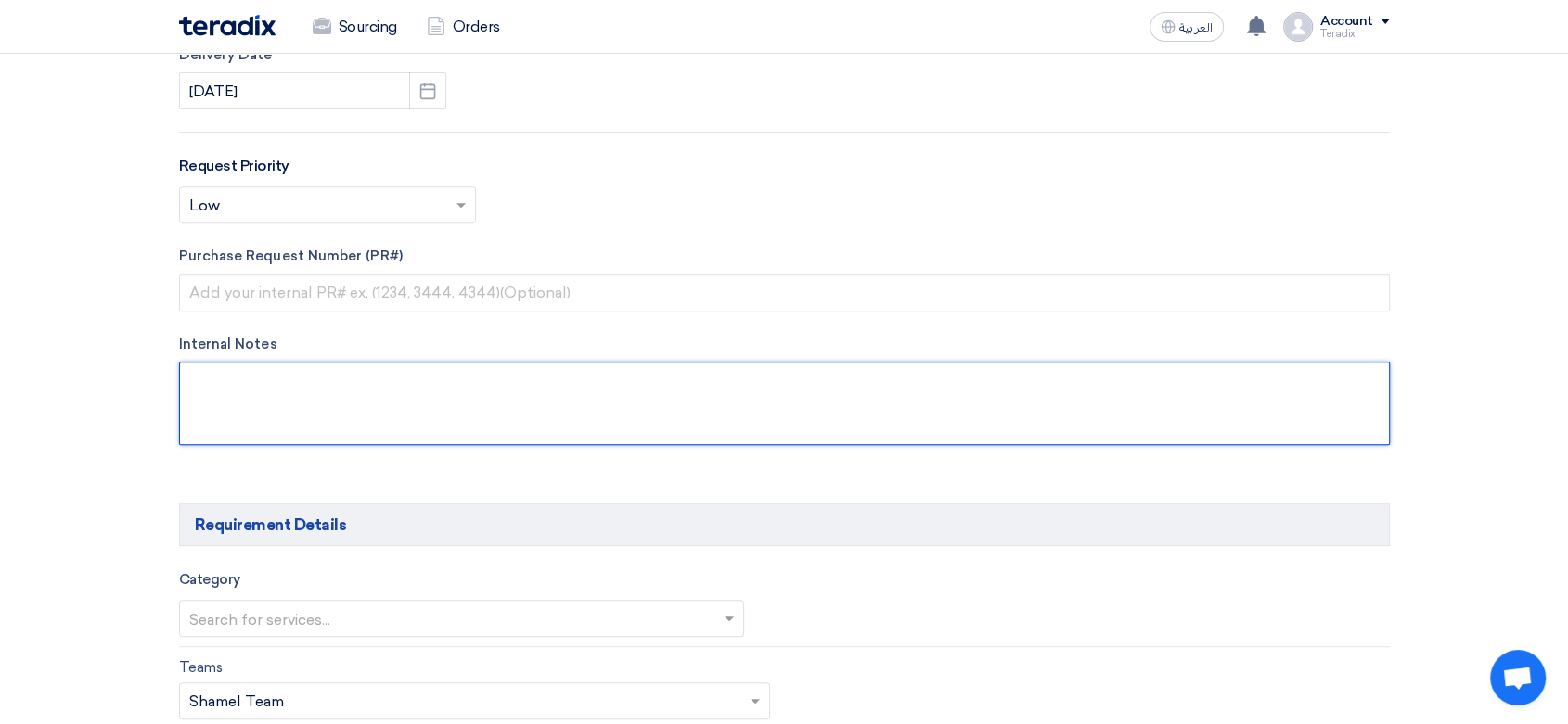
click at [315, 395] on textarea at bounding box center [784, 403] width 1210 height 83
paste textarea "[PERSON_NAME][DEMOGRAPHIC_DATA]"
type textarea "[PERSON_NAME][DEMOGRAPHIC_DATA]"
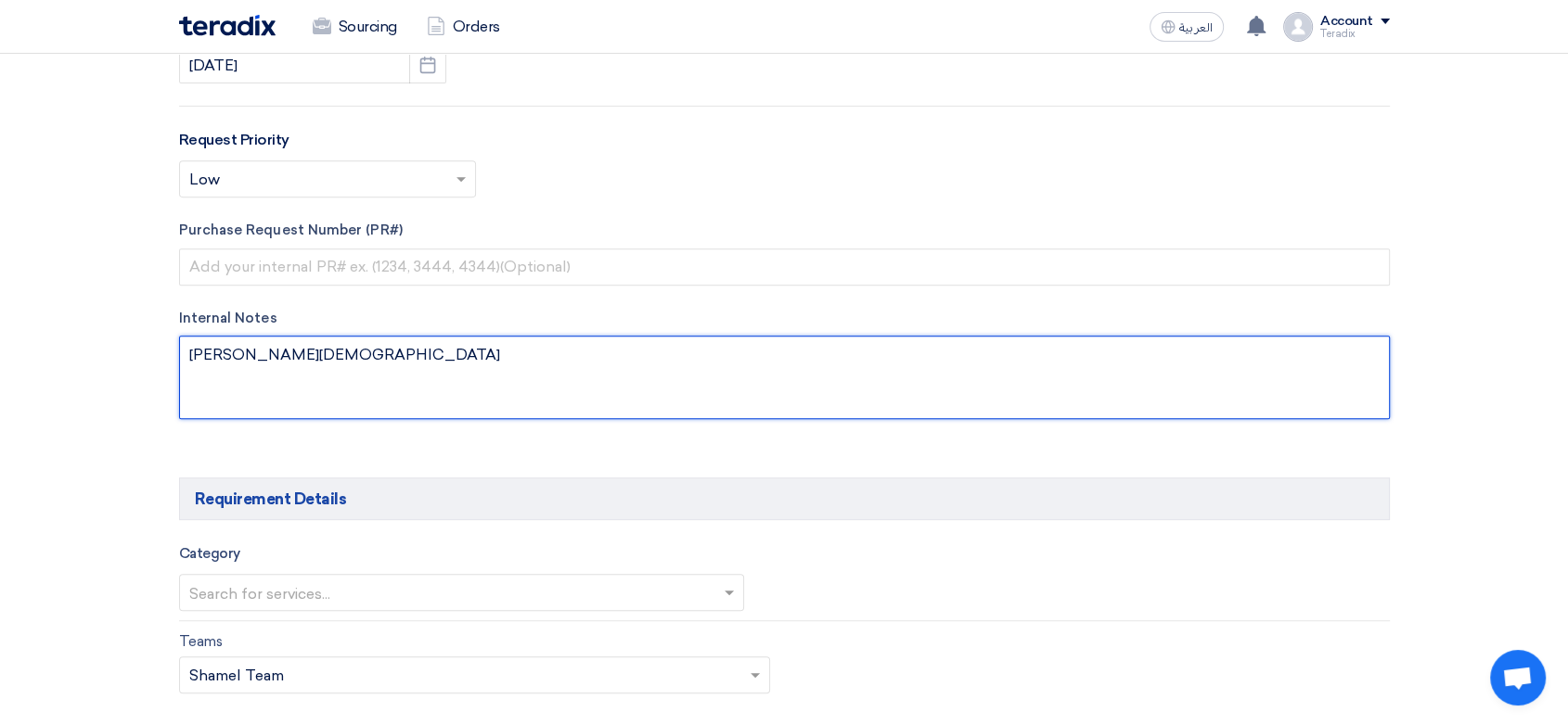
scroll to position [1030, 0]
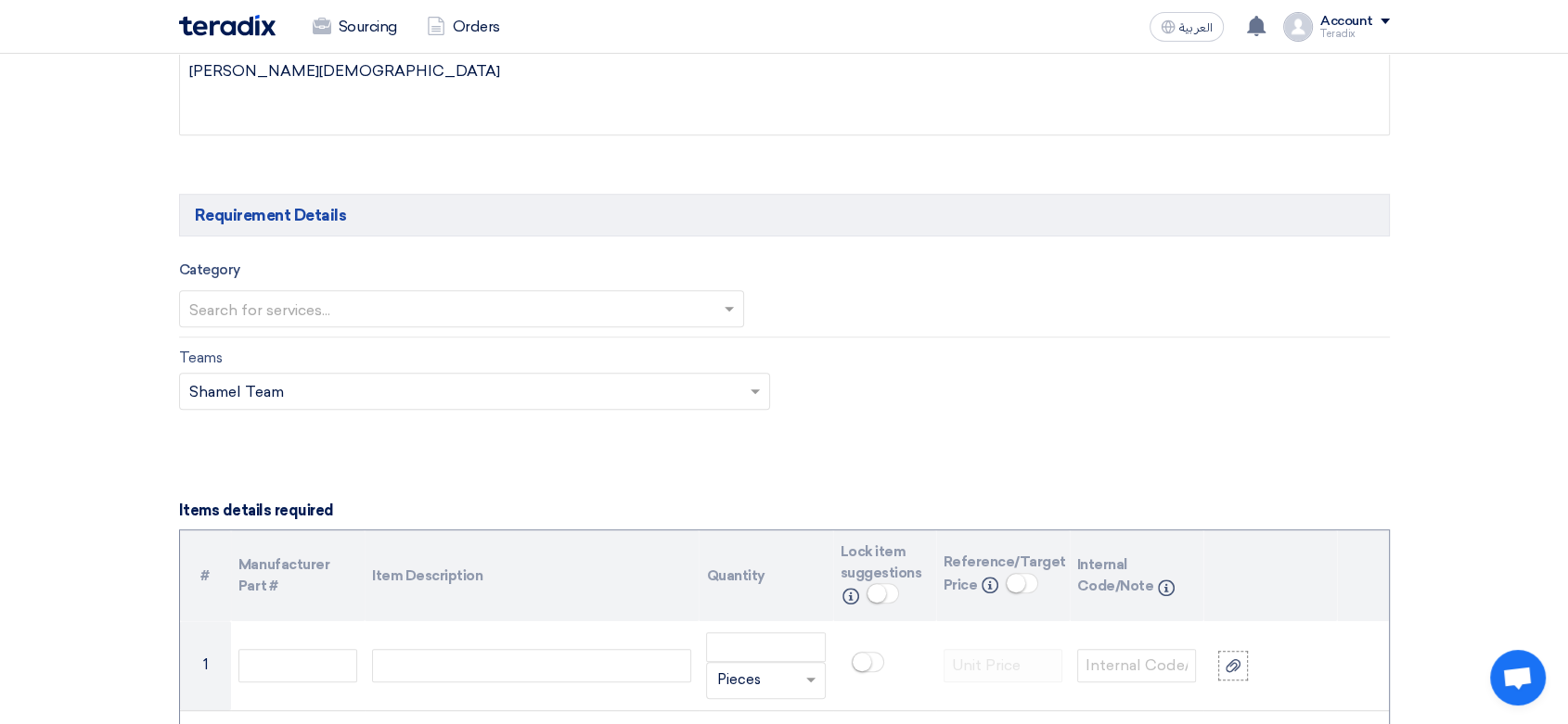
click at [395, 315] on input "text" at bounding box center [452, 309] width 526 height 31
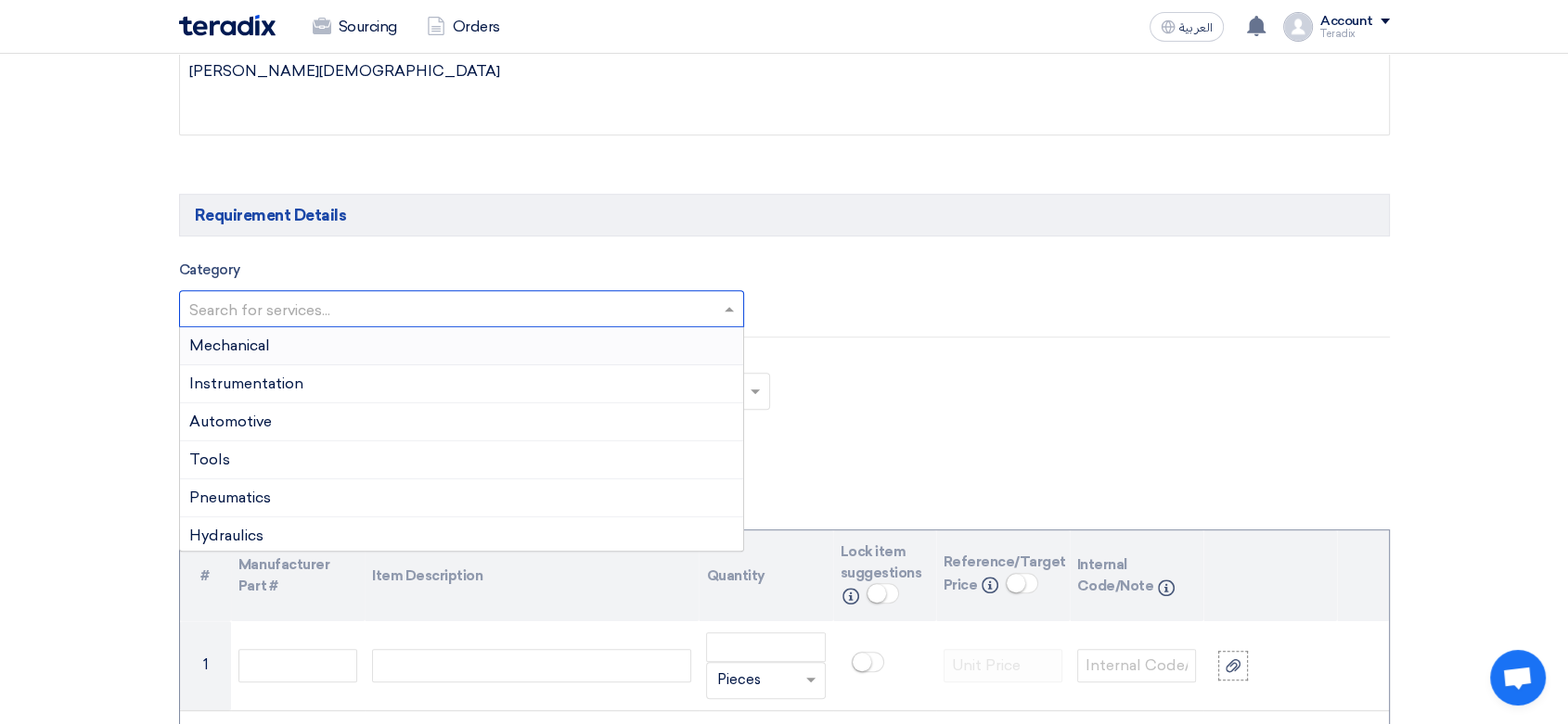
click at [400, 347] on div "Mechanical" at bounding box center [462, 346] width 564 height 38
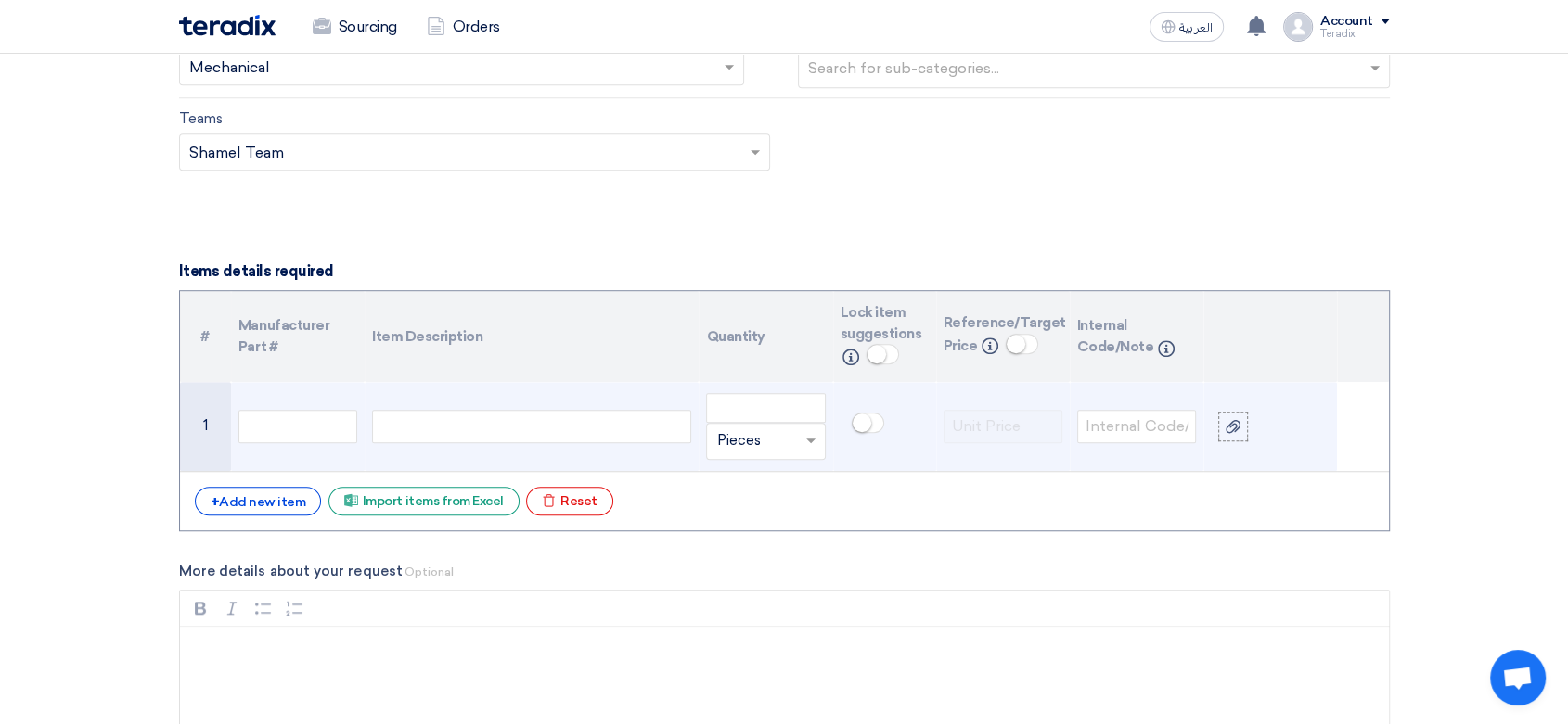
scroll to position [1338, 0]
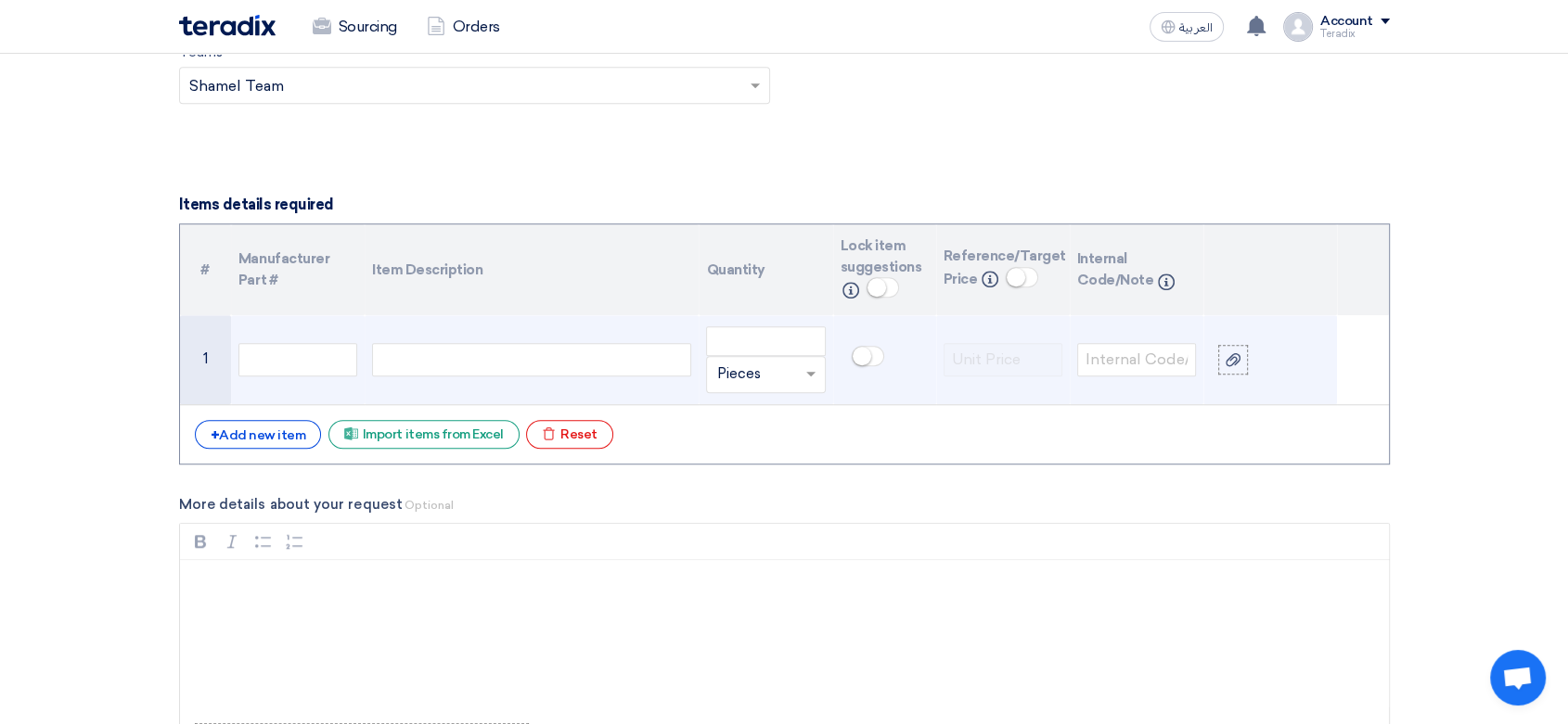
click at [460, 366] on div at bounding box center [531, 360] width 319 height 34
paste div
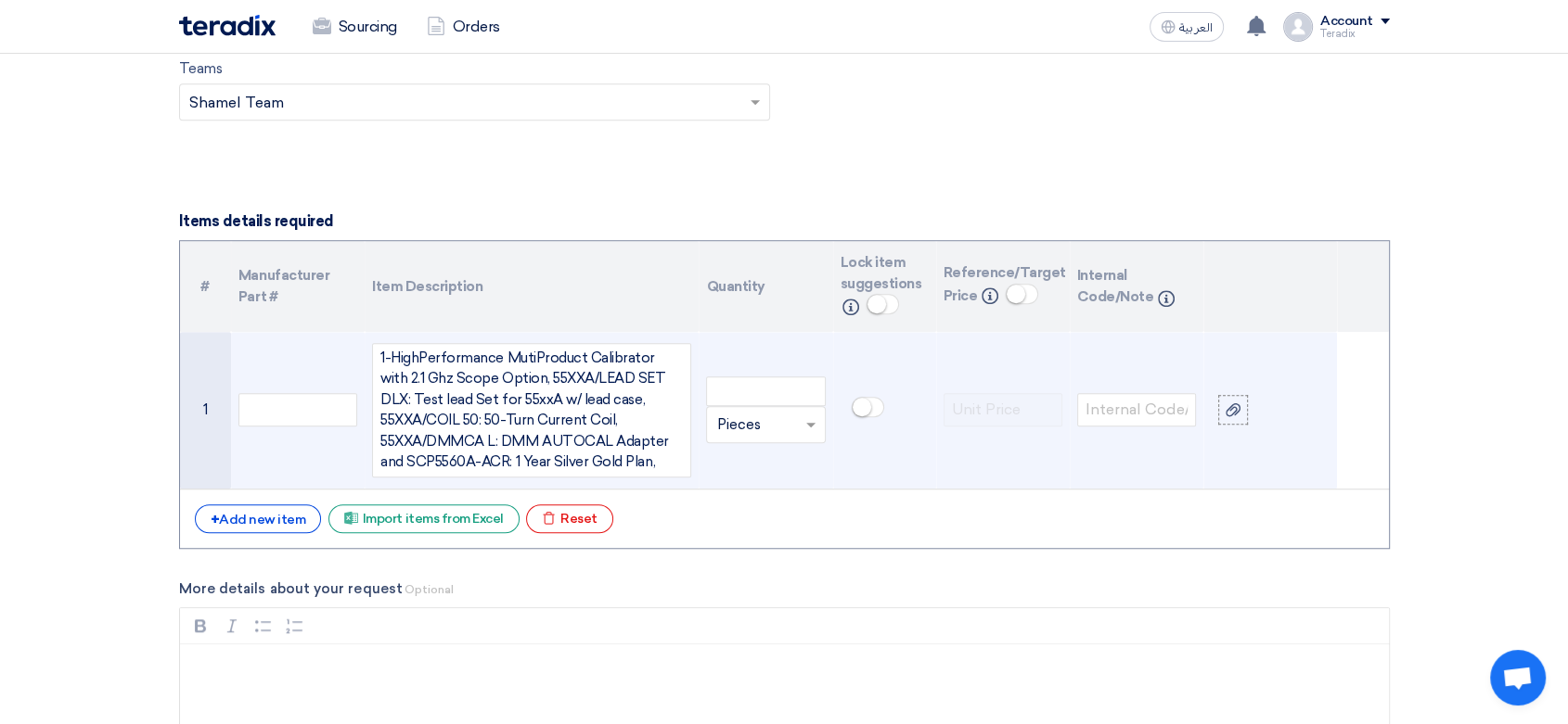
click at [752, 428] on input "text" at bounding box center [754, 425] width 76 height 30
paste input "SET"
type input "SET"
click at [748, 426] on input "SET" at bounding box center [754, 425] width 76 height 30
click at [742, 494] on span "Add type..." at bounding box center [746, 499] width 60 height 13
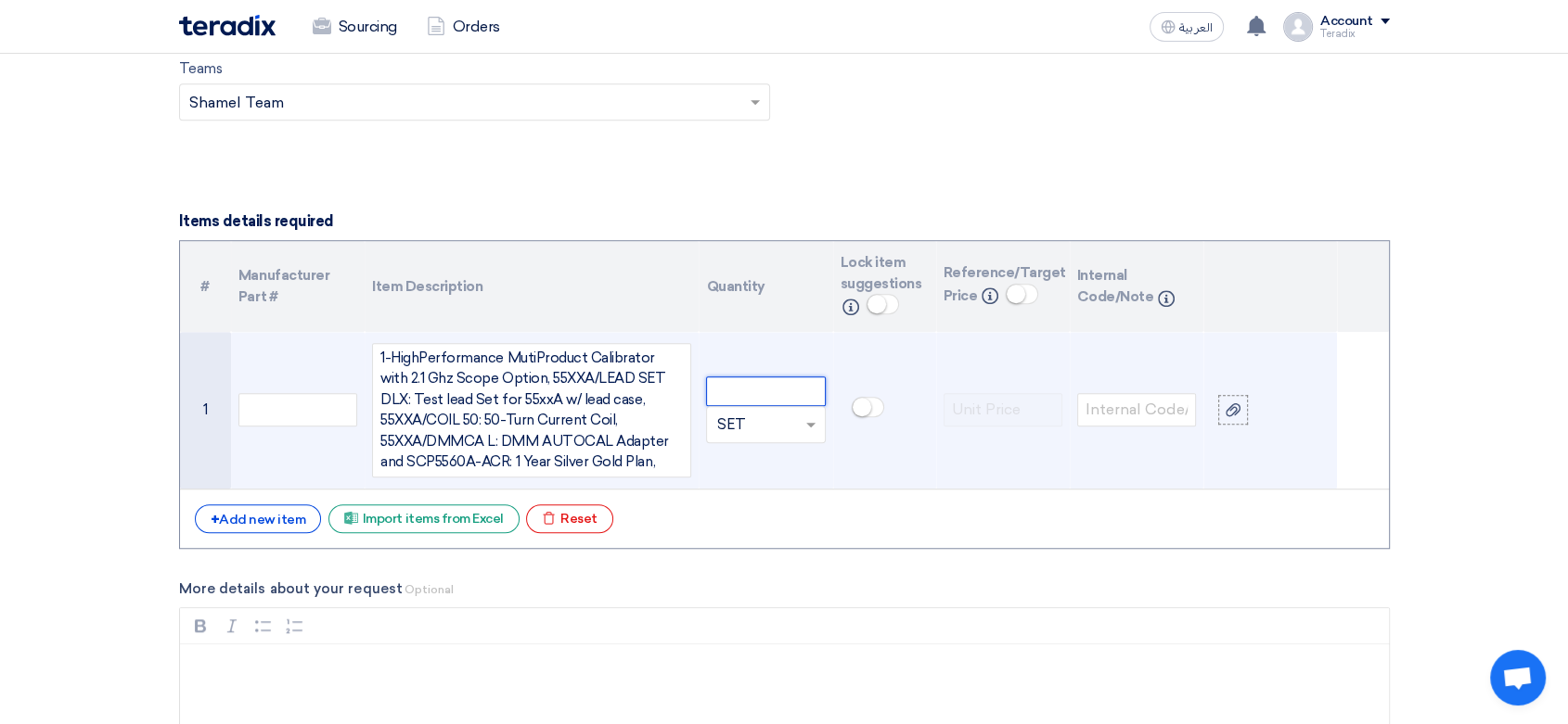
click at [752, 399] on input "number" at bounding box center [765, 391] width 119 height 30
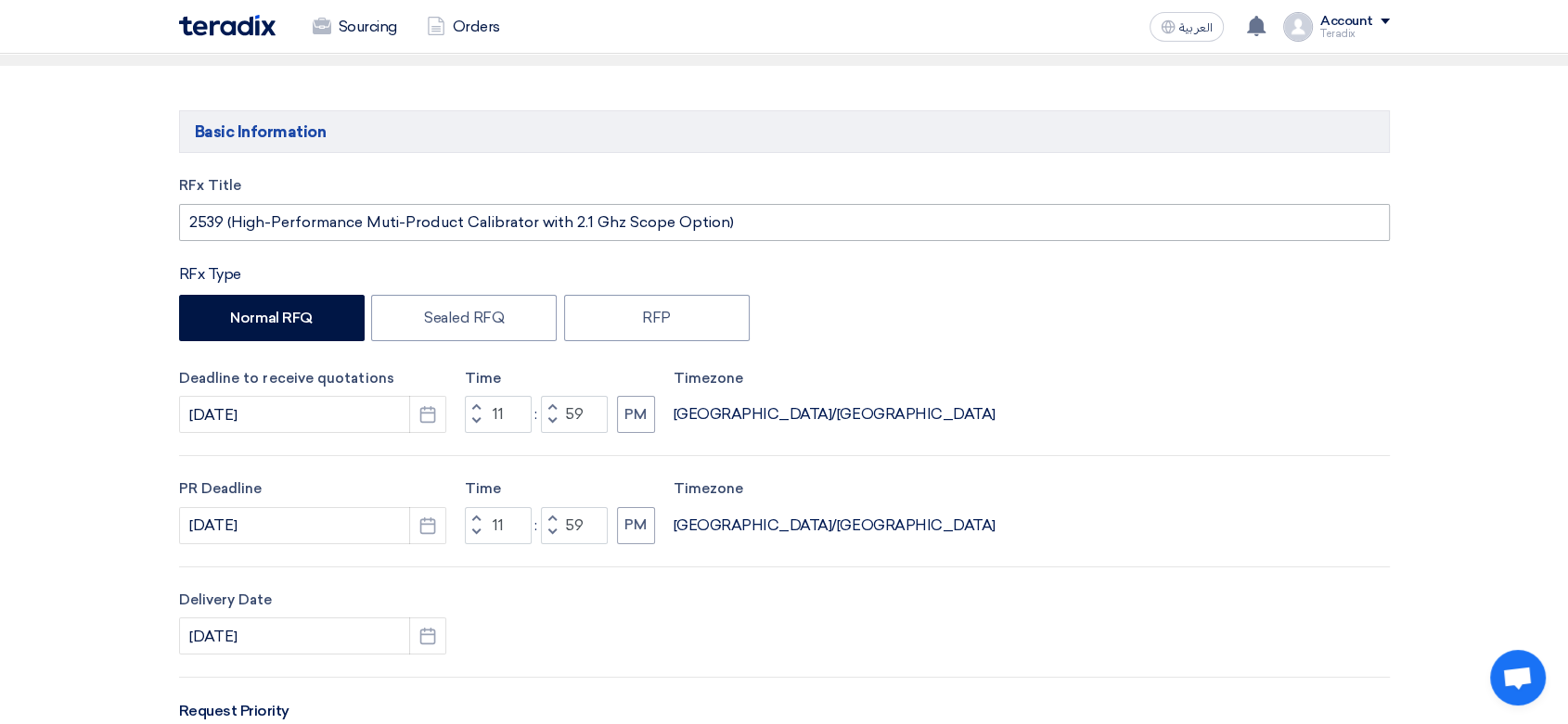
scroll to position [0, 0]
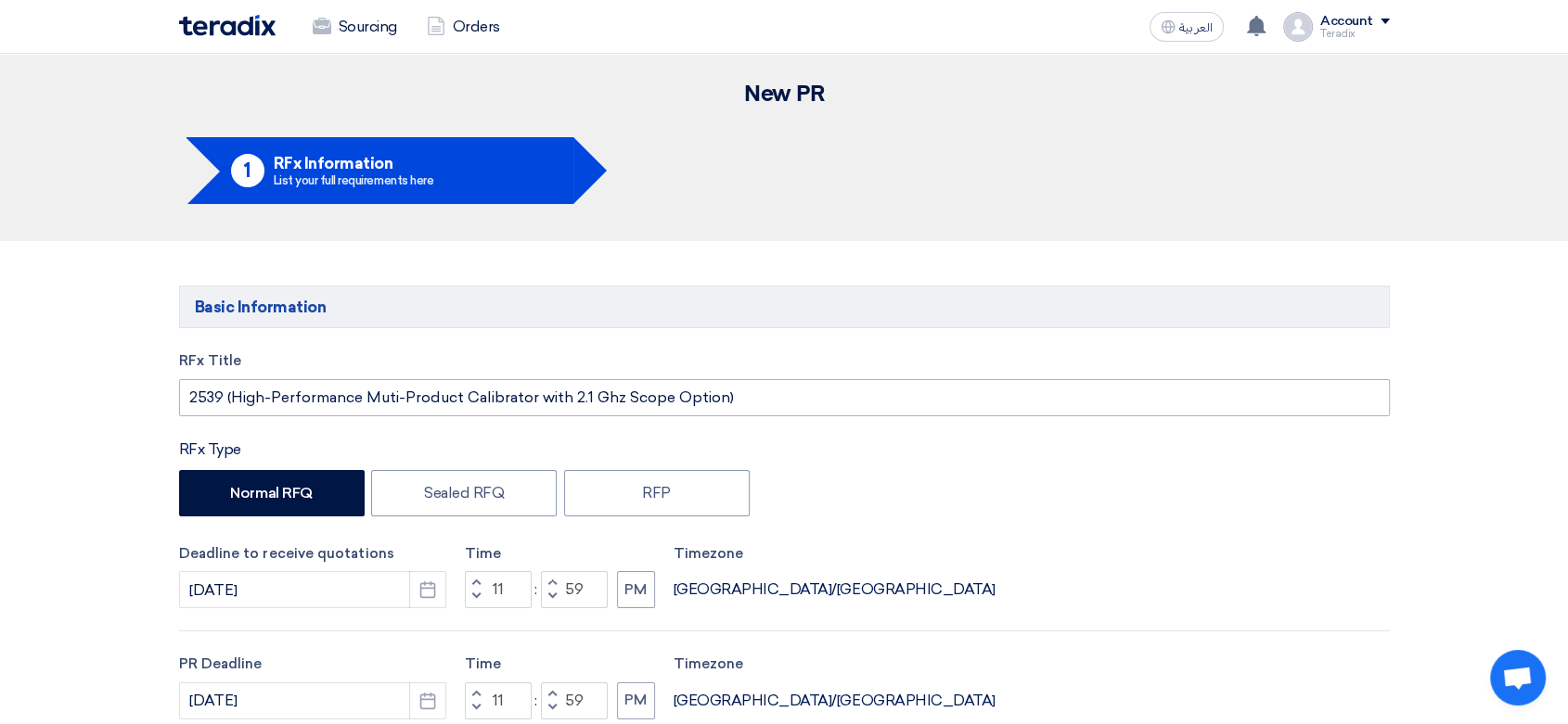
type input "1"
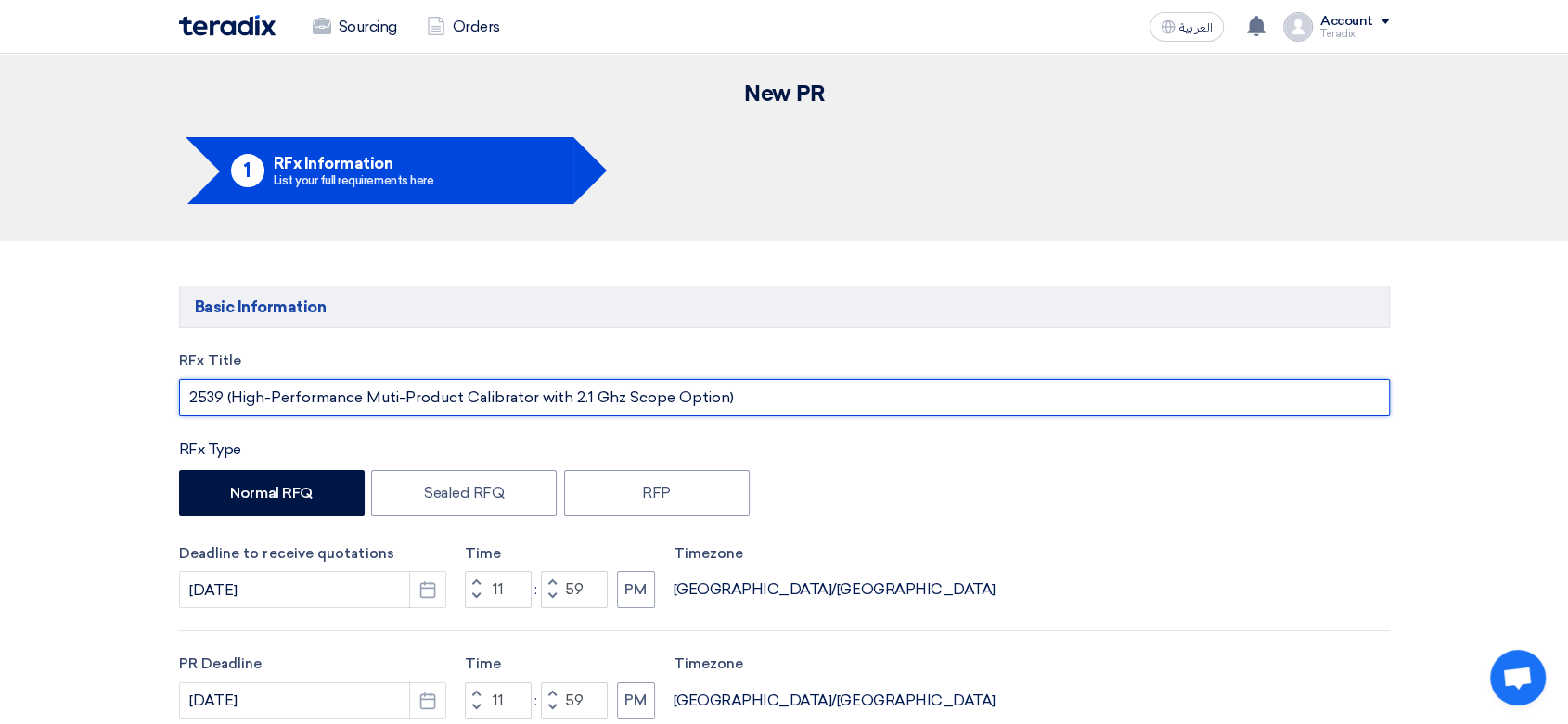
drag, startPoint x: 737, startPoint y: 403, endPoint x: 0, endPoint y: 354, distance: 738.6
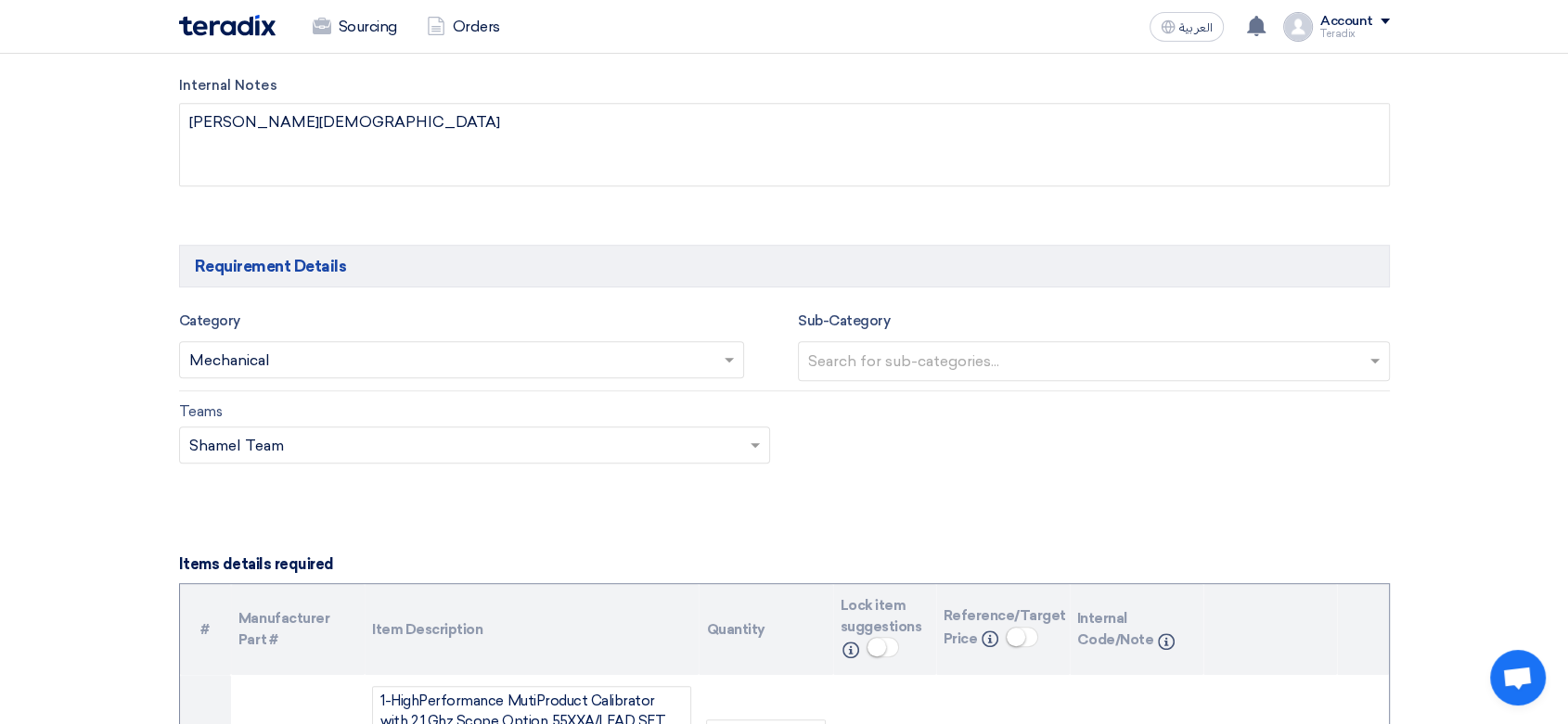
scroll to position [823, 0]
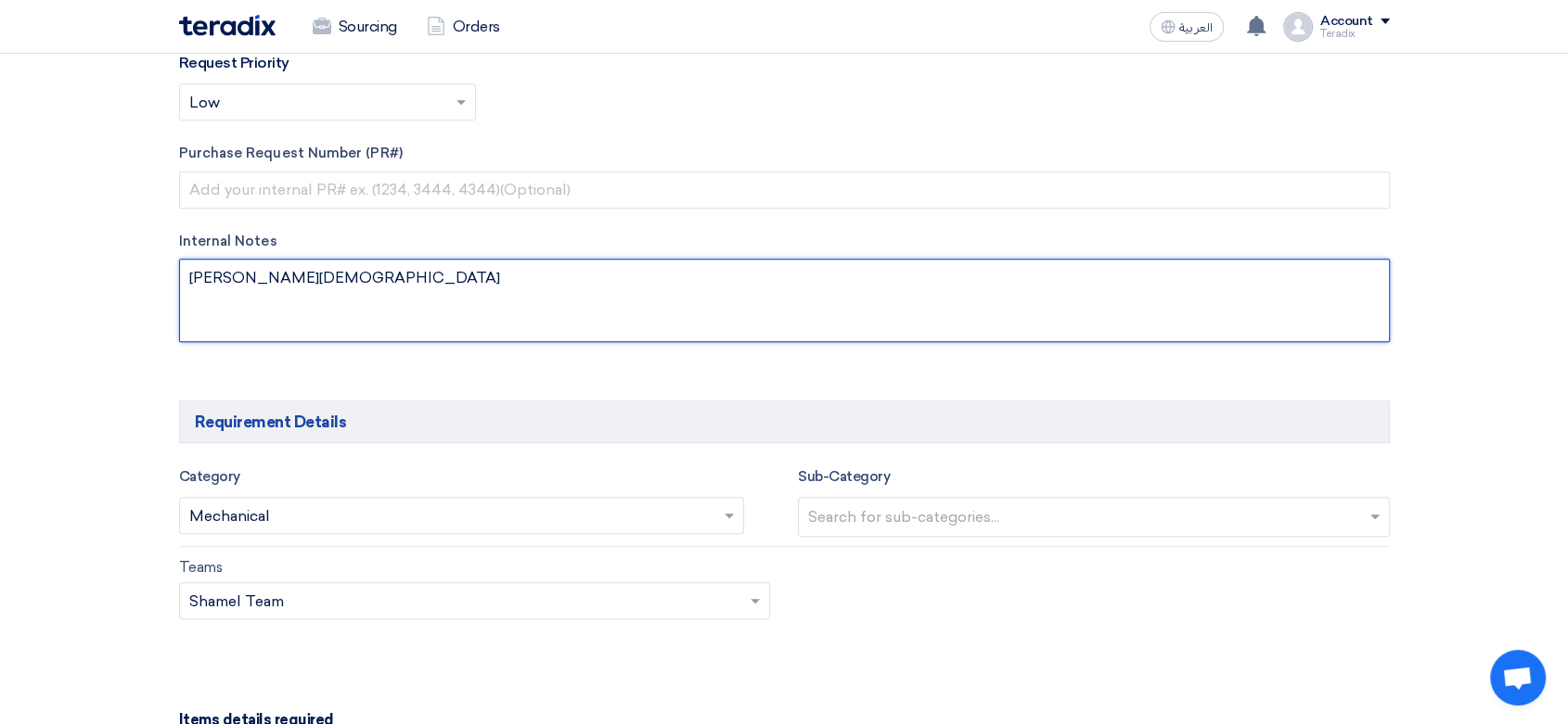
click at [355, 316] on textarea at bounding box center [784, 300] width 1210 height 83
paste textarea "[EMAIL_ADDRESS][DOMAIN_NAME]"
paste textarea "Saudi Air Navigation Services"
click at [364, 324] on textarea at bounding box center [784, 300] width 1210 height 83
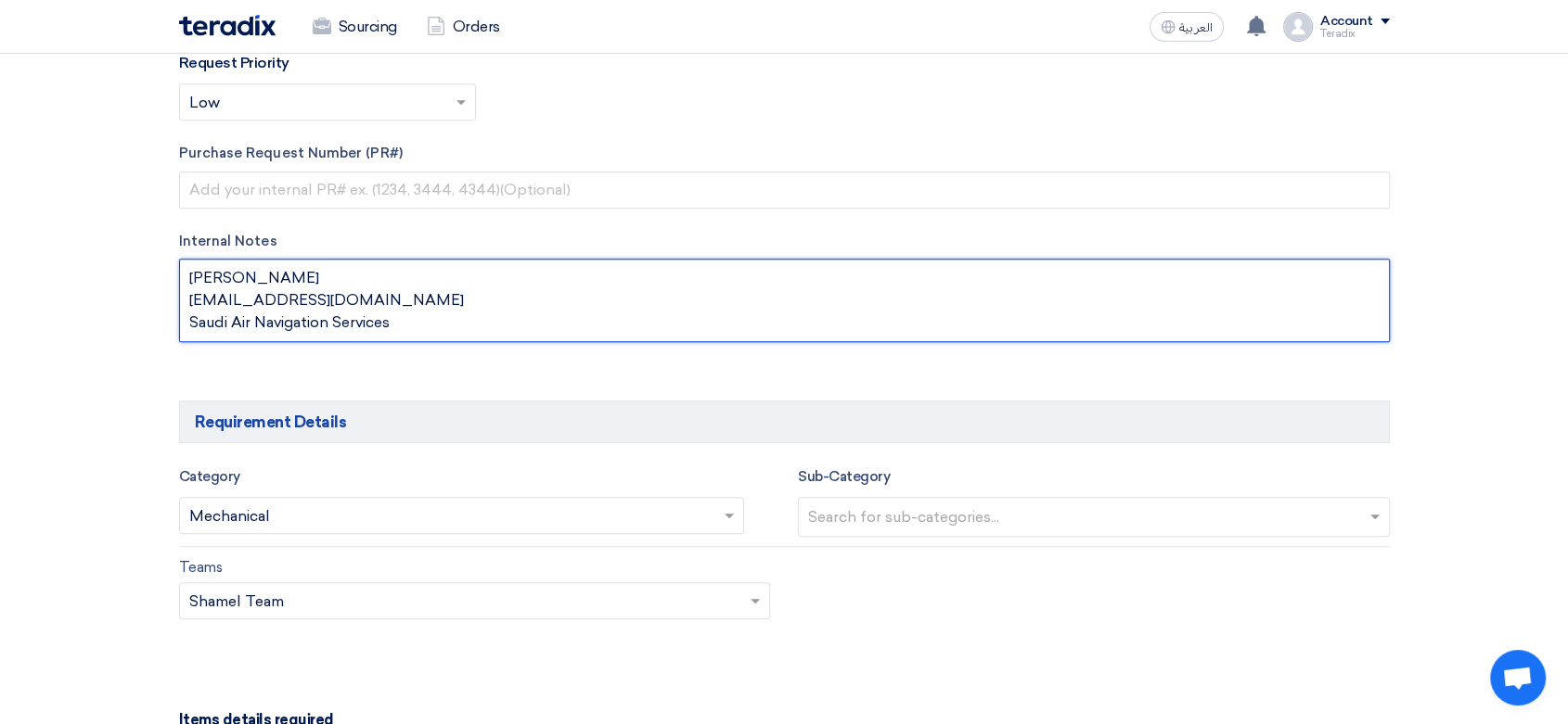
click at [345, 306] on textarea at bounding box center [784, 300] width 1210 height 83
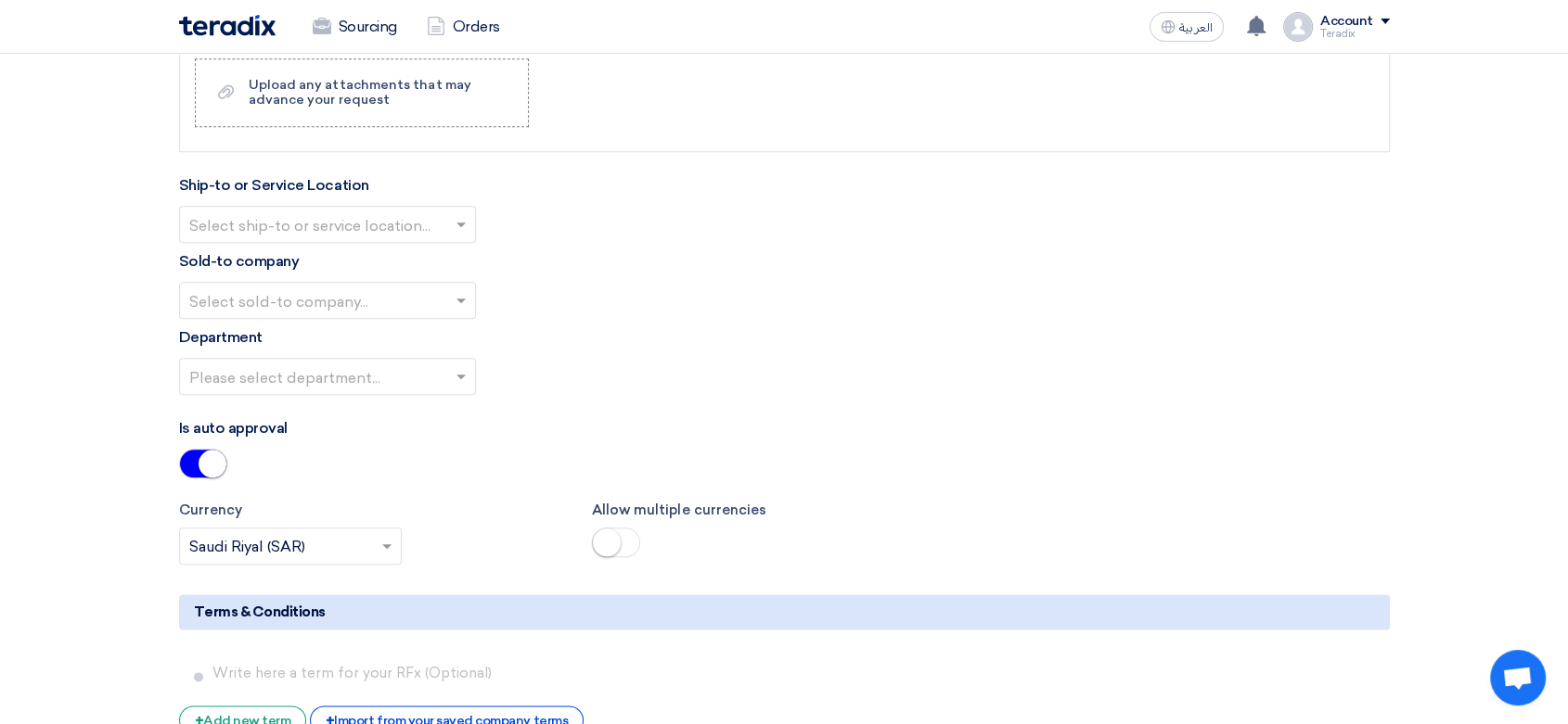
scroll to position [2060, 0]
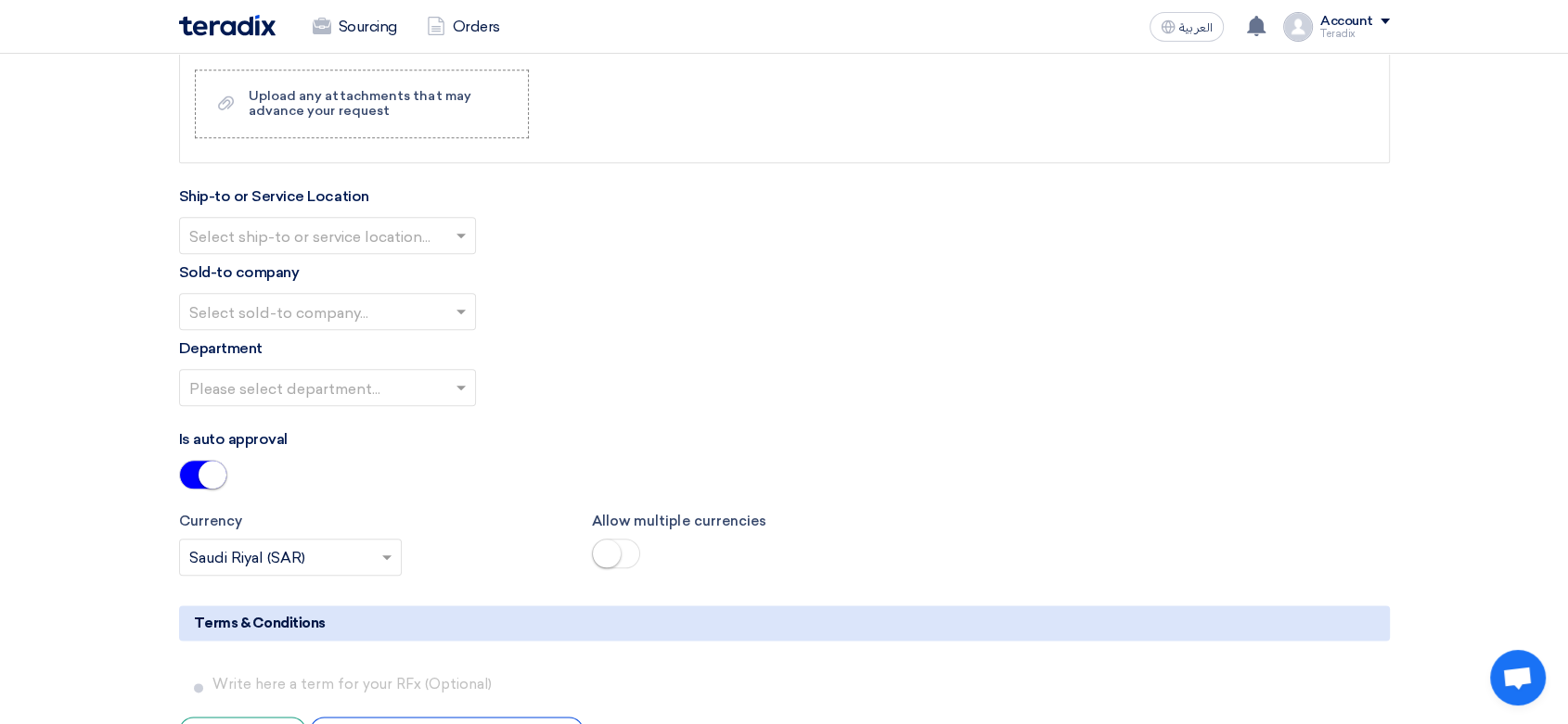
type textarea "[PERSON_NAME] [EMAIL_ADDRESS][DOMAIN_NAME] Saudi Air Navigation Services"
click at [434, 231] on input "text" at bounding box center [318, 236] width 258 height 31
click at [429, 270] on div "Obeikan Digital Solutions" at bounding box center [327, 273] width 295 height 38
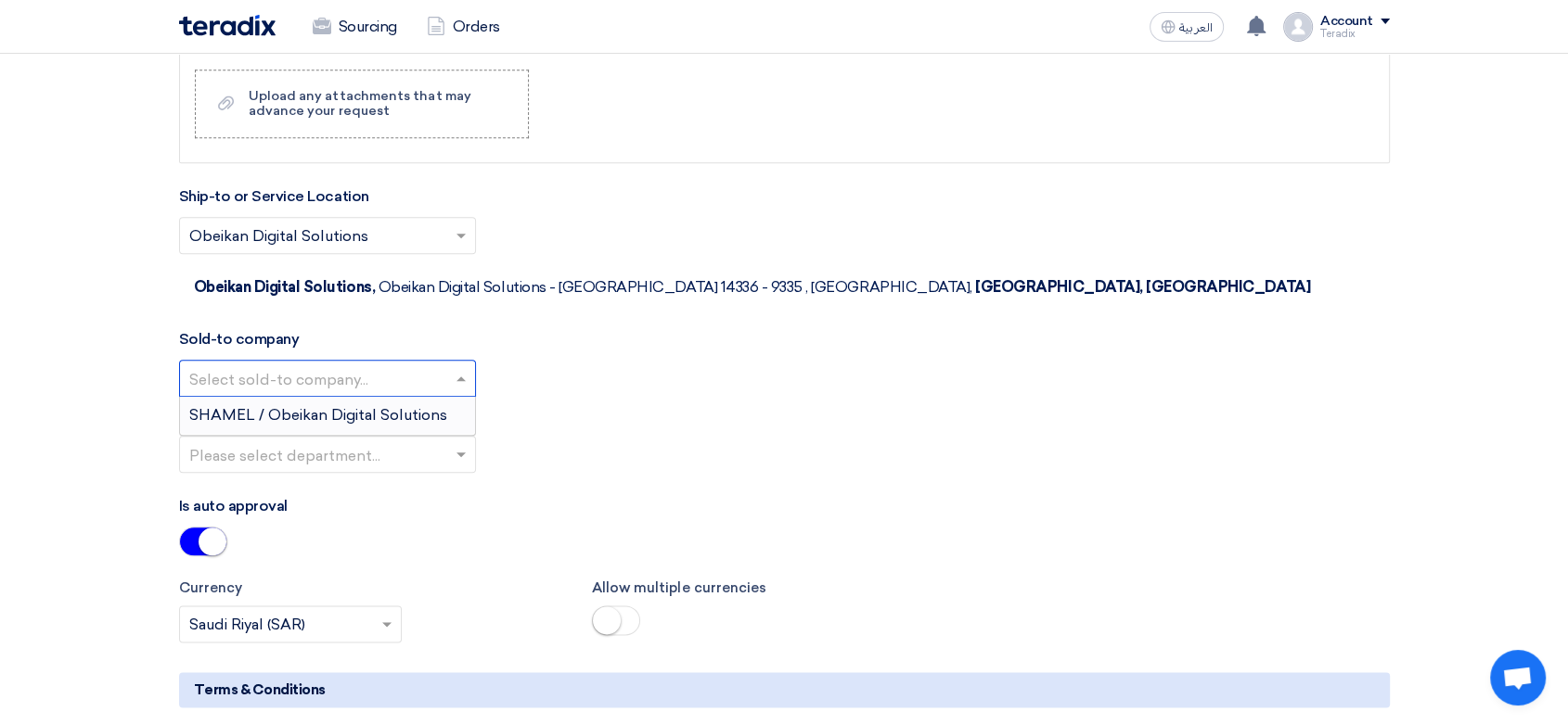
click at [435, 364] on input "text" at bounding box center [318, 379] width 258 height 31
drag, startPoint x: 437, startPoint y: 373, endPoint x: 449, endPoint y: 385, distance: 17.0
click at [437, 406] on span "SHAMEL / Obeikan Digital Solutions" at bounding box center [318, 415] width 258 height 18
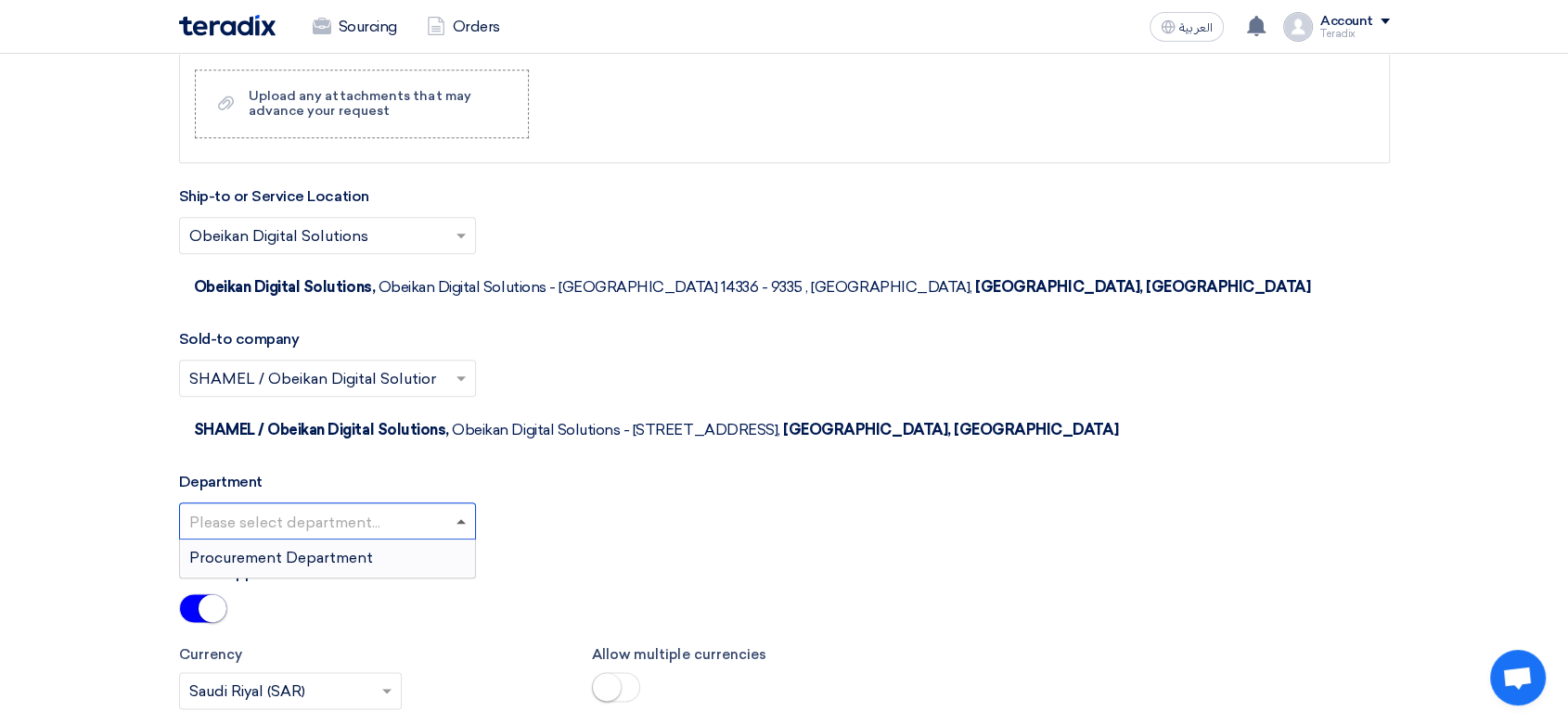
click at [460, 520] on span at bounding box center [461, 521] width 9 height 5
click at [456, 539] on div "Procurement Department" at bounding box center [327, 558] width 295 height 38
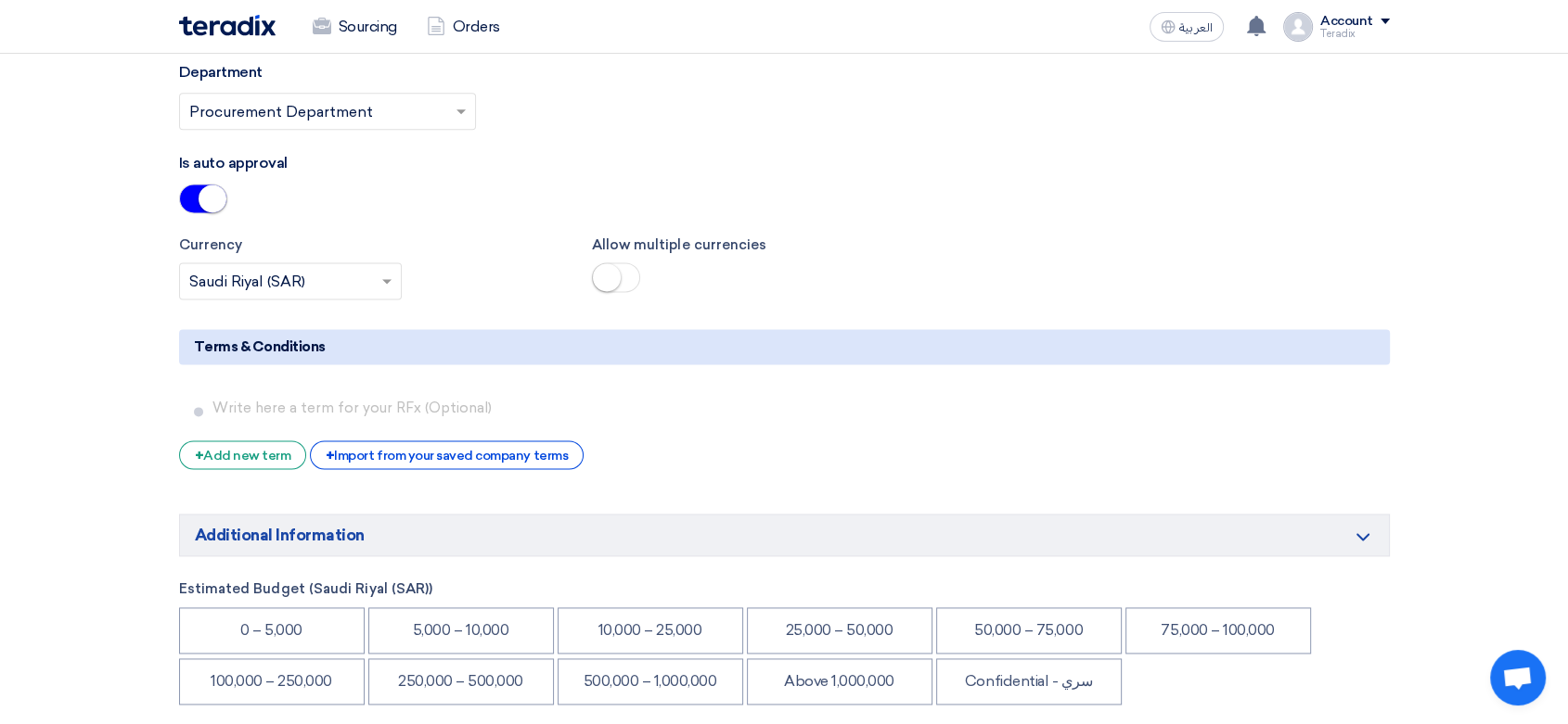
scroll to position [2574, 0]
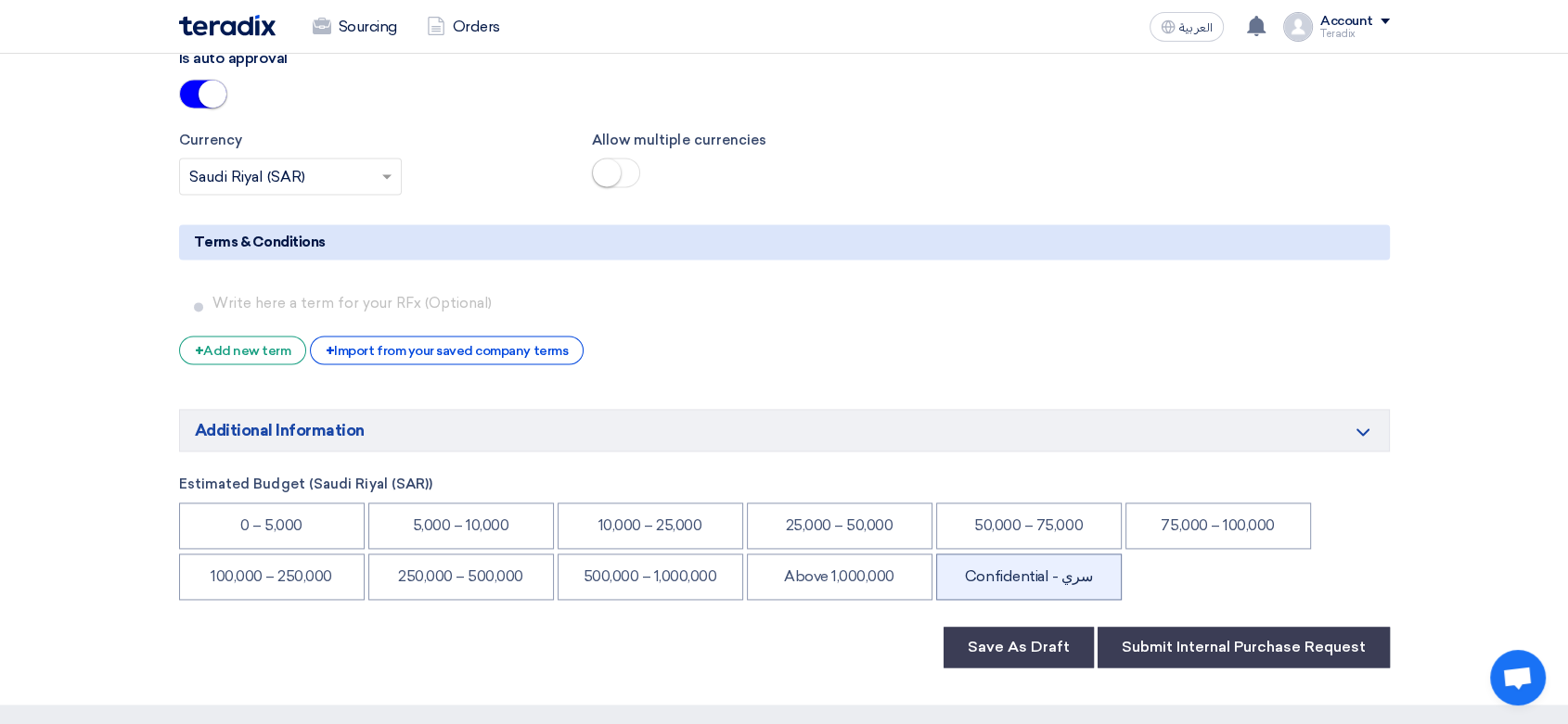
click at [1045, 553] on li "Confidential - سري" at bounding box center [1028, 576] width 186 height 46
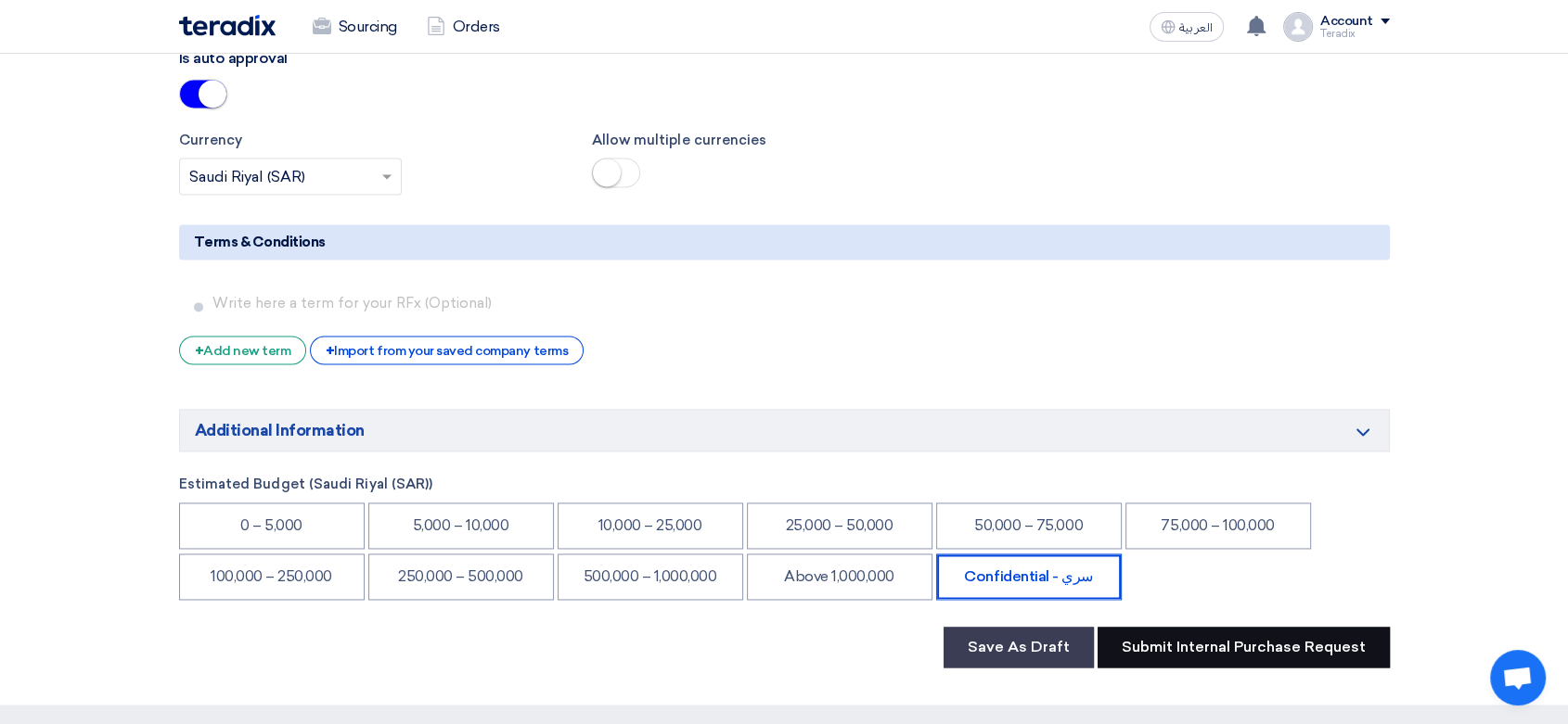
click at [1168, 626] on button "Submit Internal Purchase Request" at bounding box center [1242, 646] width 292 height 40
